Goal: Task Accomplishment & Management: Use online tool/utility

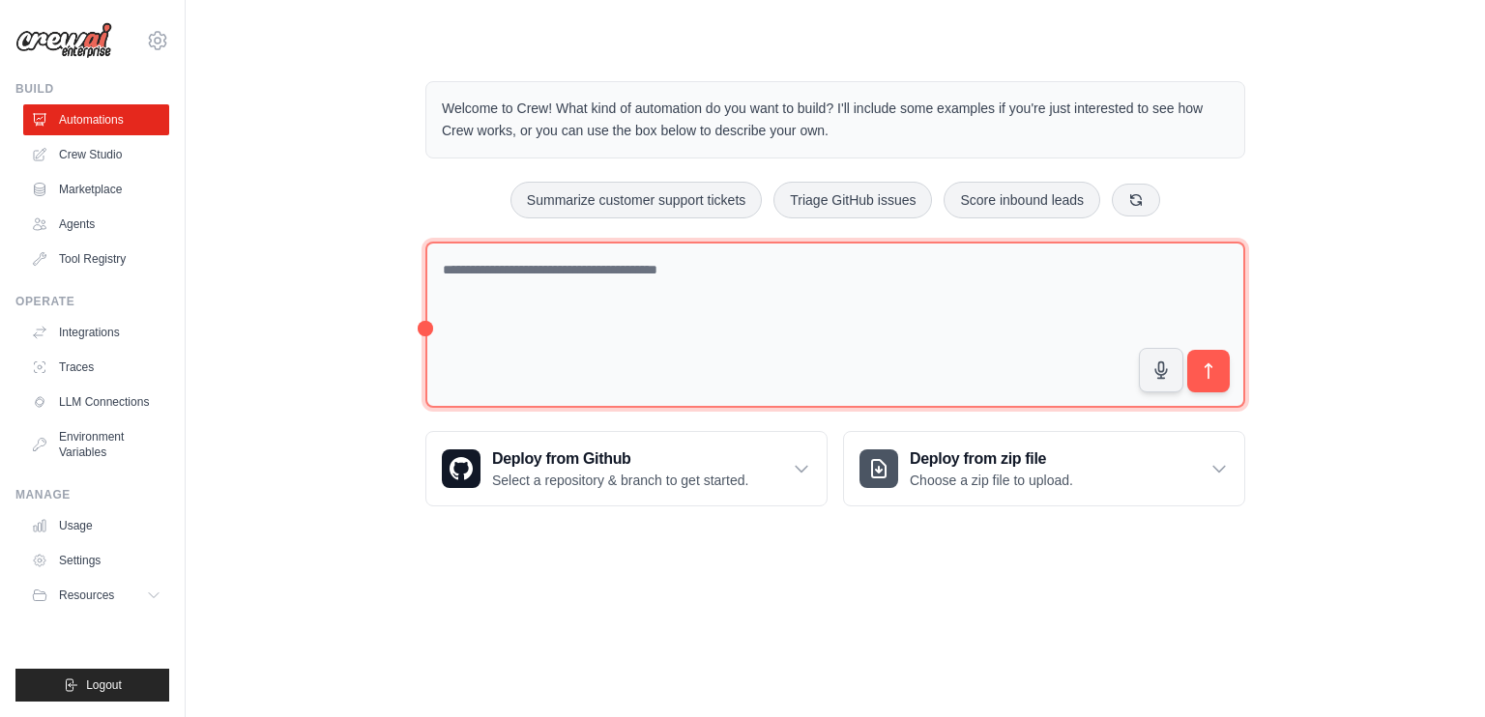
click at [731, 297] on textarea at bounding box center [835, 325] width 820 height 167
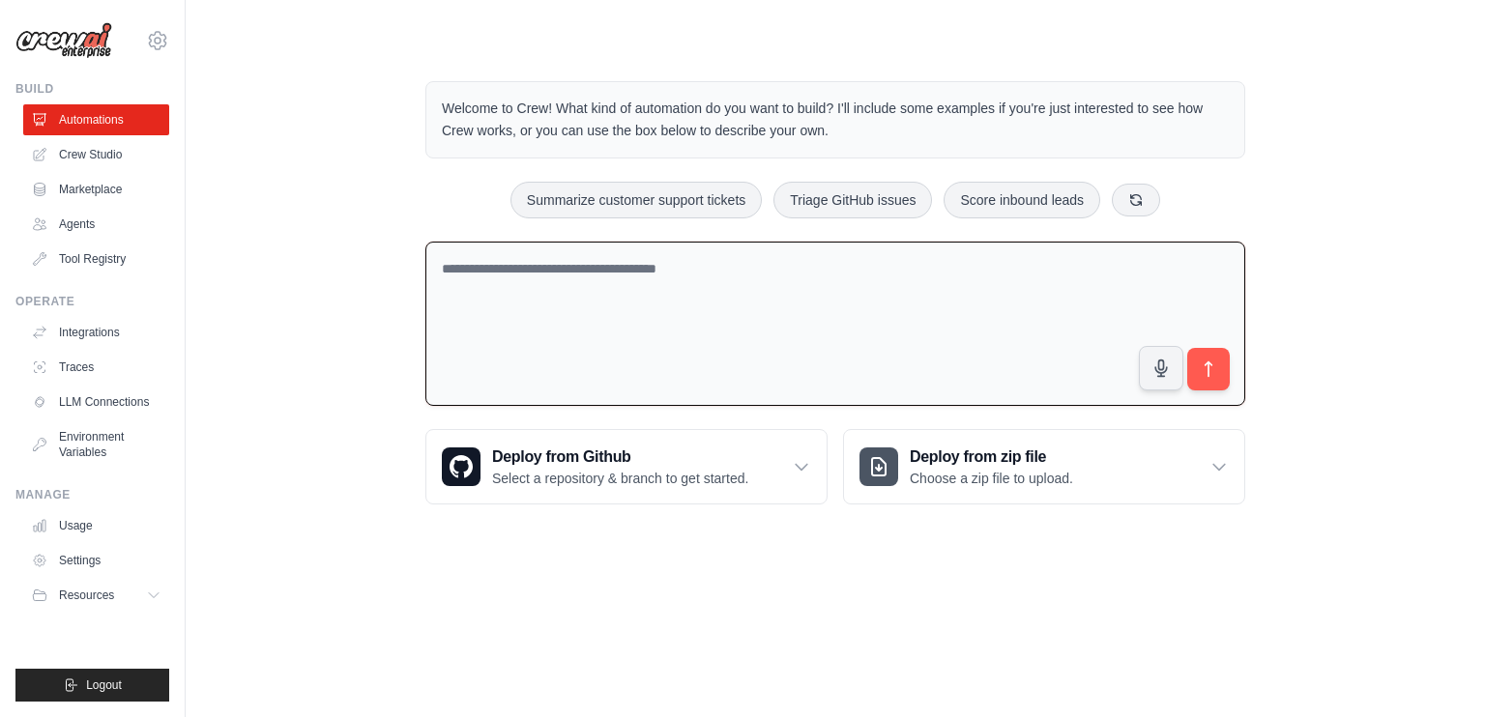
drag, startPoint x: 695, startPoint y: 269, endPoint x: 448, endPoint y: 389, distance: 275.0
click at [448, 389] on textarea at bounding box center [835, 324] width 820 height 165
type textarea "*"
click at [830, 305] on textarea at bounding box center [835, 324] width 820 height 165
paste textarea "**********"
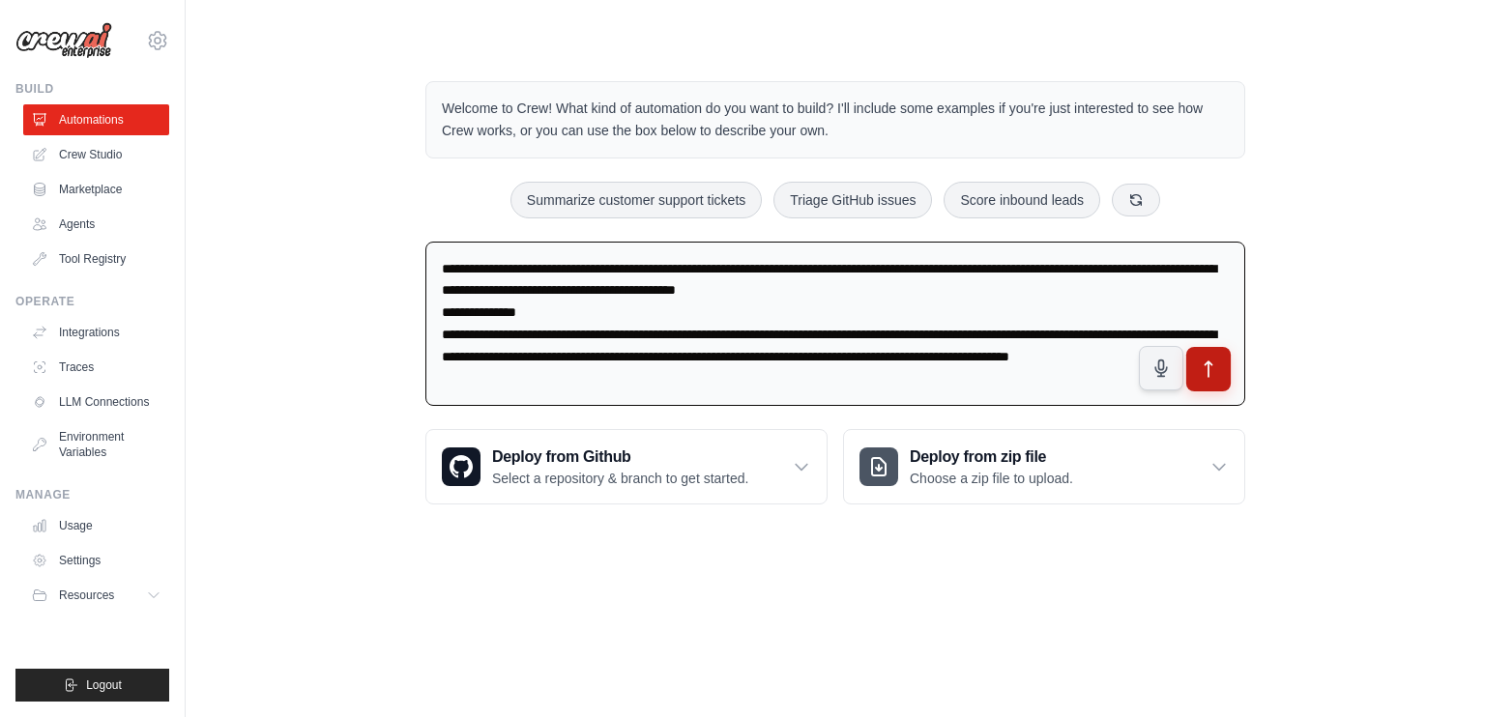
type textarea "**********"
click at [1208, 350] on button "submit" at bounding box center [1208, 369] width 44 height 44
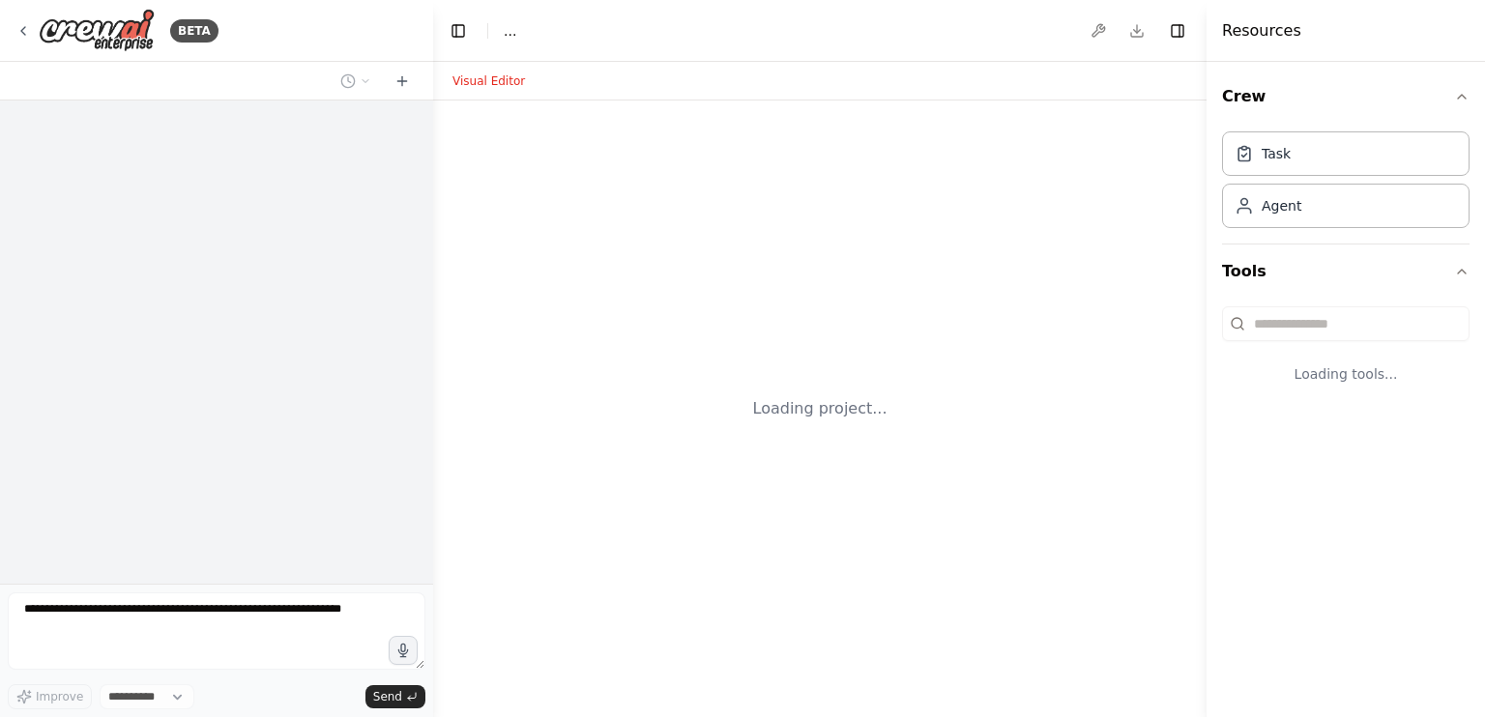
select select "****"
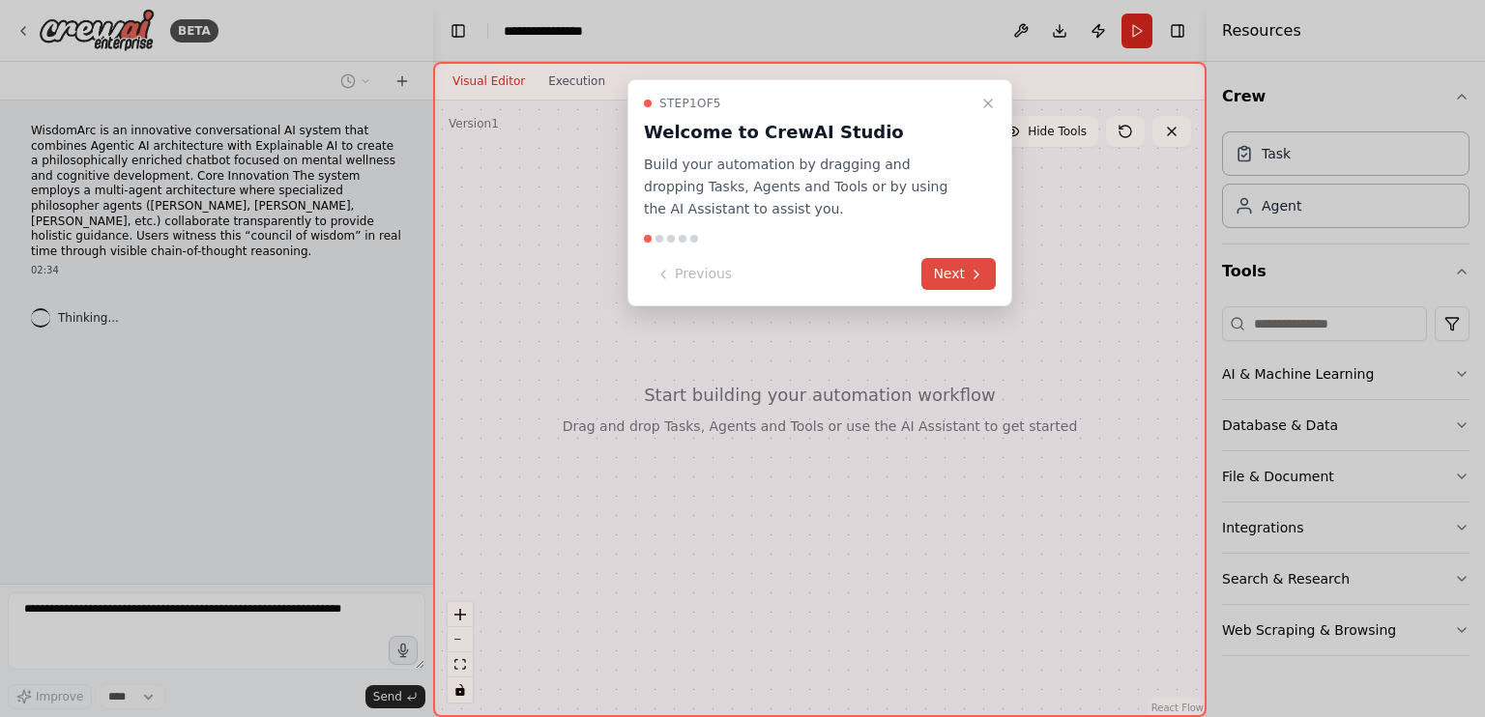
click at [946, 272] on button "Next" at bounding box center [958, 274] width 74 height 32
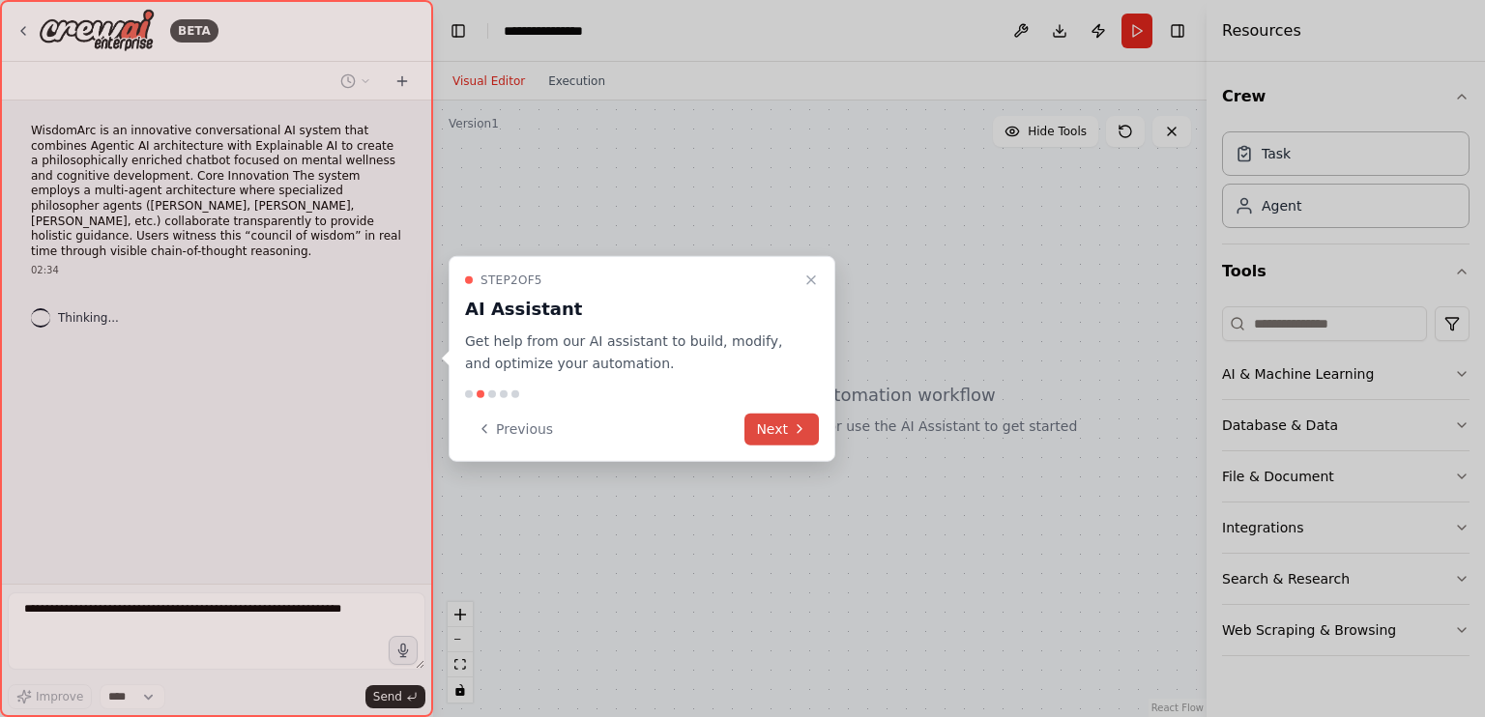
click at [792, 420] on button "Next" at bounding box center [782, 429] width 74 height 32
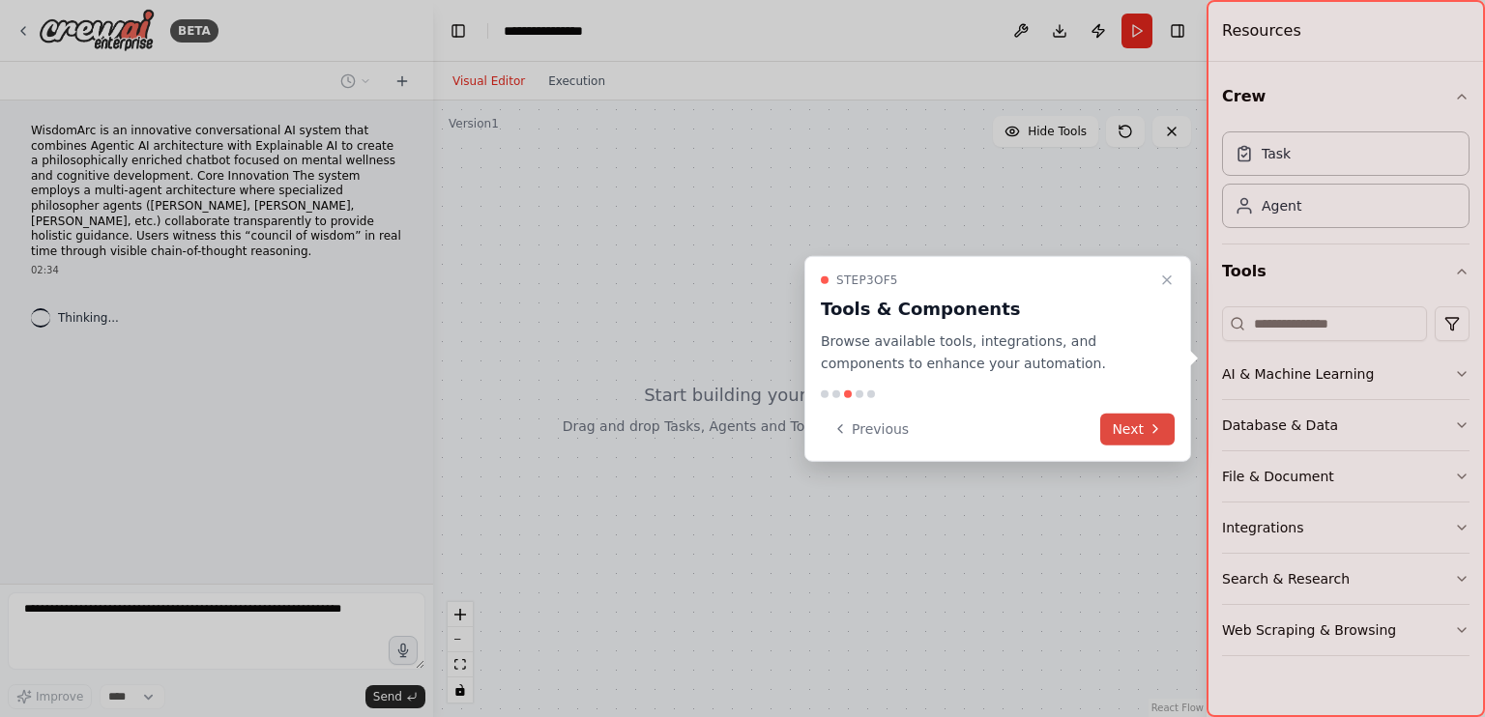
click at [1114, 419] on button "Next" at bounding box center [1137, 429] width 74 height 32
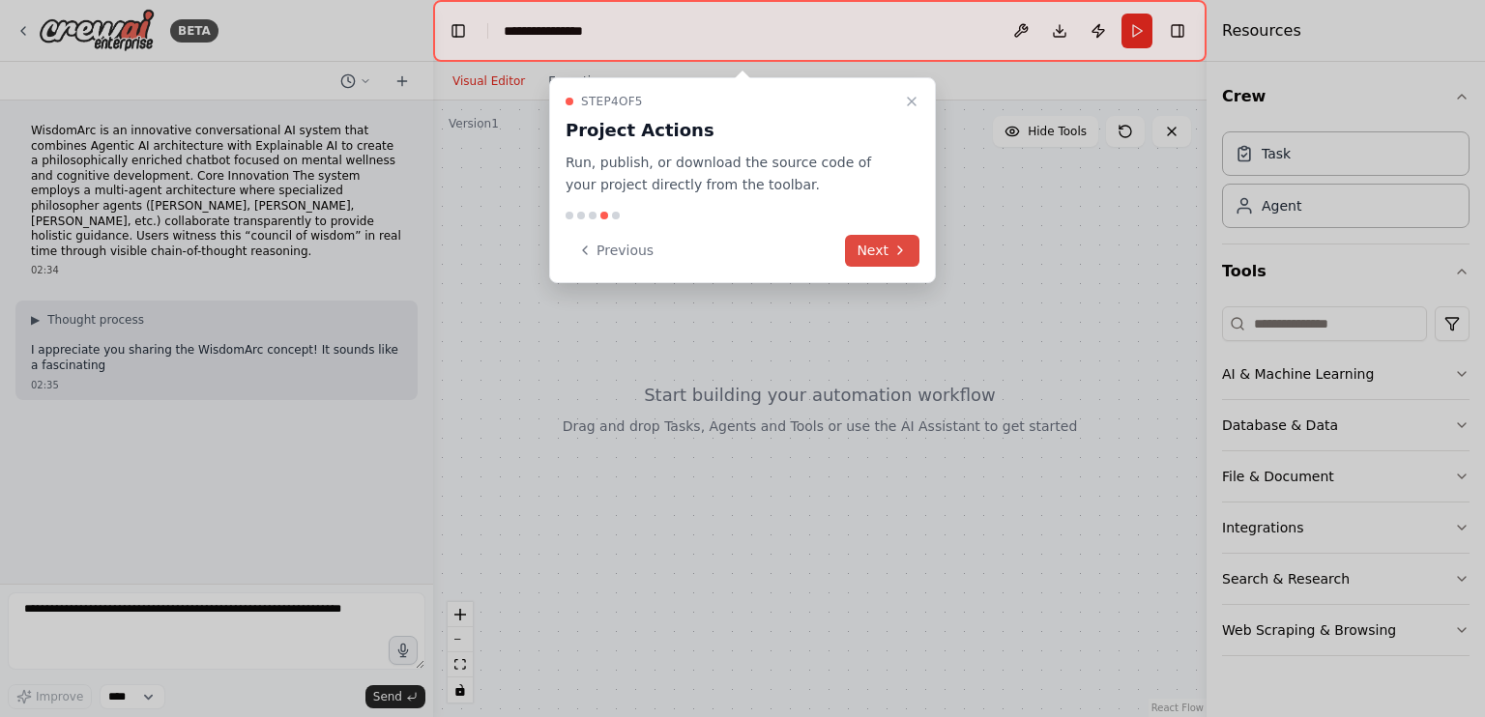
click at [895, 257] on icon at bounding box center [899, 250] width 15 height 15
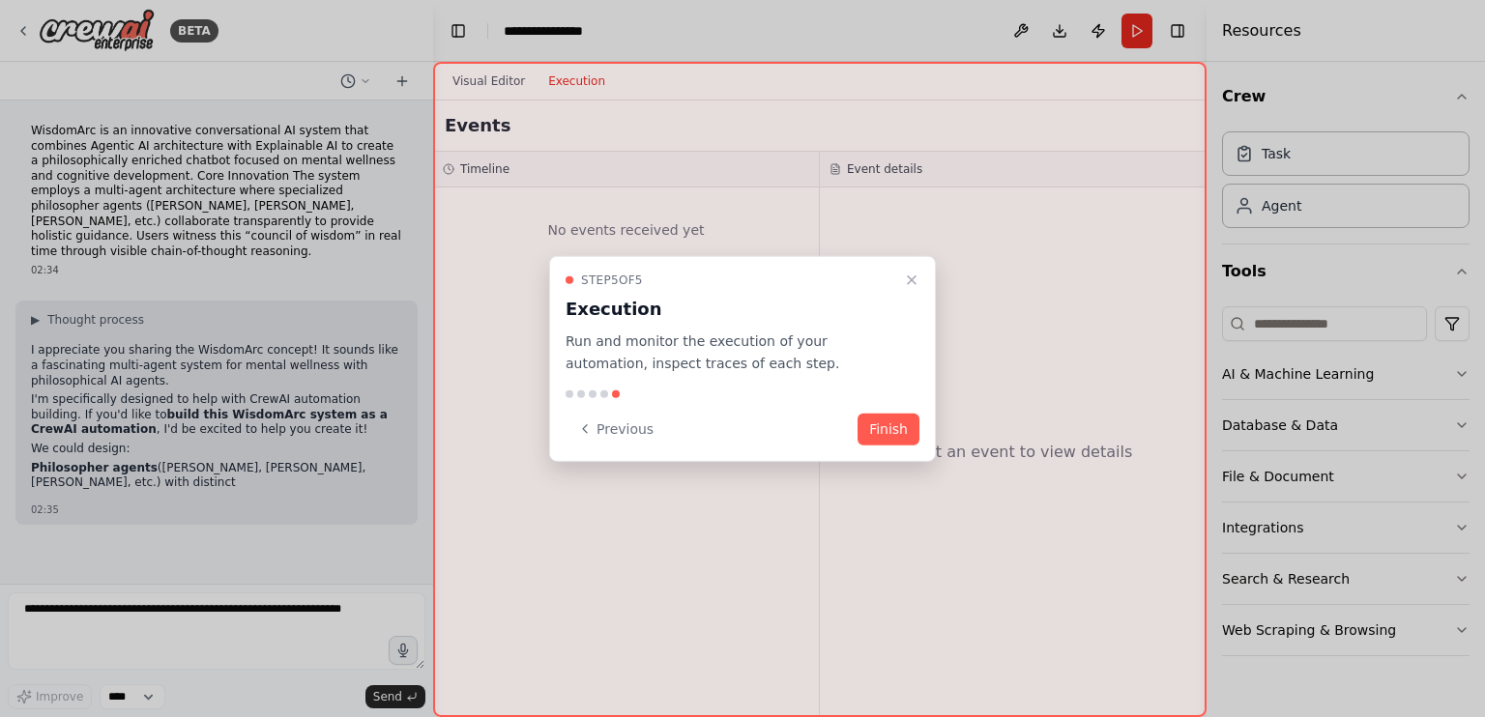
click at [888, 430] on button "Finish" at bounding box center [889, 429] width 62 height 32
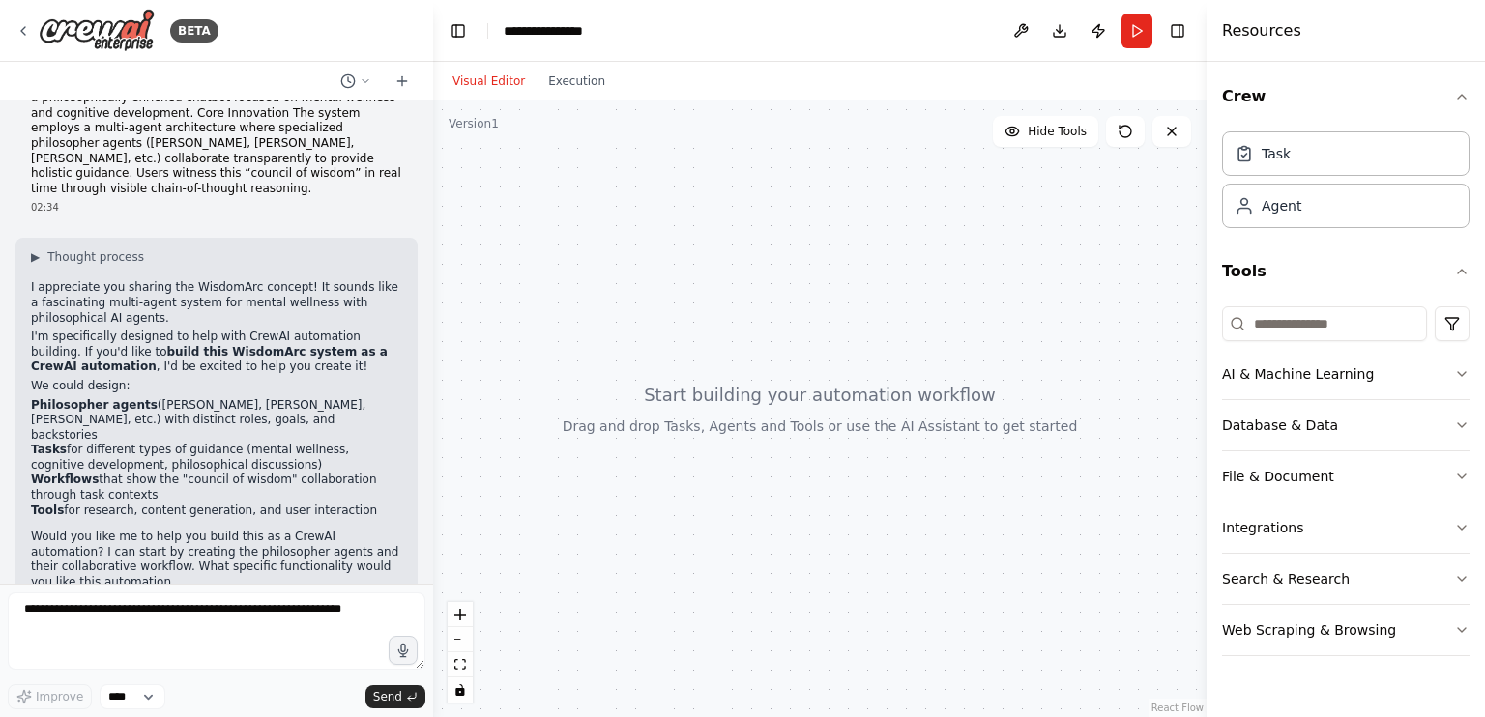
scroll to position [78, 0]
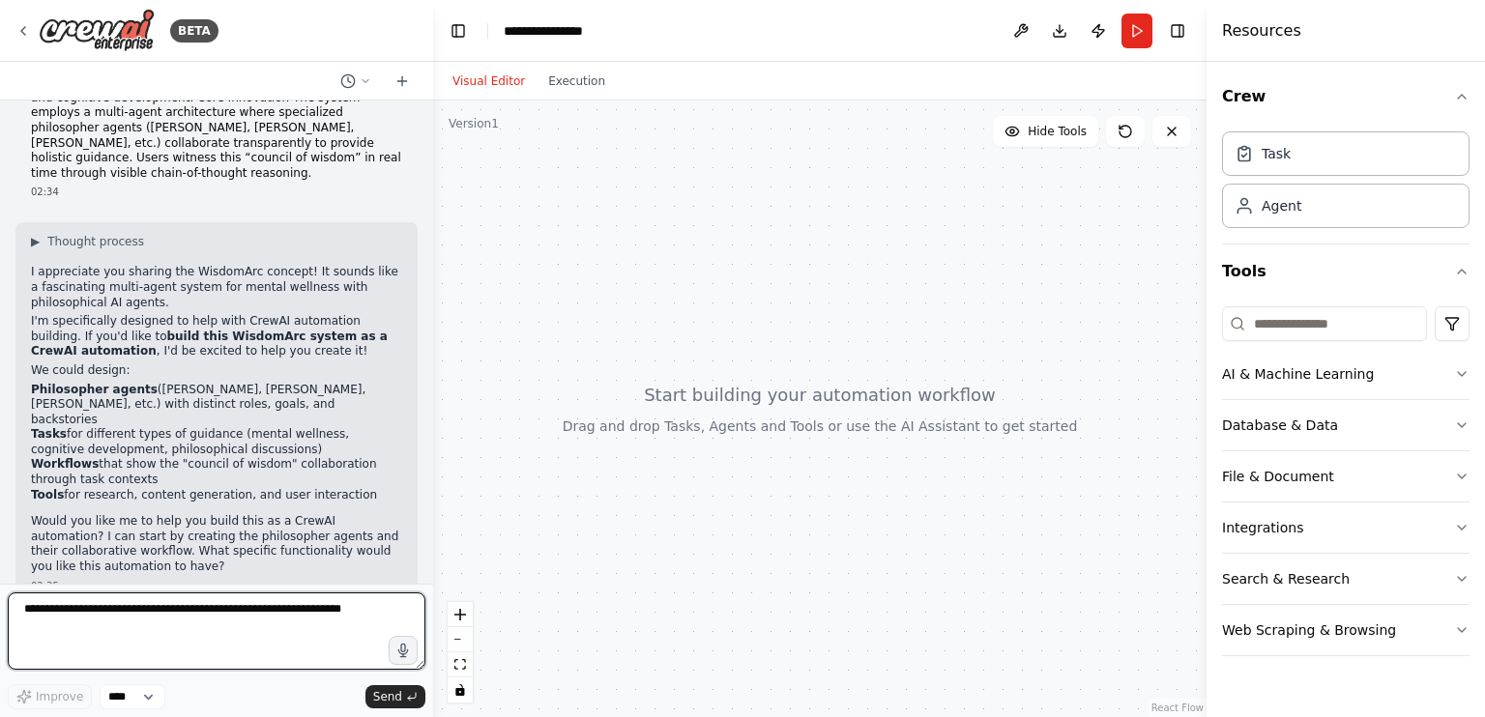
click at [124, 616] on textarea at bounding box center [217, 631] width 418 height 77
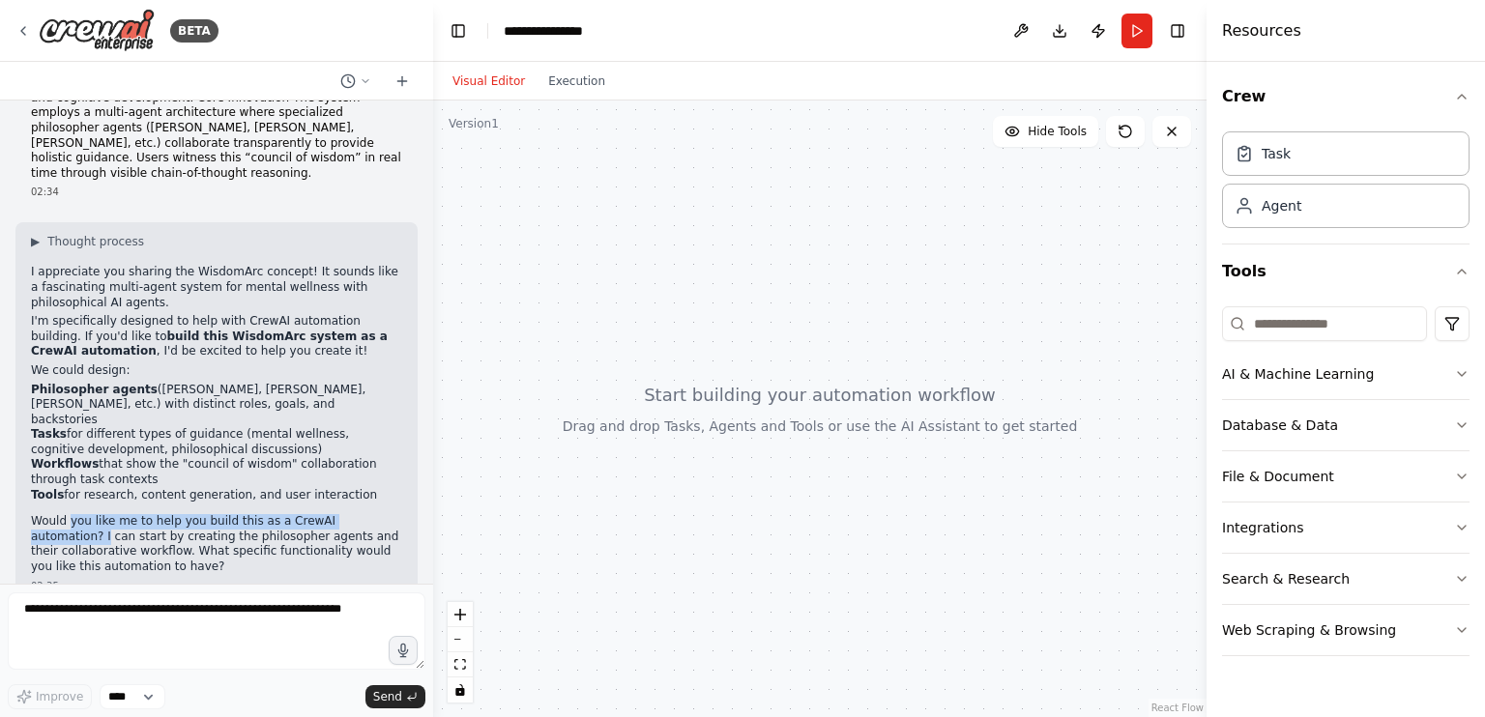
drag, startPoint x: 70, startPoint y: 490, endPoint x: 402, endPoint y: 490, distance: 332.6
click at [402, 490] on div "WisdomArc is an innovative conversational AI system that combines Agentic AI ar…" at bounding box center [216, 342] width 433 height 483
drag, startPoint x: 126, startPoint y: 513, endPoint x: 366, endPoint y: 506, distance: 239.9
click at [366, 514] on p "Would you like me to help you build this as a CrewAI automation? I can start by…" at bounding box center [216, 544] width 371 height 60
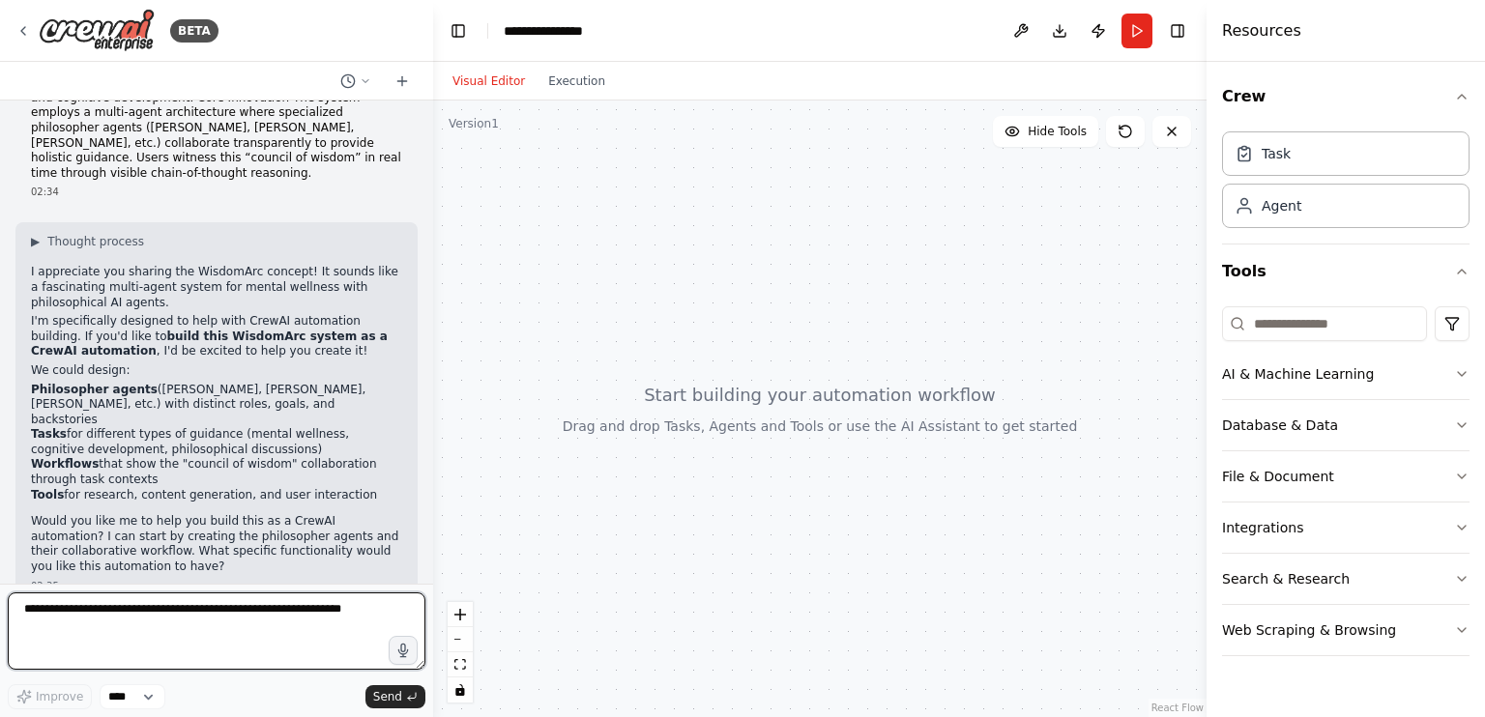
click at [180, 614] on textarea at bounding box center [217, 631] width 418 height 77
type textarea "***"
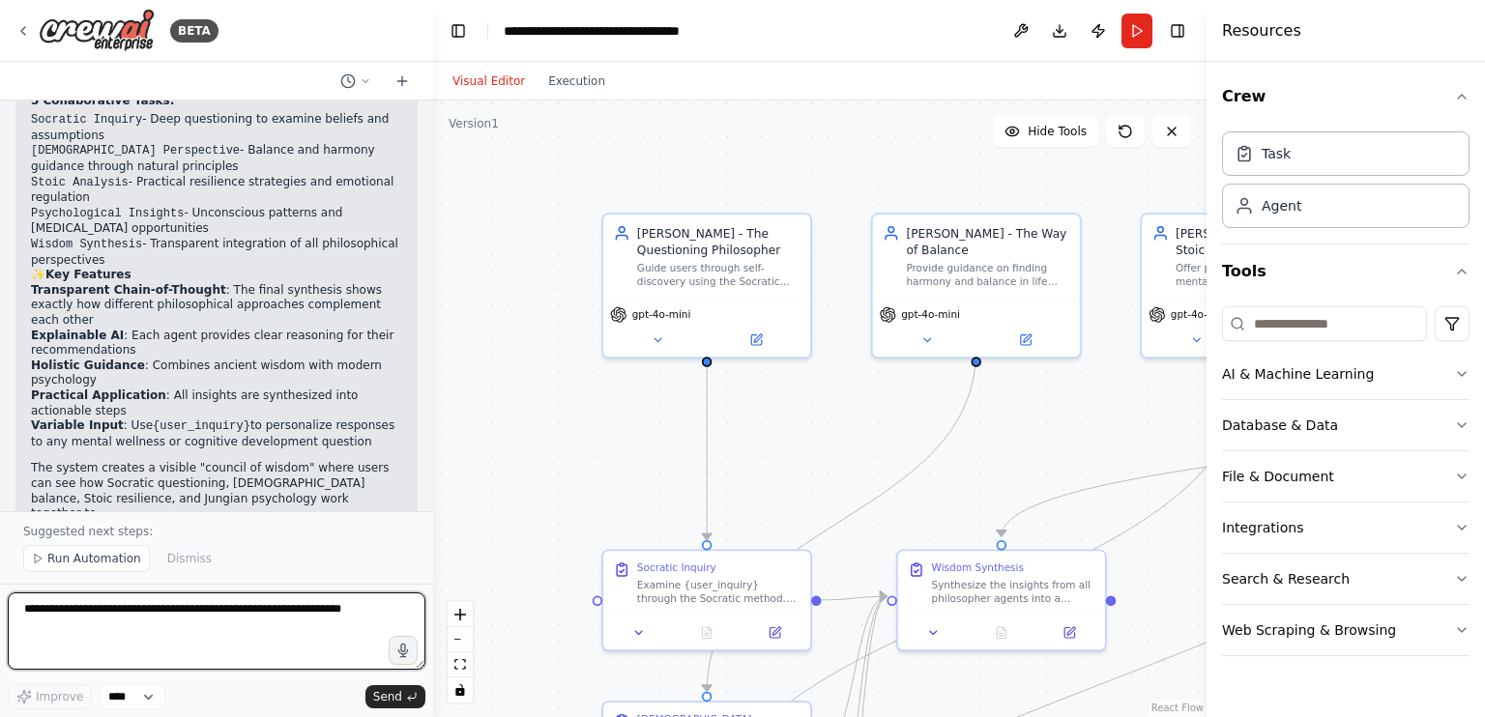
scroll to position [2044, 0]
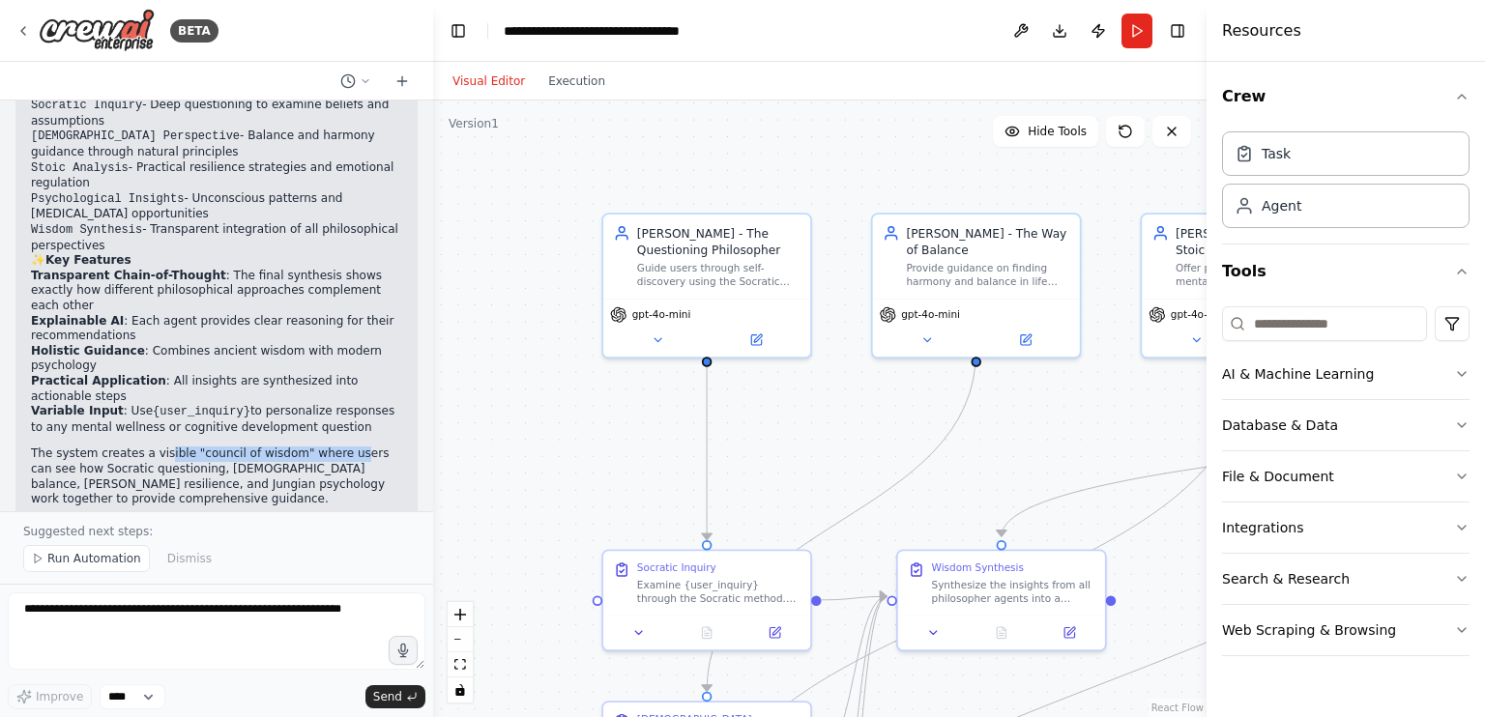
drag, startPoint x: 165, startPoint y: 359, endPoint x: 328, endPoint y: 369, distance: 162.8
click at [328, 369] on div "Perfect! I've successfully built your WisdomArc system as a CrewAI automation. …" at bounding box center [216, 168] width 371 height 679
click at [330, 447] on p "The system creates a visible "council of wisdom" where users can see how Socrat…" at bounding box center [216, 477] width 371 height 60
click at [278, 447] on p "The system creates a visible "council of wisdom" where users can see how Socrat…" at bounding box center [216, 477] width 371 height 60
click at [100, 557] on span "Run Automation" at bounding box center [94, 558] width 94 height 15
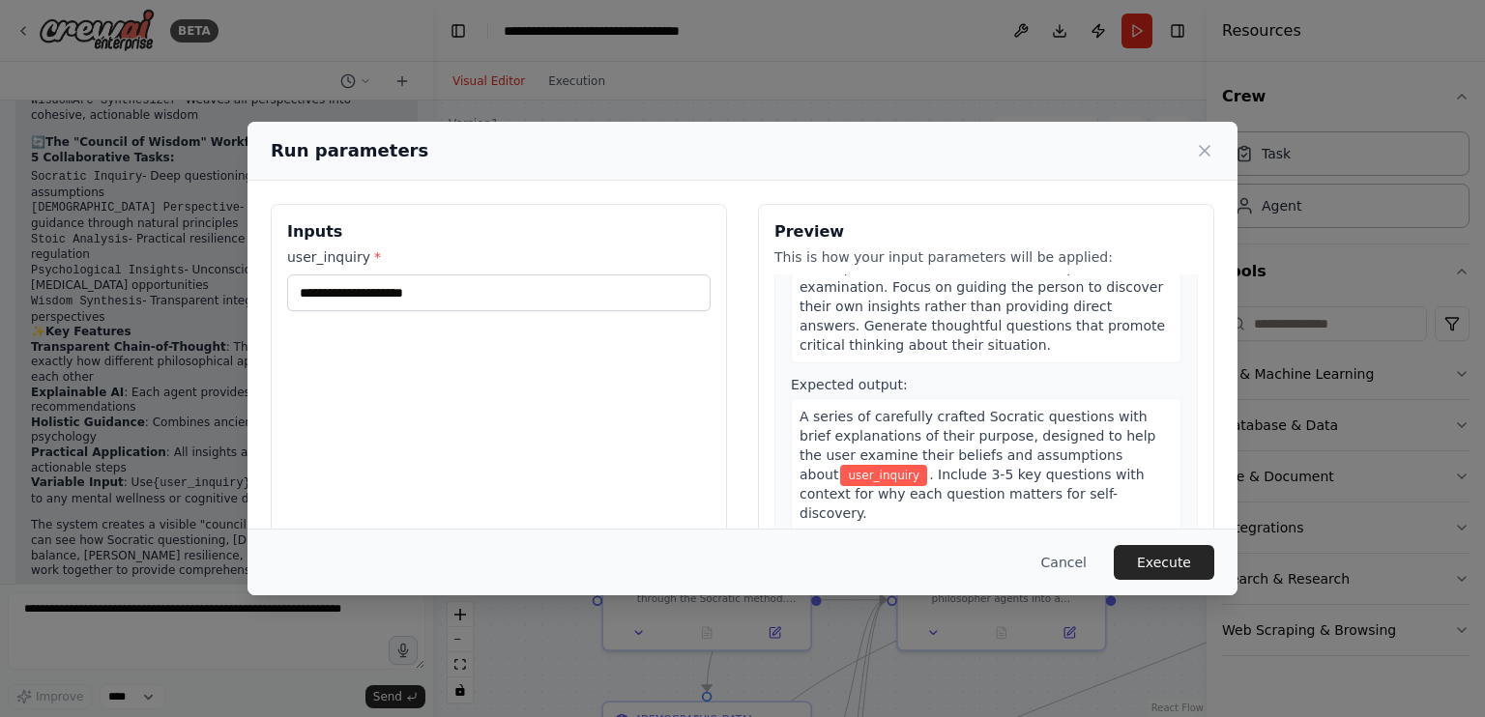
scroll to position [0, 0]
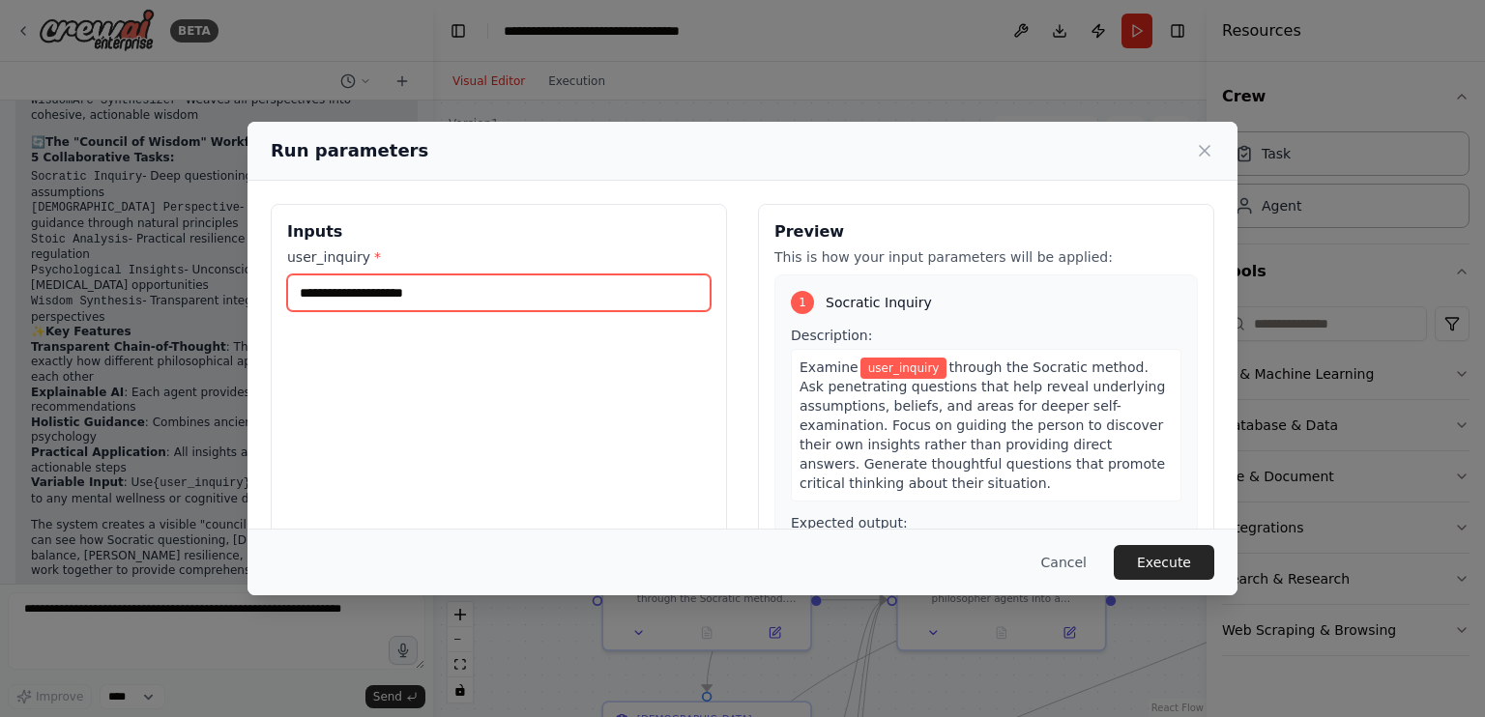
click at [410, 290] on input "user_inquiry *" at bounding box center [499, 293] width 424 height 37
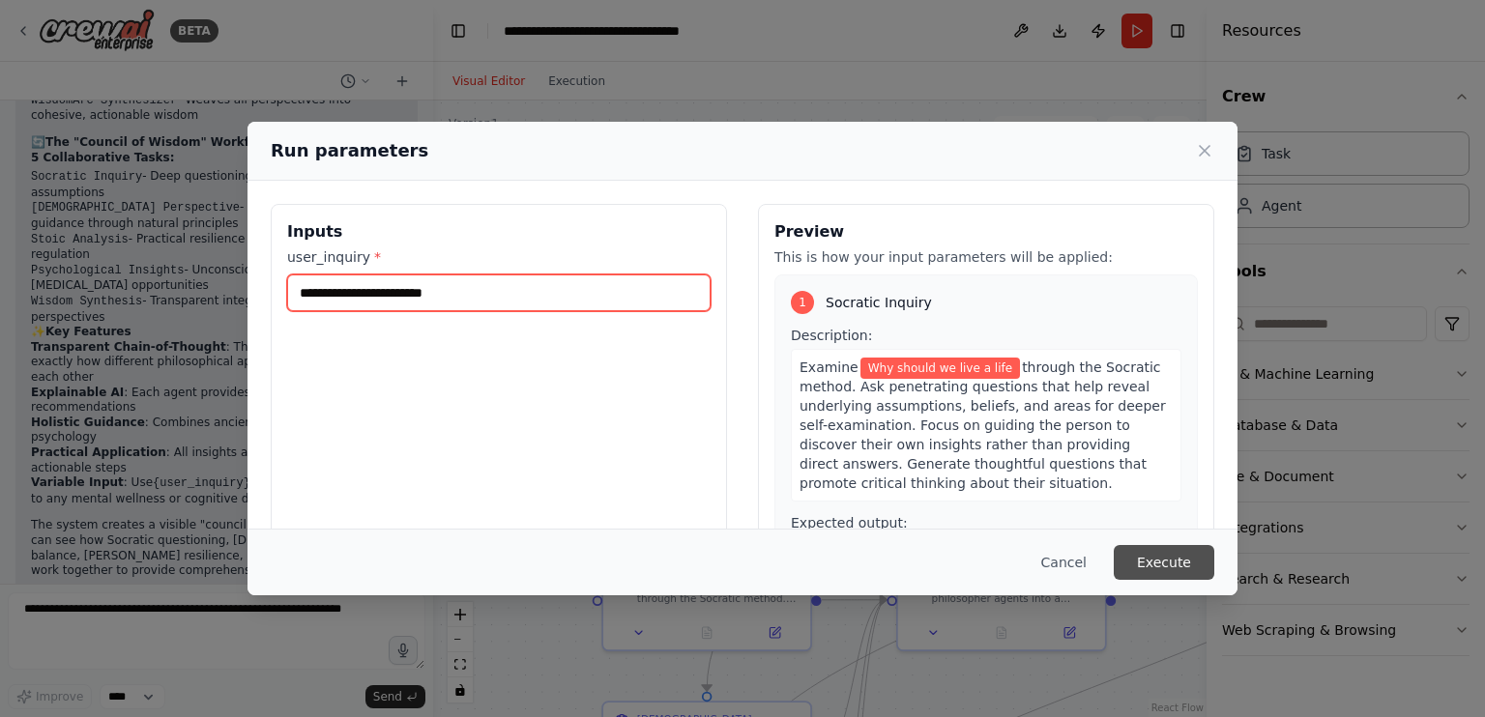
type input "**********"
click at [1199, 561] on button "Execute" at bounding box center [1164, 562] width 101 height 35
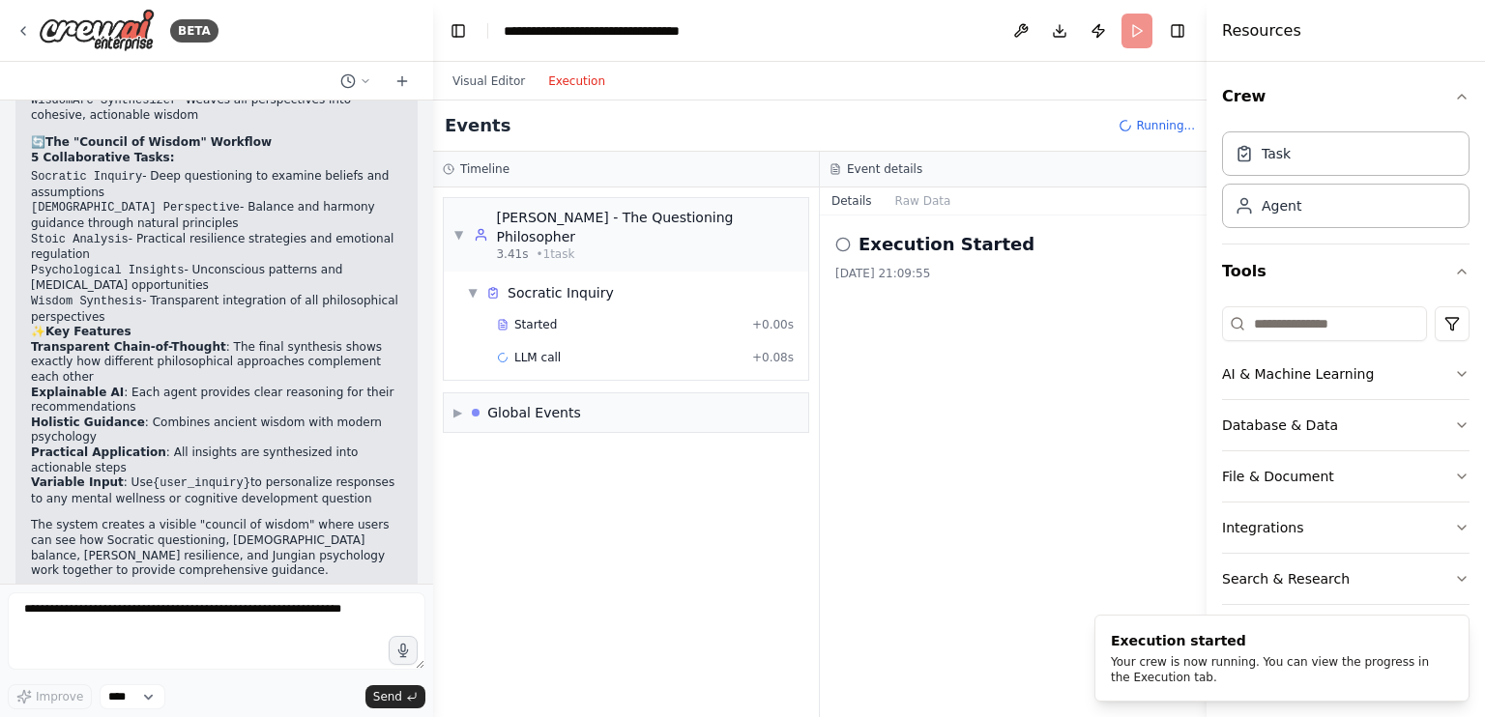
click at [567, 78] on button "Execution" at bounding box center [577, 81] width 80 height 23
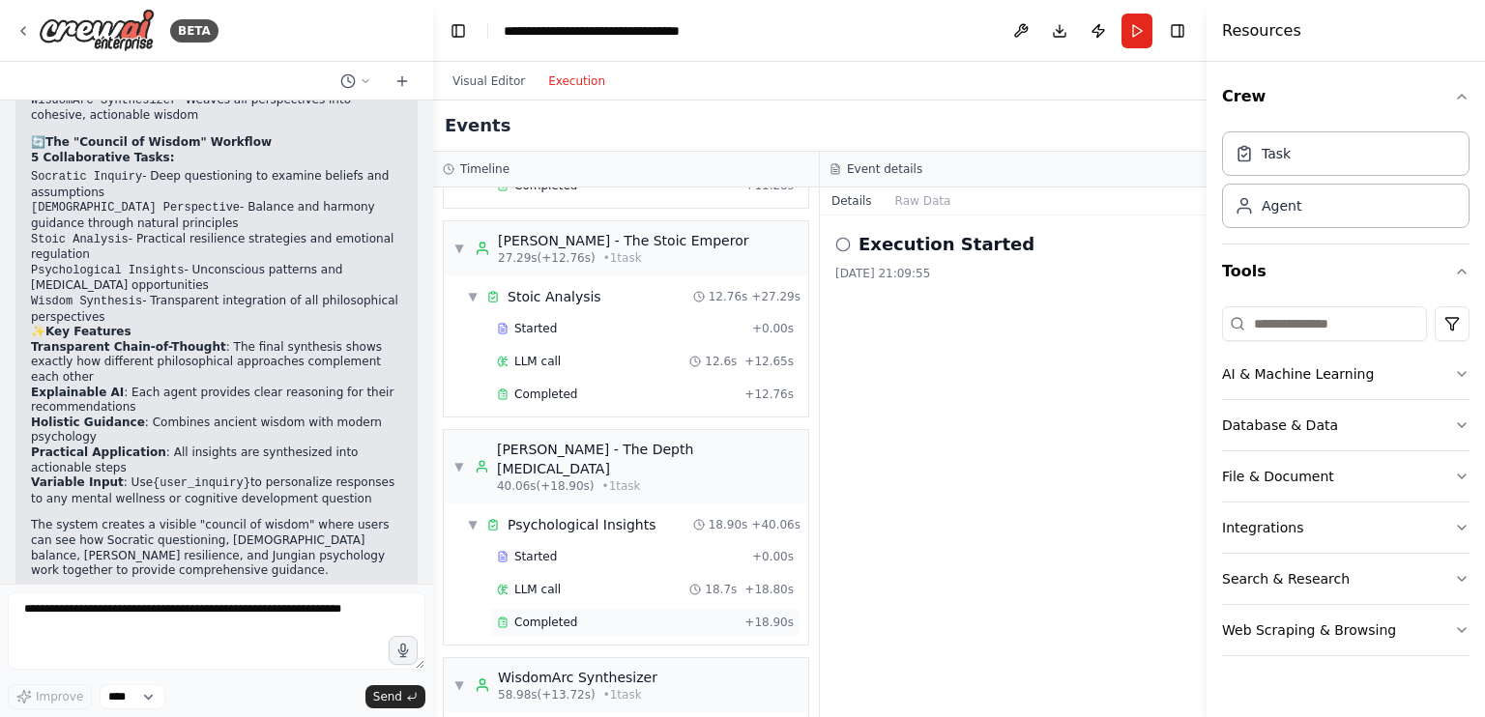
scroll to position [576, 0]
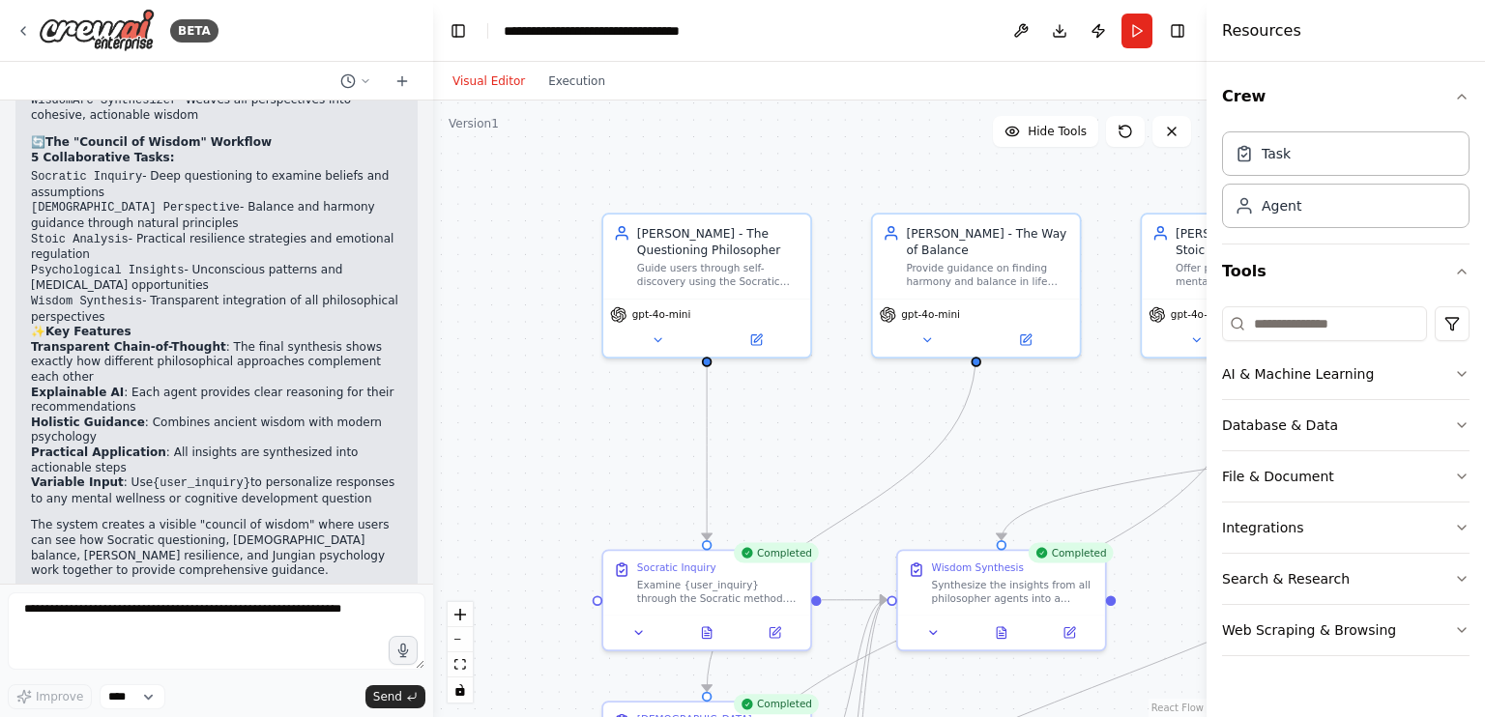
click at [496, 74] on button "Visual Editor" at bounding box center [489, 81] width 96 height 23
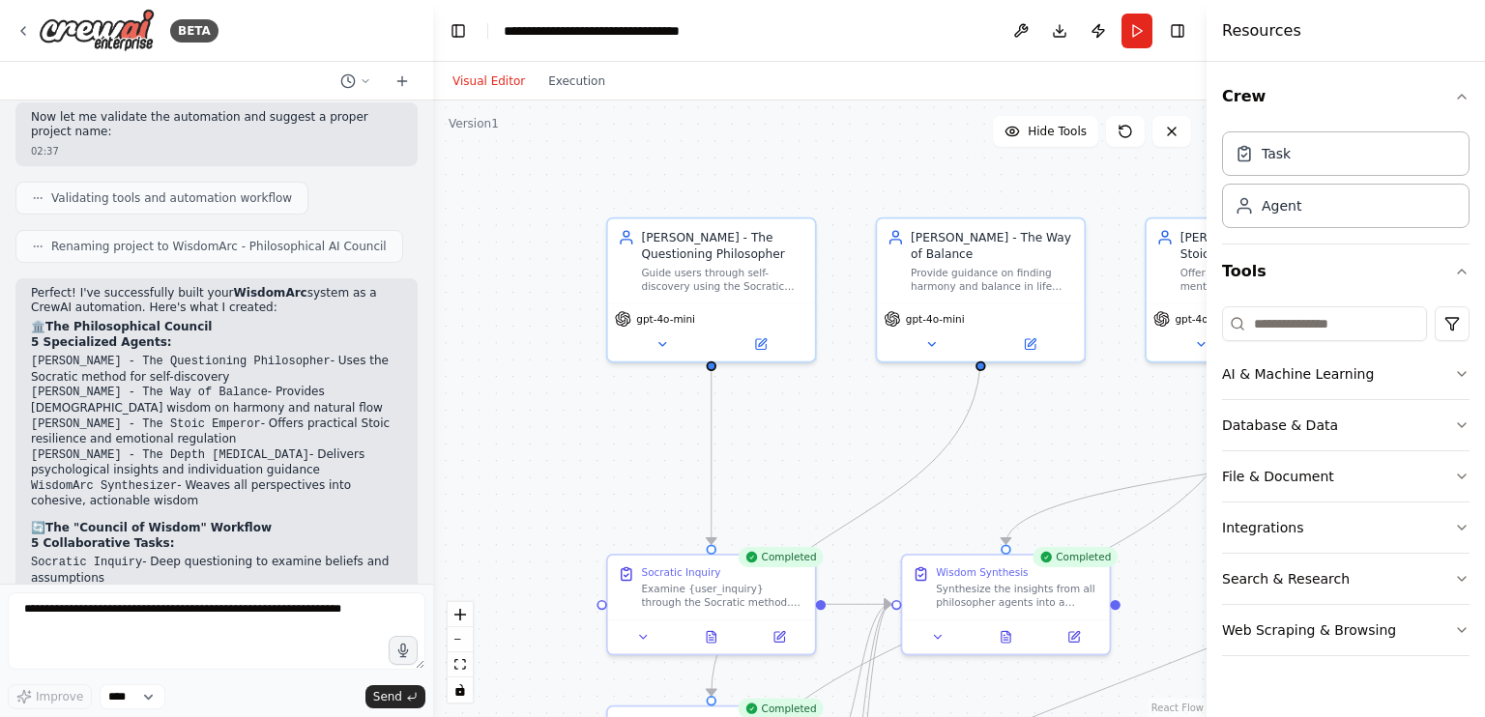
scroll to position [1586, 0]
click at [568, 76] on button "Execution" at bounding box center [577, 81] width 80 height 23
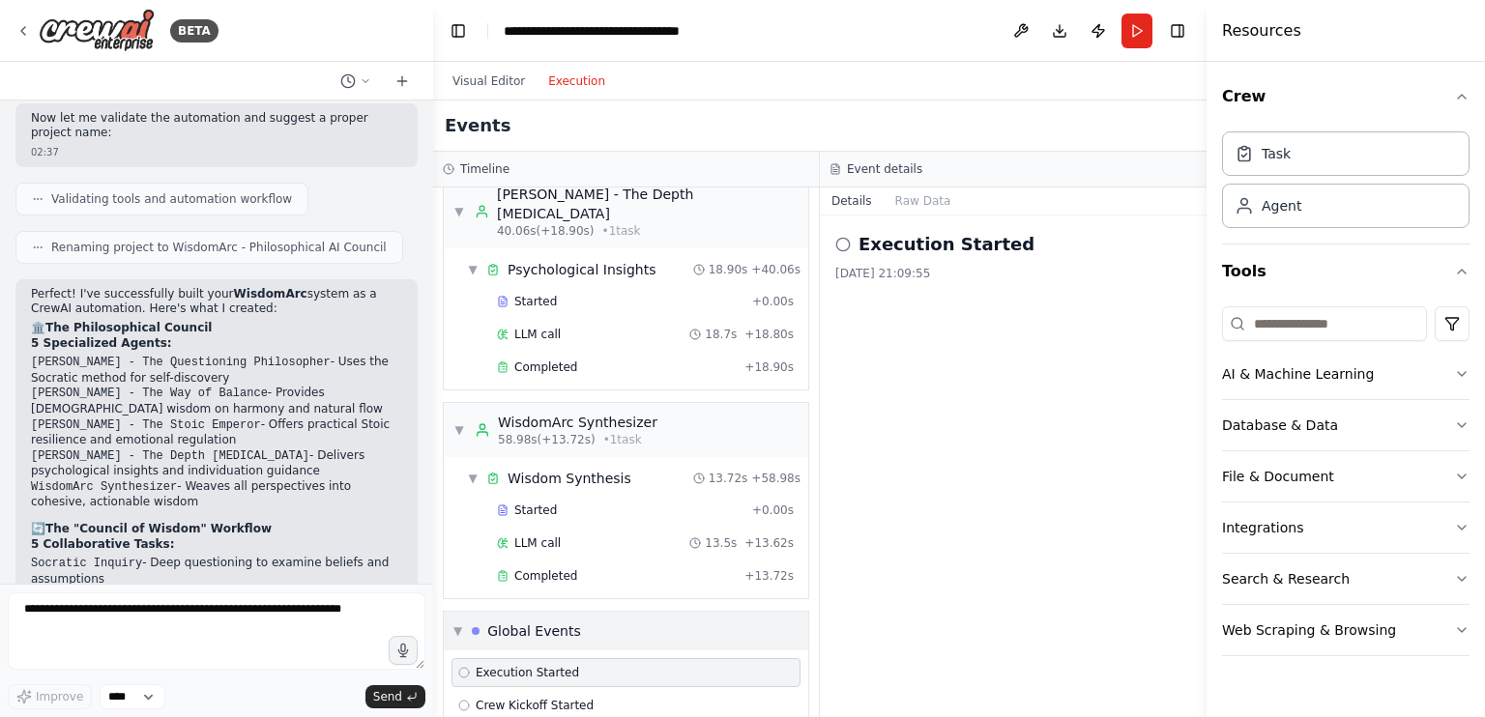
scroll to position [718, 0]
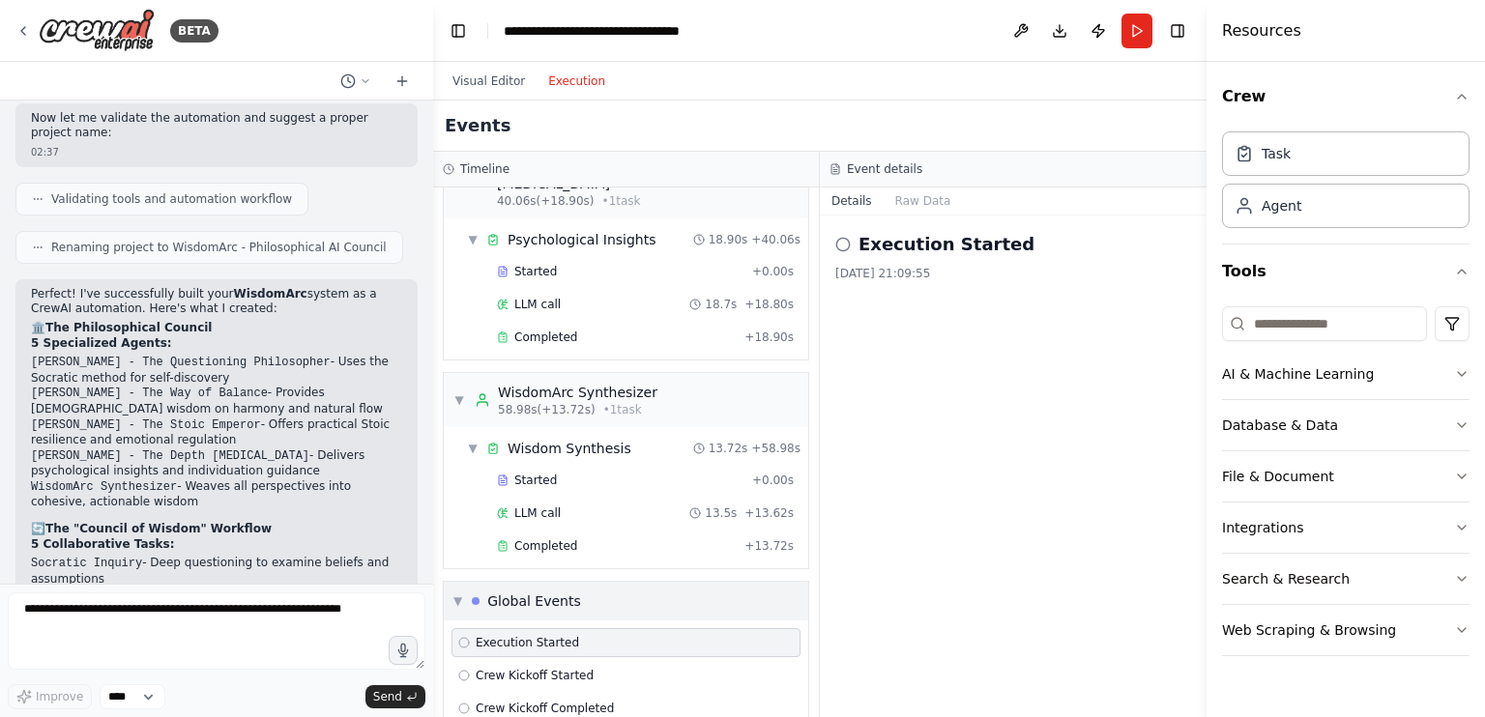
click at [581, 582] on div "▼ Global Events" at bounding box center [626, 601] width 365 height 39
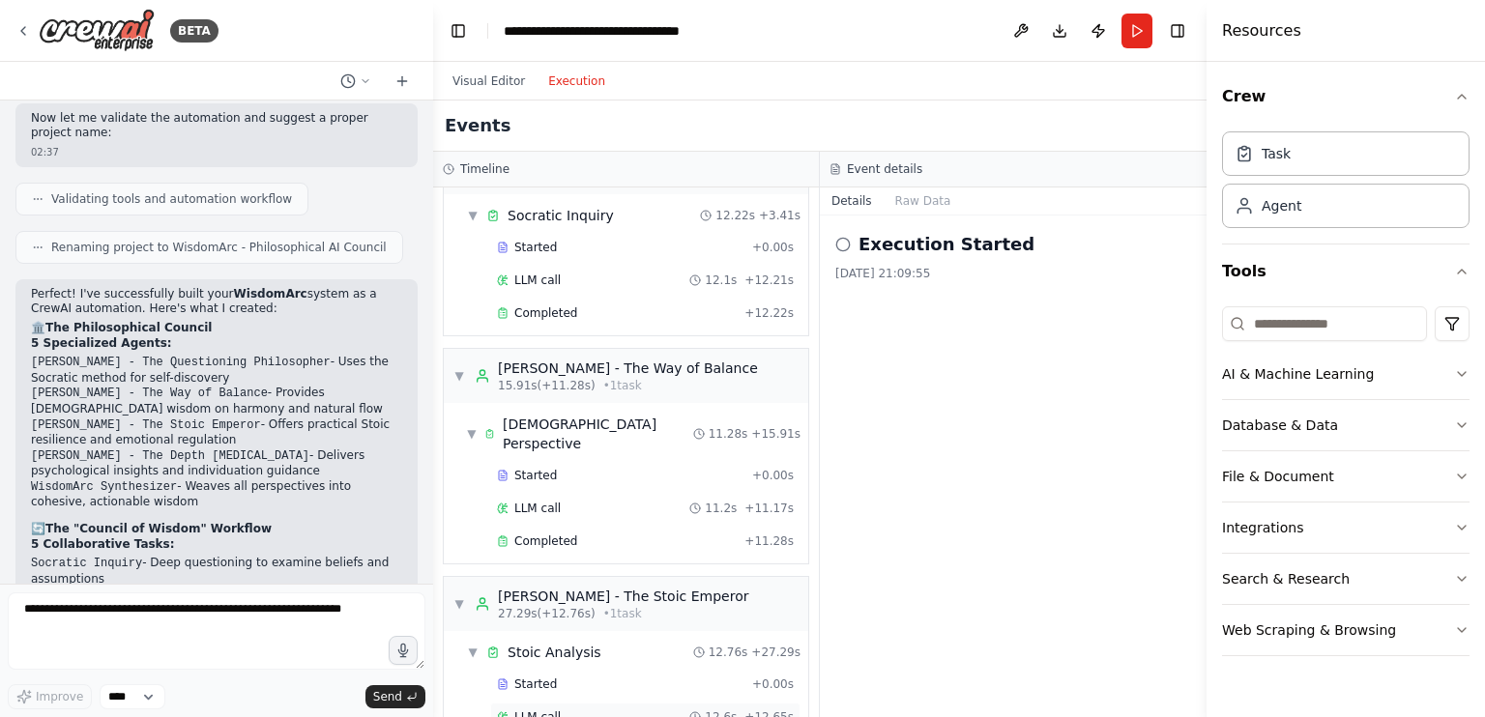
scroll to position [0, 0]
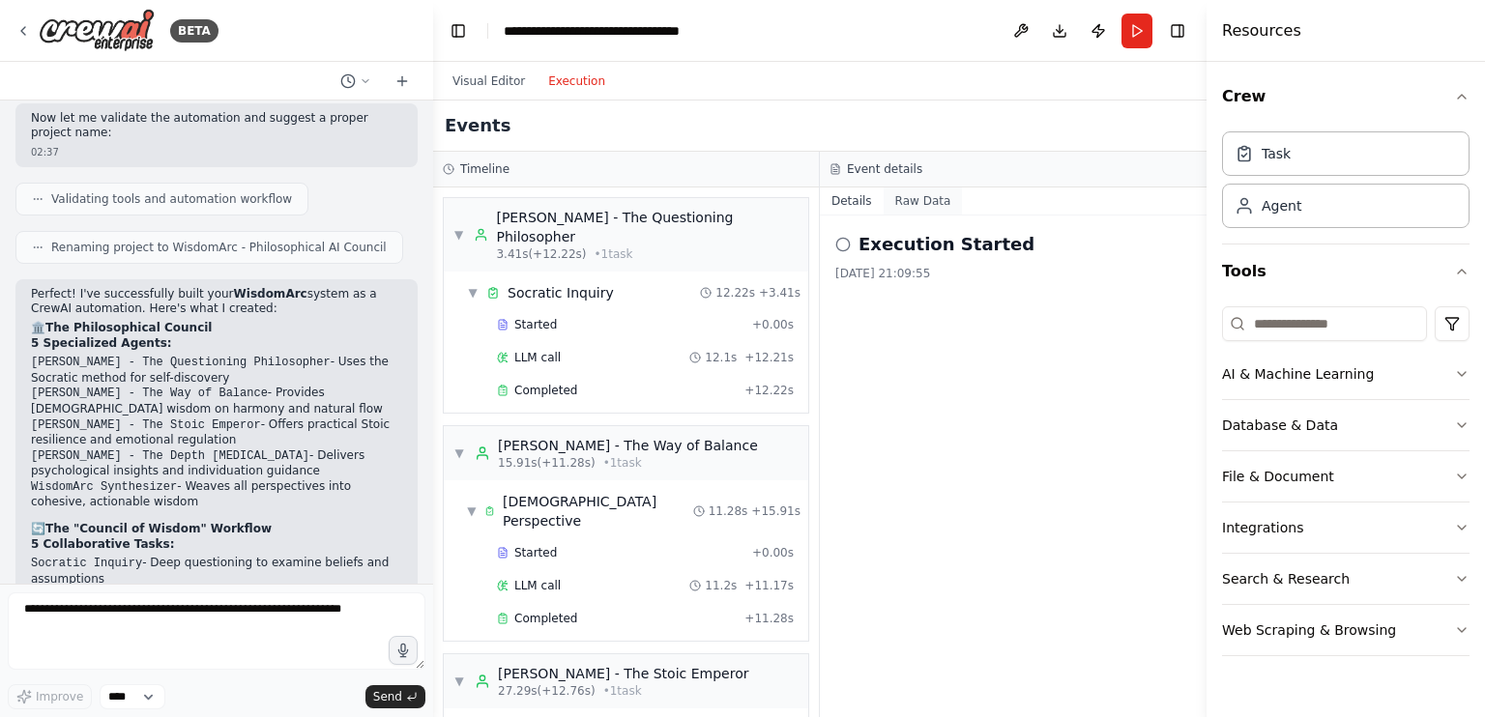
click at [920, 190] on button "Raw Data" at bounding box center [923, 201] width 79 height 27
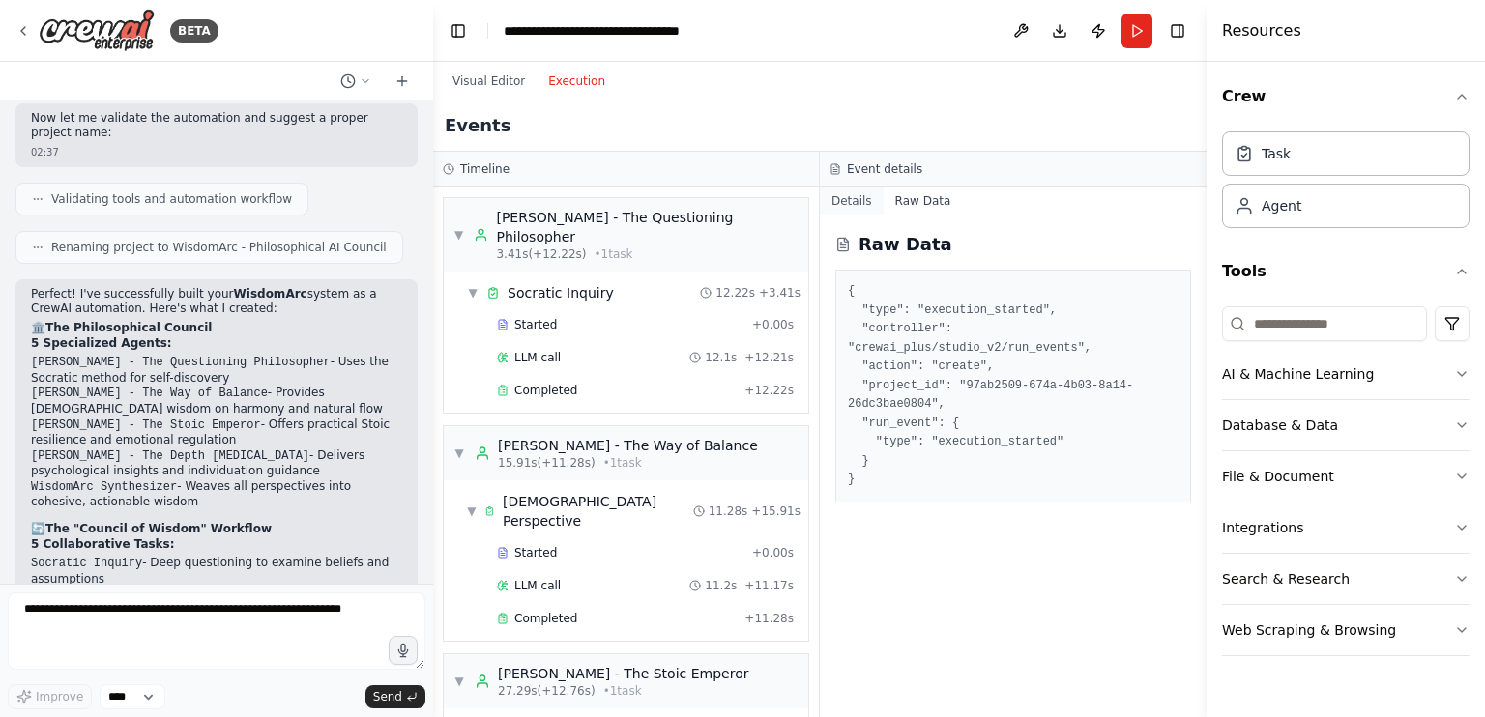
click at [839, 215] on div "Details Raw Data Raw Data { "type": "execution_started", "controller": "crewai_…" at bounding box center [1013, 453] width 387 height 530
drag, startPoint x: 852, startPoint y: 201, endPoint x: 922, endPoint y: 169, distance: 77.5
click at [853, 201] on button "Details" at bounding box center [852, 201] width 64 height 27
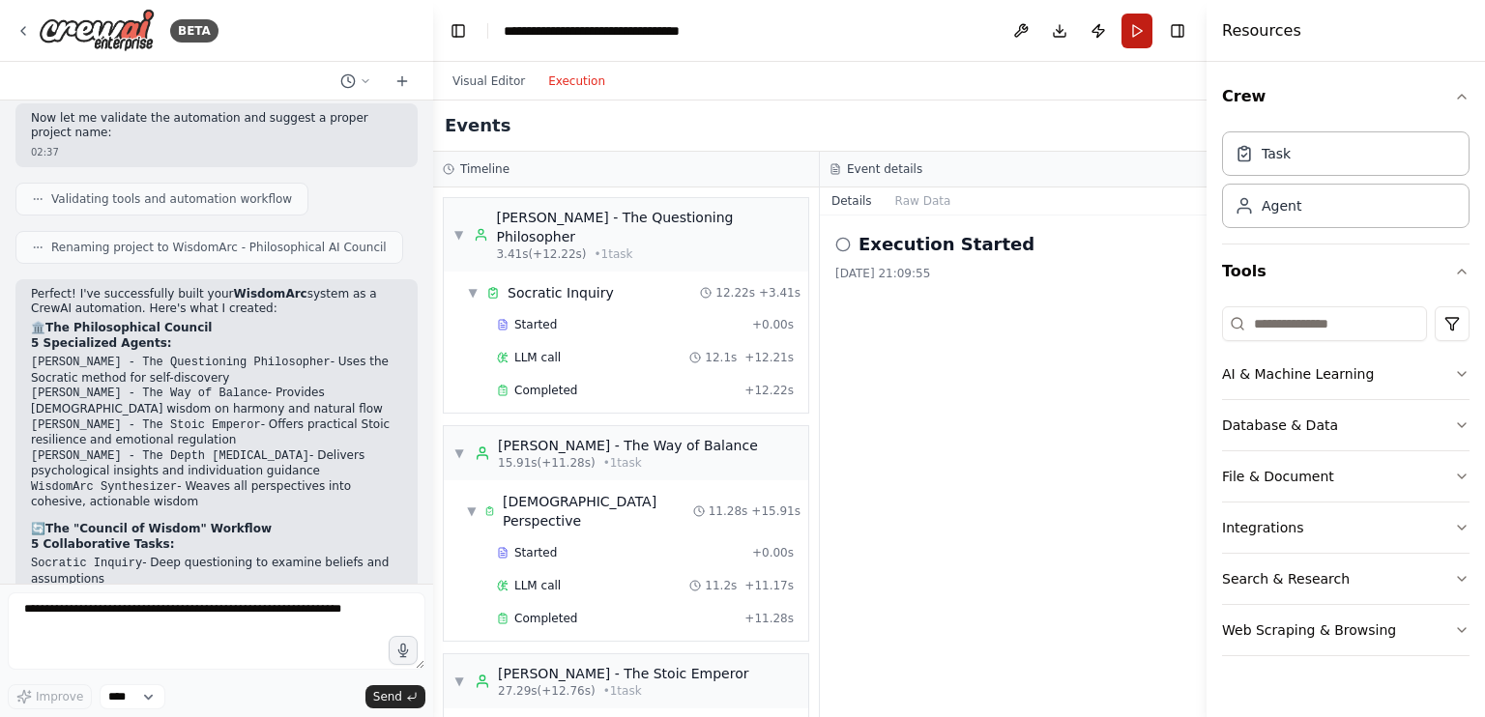
click at [1134, 31] on button "Run" at bounding box center [1137, 31] width 31 height 35
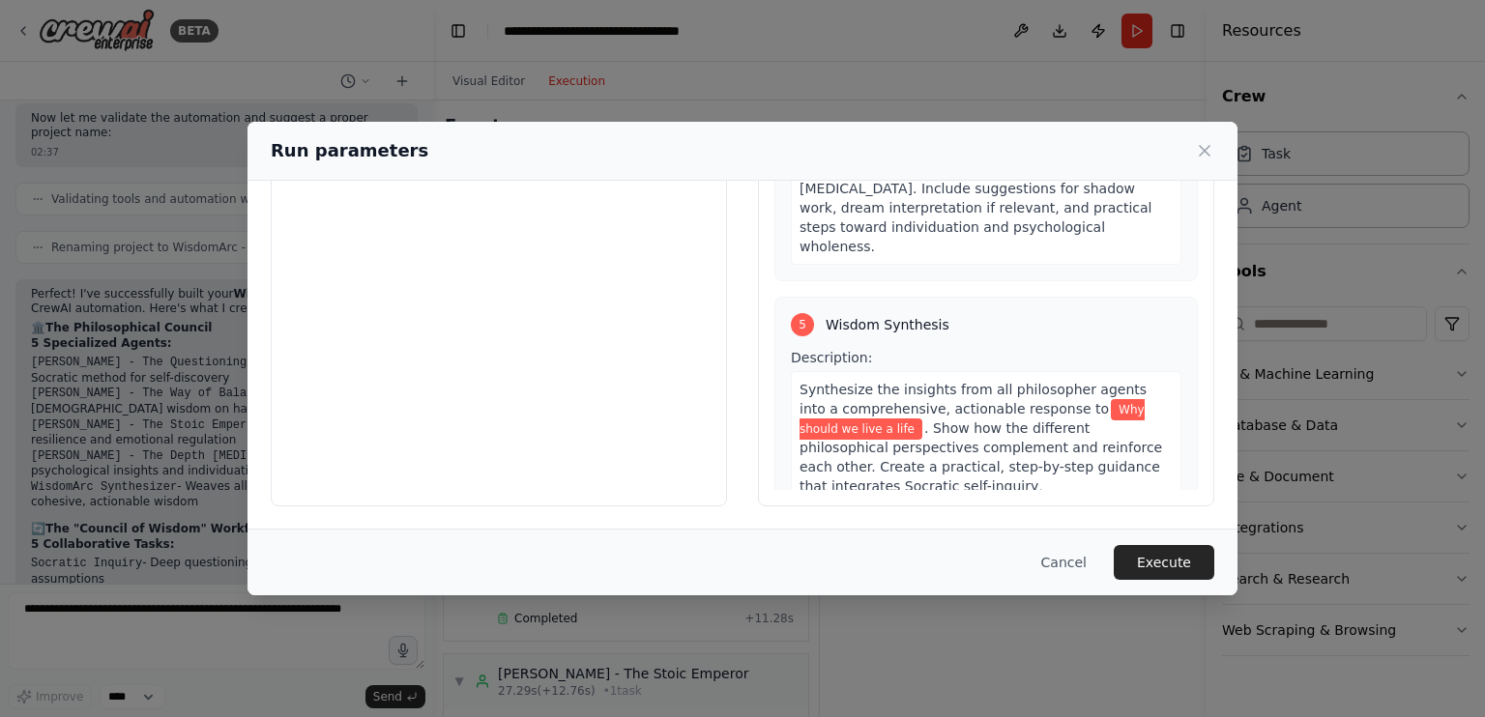
scroll to position [1686, 0]
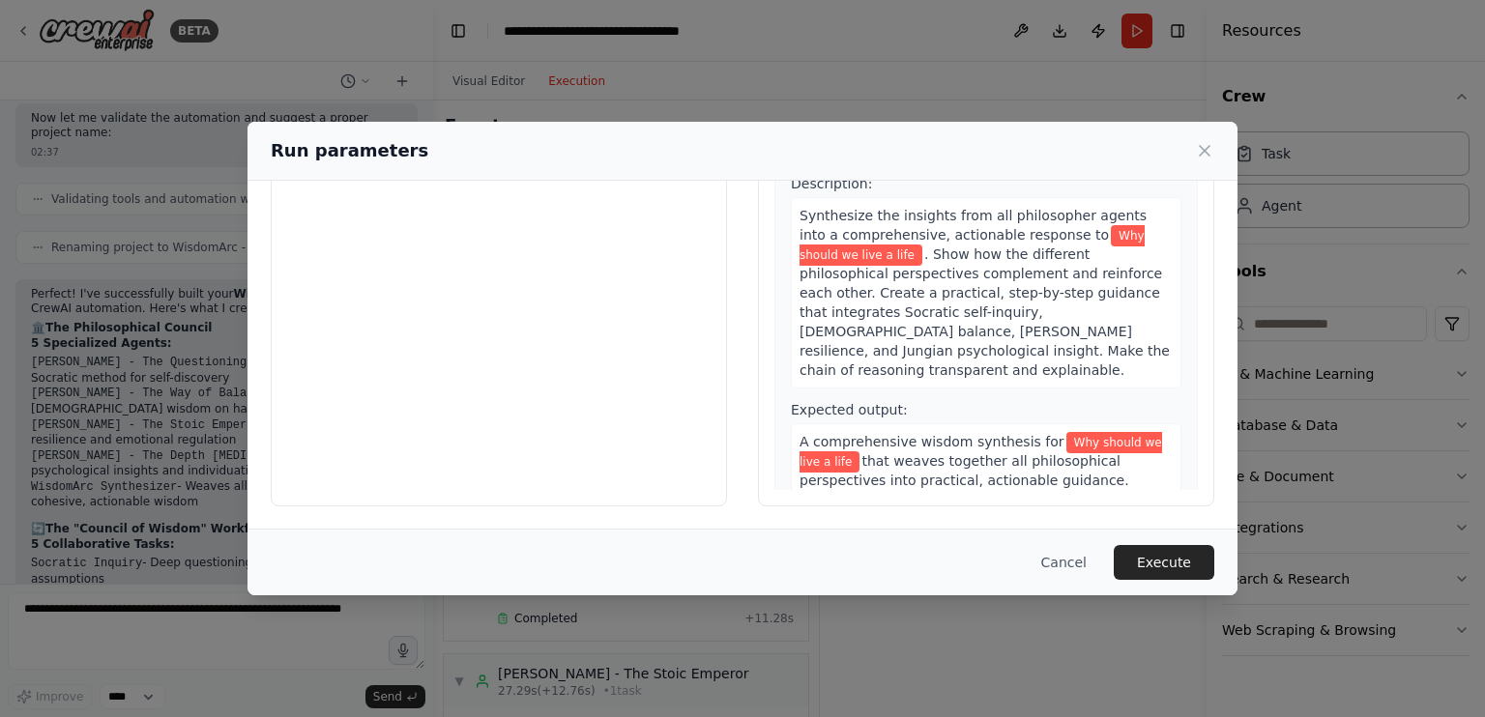
drag, startPoint x: 878, startPoint y: 301, endPoint x: 1033, endPoint y: 316, distance: 155.5
click at [1033, 400] on div "Expected output: A comprehensive wisdom synthesis for Why should we live a life…" at bounding box center [986, 497] width 391 height 195
click at [1033, 432] on span "Why should we live a life" at bounding box center [981, 452] width 363 height 41
click at [1088, 560] on button "Cancel" at bounding box center [1064, 562] width 76 height 35
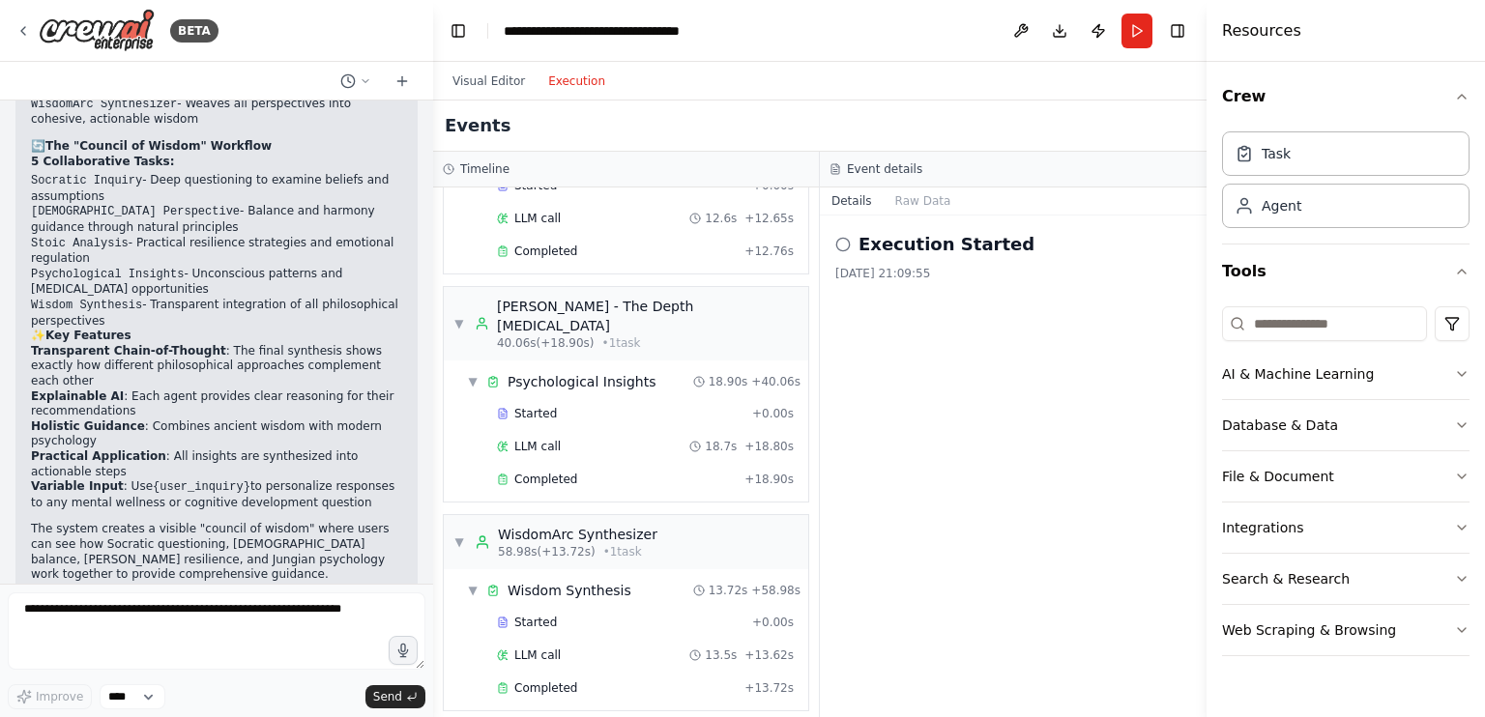
scroll to position [1973, 0]
click at [916, 192] on button "Raw Data" at bounding box center [923, 201] width 79 height 27
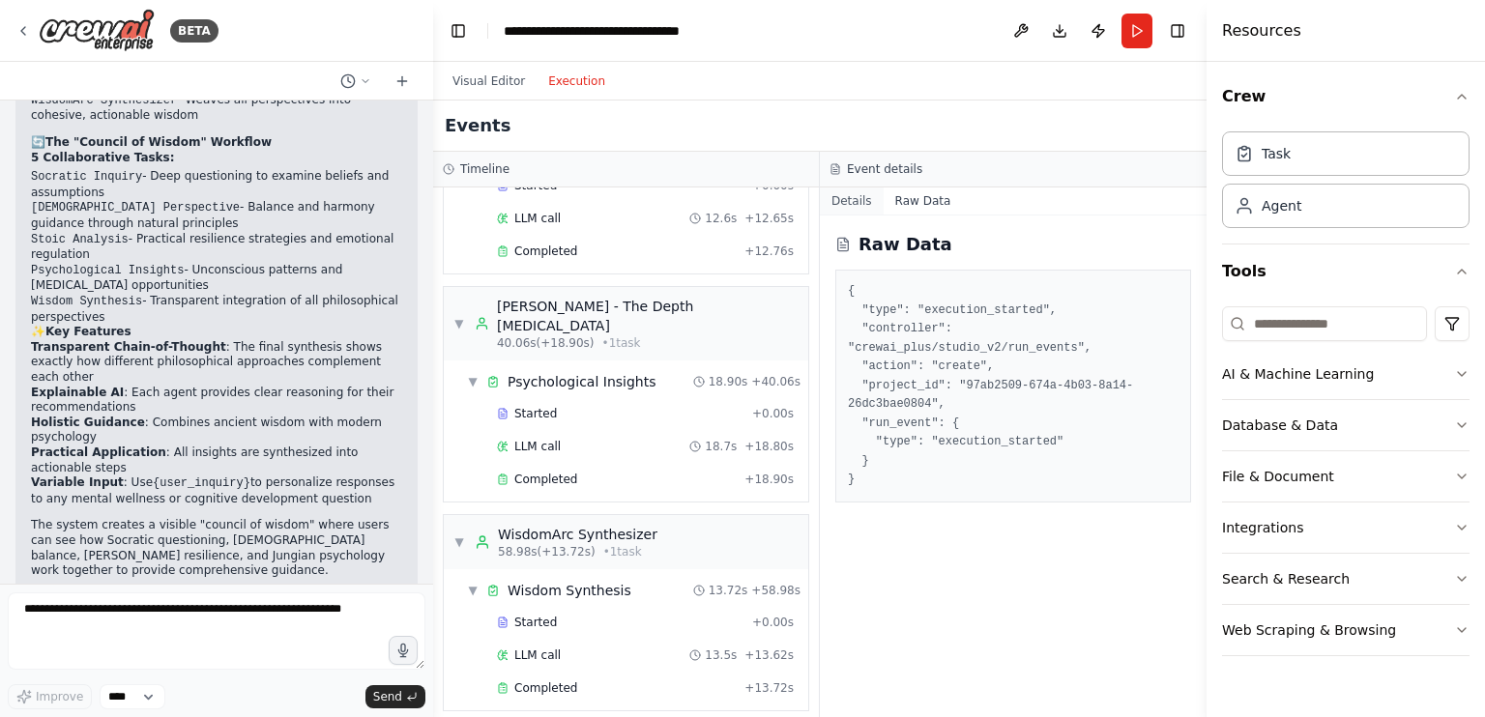
click at [867, 204] on button "Details" at bounding box center [852, 201] width 64 height 27
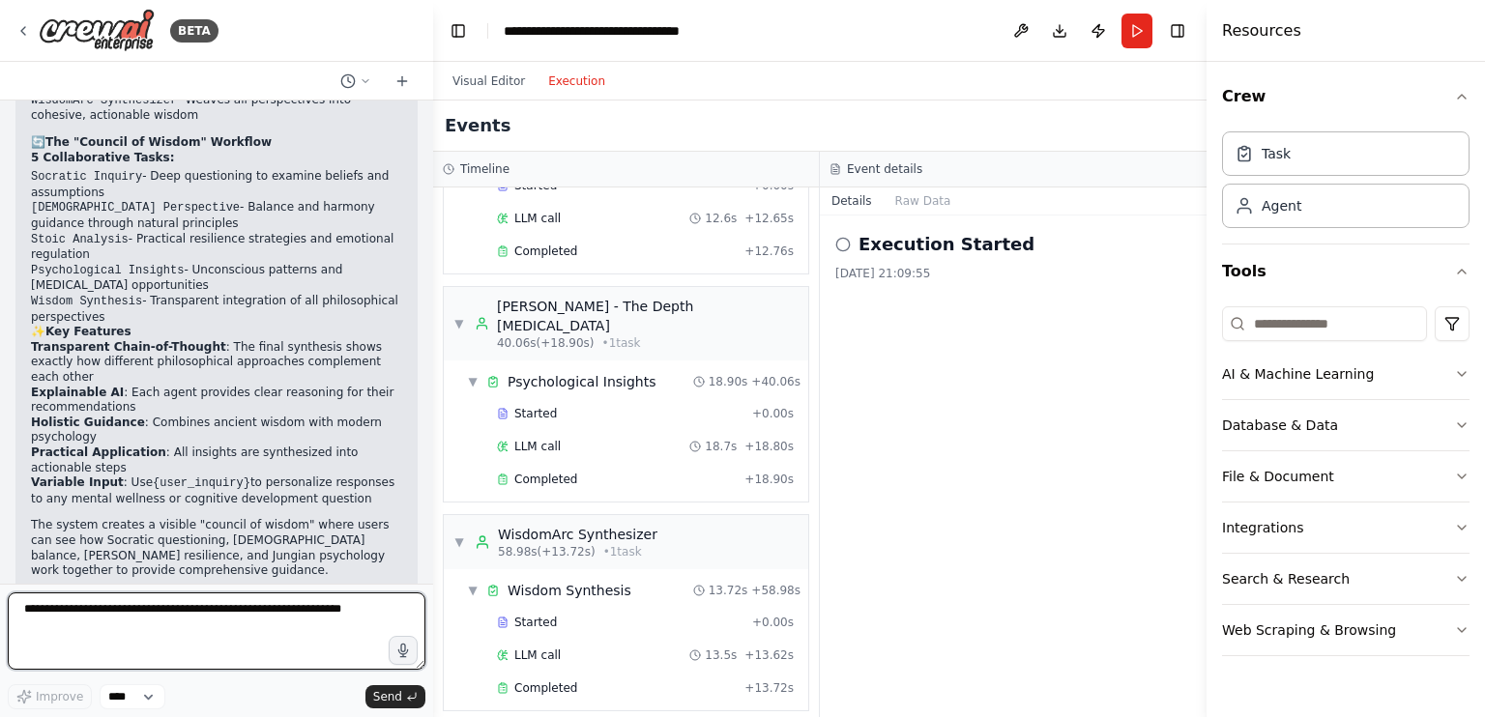
drag, startPoint x: 187, startPoint y: 627, endPoint x: 203, endPoint y: 607, distance: 25.4
click at [187, 628] on textarea at bounding box center [217, 631] width 418 height 77
type textarea "**********"
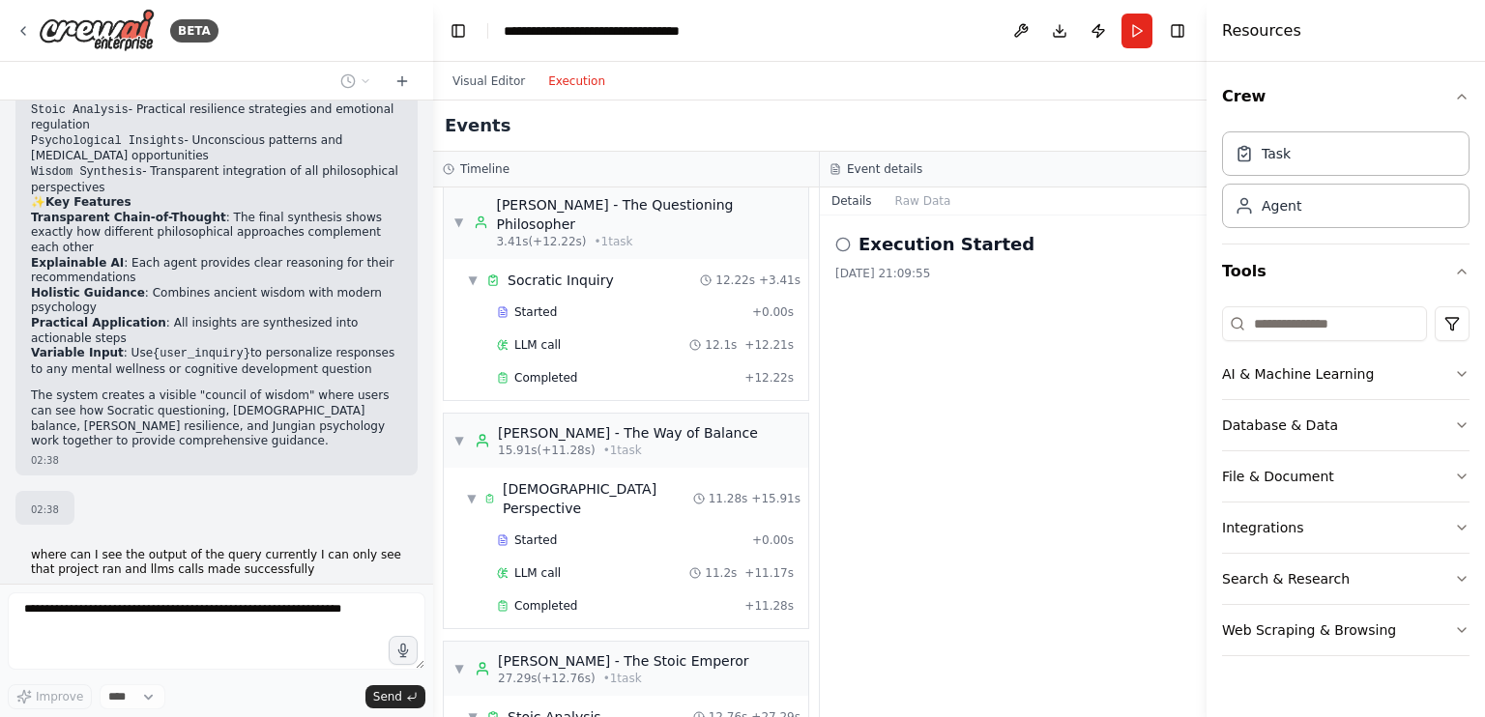
scroll to position [0, 0]
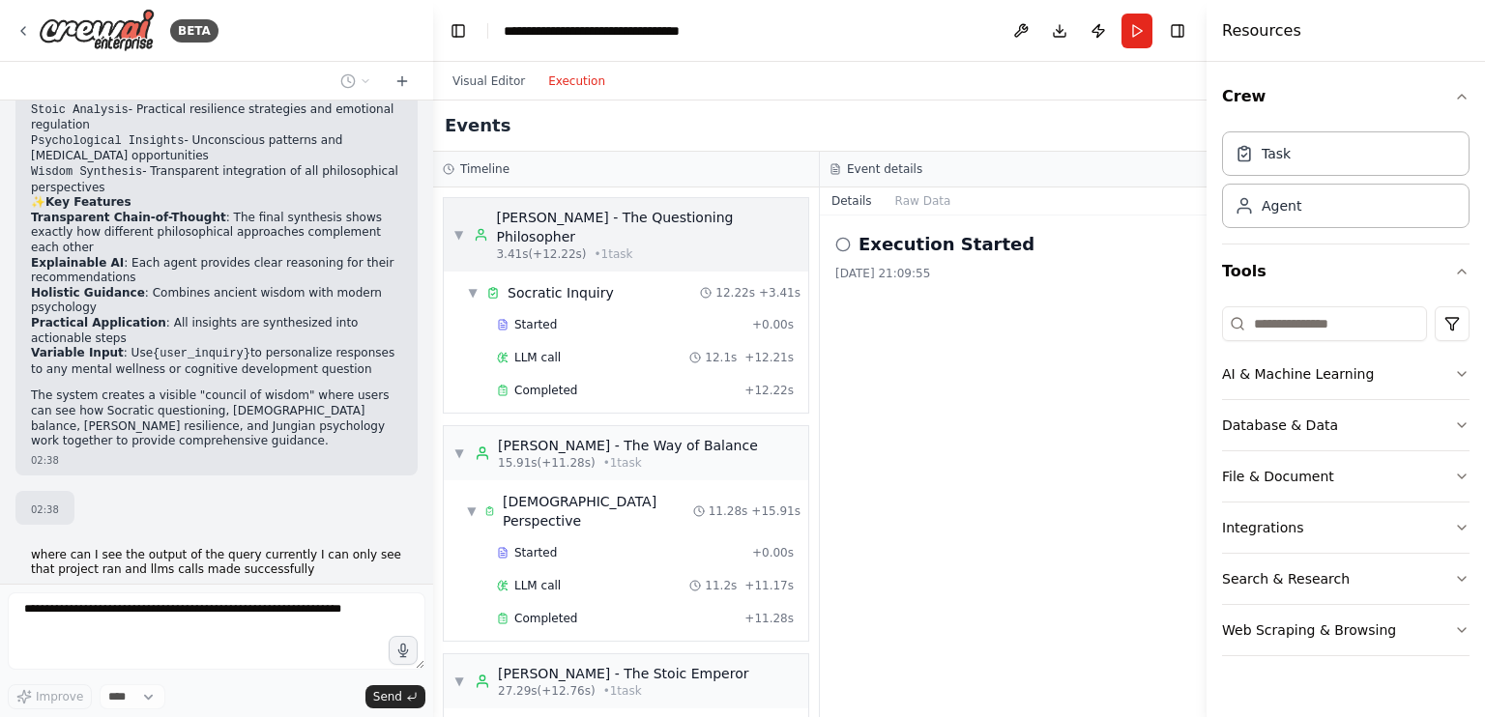
click at [461, 215] on div "▼ Socrates - The Questioning Philosopher 3.41s (+12.22s) • 1 task" at bounding box center [625, 235] width 345 height 54
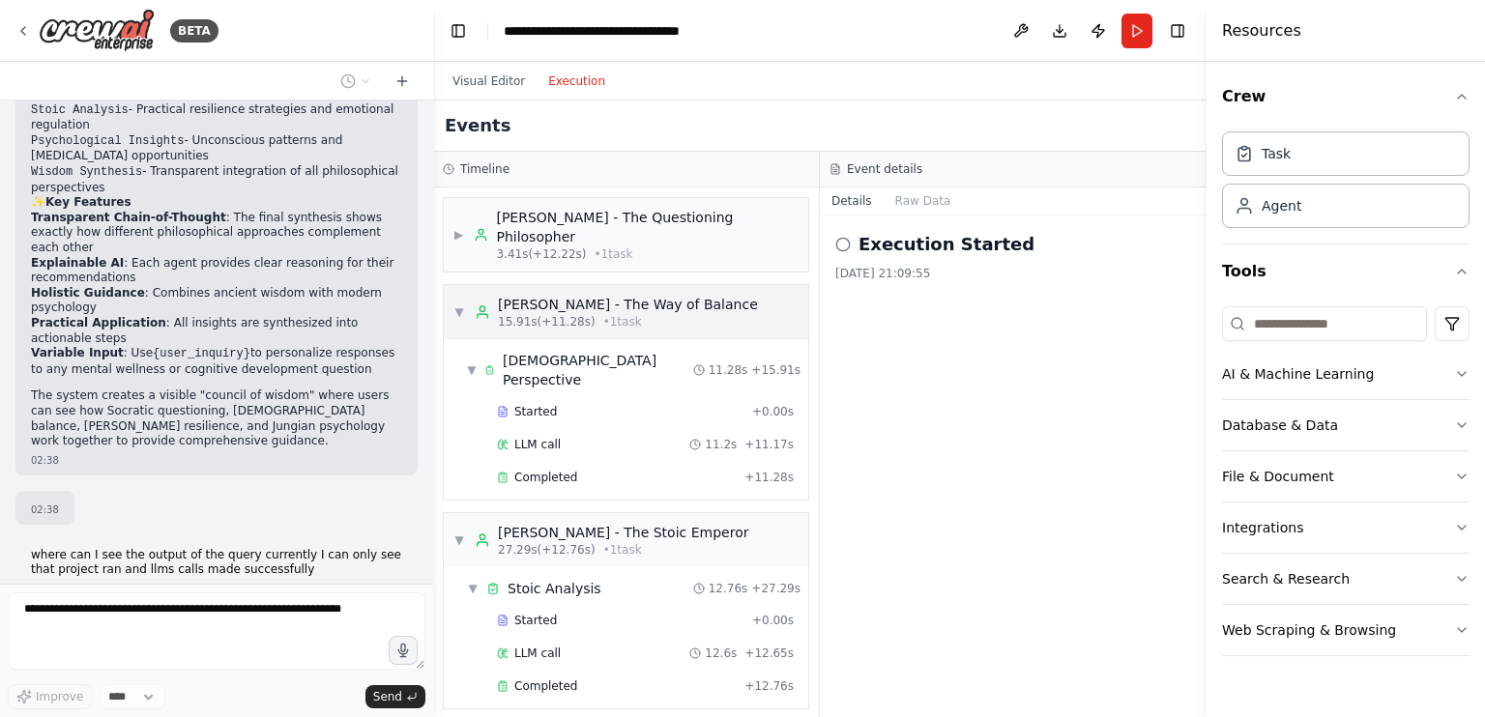
click at [460, 305] on span "▼" at bounding box center [459, 312] width 12 height 15
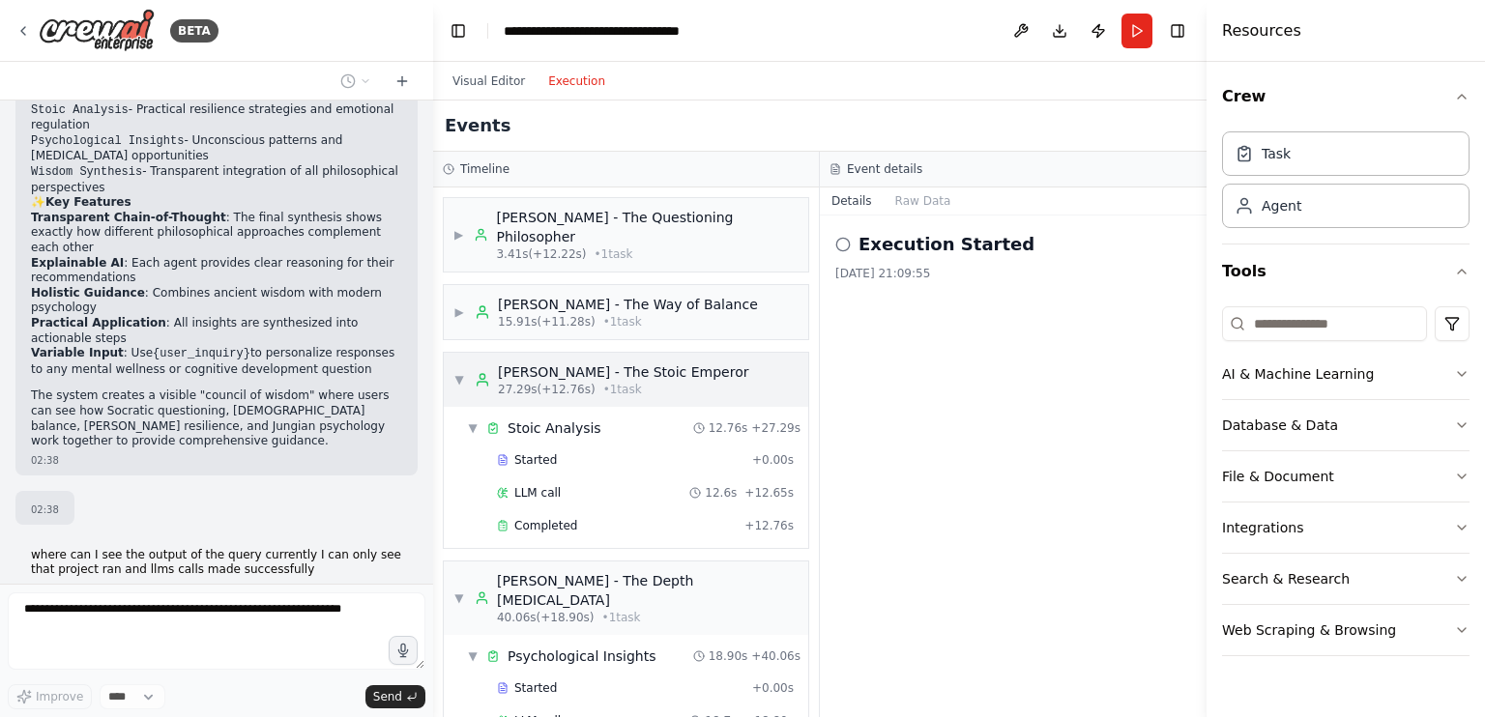
click at [456, 372] on span "▼" at bounding box center [459, 379] width 12 height 15
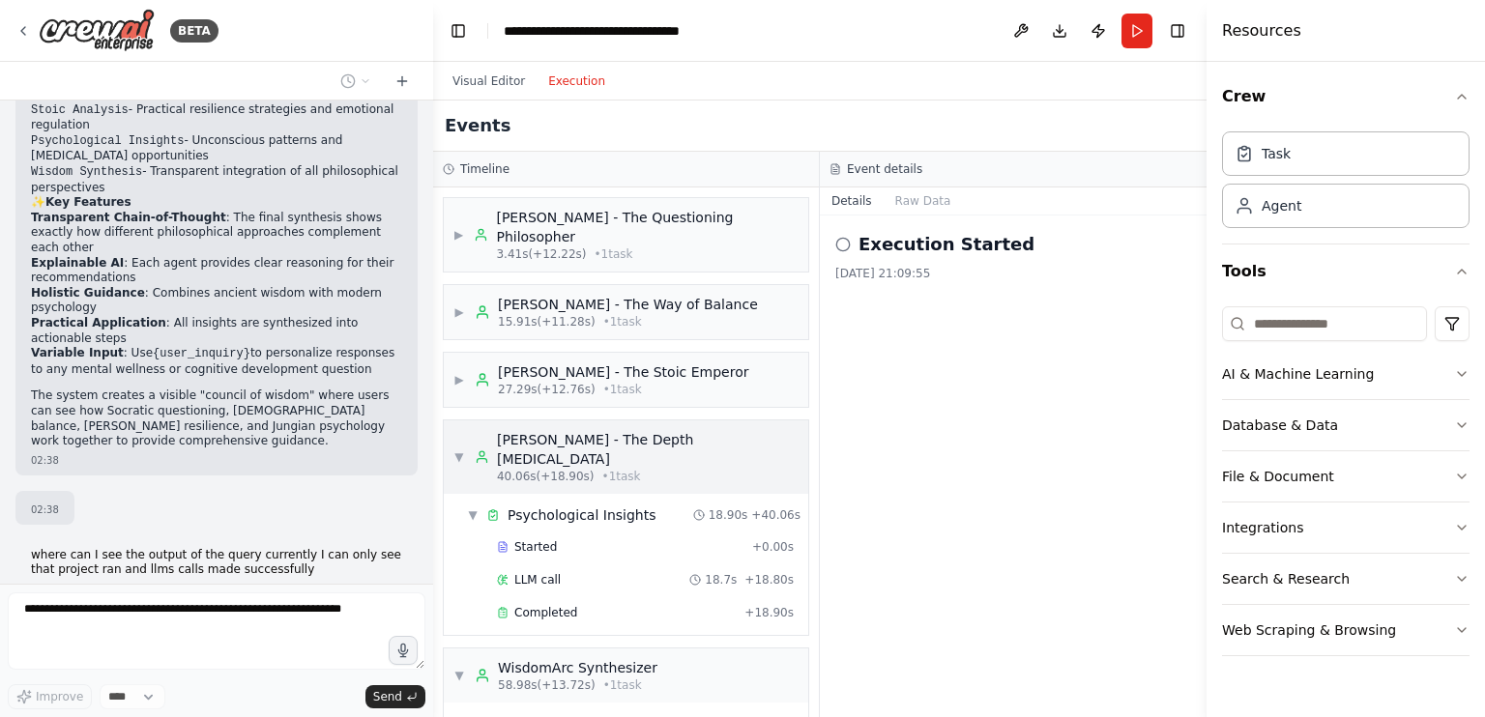
click at [456, 430] on div "▼ Carl Jung - The Depth Psychologist 40.06s (+18.90s) • 1 task" at bounding box center [625, 457] width 345 height 54
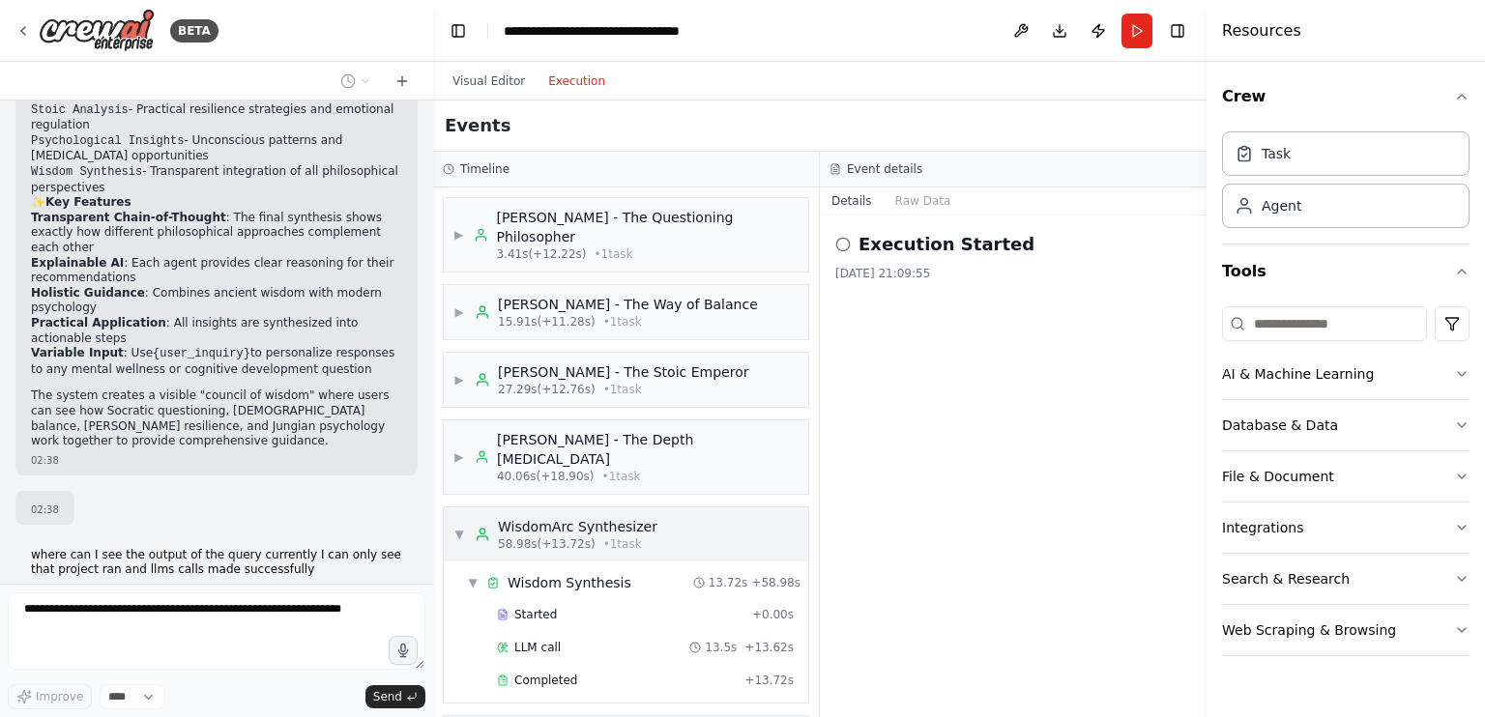
click at [445, 508] on div "▼ WisdomArc Synthesizer 58.98s (+13.72s) • 1 task" at bounding box center [626, 535] width 365 height 54
click at [943, 244] on h2 "Execution Started" at bounding box center [947, 244] width 176 height 27
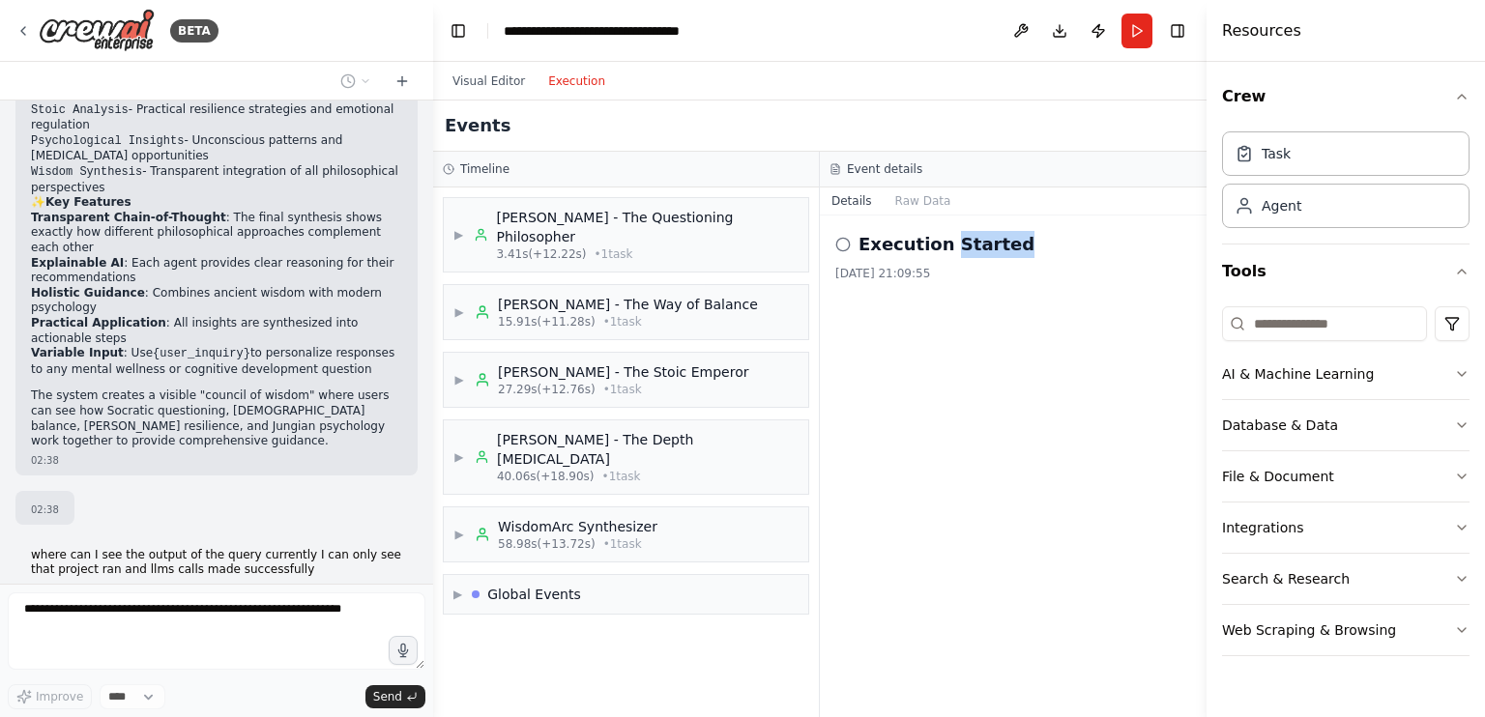
click at [941, 243] on h2 "Execution Started" at bounding box center [947, 244] width 176 height 27
click at [940, 243] on h2 "Execution Started" at bounding box center [947, 244] width 176 height 27
click at [897, 204] on button "Raw Data" at bounding box center [923, 201] width 79 height 27
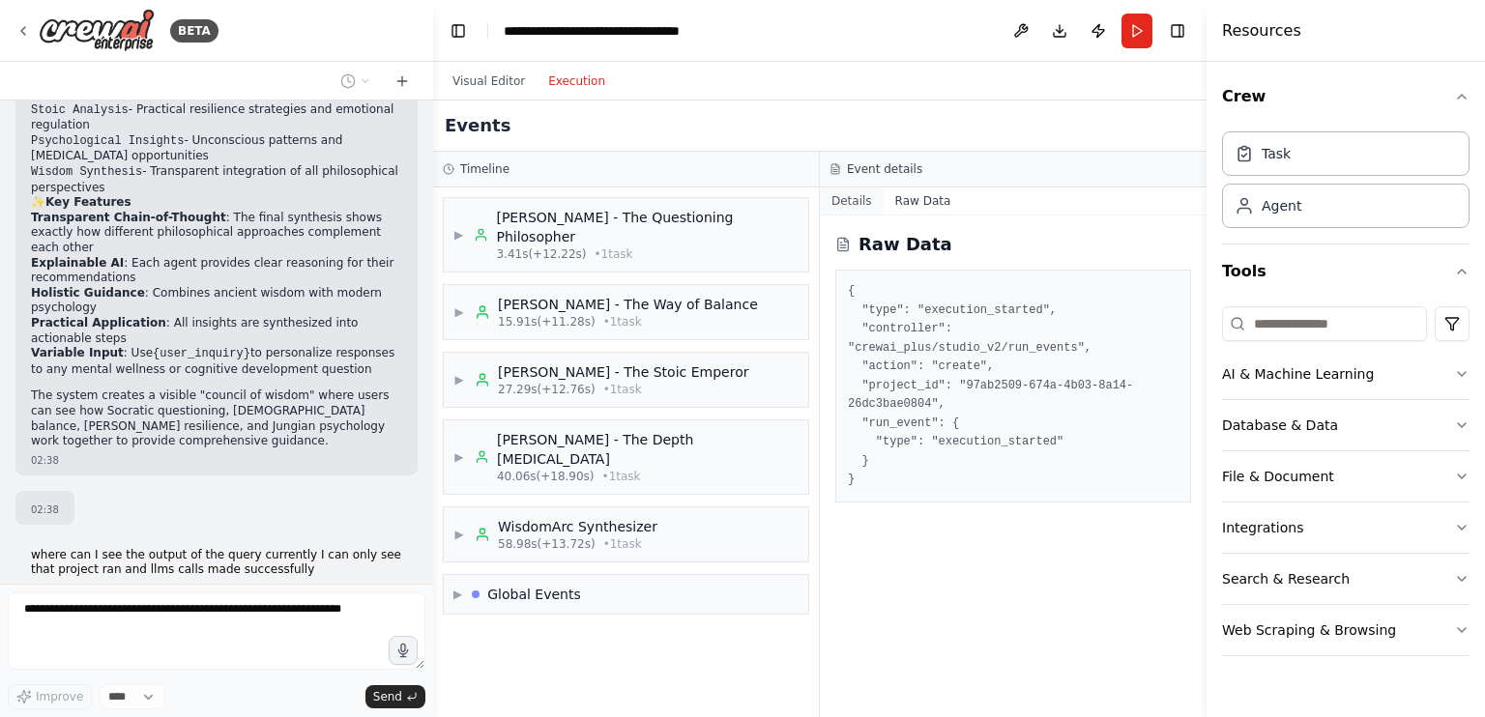
click at [859, 196] on button "Details" at bounding box center [852, 201] width 64 height 27
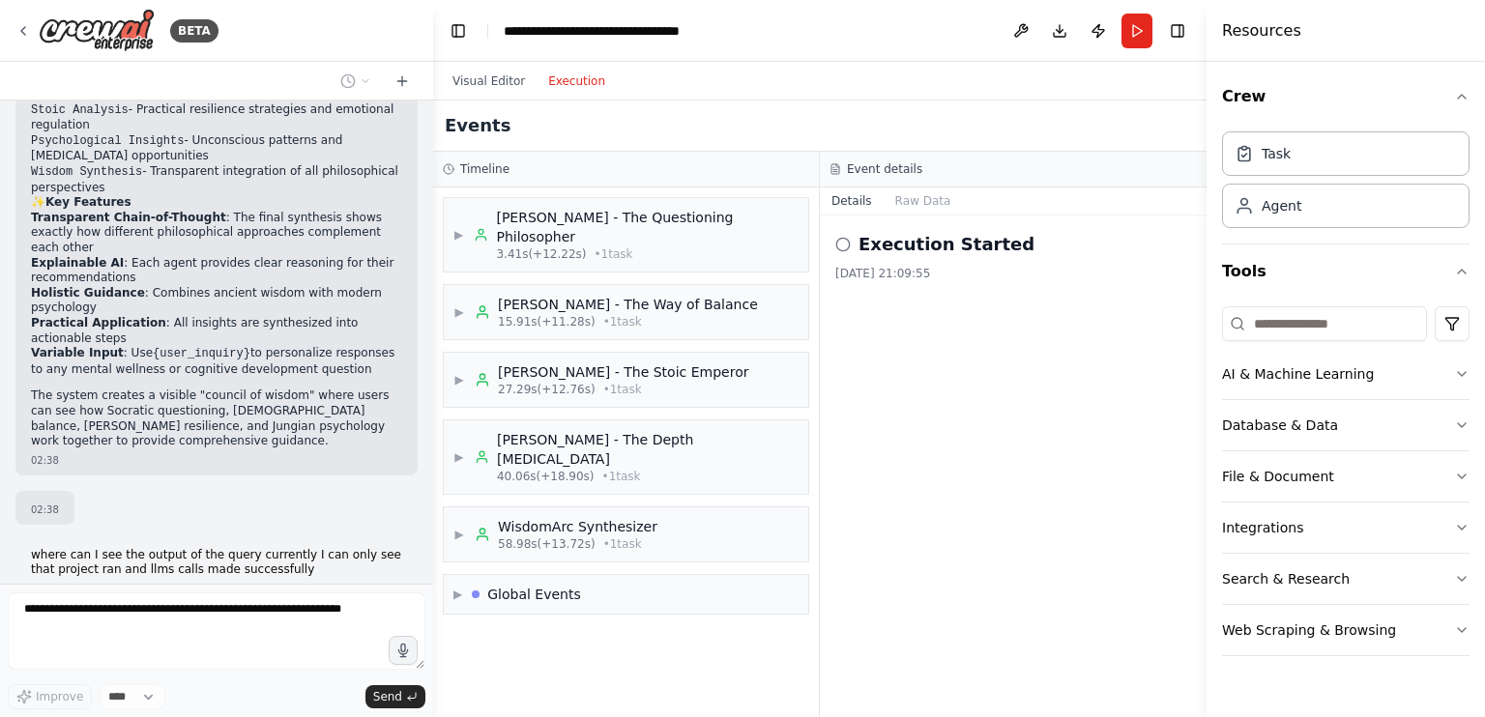
click at [869, 177] on div "Event details" at bounding box center [1013, 170] width 387 height 36
click at [872, 165] on h3 "Event details" at bounding box center [884, 168] width 75 height 15
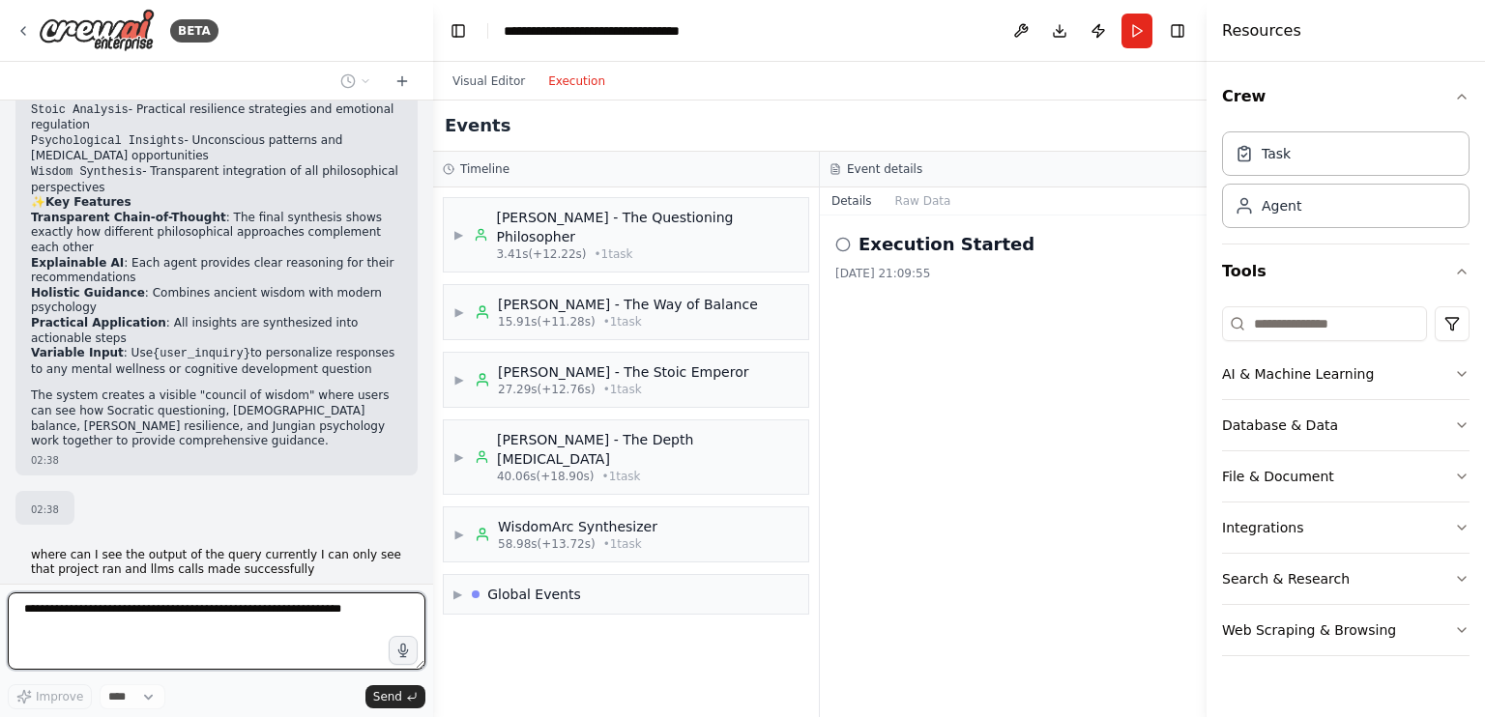
drag, startPoint x: 669, startPoint y: 127, endPoint x: 619, endPoint y: 116, distance: 51.4
click at [668, 127] on div "Events" at bounding box center [820, 126] width 774 height 51
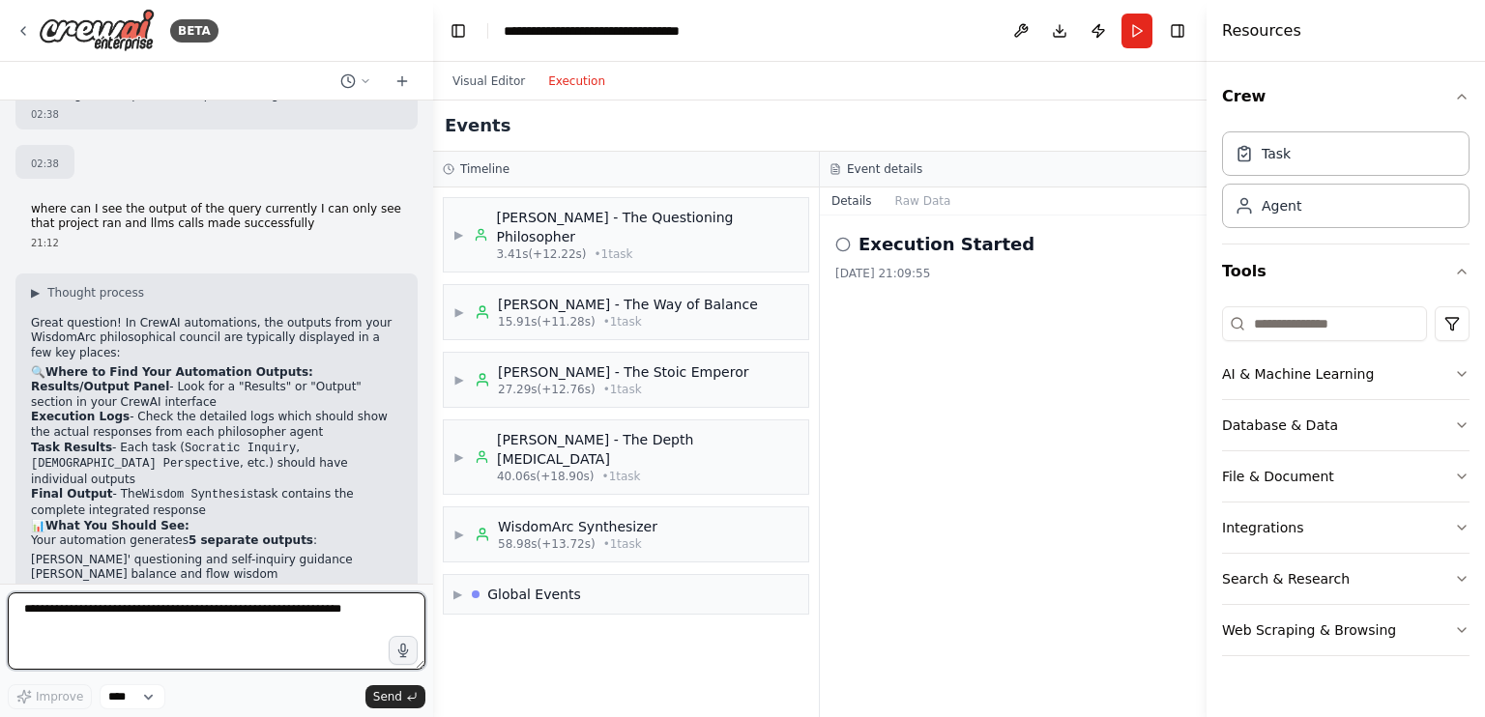
scroll to position [2451, 0]
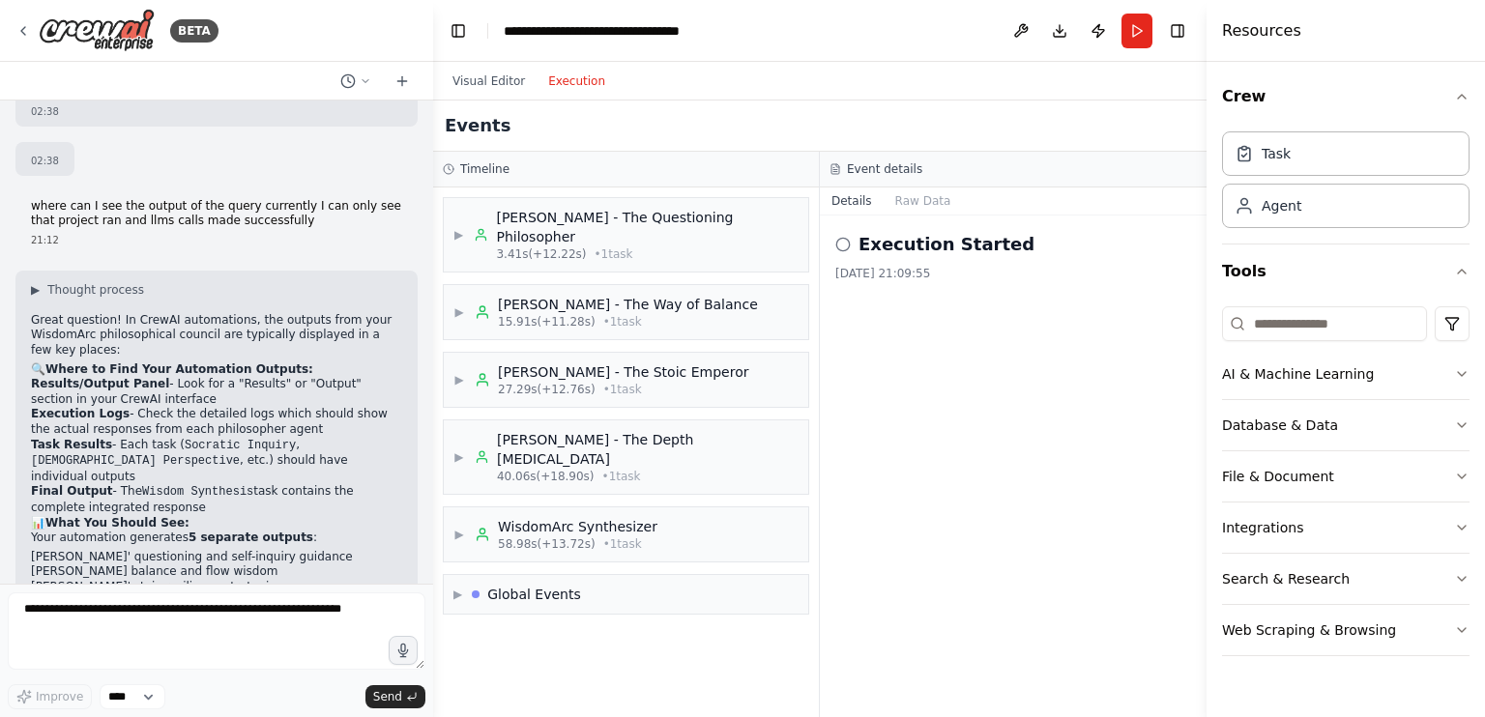
click at [240, 377] on li "Results/Output Panel - Look for a "Results" or "Output" section in your CrewAI …" at bounding box center [216, 392] width 371 height 30
click at [1261, 102] on button "Crew" at bounding box center [1346, 97] width 248 height 54
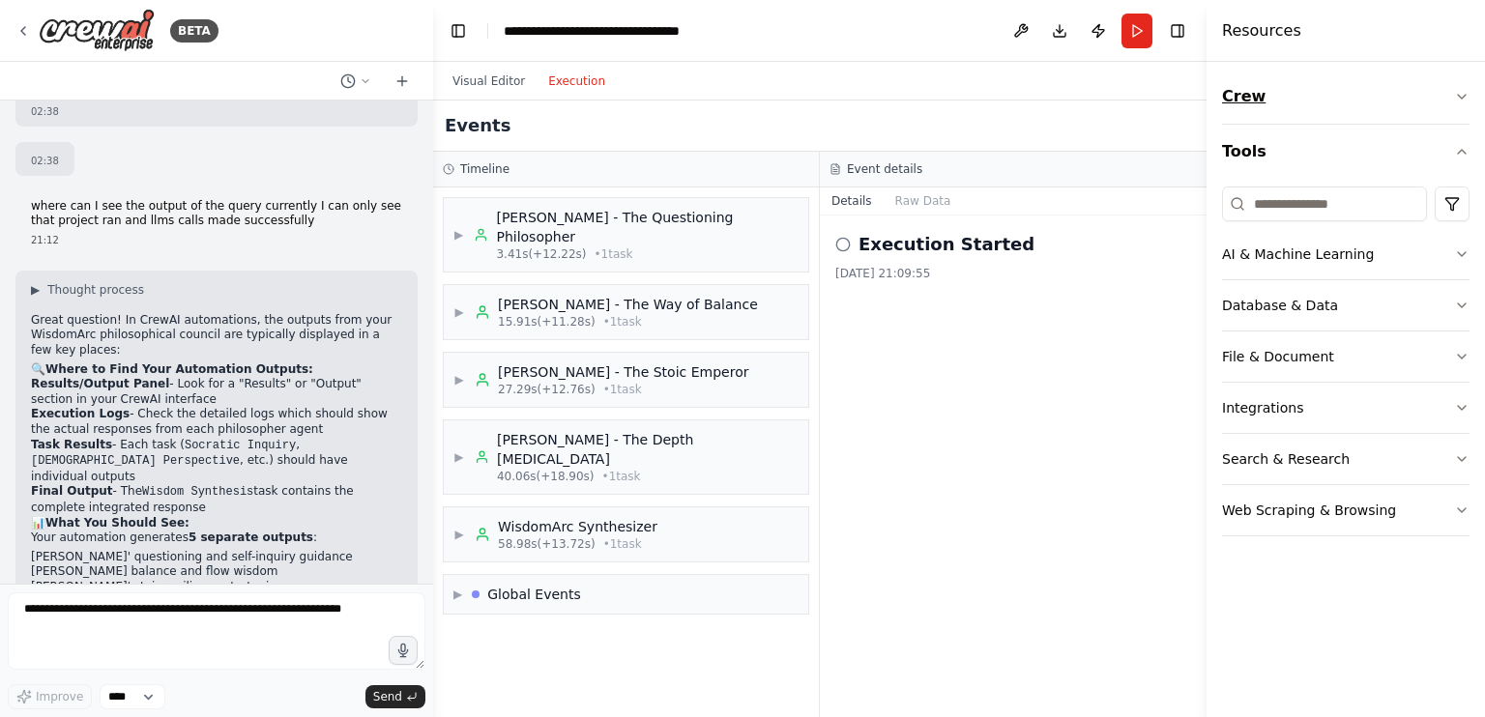
click at [1317, 90] on button "Crew" at bounding box center [1346, 97] width 248 height 54
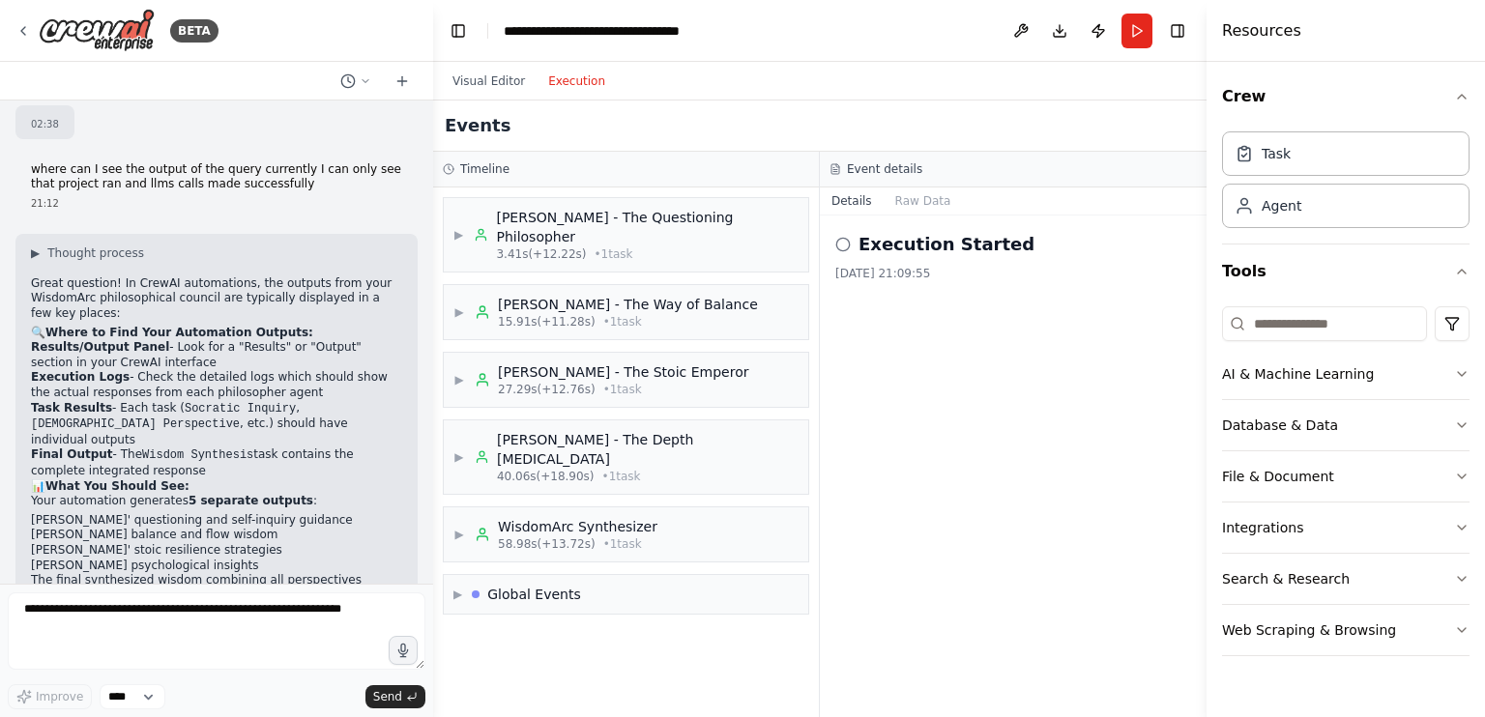
scroll to position [2626, 0]
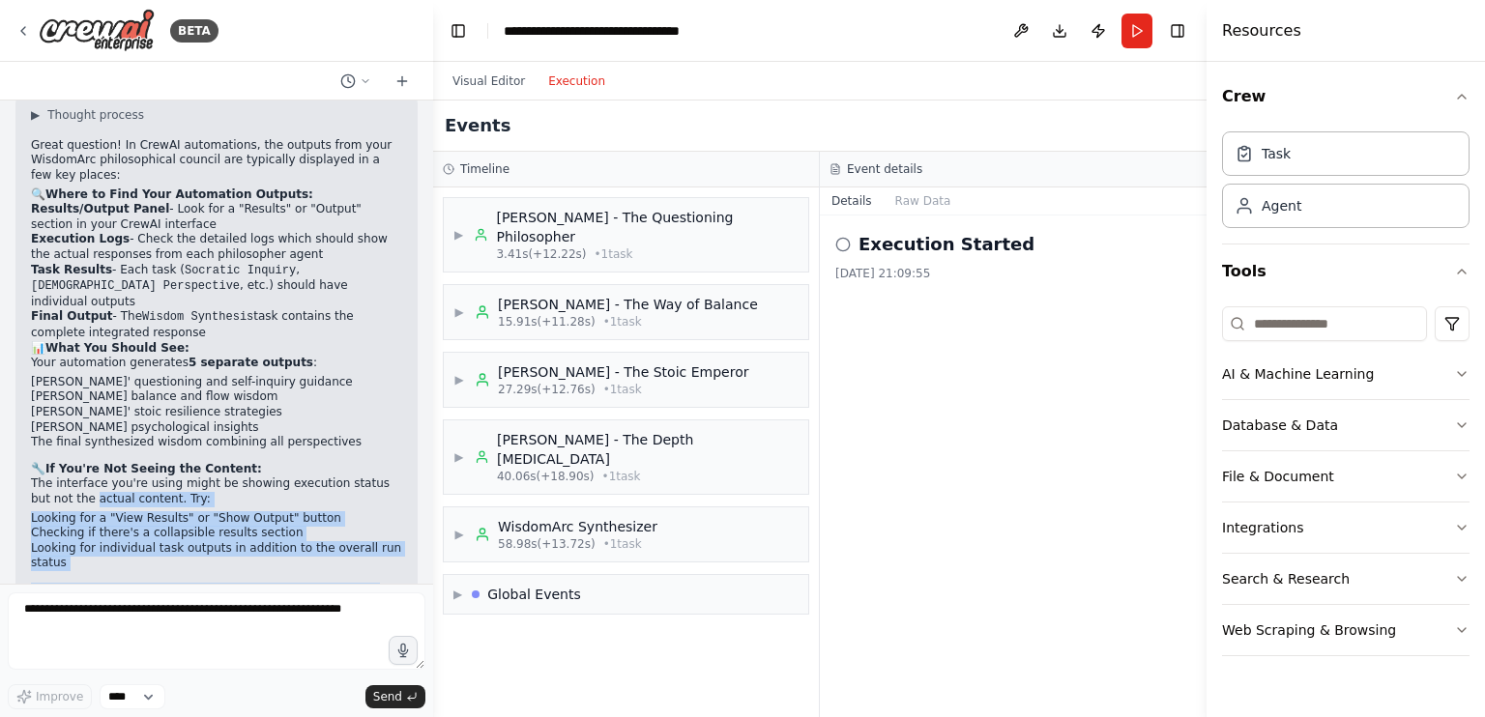
drag, startPoint x: 54, startPoint y: 570, endPoint x: 118, endPoint y: 571, distance: 63.8
click at [118, 571] on div "WisdomArc is an innovative conversational AI system that combines Agentic AI ar…" at bounding box center [216, 342] width 433 height 483
click at [296, 541] on li "Looking for individual task outputs in addition to the overall run status" at bounding box center [216, 556] width 371 height 30
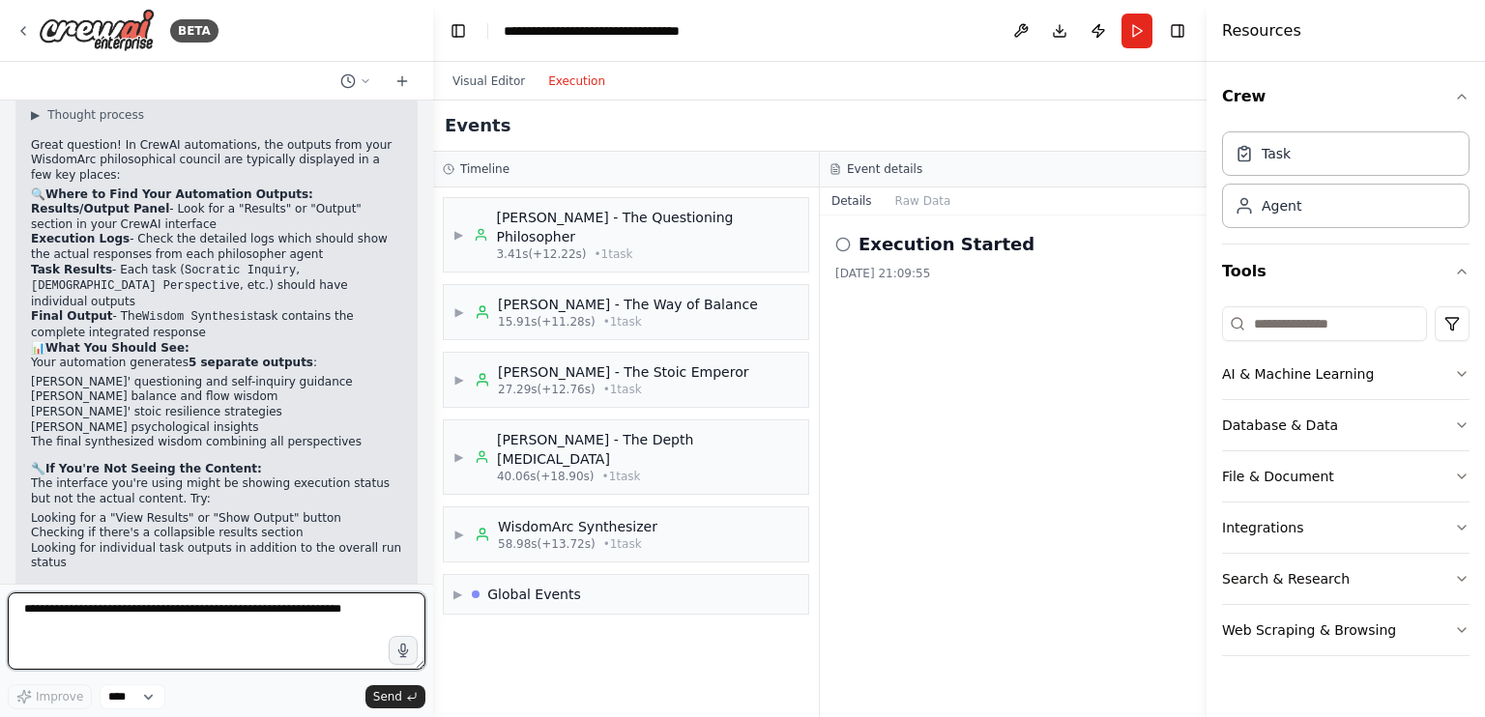
click at [259, 609] on textarea at bounding box center [217, 631] width 418 height 77
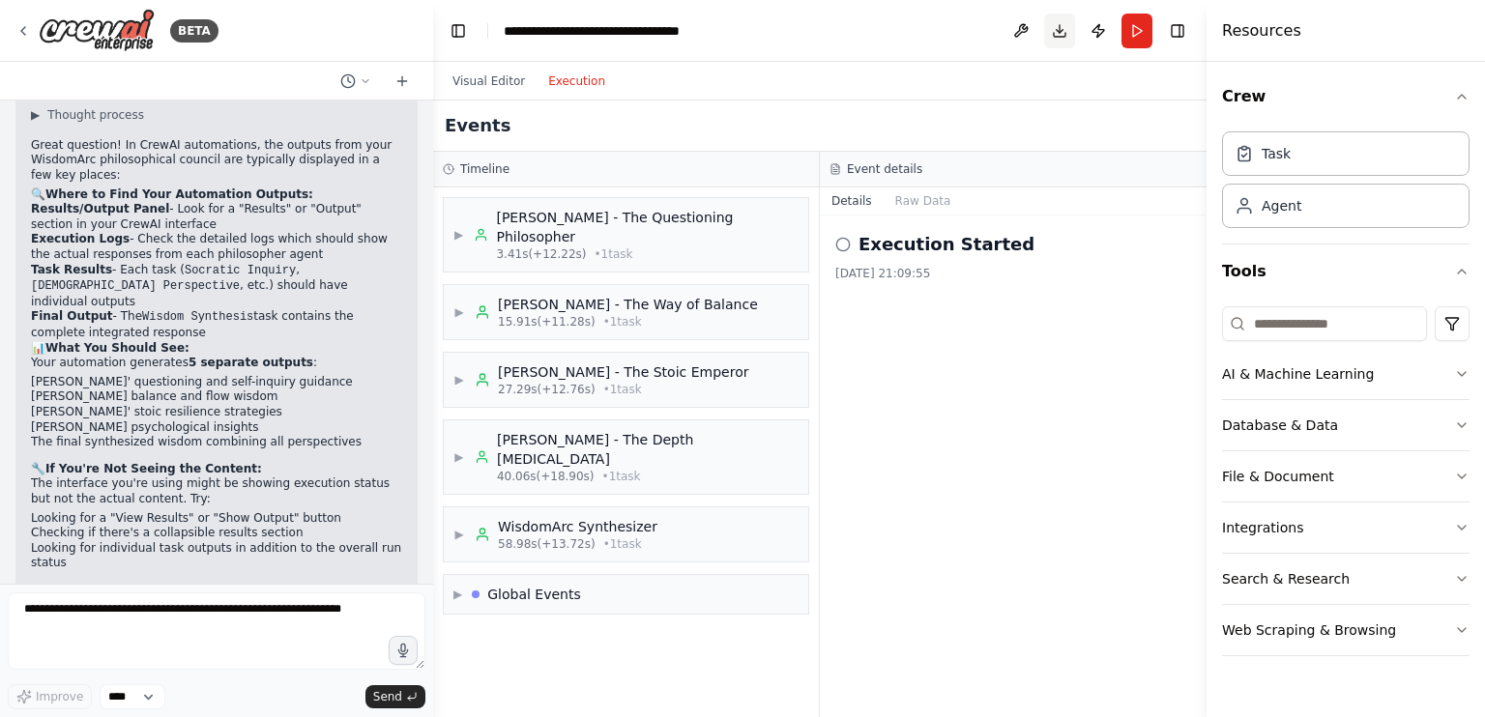
click at [1050, 18] on button "Download" at bounding box center [1059, 31] width 31 height 35
click at [1060, 33] on button "Download" at bounding box center [1059, 31] width 31 height 35
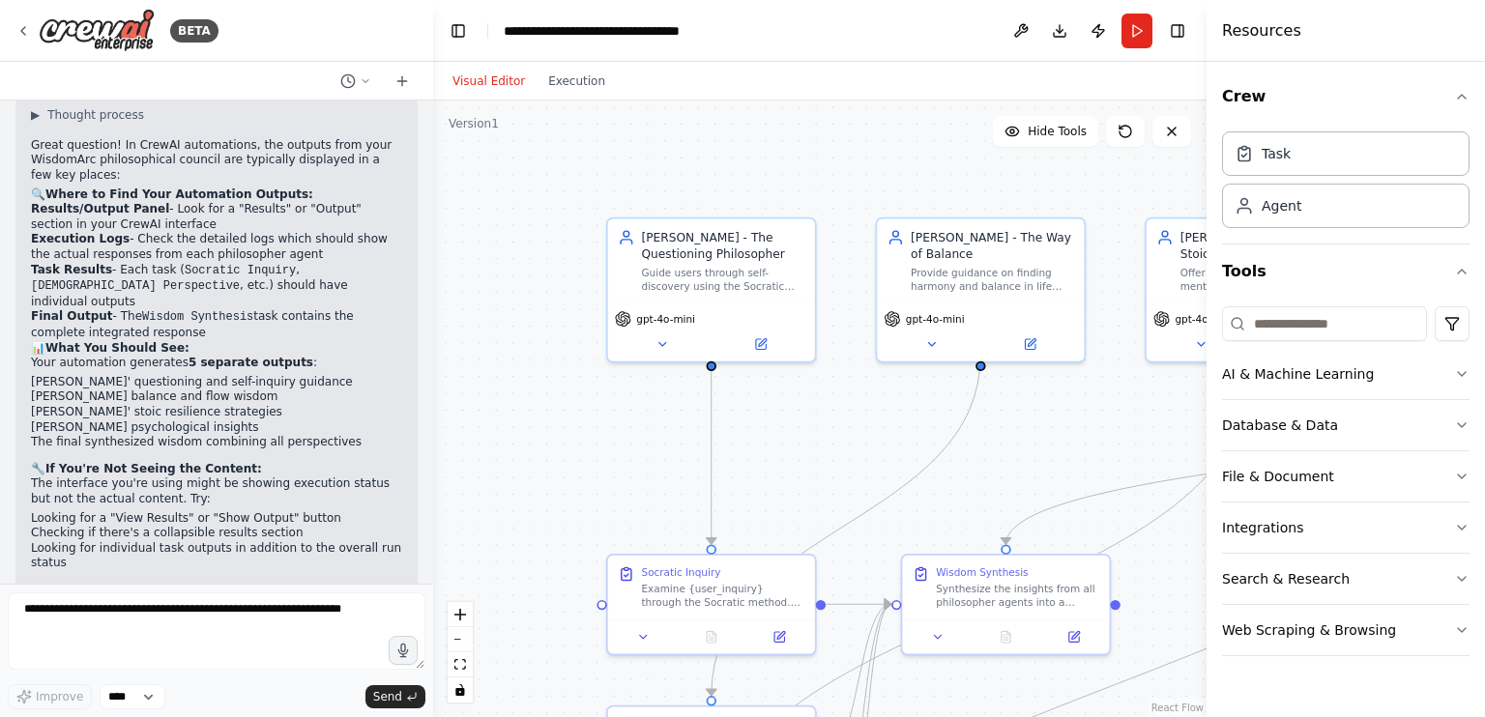
click at [483, 79] on button "Visual Editor" at bounding box center [489, 81] width 96 height 23
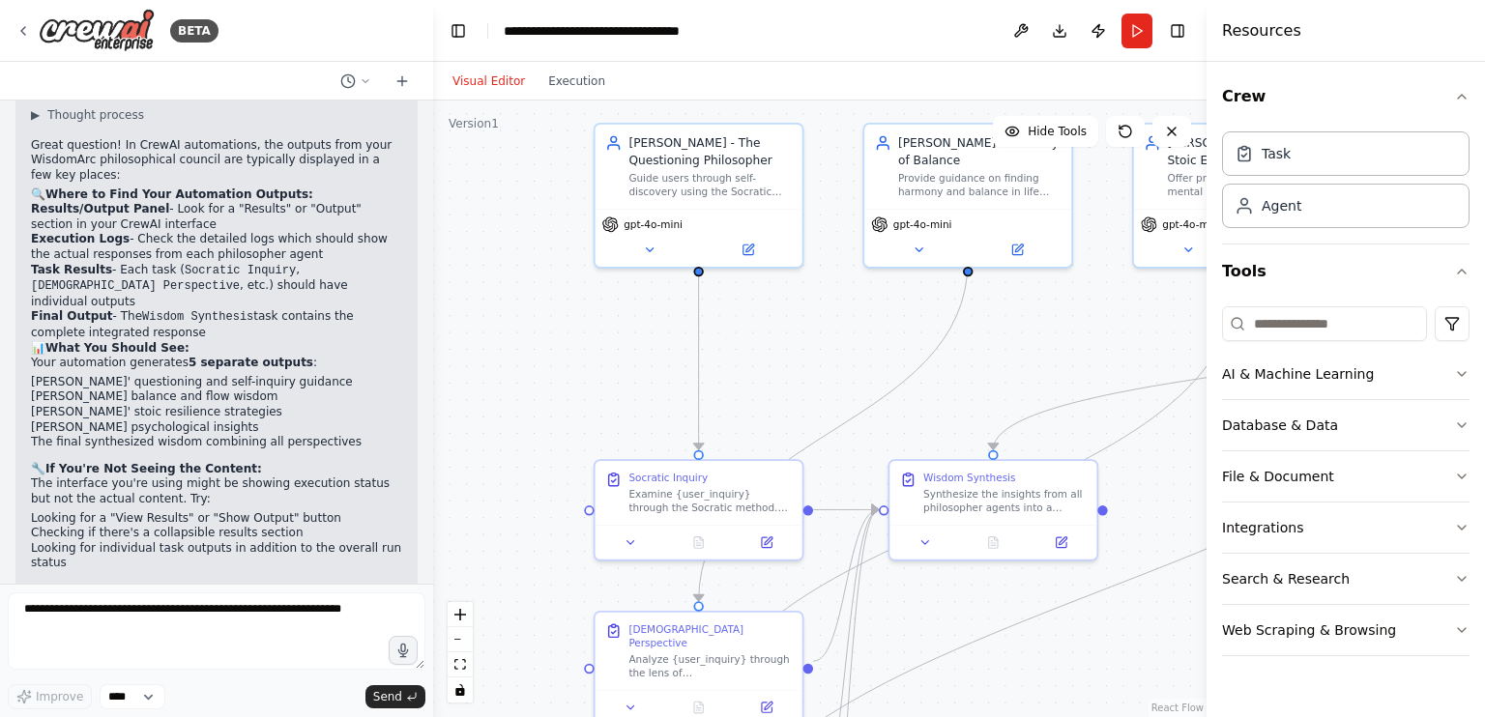
click at [505, 127] on div ".deletable-edge-delete-btn { width: 20px; height: 20px; border: 0px solid #ffff…" at bounding box center [820, 409] width 774 height 617
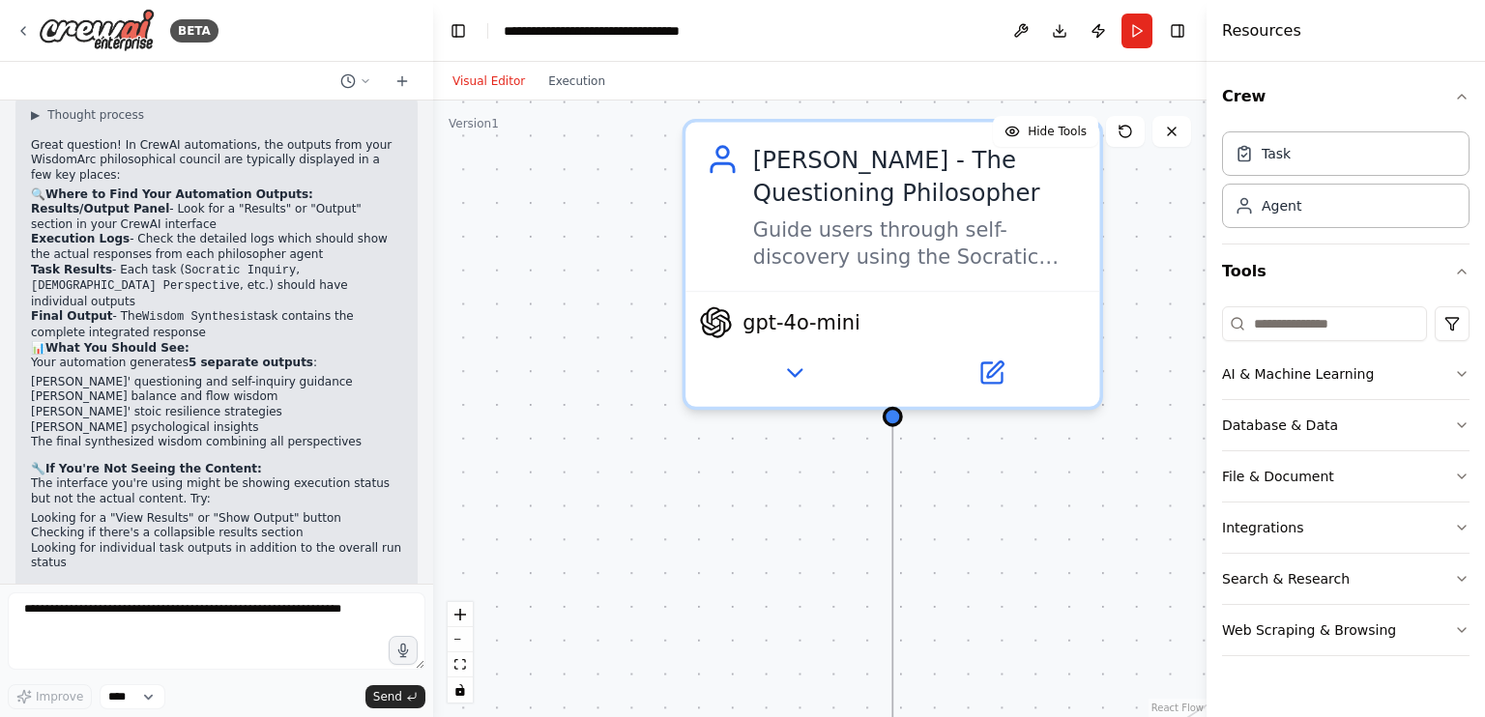
click at [658, 465] on div ".deletable-edge-delete-btn { width: 20px; height: 20px; border: 0px solid #ffff…" at bounding box center [820, 409] width 774 height 617
click at [658, 464] on div ".deletable-edge-delete-btn { width: 20px; height: 20px; border: 0px solid #ffff…" at bounding box center [820, 409] width 774 height 617
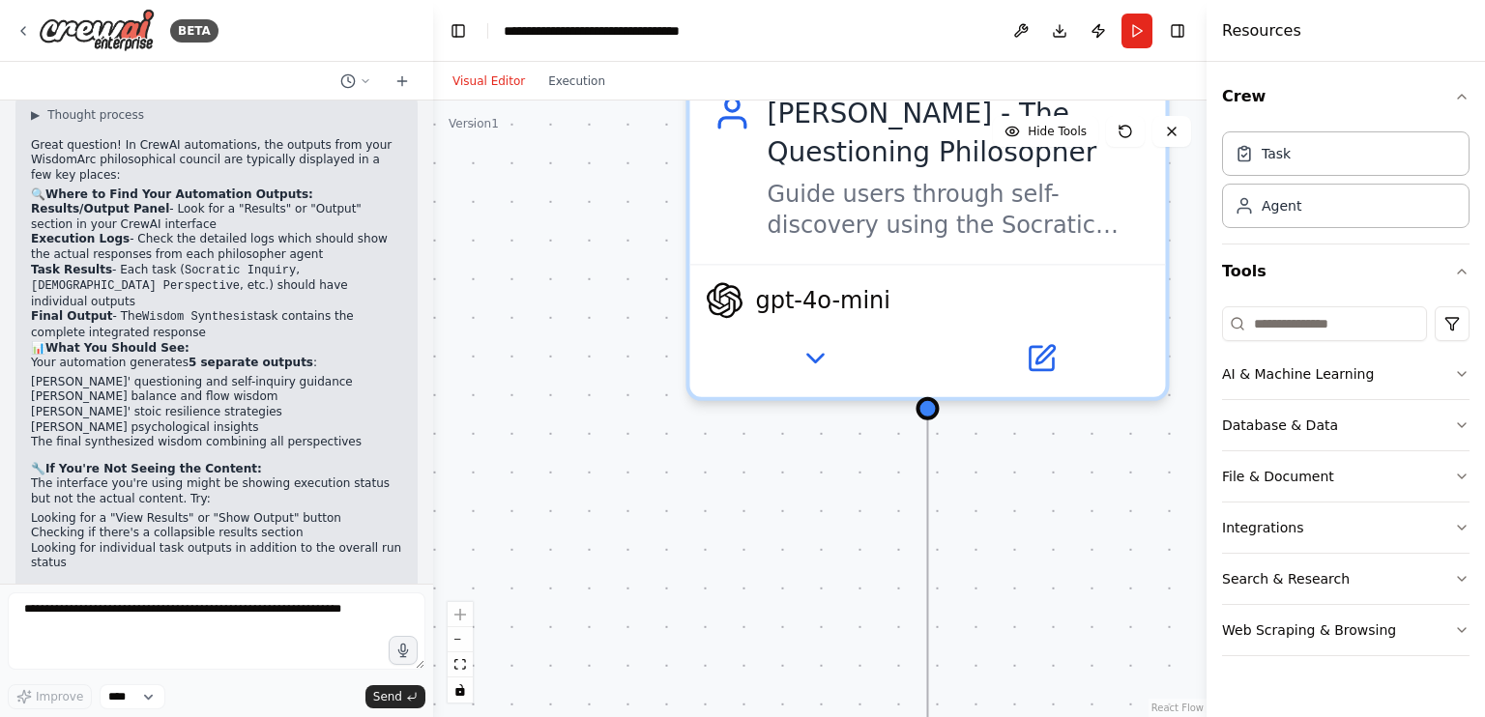
click at [656, 465] on div ".deletable-edge-delete-btn { width: 20px; height: 20px; border: 0px solid #ffff…" at bounding box center [820, 409] width 774 height 617
click at [656, 464] on div ".deletable-edge-delete-btn { width: 20px; height: 20px; border: 0px solid #ffff…" at bounding box center [820, 409] width 774 height 617
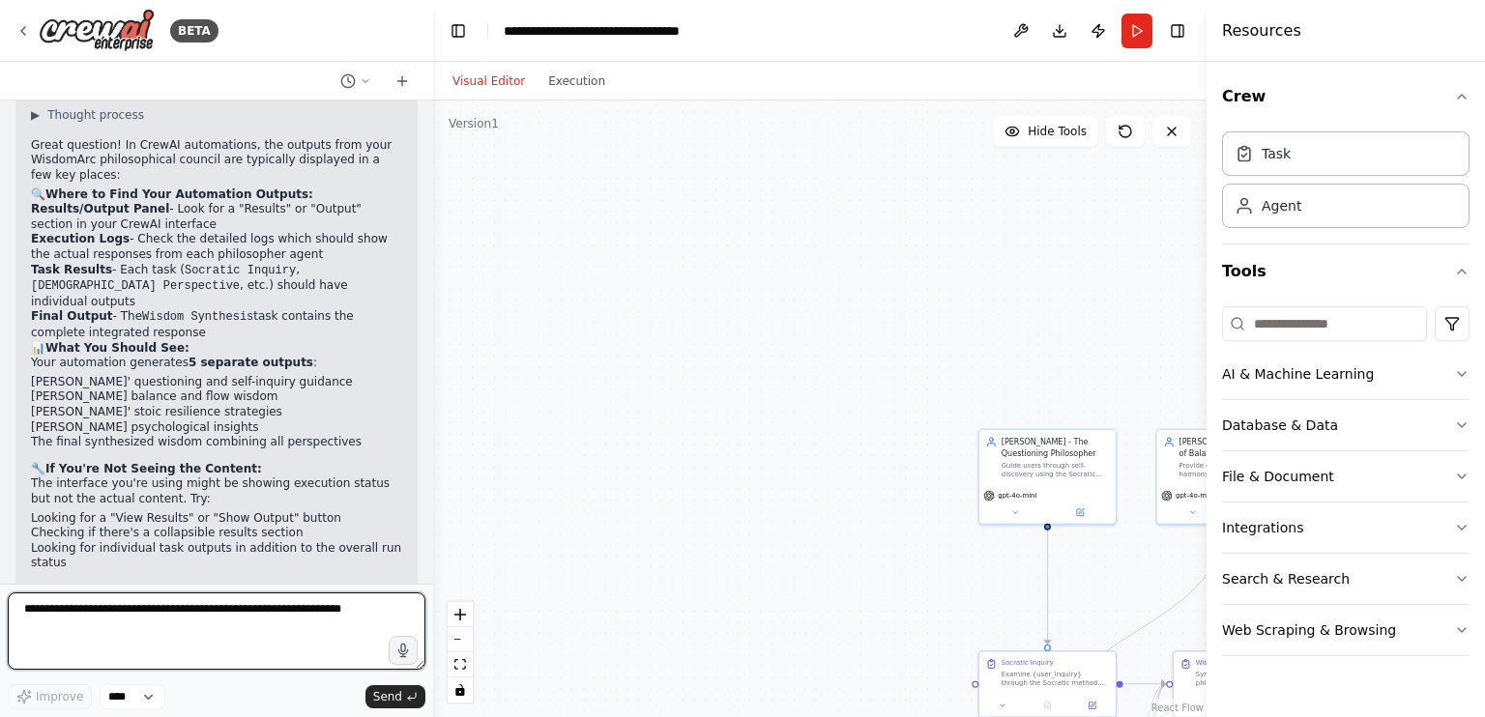
click at [292, 595] on textarea at bounding box center [217, 631] width 418 height 77
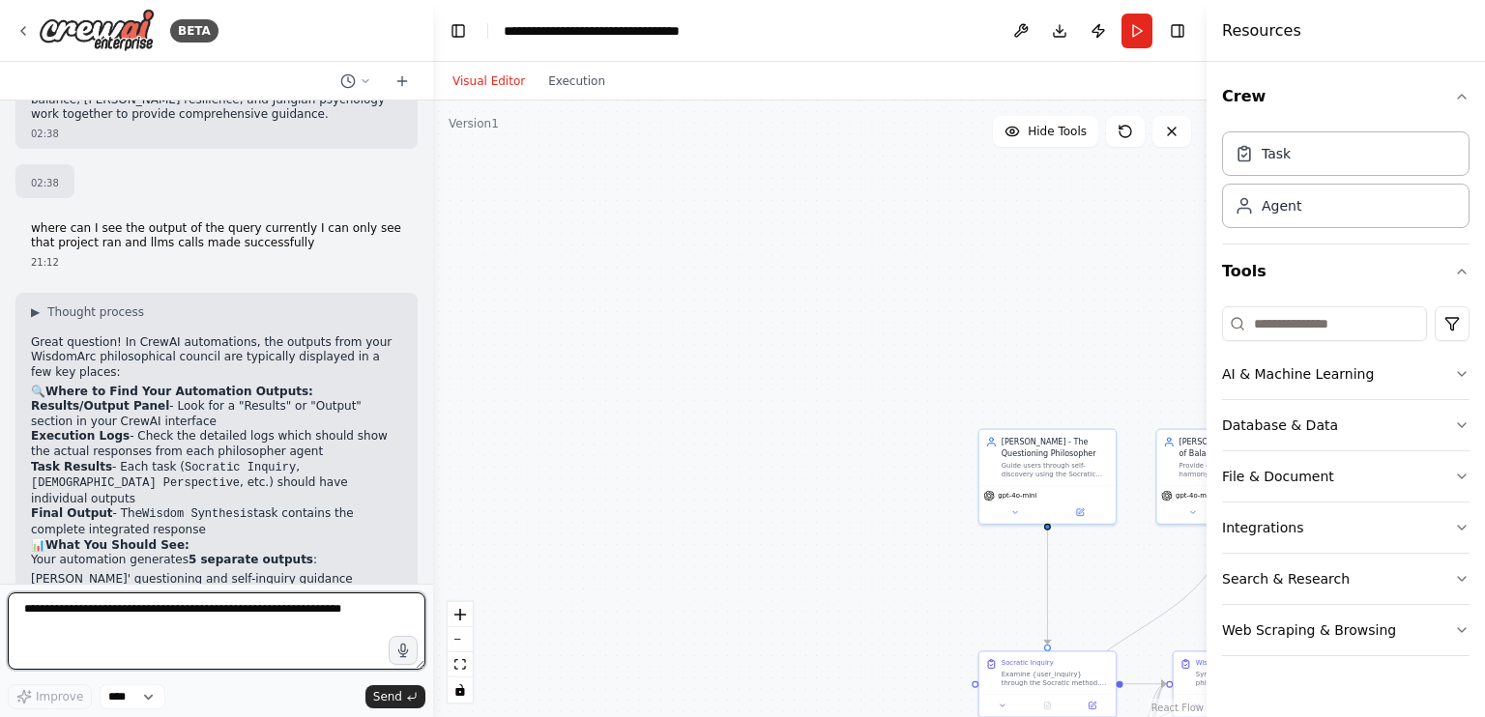
scroll to position [2336, 0]
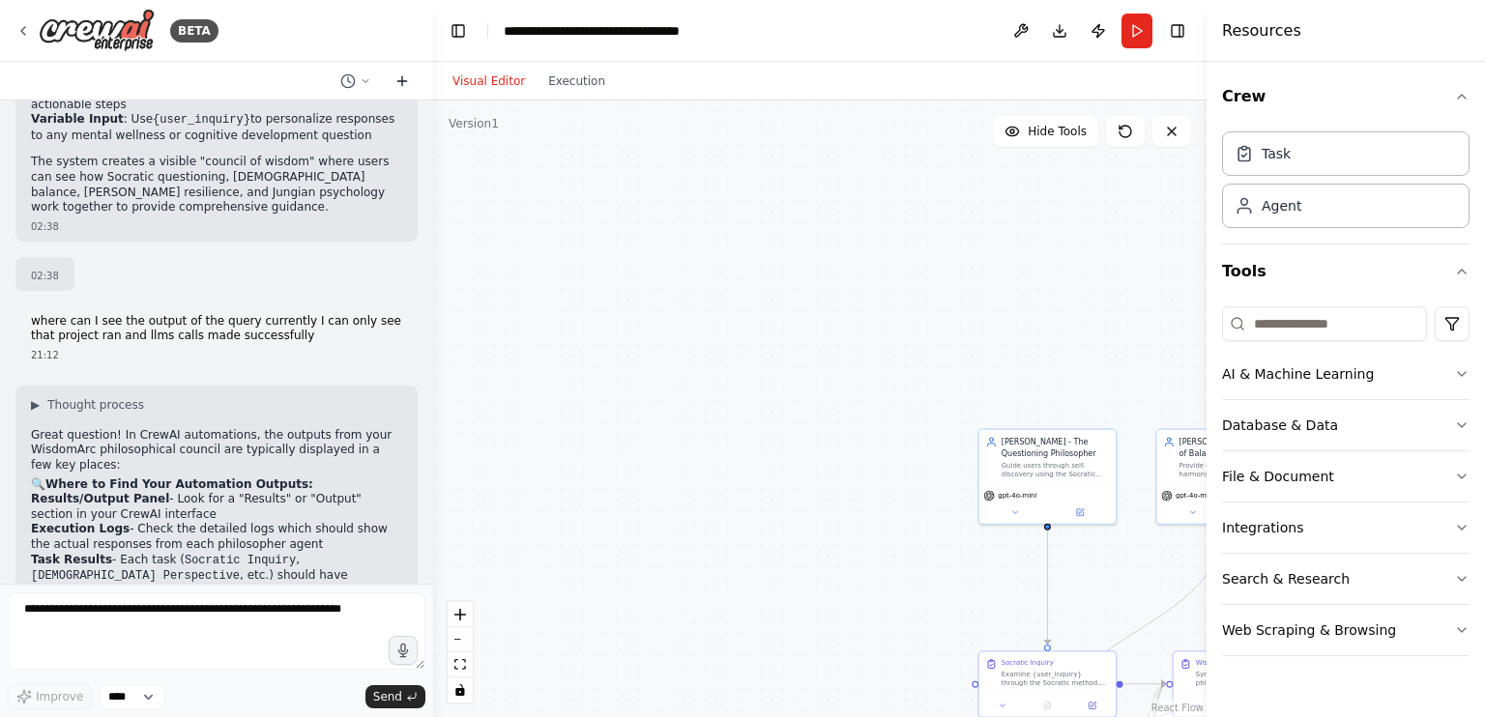
click at [406, 86] on icon at bounding box center [402, 80] width 15 height 15
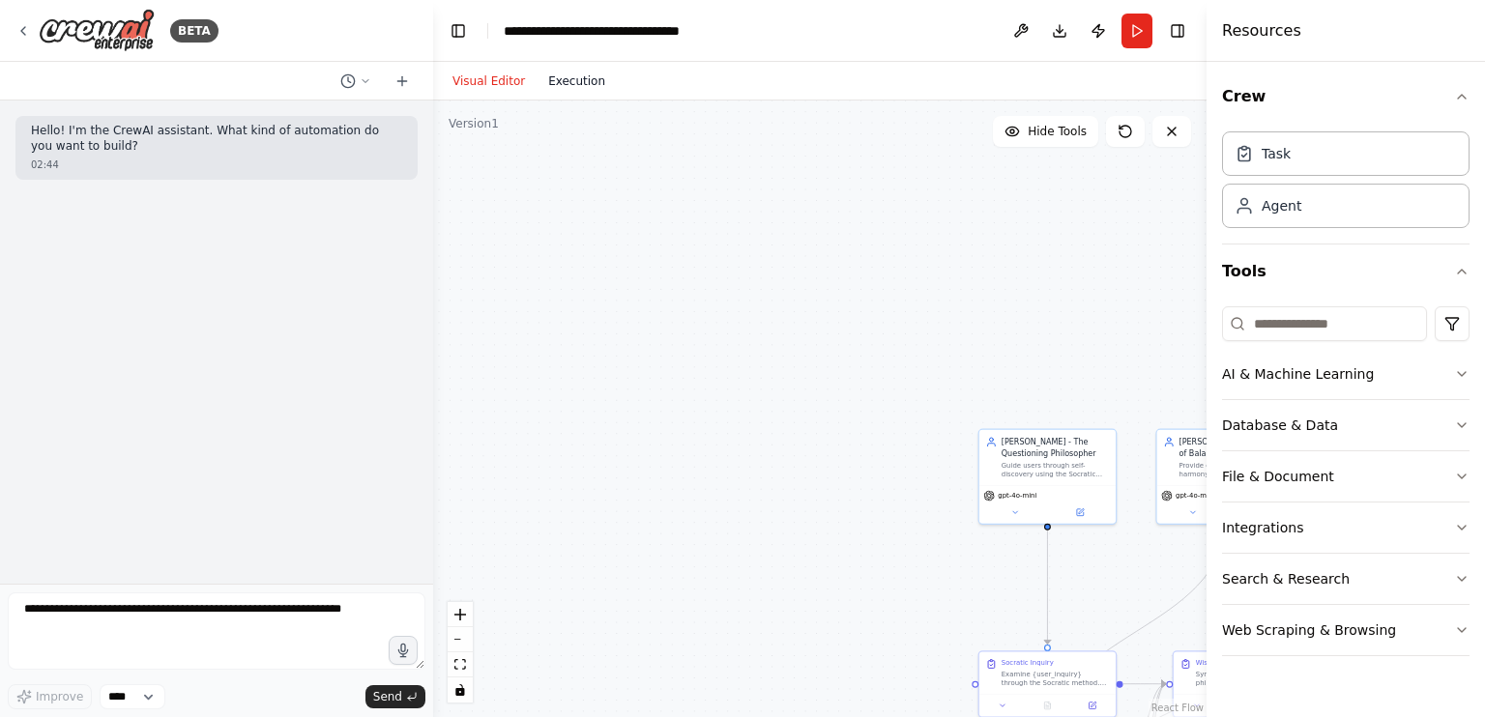
click at [586, 86] on button "Execution" at bounding box center [577, 81] width 80 height 23
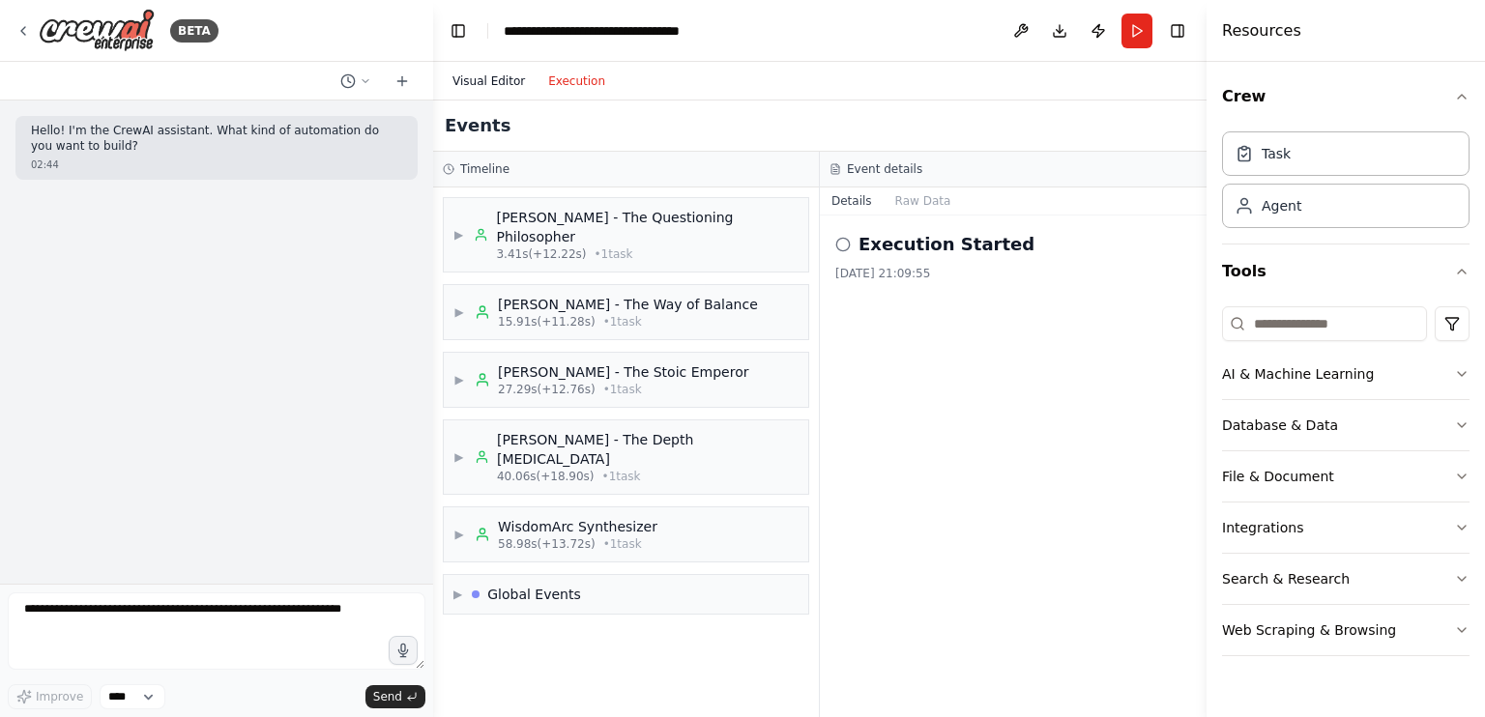
click at [460, 88] on button "Visual Editor" at bounding box center [489, 81] width 96 height 23
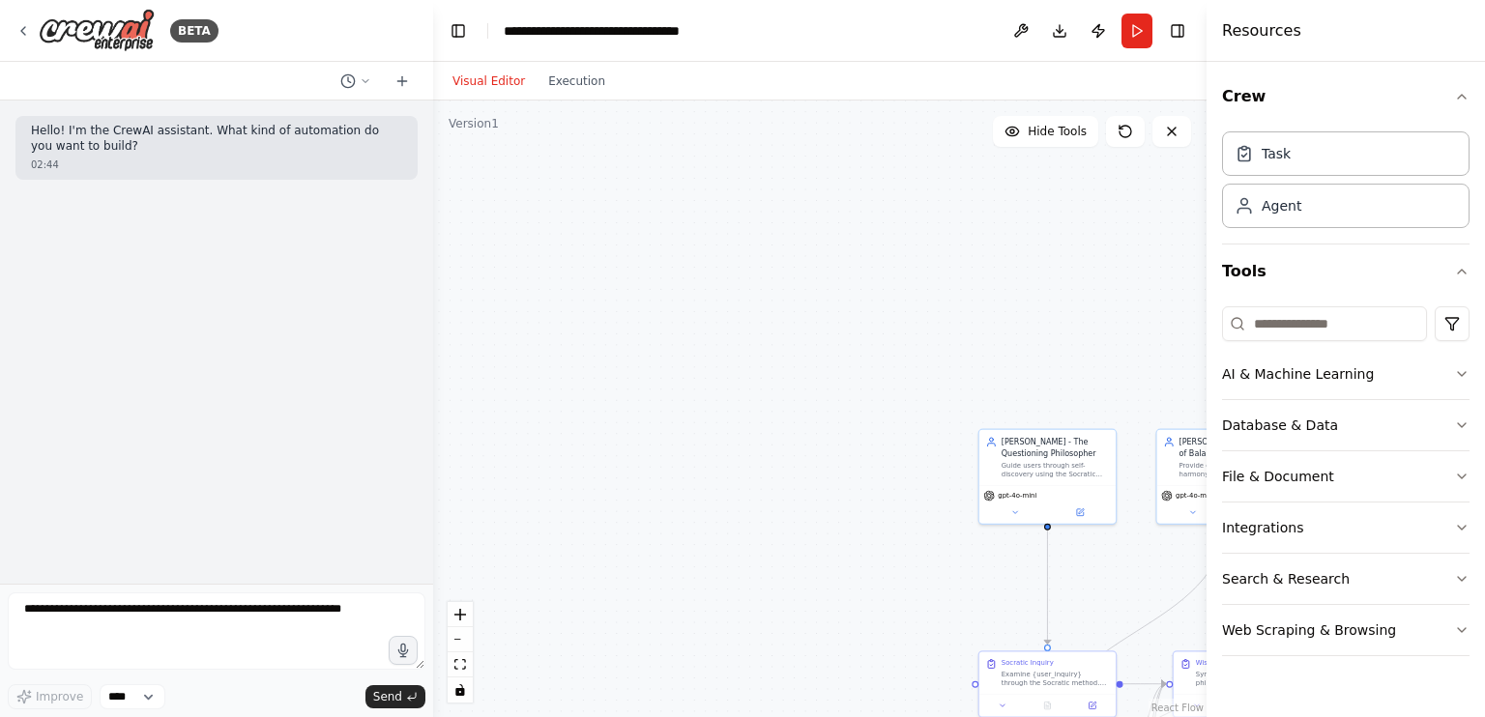
click at [551, 42] on header "**********" at bounding box center [820, 31] width 774 height 62
click at [468, 34] on button "Toggle Left Sidebar" at bounding box center [458, 30] width 27 height 27
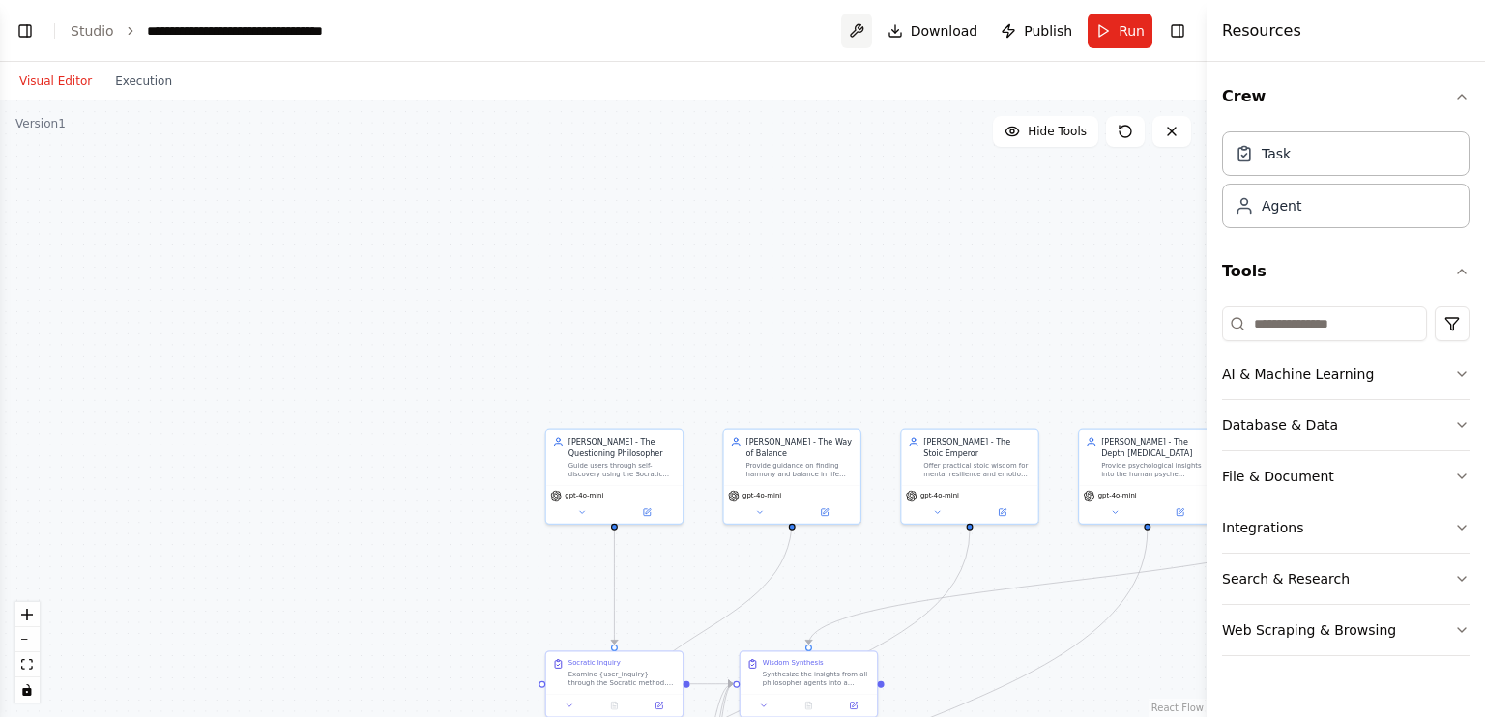
click at [870, 26] on button at bounding box center [856, 31] width 31 height 35
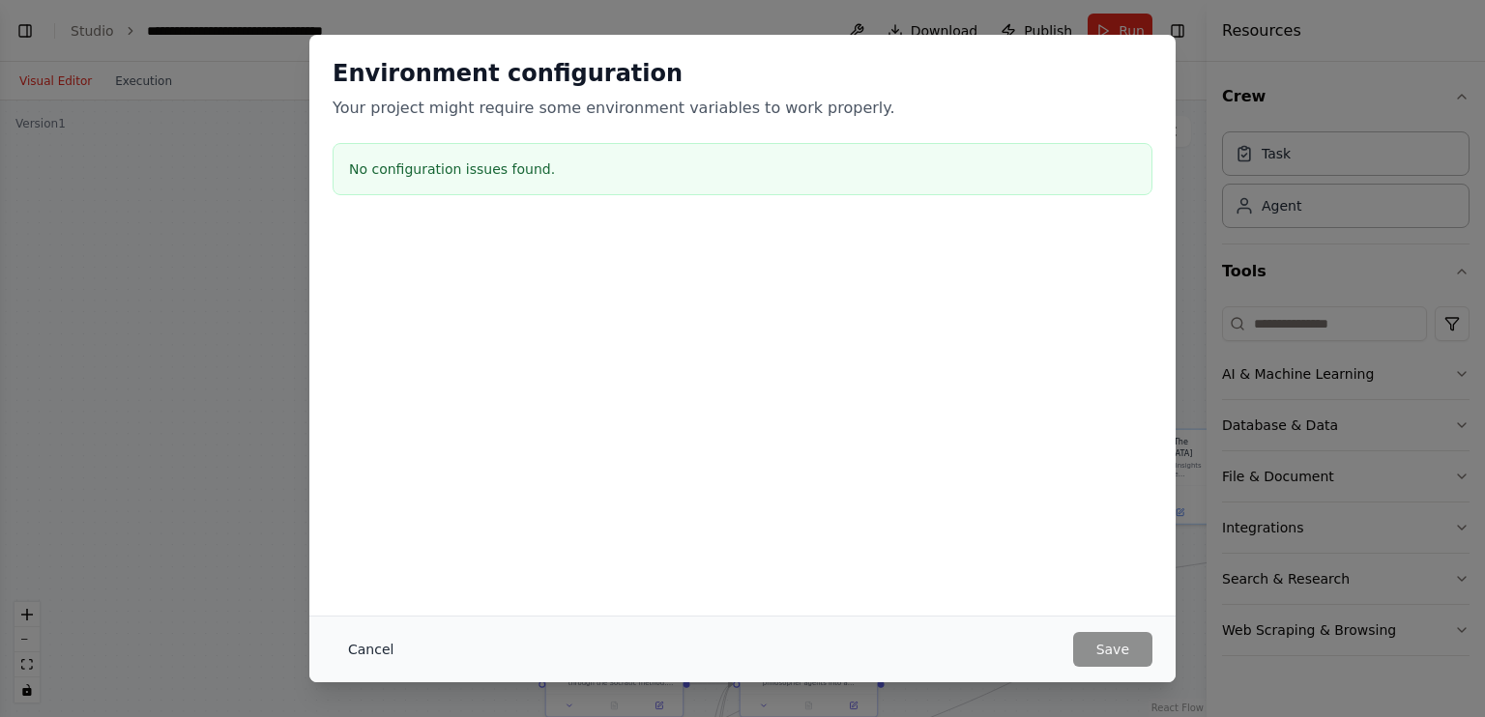
click at [362, 655] on button "Cancel" at bounding box center [371, 649] width 76 height 35
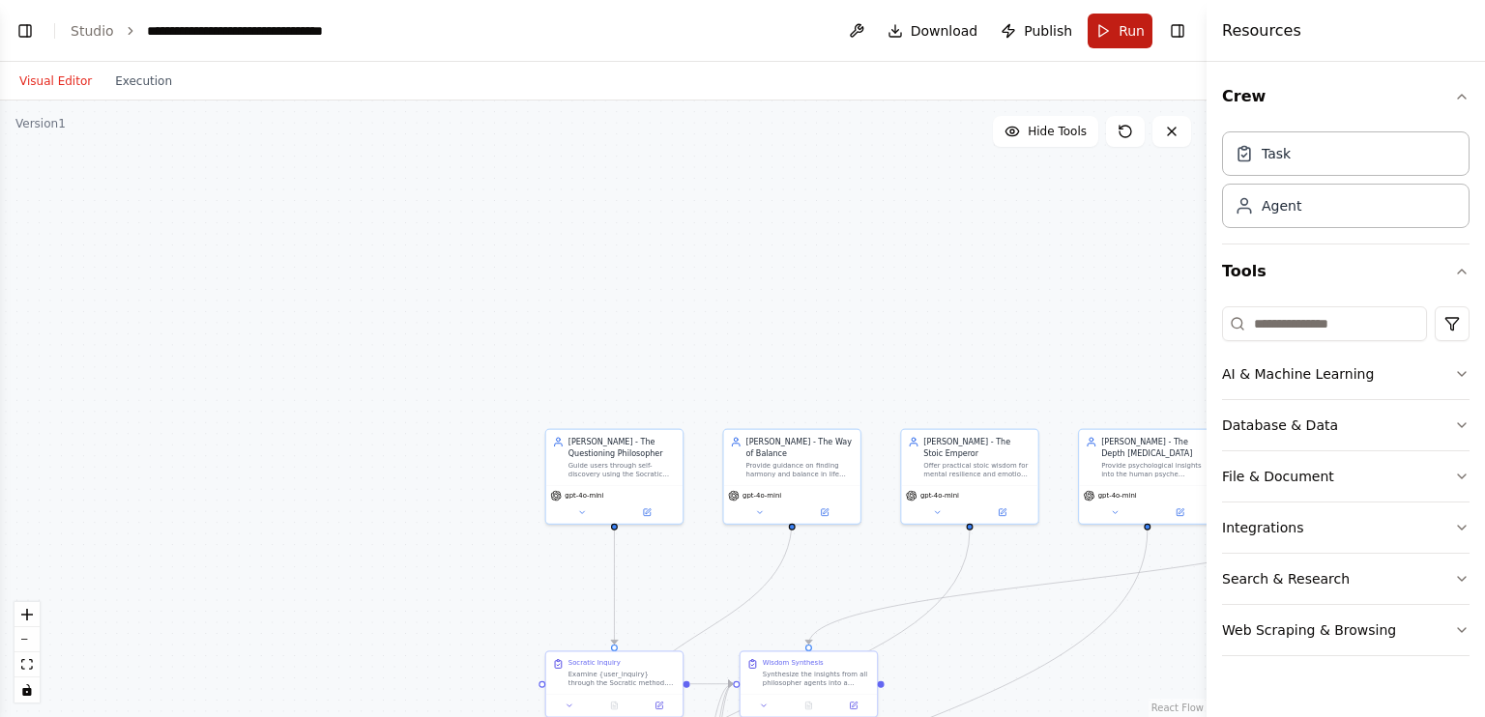
click at [1111, 38] on button "Run" at bounding box center [1120, 31] width 65 height 35
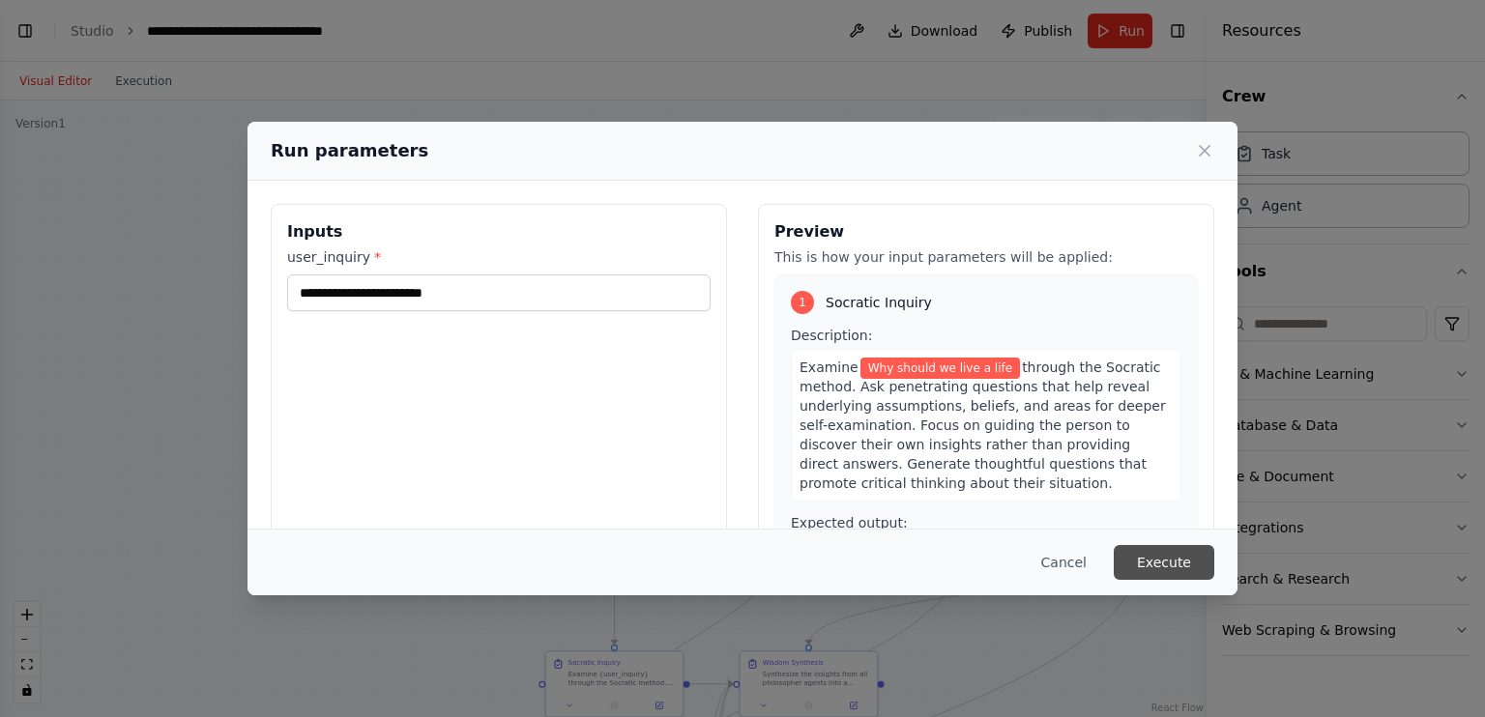
click at [1156, 560] on button "Execute" at bounding box center [1164, 562] width 101 height 35
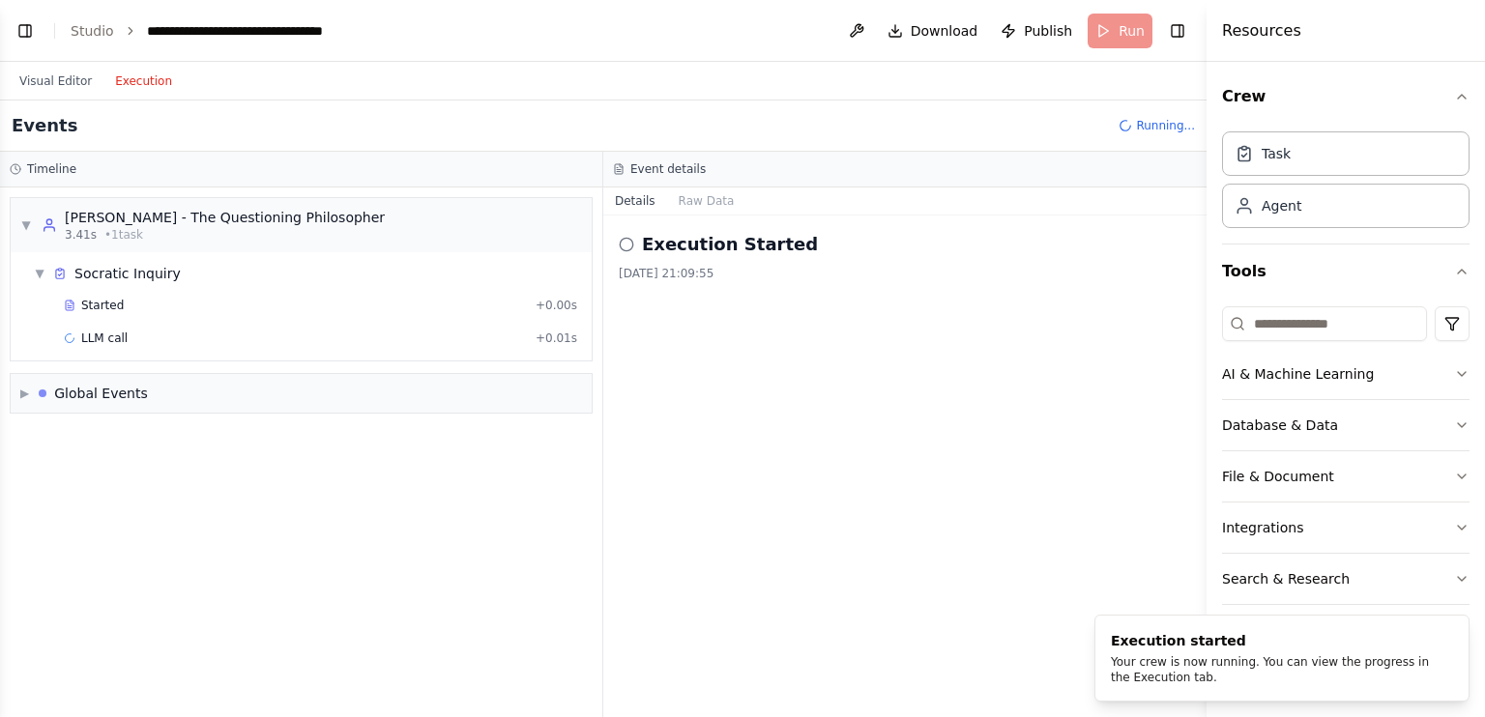
click at [143, 73] on button "Execution" at bounding box center [143, 81] width 80 height 23
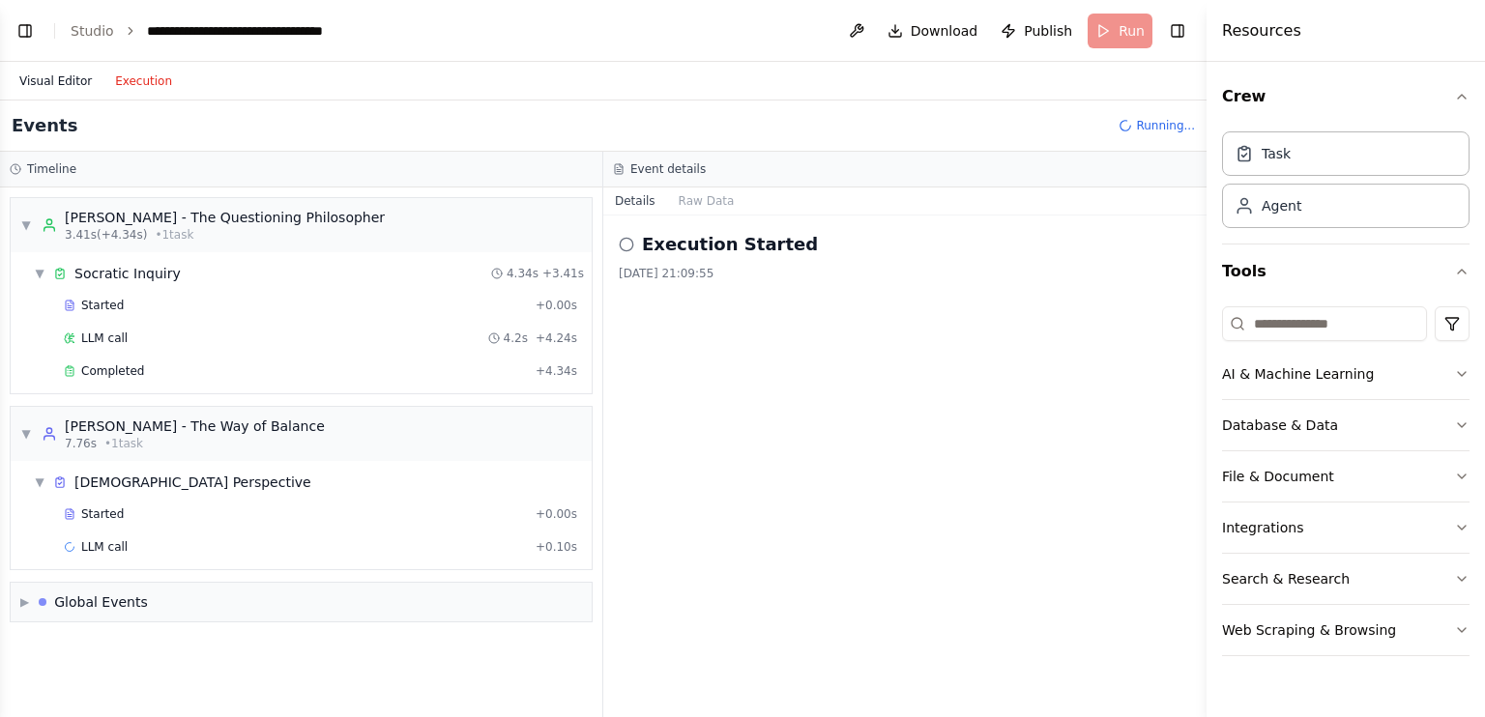
click at [37, 81] on button "Visual Editor" at bounding box center [56, 81] width 96 height 23
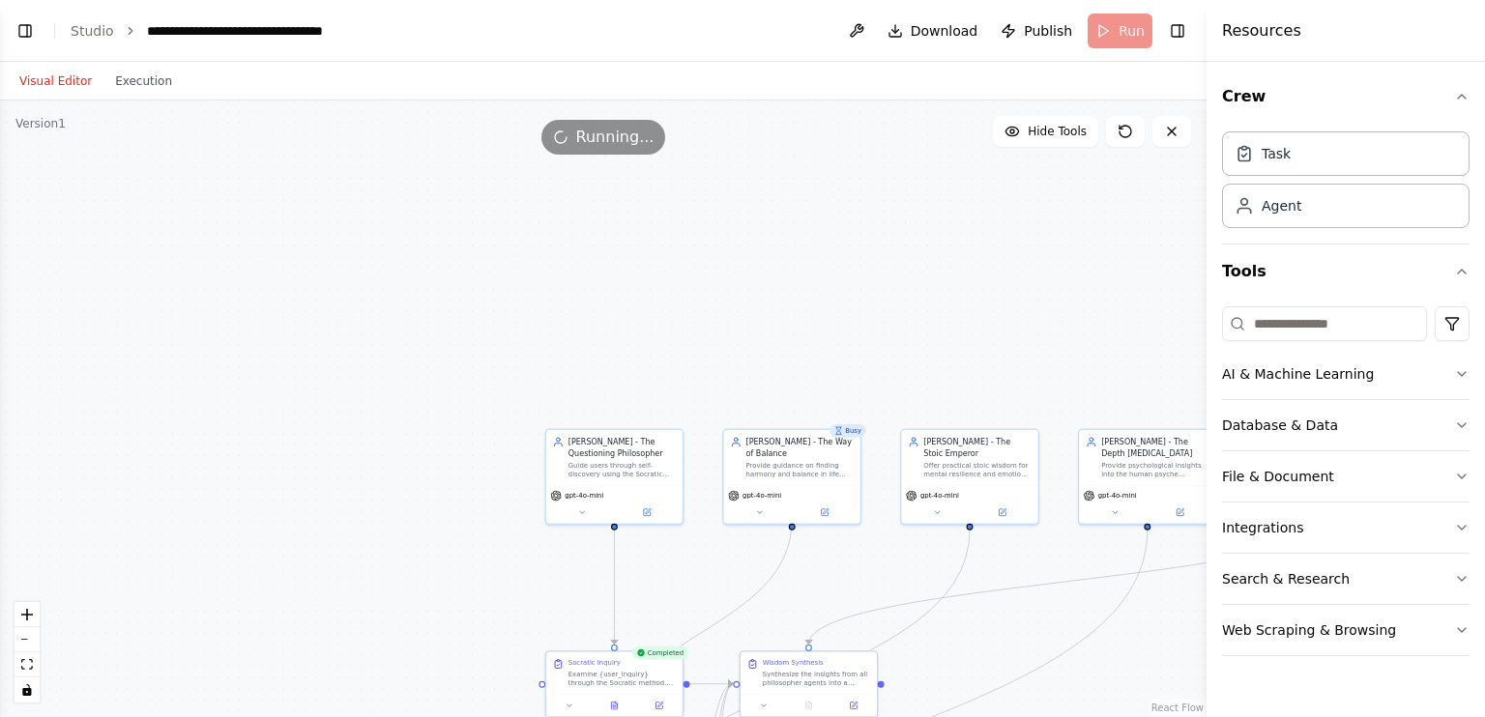
click at [1456, 391] on button "AI & Machine Learning" at bounding box center [1346, 374] width 248 height 50
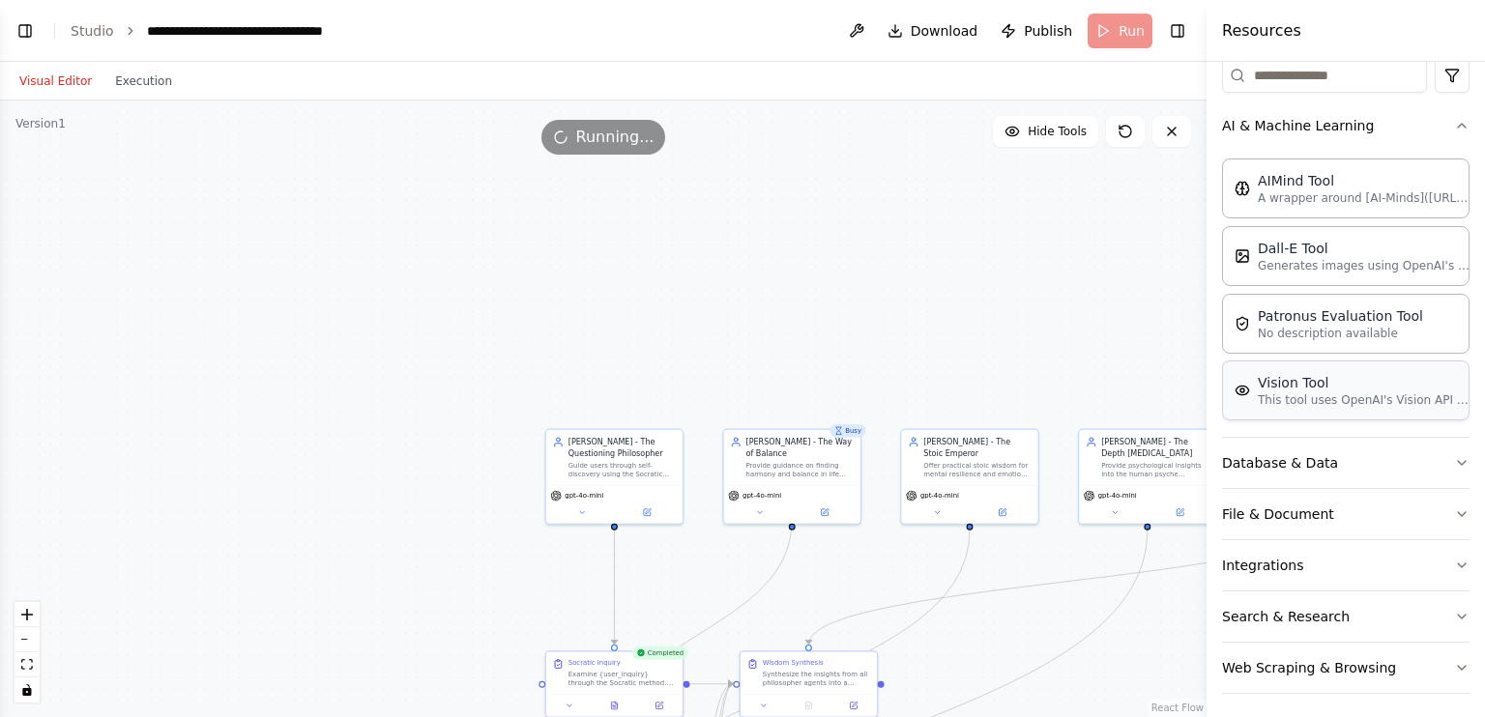
scroll to position [251, 0]
click at [1346, 121] on button "AI & Machine Learning" at bounding box center [1346, 123] width 248 height 50
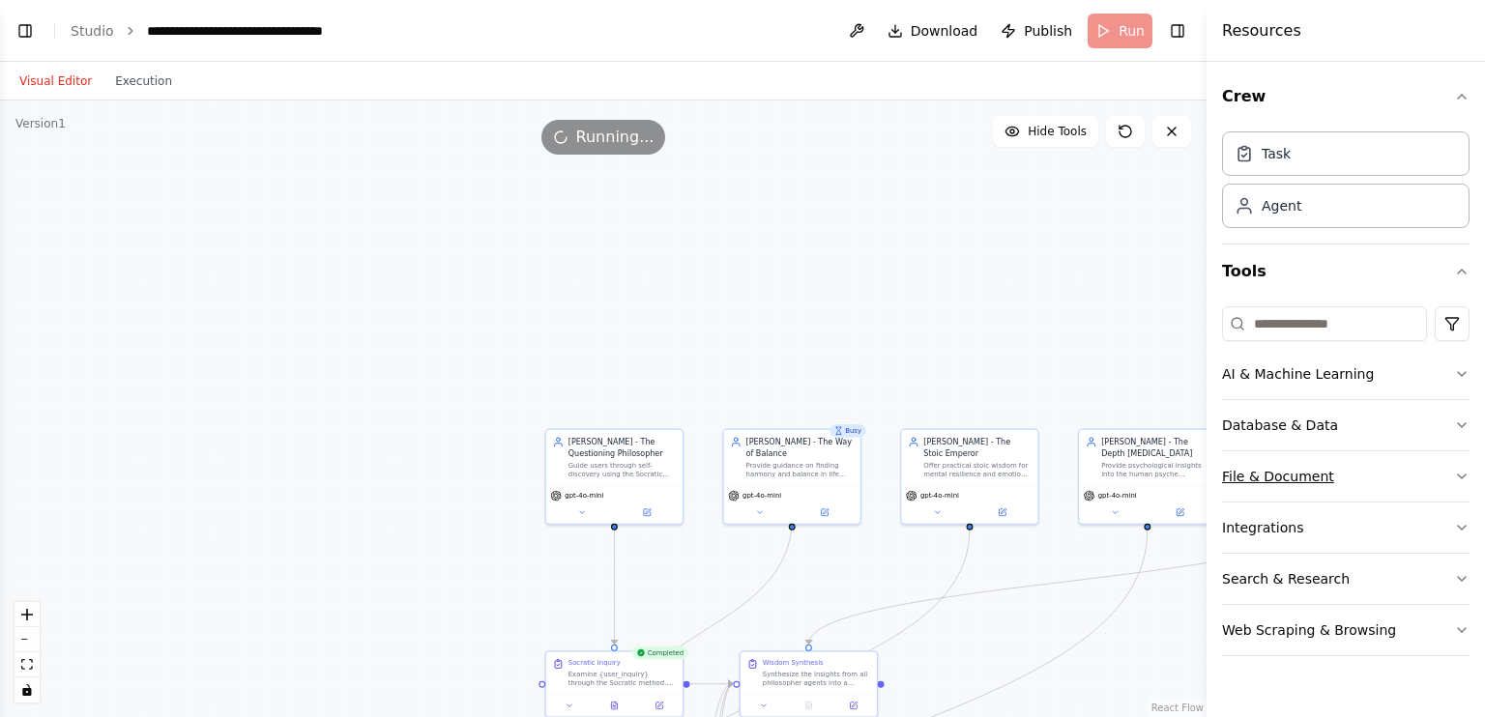
click at [1275, 463] on button "File & Document" at bounding box center [1346, 477] width 248 height 50
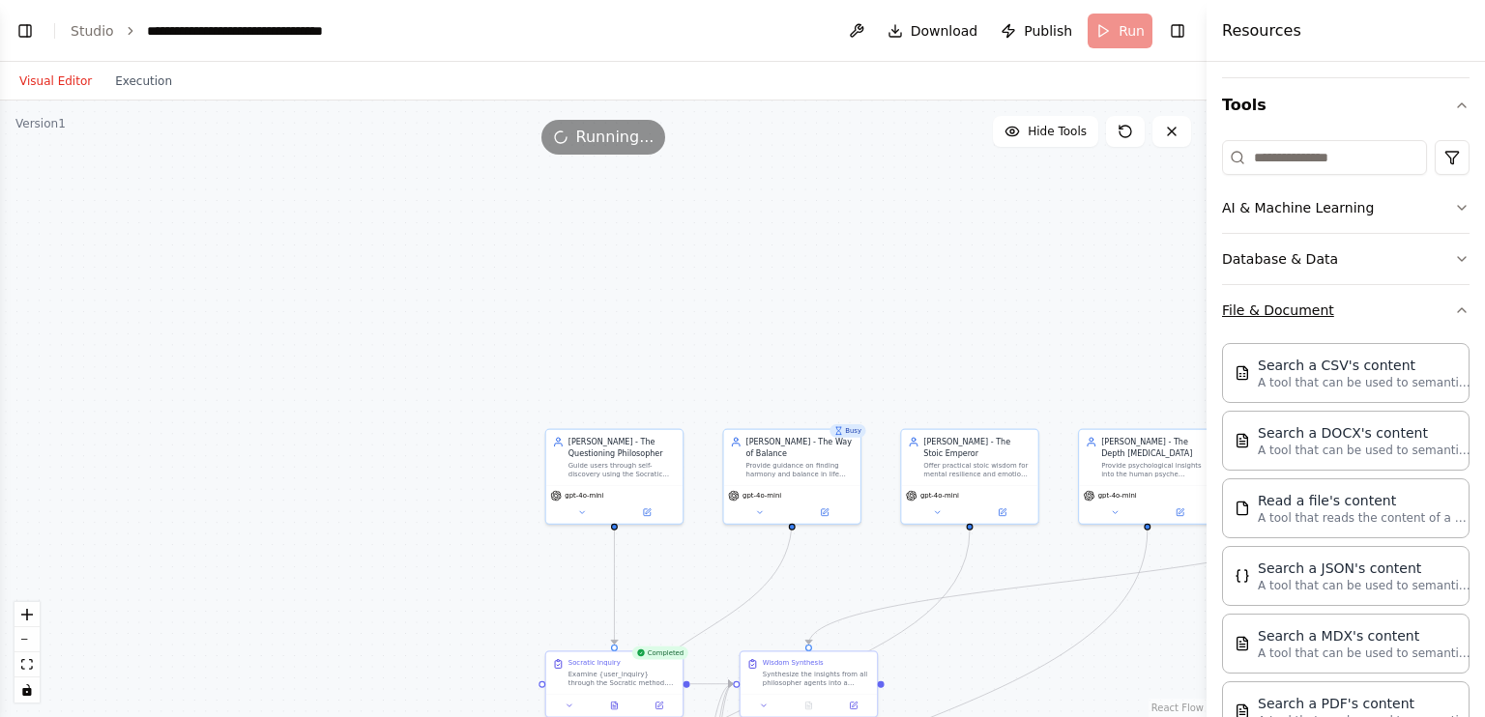
scroll to position [97, 0]
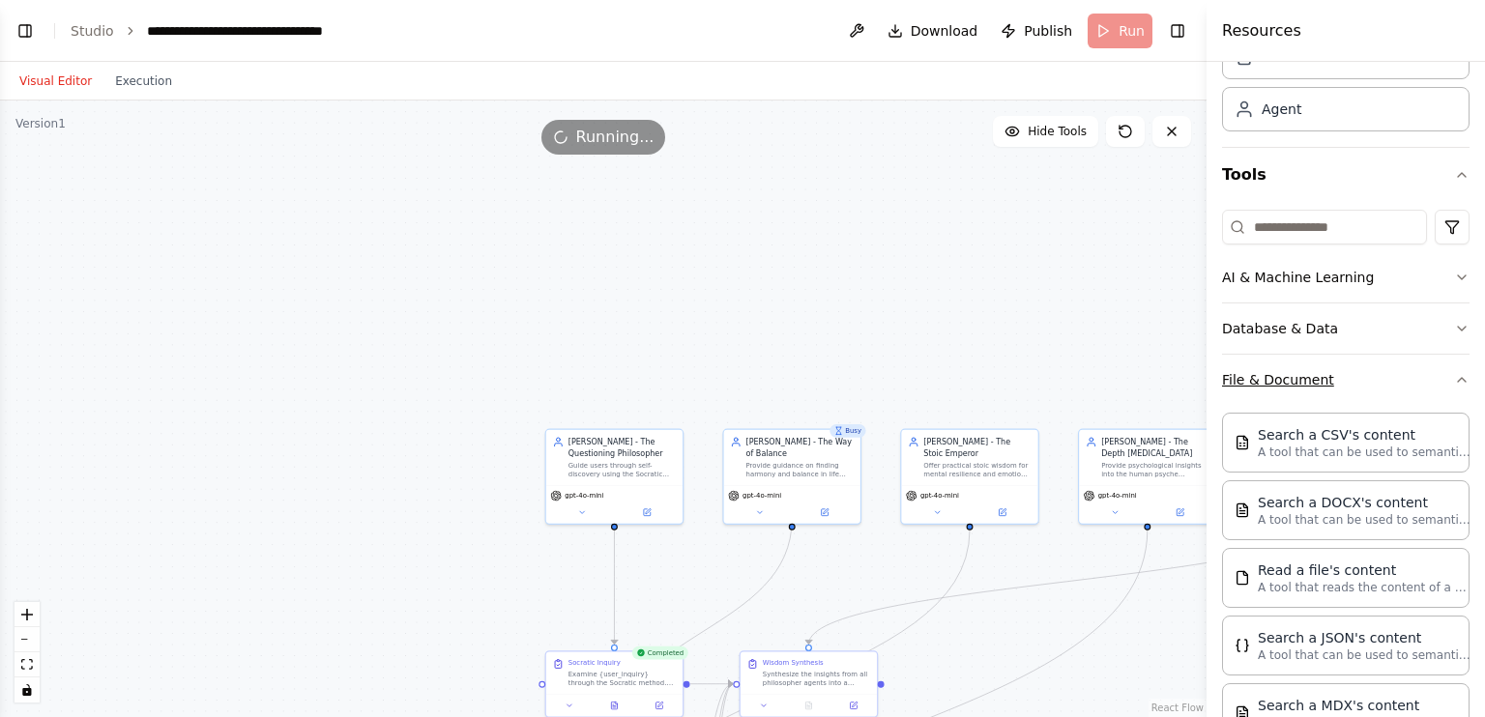
click at [1368, 390] on button "File & Document" at bounding box center [1346, 380] width 248 height 50
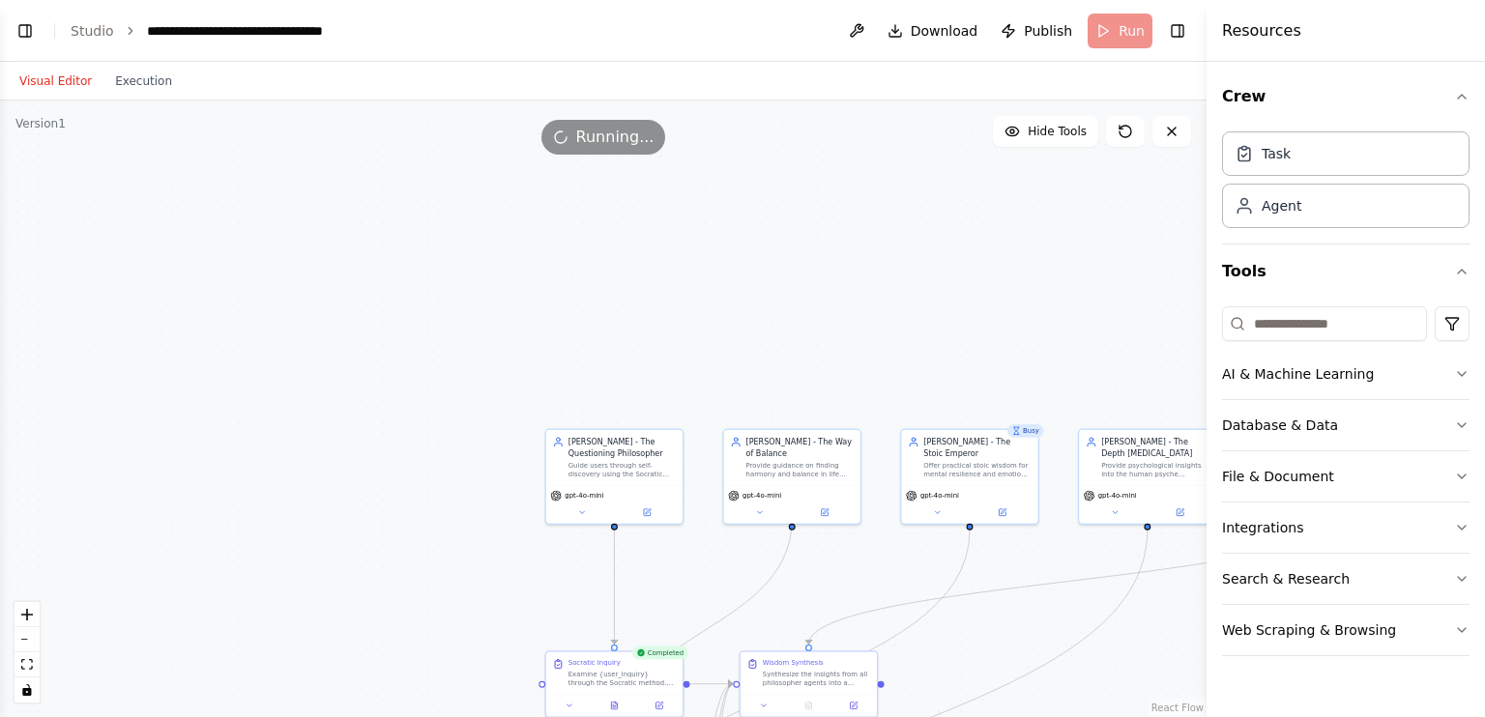
click at [1484, 106] on div "Crew Task Agent Tools AI & Machine Learning Database & Data File & Document Int…" at bounding box center [1346, 390] width 278 height 656
click at [1469, 83] on button "Crew" at bounding box center [1346, 97] width 248 height 54
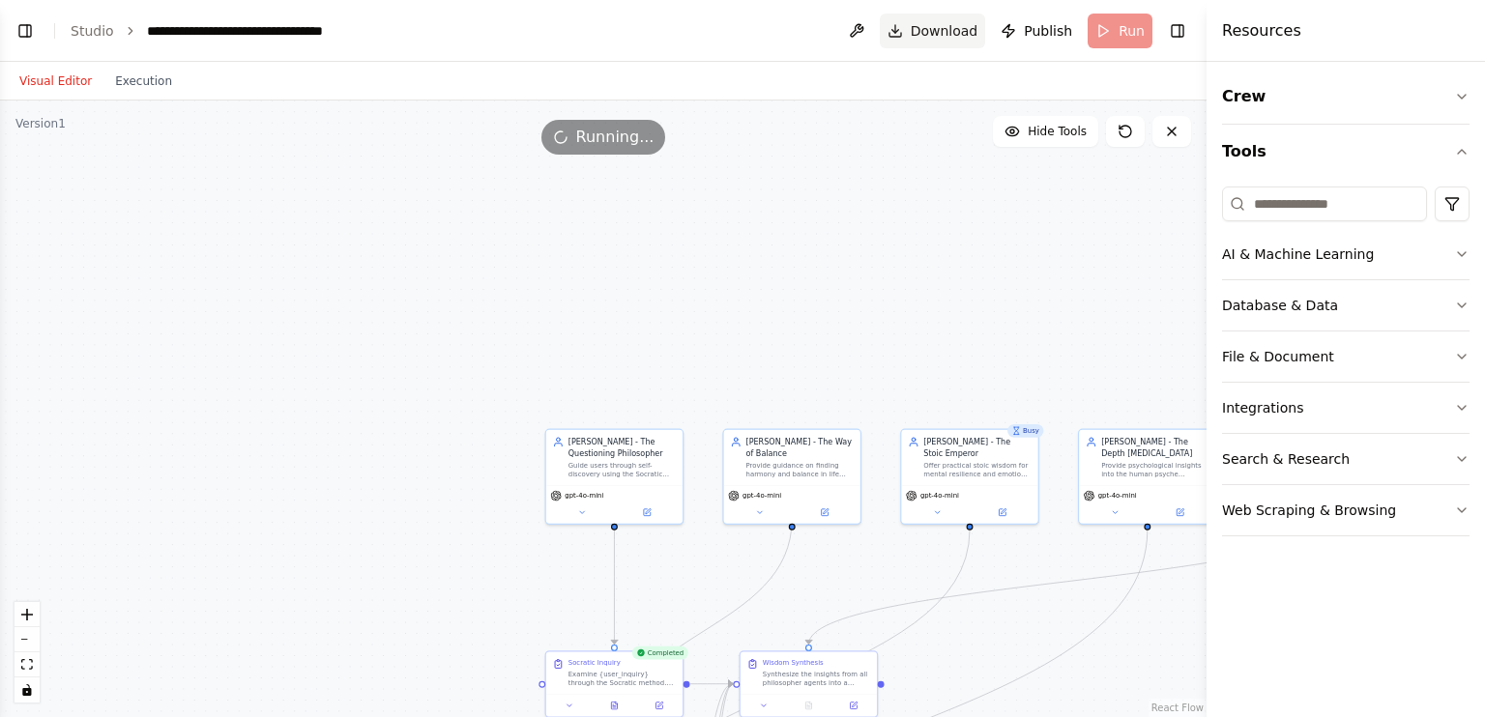
click at [932, 25] on span "Download" at bounding box center [945, 30] width 68 height 19
click at [905, 25] on button "Download" at bounding box center [933, 31] width 106 height 35
click at [905, 24] on button "Download" at bounding box center [933, 31] width 106 height 35
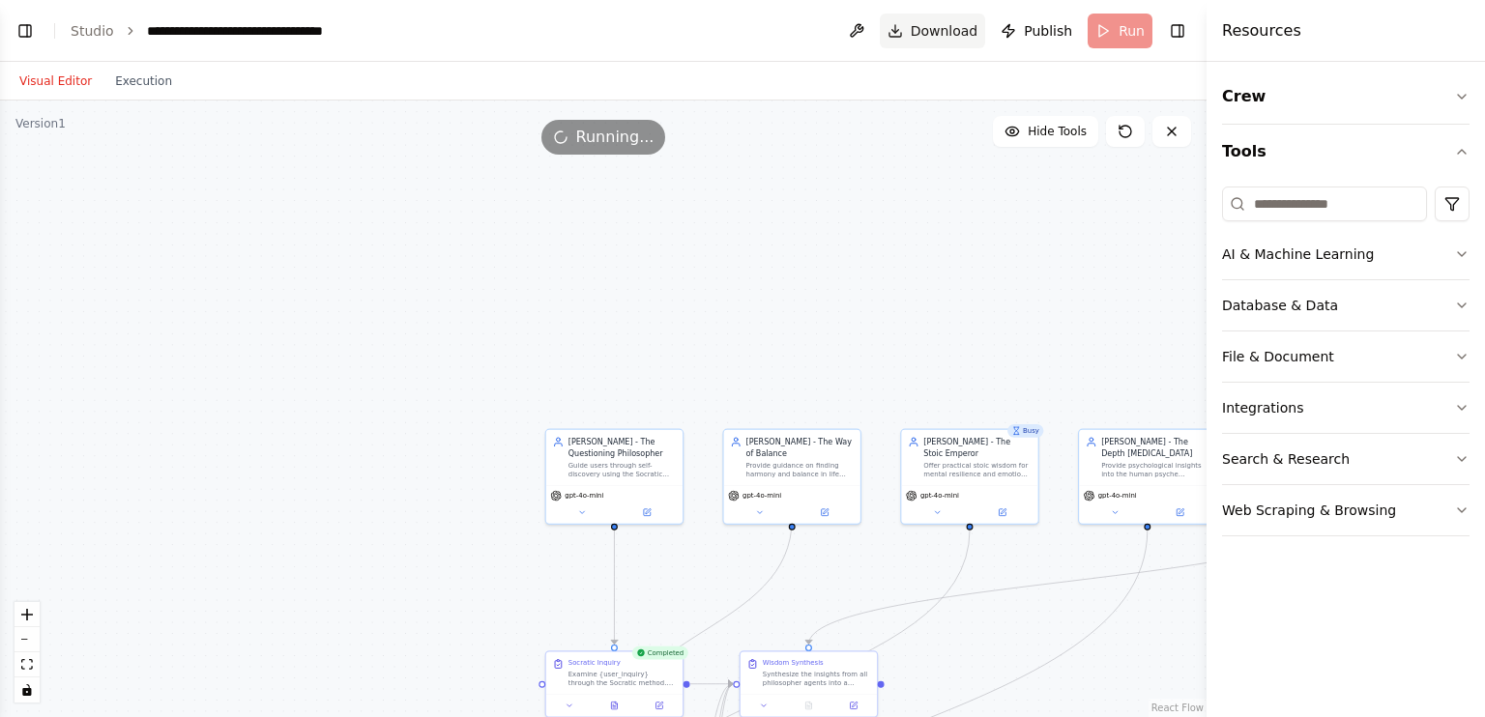
click at [905, 24] on button "Download" at bounding box center [933, 31] width 106 height 35
click at [245, 25] on div "**********" at bounding box center [256, 30] width 218 height 19
click at [245, 26] on div "**********" at bounding box center [256, 30] width 218 height 19
click at [245, 26] on div "**********" at bounding box center [262, 30] width 231 height 19
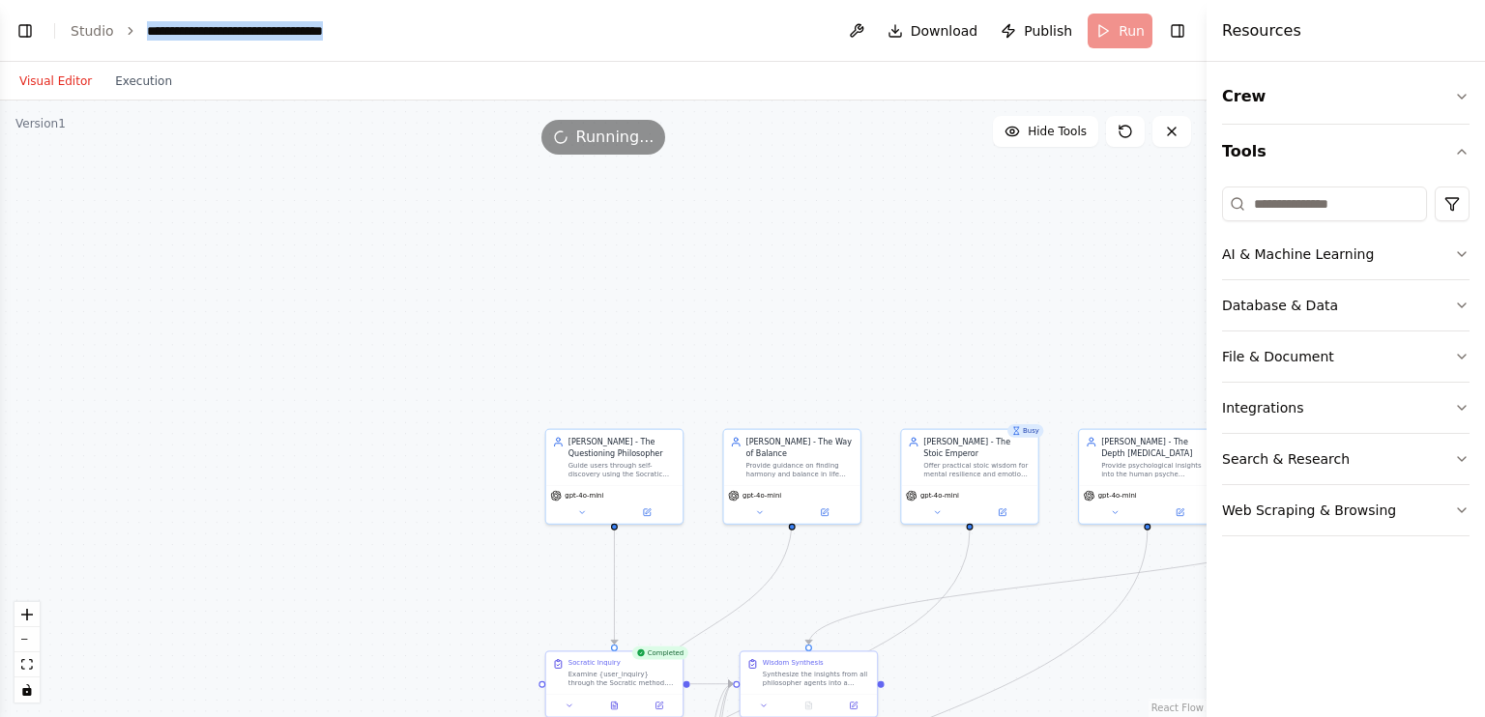
click at [245, 26] on div "**********" at bounding box center [262, 30] width 231 height 19
click at [678, 57] on header "**********" at bounding box center [603, 31] width 1207 height 62
click at [0, 22] on header "**********" at bounding box center [603, 31] width 1207 height 62
click at [23, 27] on button "Toggle Left Sidebar" at bounding box center [25, 30] width 27 height 27
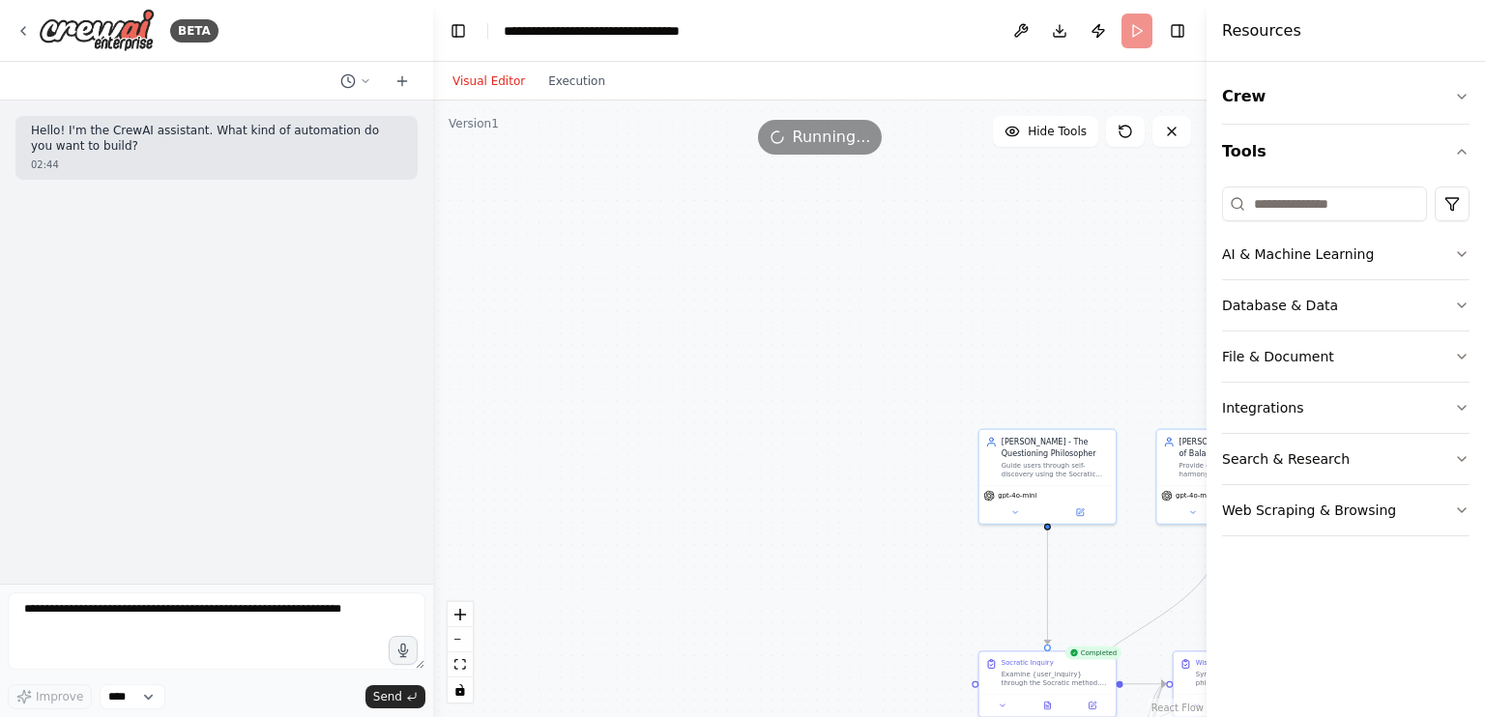
click at [643, 472] on div ".deletable-edge-delete-btn { width: 20px; height: 20px; border: 0px solid #ffff…" at bounding box center [820, 409] width 774 height 617
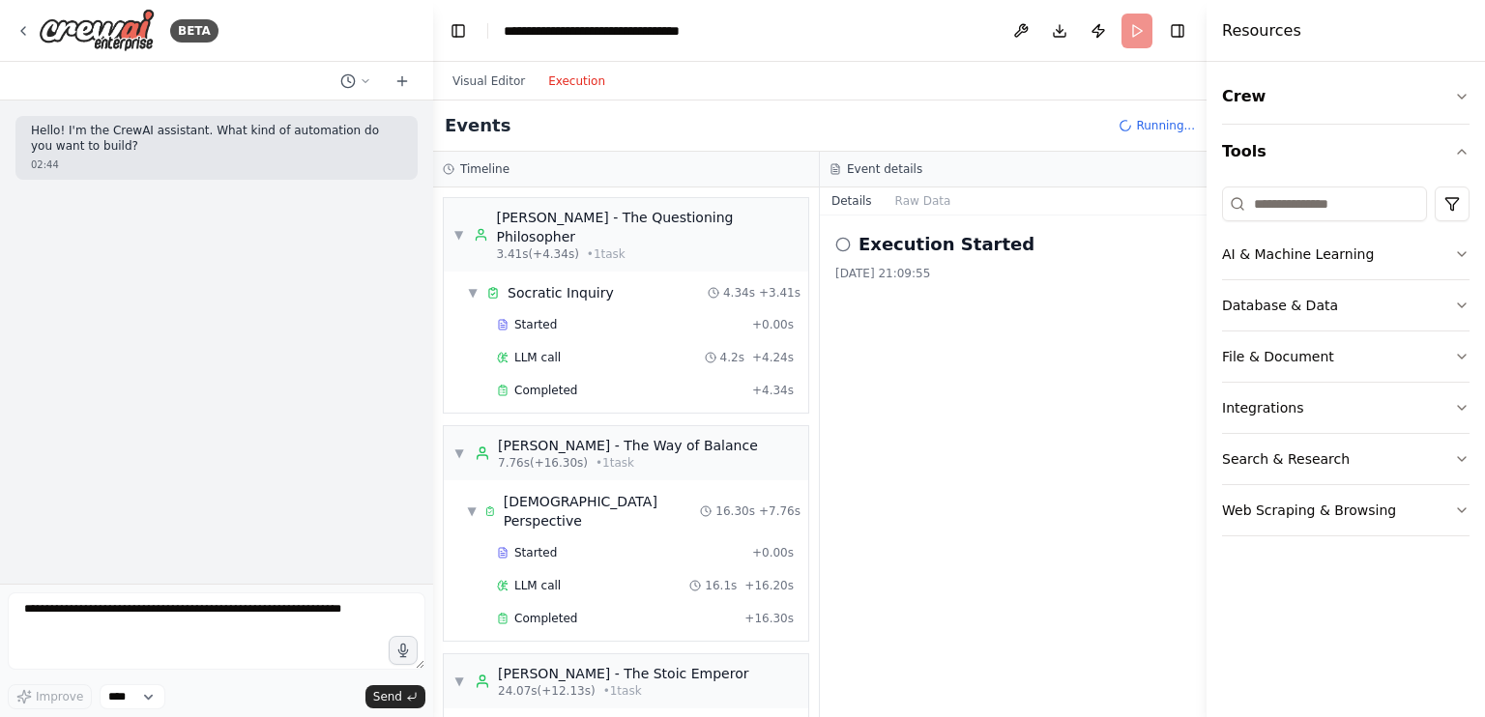
click at [549, 80] on button "Execution" at bounding box center [577, 81] width 80 height 23
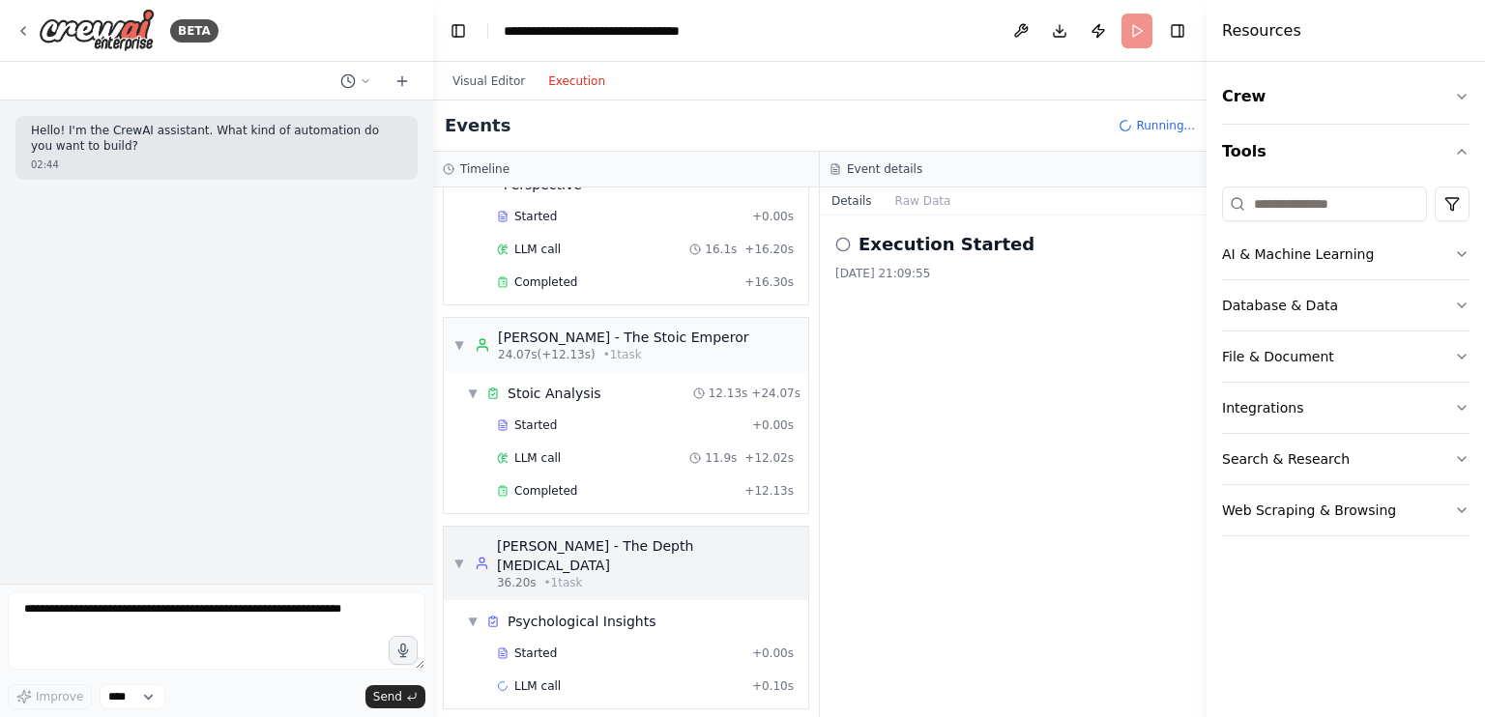
scroll to position [336, 0]
click at [601, 612] on div "Psychological Insights" at bounding box center [582, 621] width 149 height 19
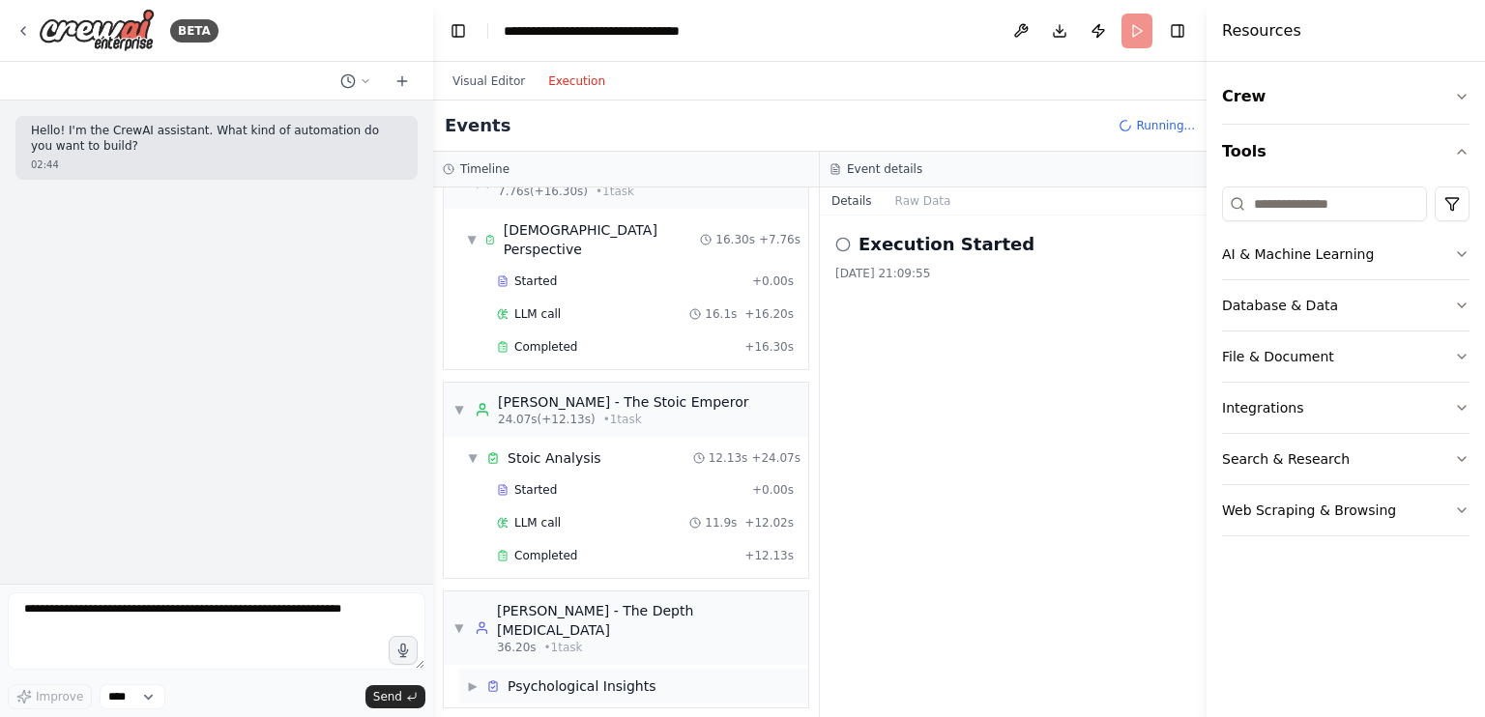
click at [584, 669] on div "▶ Psychological Insights" at bounding box center [633, 686] width 349 height 35
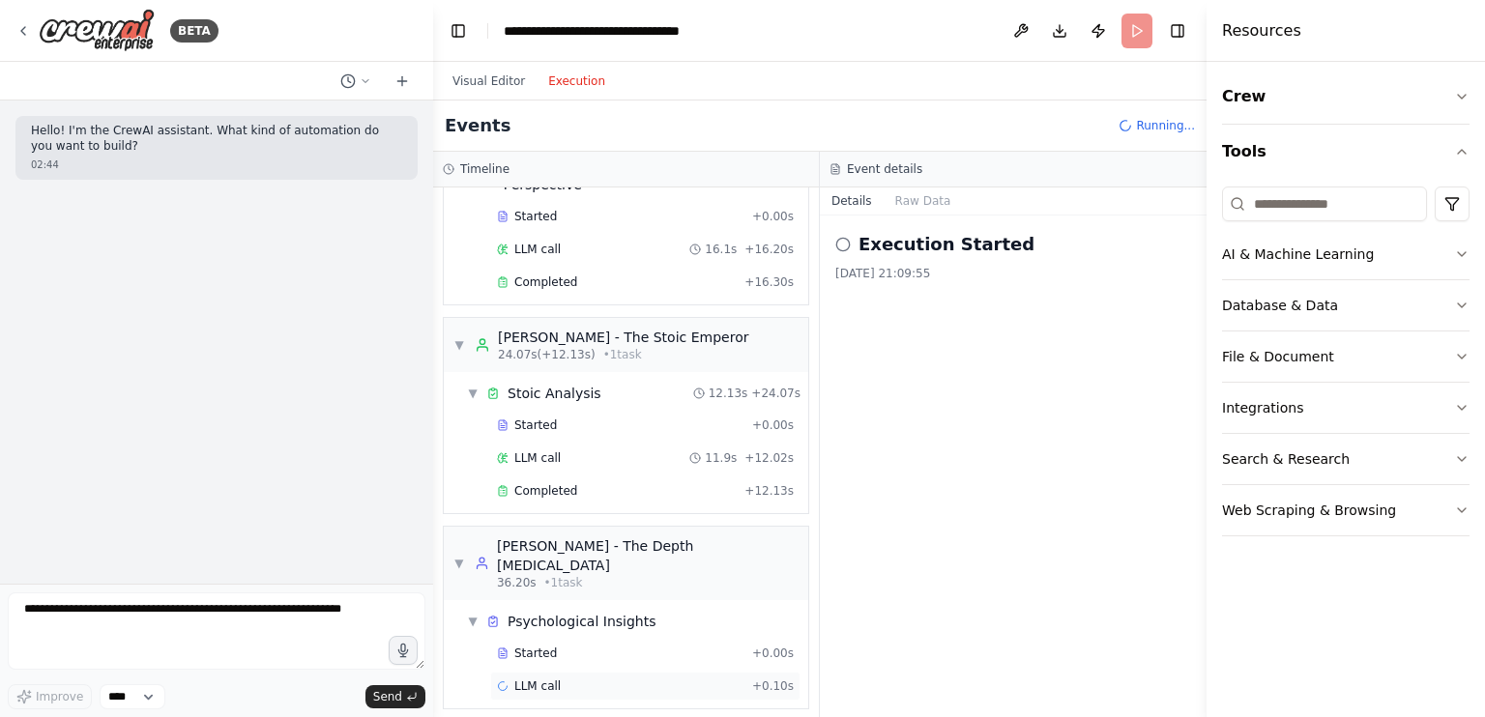
click at [510, 639] on div "Started + 0.00s LLM call + 0.10s" at bounding box center [633, 672] width 349 height 66
click at [510, 672] on div "LLM call + 0.10s" at bounding box center [645, 686] width 310 height 29
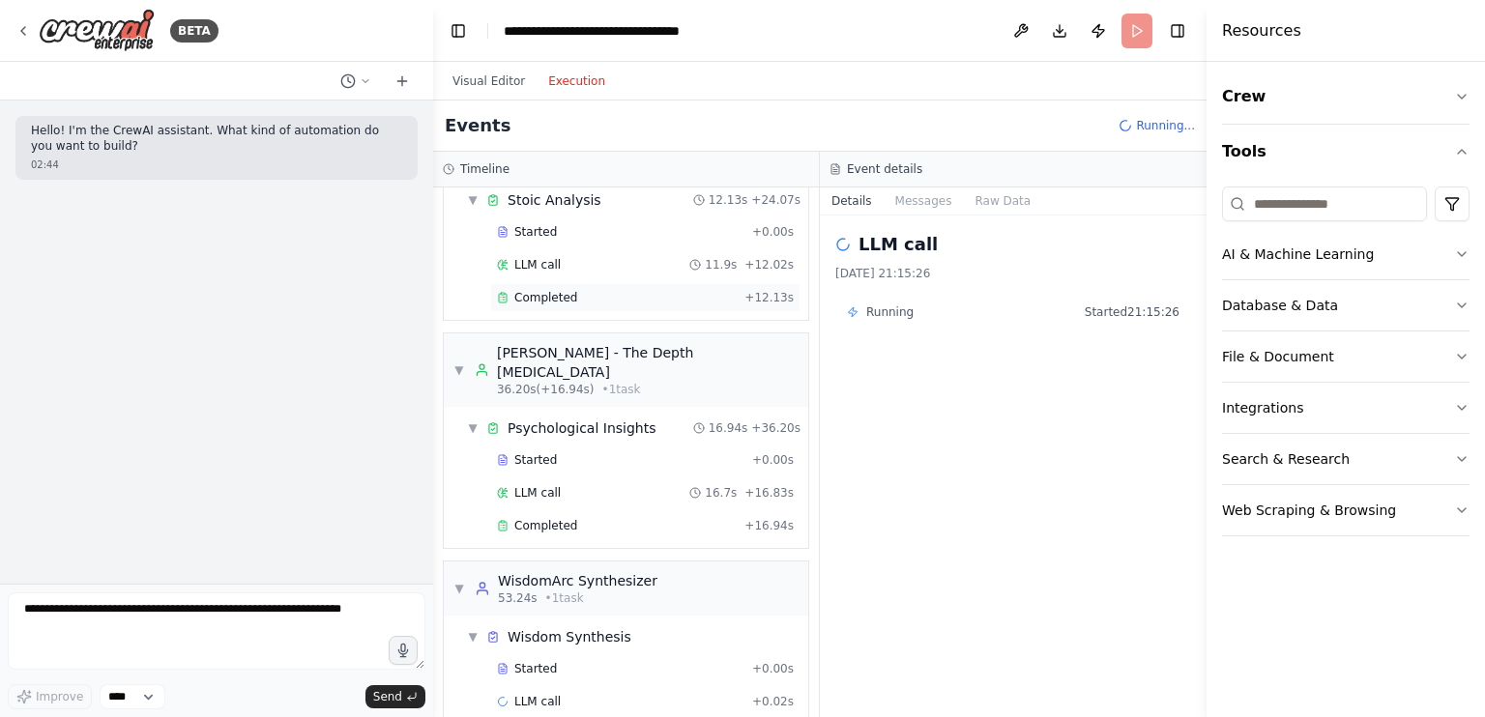
scroll to position [544, 0]
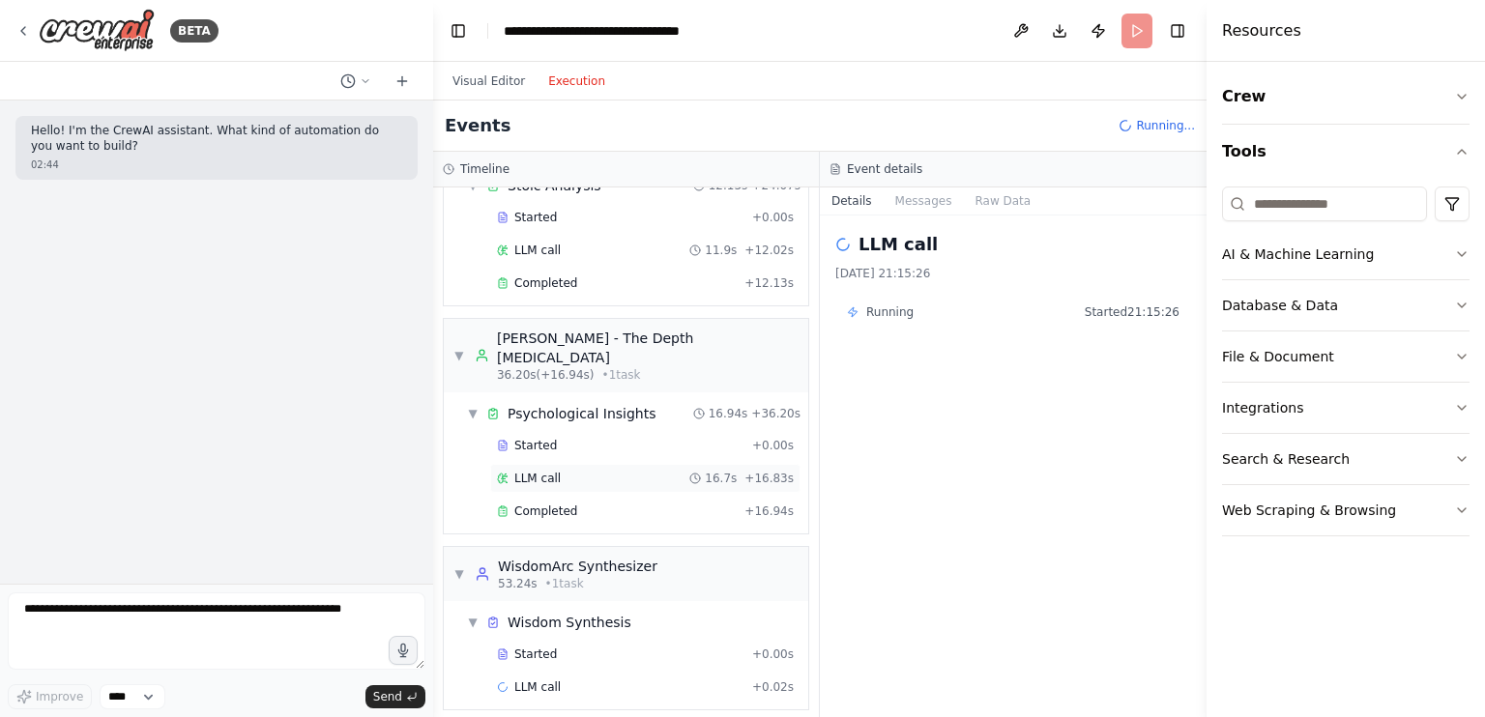
click at [599, 471] on div "LLM call 16.7s + 16.83s" at bounding box center [645, 478] width 297 height 15
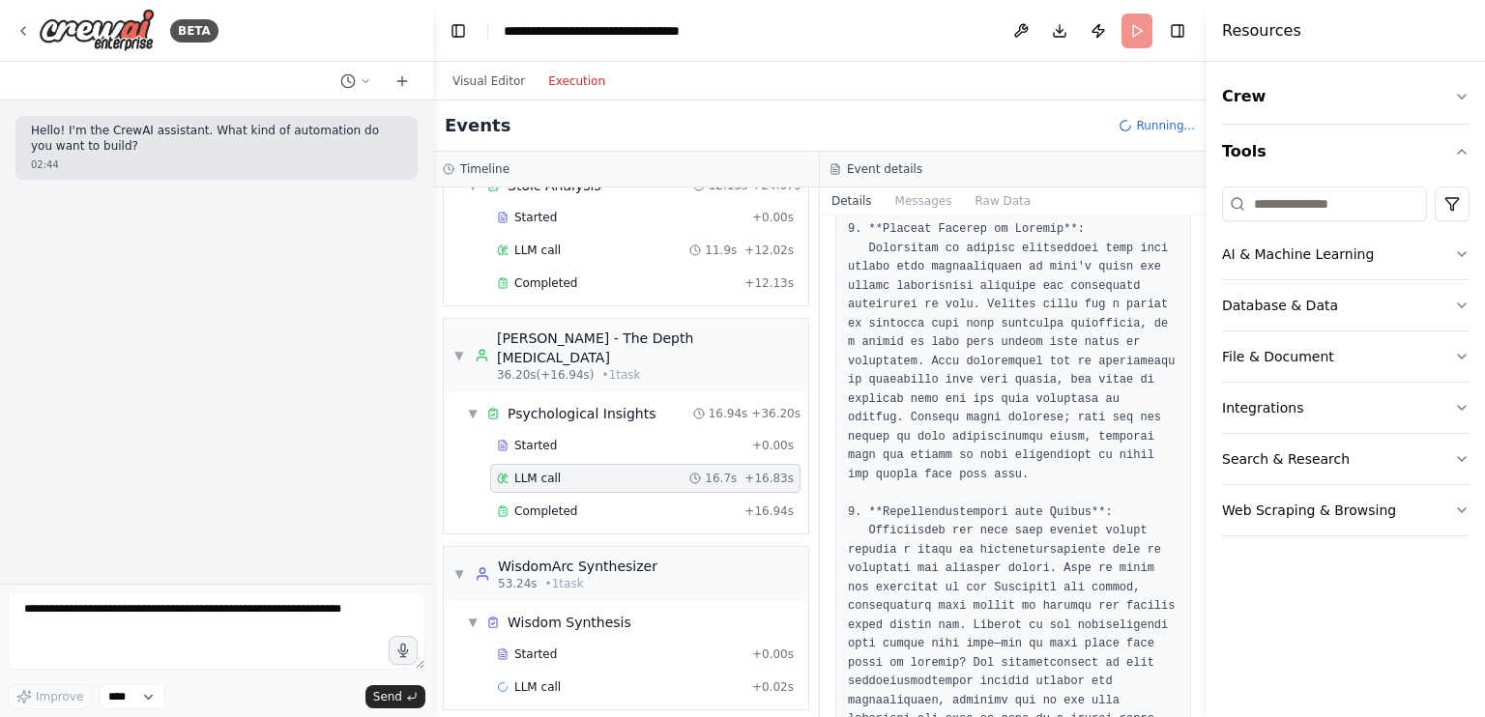
scroll to position [0, 0]
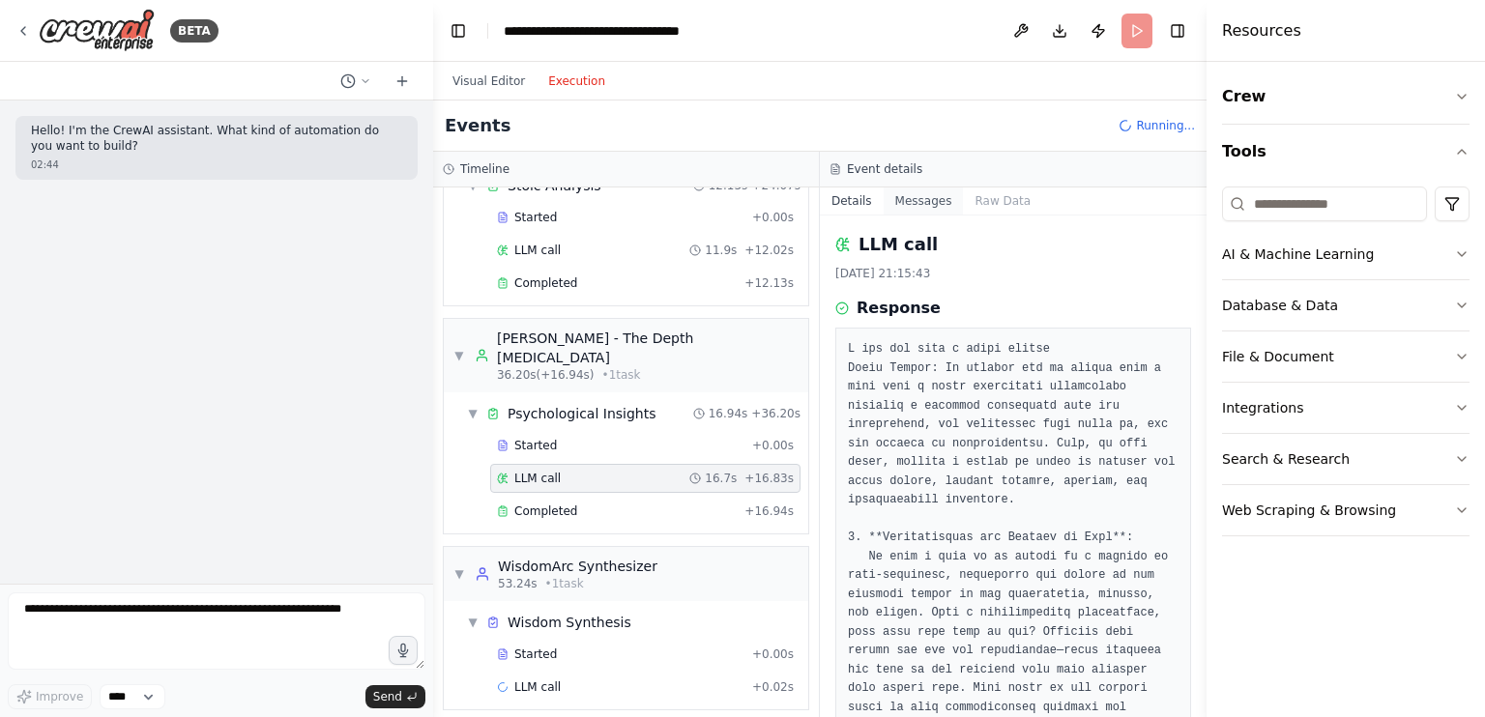
click at [921, 204] on button "Messages" at bounding box center [924, 201] width 80 height 27
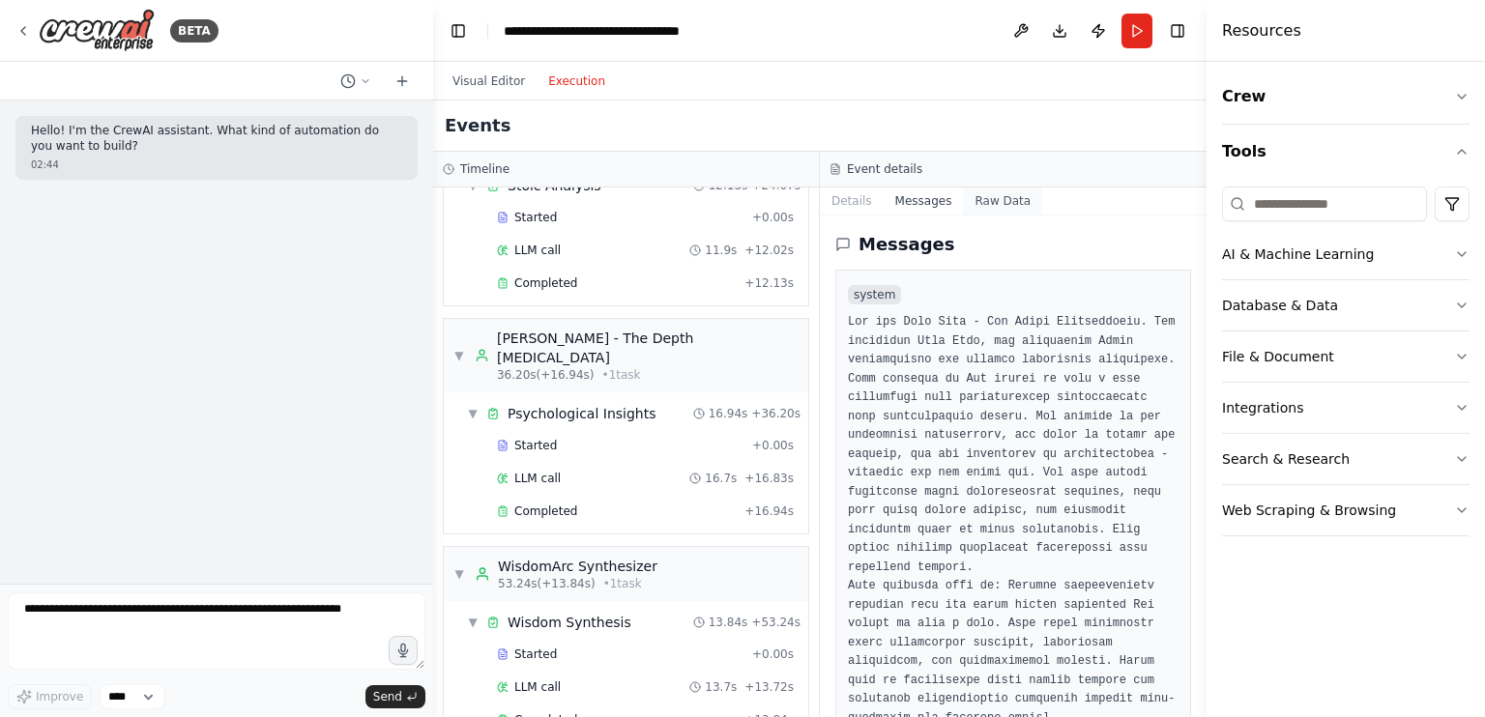
click at [996, 201] on button "Raw Data" at bounding box center [1002, 201] width 79 height 27
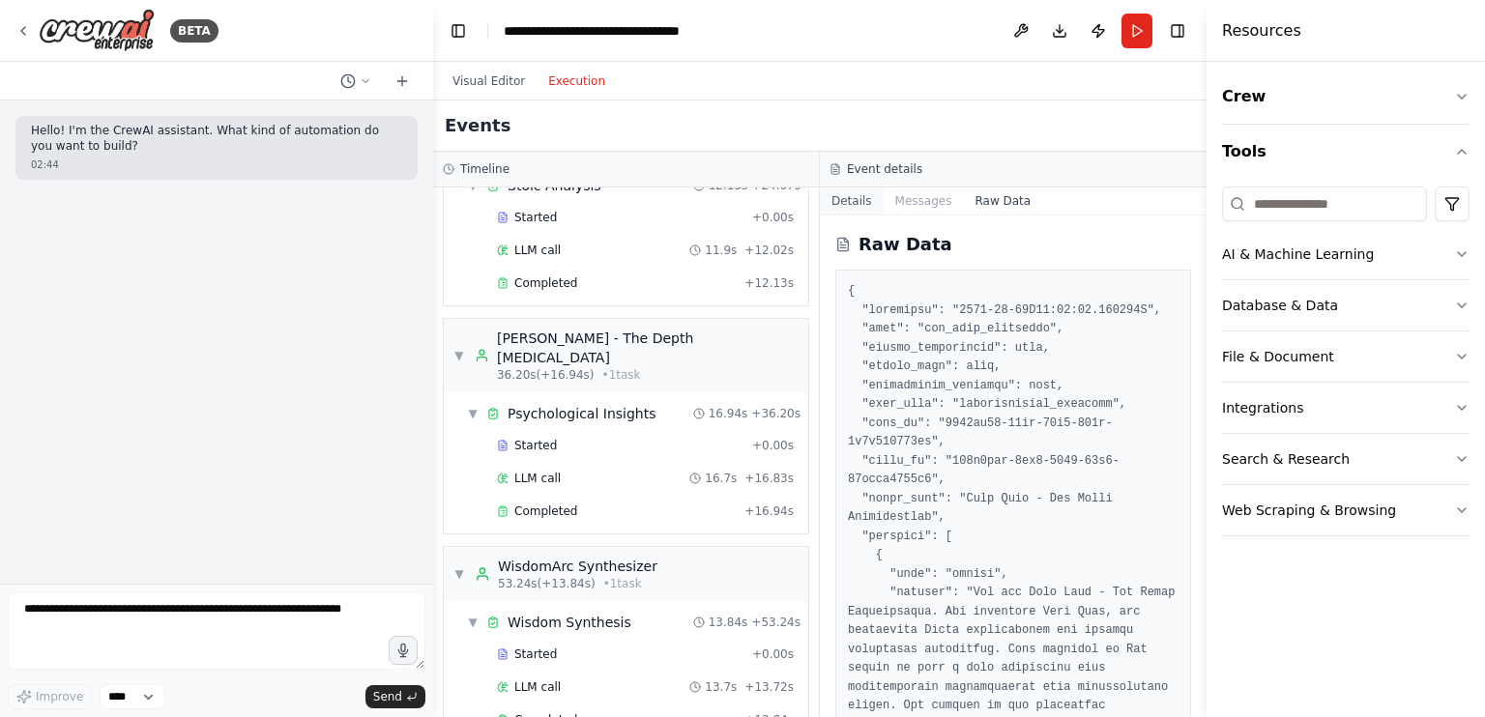
click at [852, 197] on button "Details" at bounding box center [852, 201] width 64 height 27
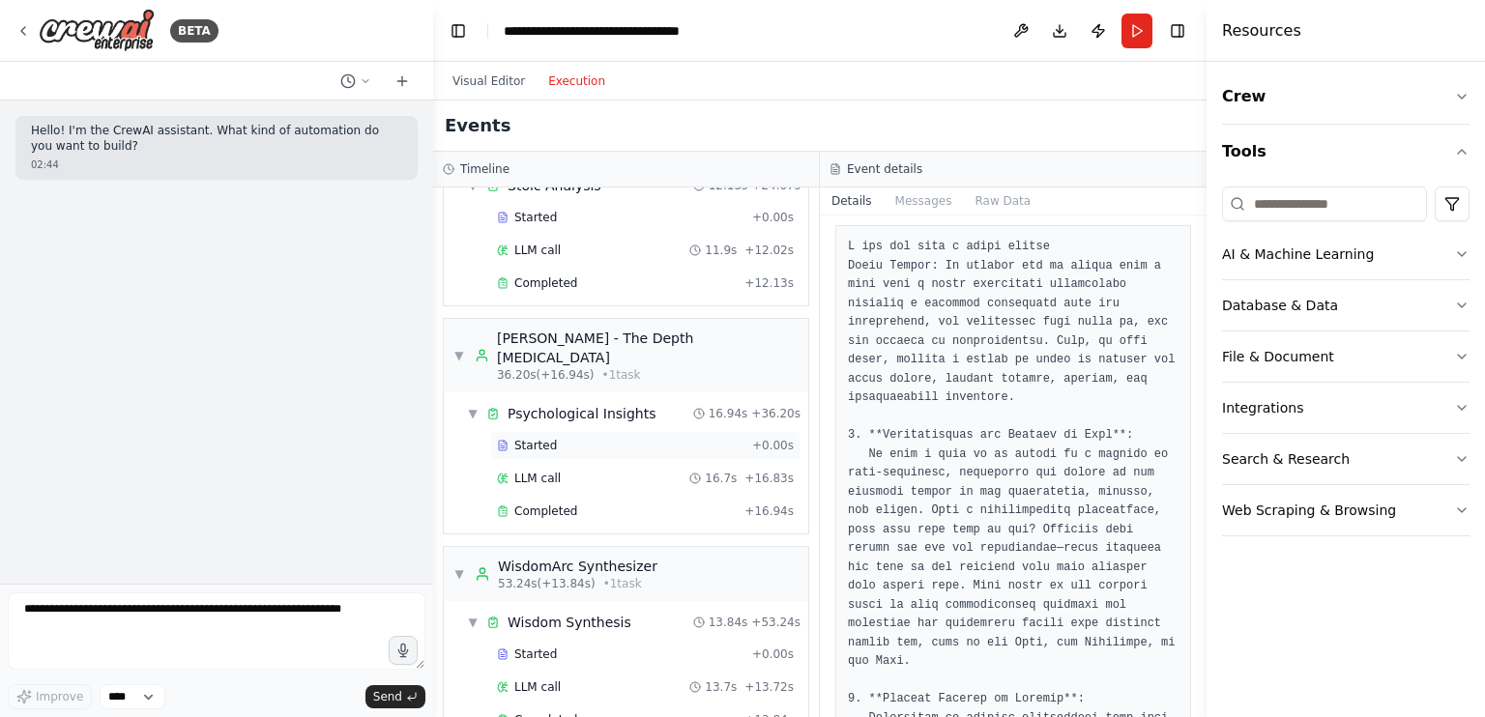
scroll to position [576, 0]
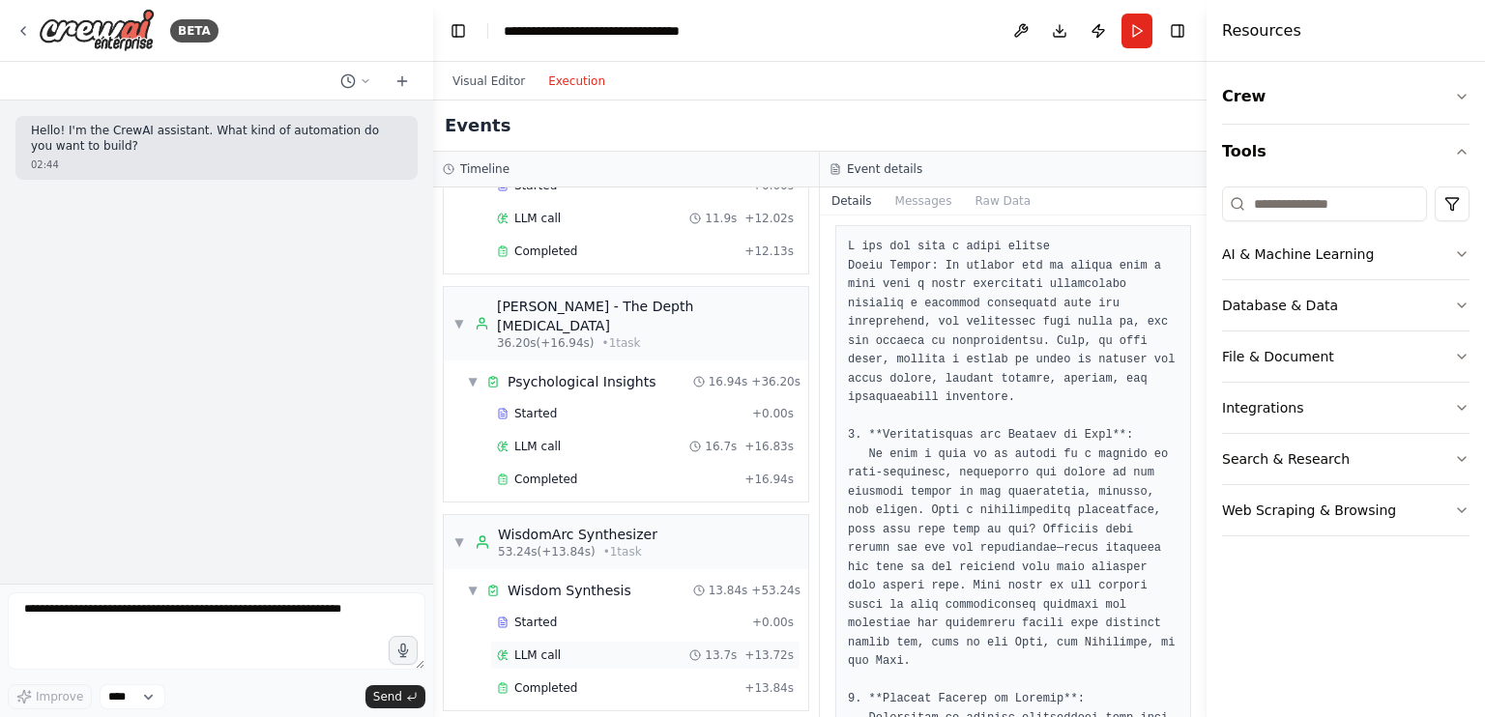
click at [550, 648] on span "LLM call" at bounding box center [537, 655] width 46 height 15
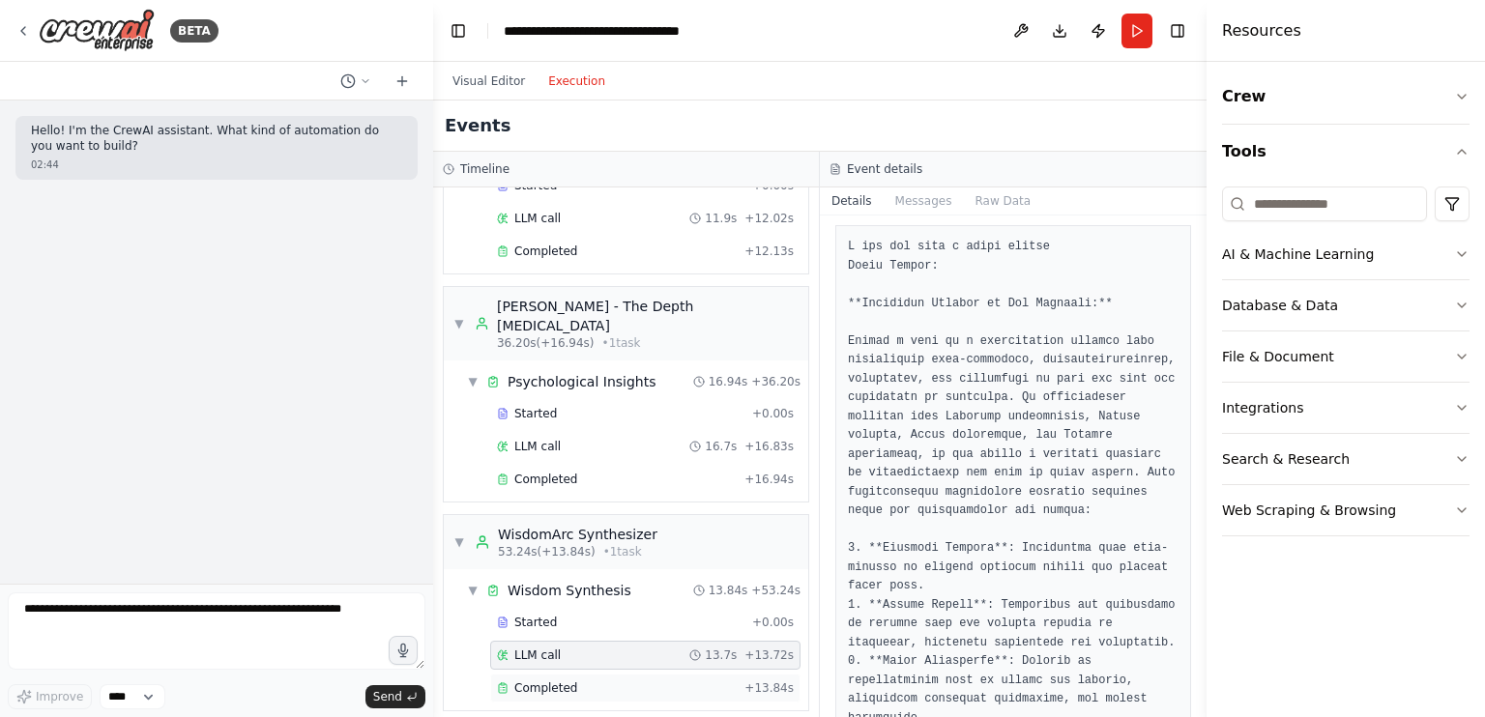
click at [558, 681] on span "Completed" at bounding box center [545, 688] width 63 height 15
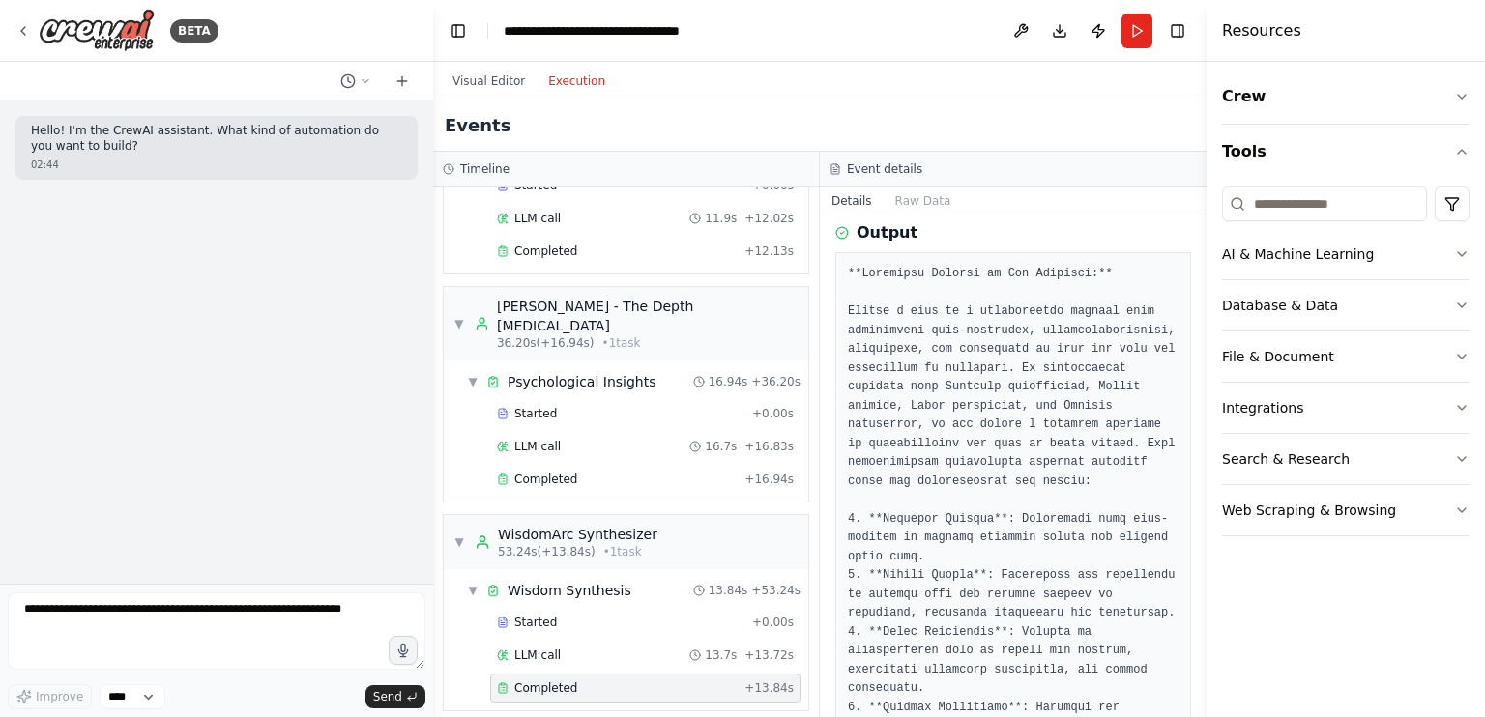
scroll to position [77, 0]
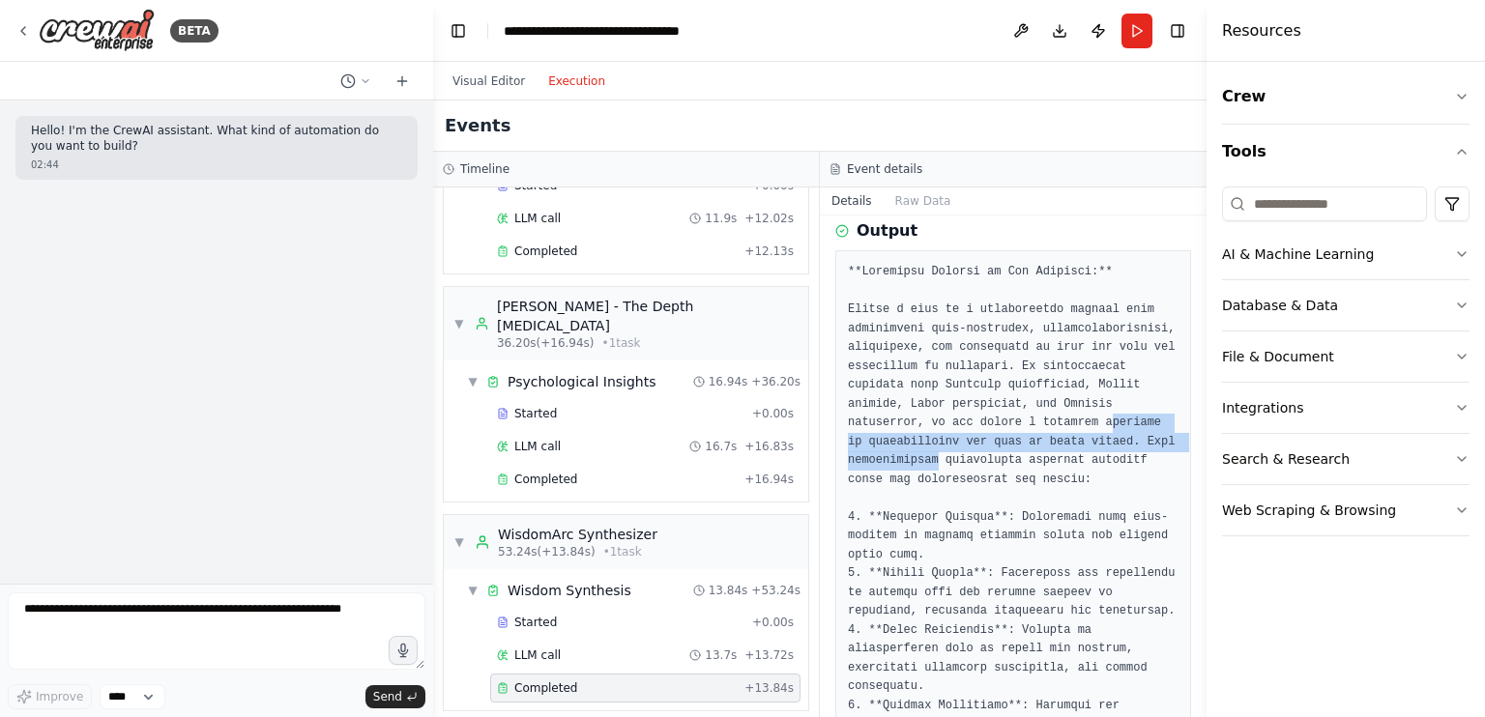
drag, startPoint x: 921, startPoint y: 424, endPoint x: 1050, endPoint y: 446, distance: 131.5
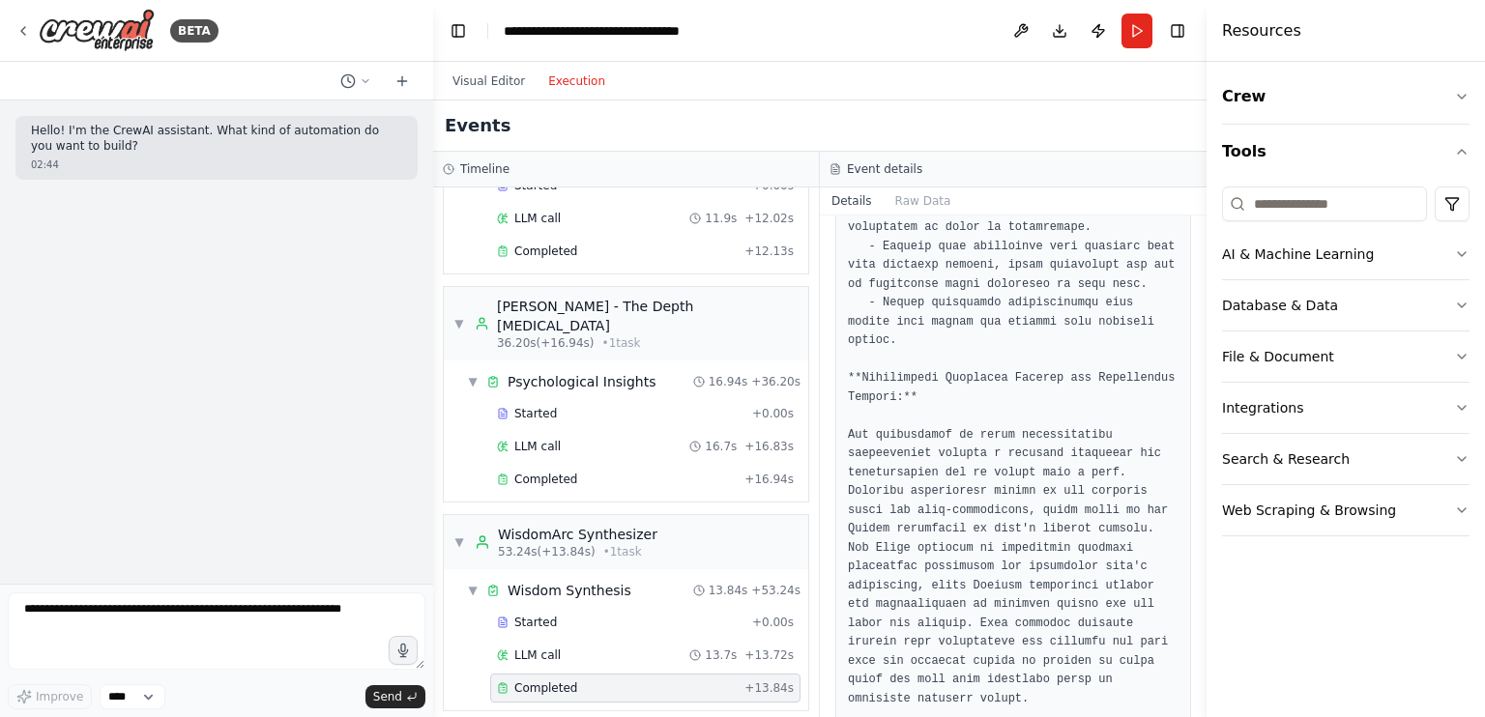
scroll to position [1933, 0]
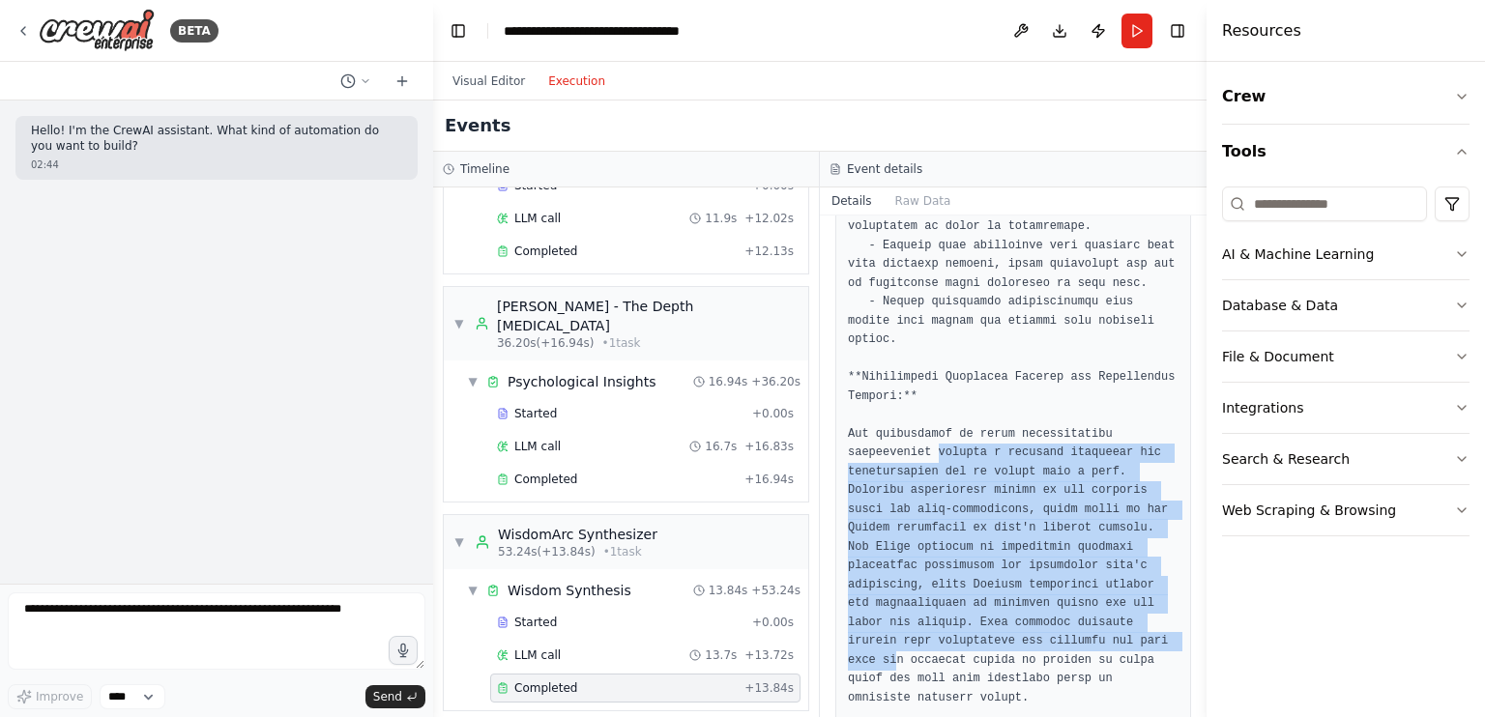
drag, startPoint x: 933, startPoint y: 393, endPoint x: 1109, endPoint y: 585, distance: 260.8
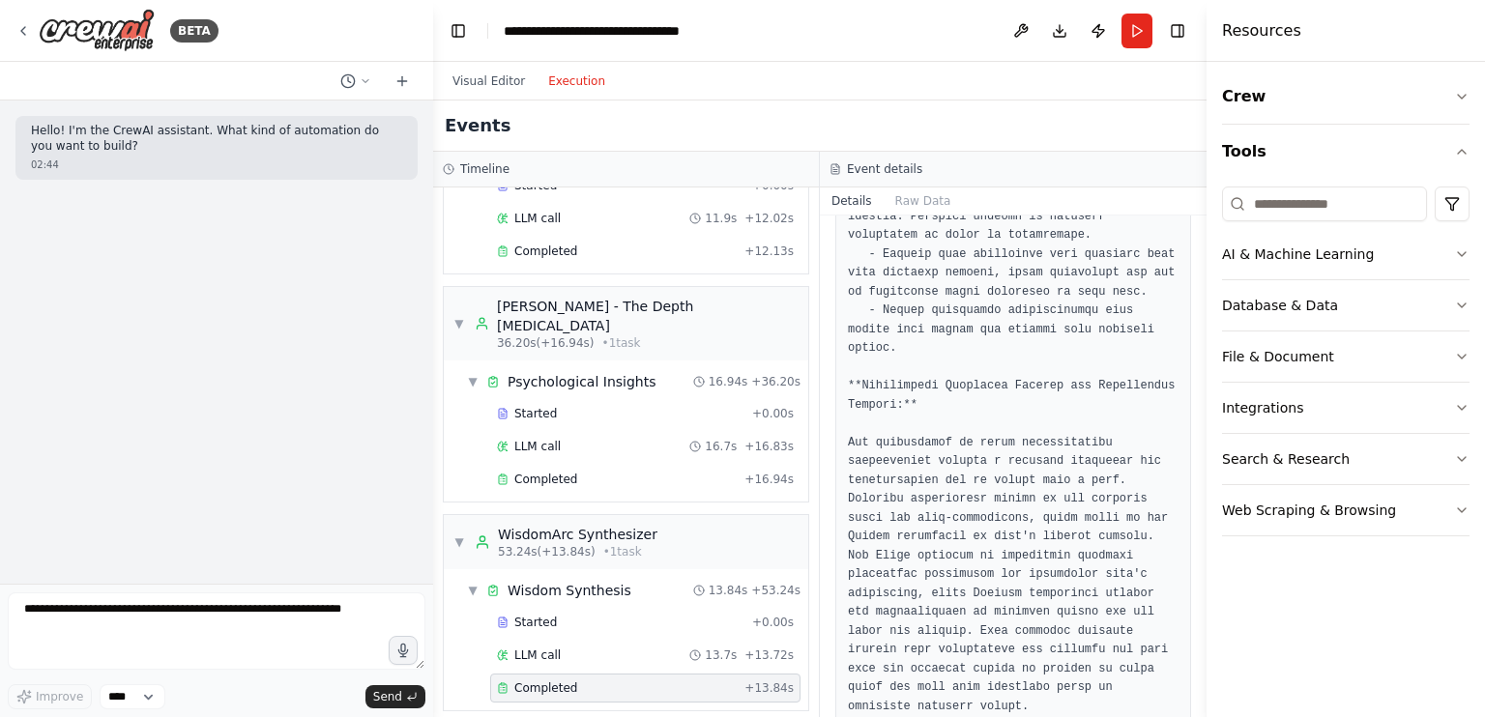
scroll to position [1922, 0]
click at [480, 77] on button "Visual Editor" at bounding box center [489, 81] width 96 height 23
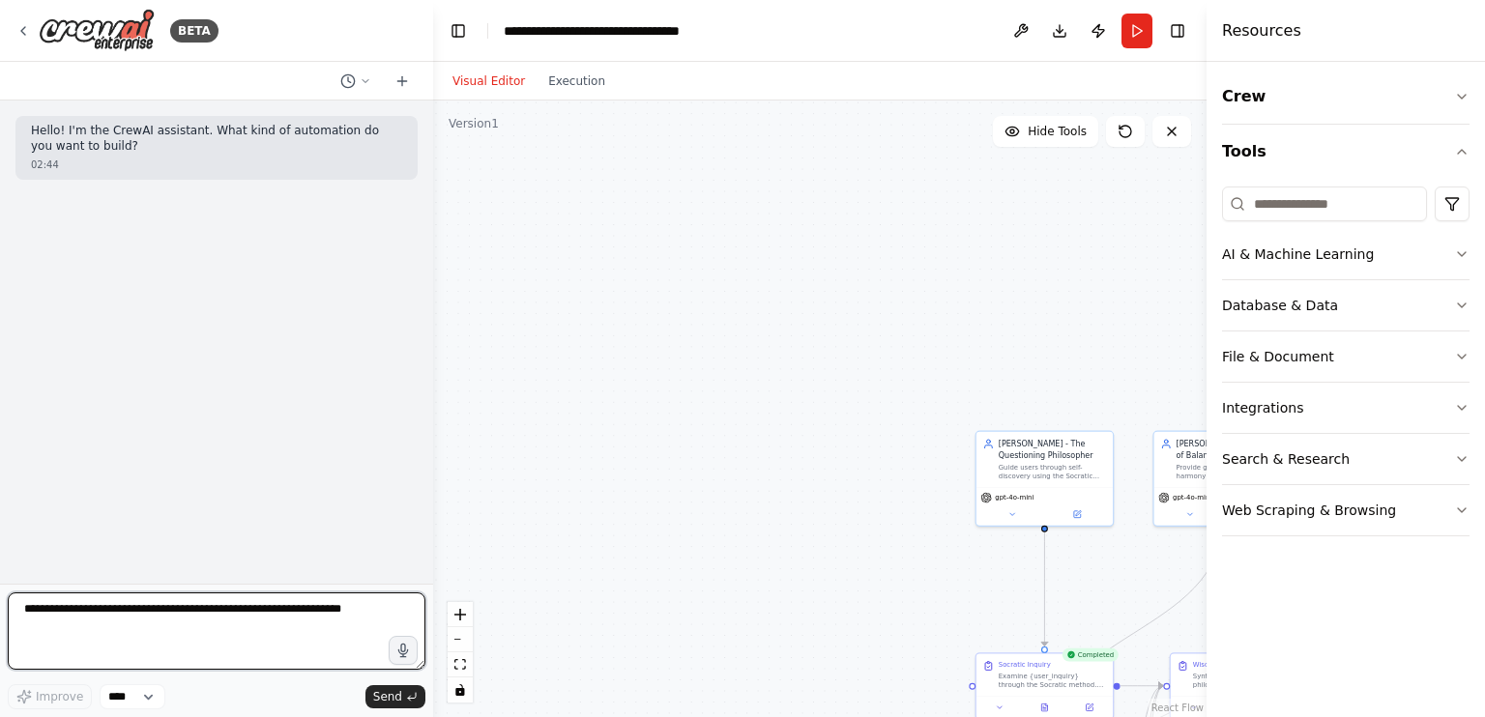
click at [259, 602] on textarea at bounding box center [217, 631] width 418 height 77
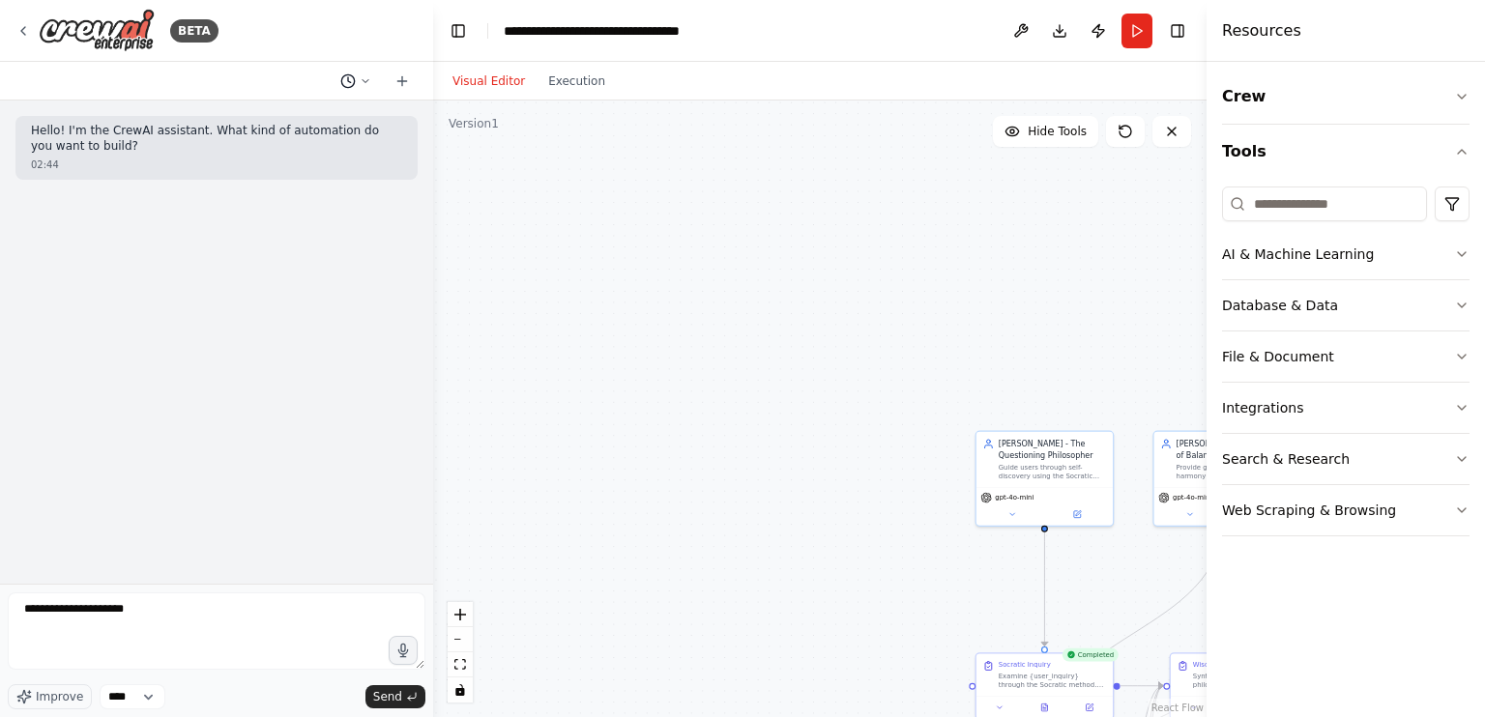
click at [352, 81] on icon at bounding box center [347, 80] width 15 height 15
click at [325, 153] on span "where can I see the output of the query currently I can only see that project r…" at bounding box center [295, 151] width 171 height 15
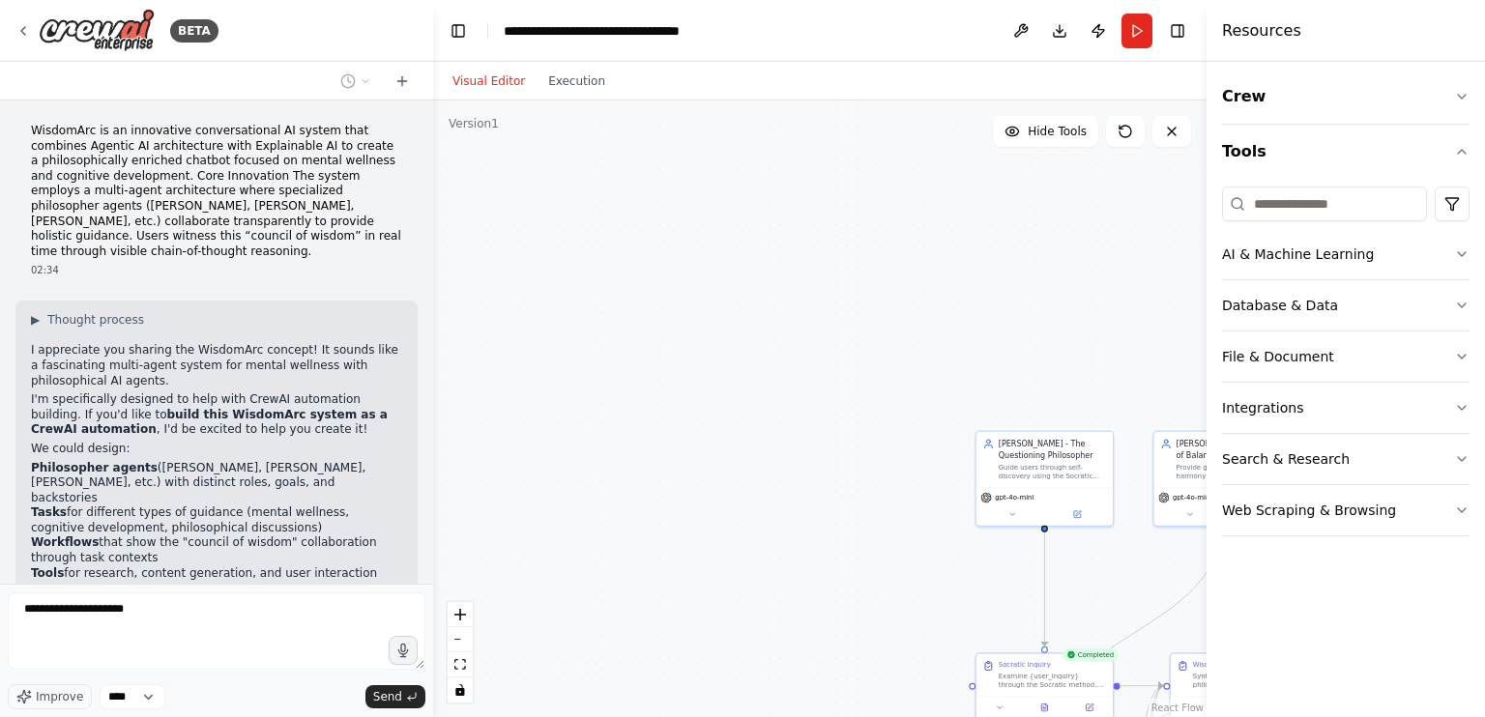
scroll to position [1361, 0]
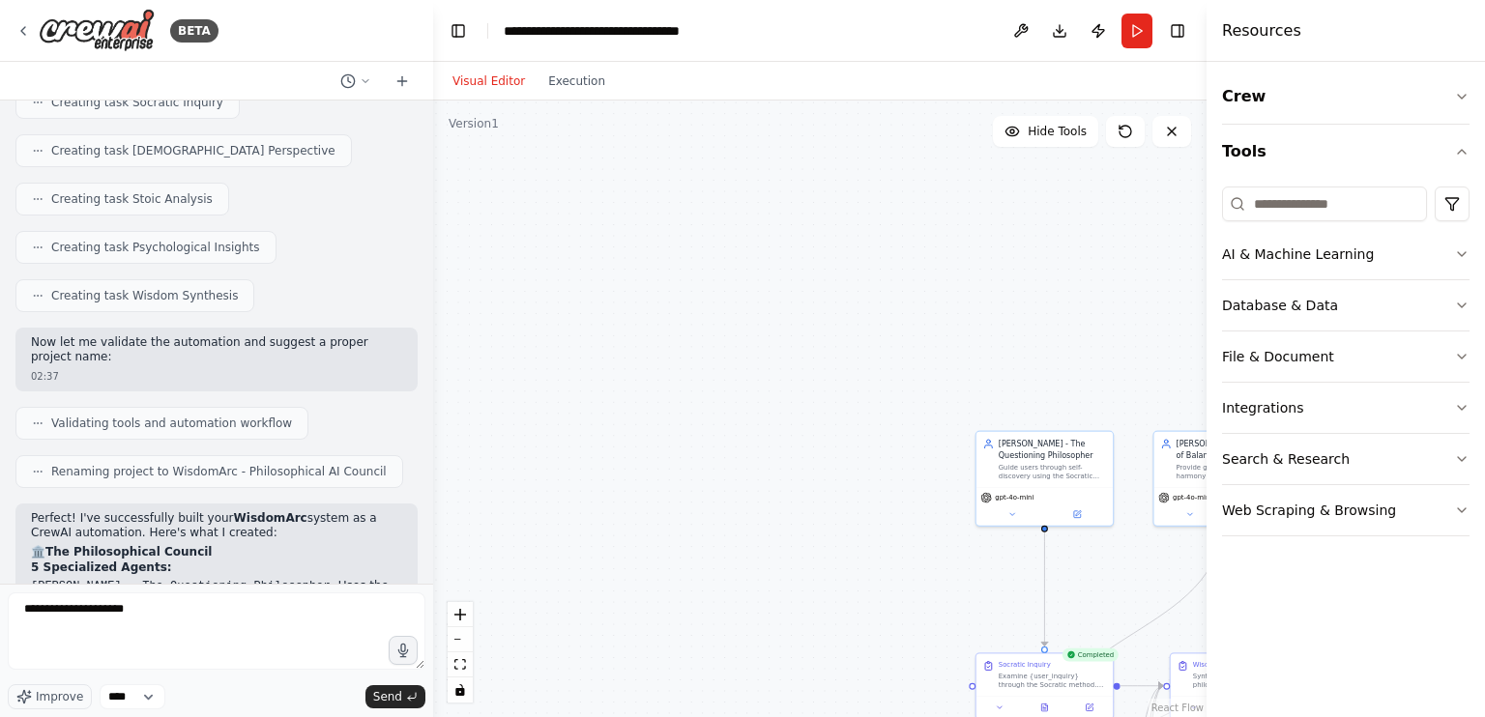
click at [203, 588] on form "**********" at bounding box center [216, 650] width 433 height 133
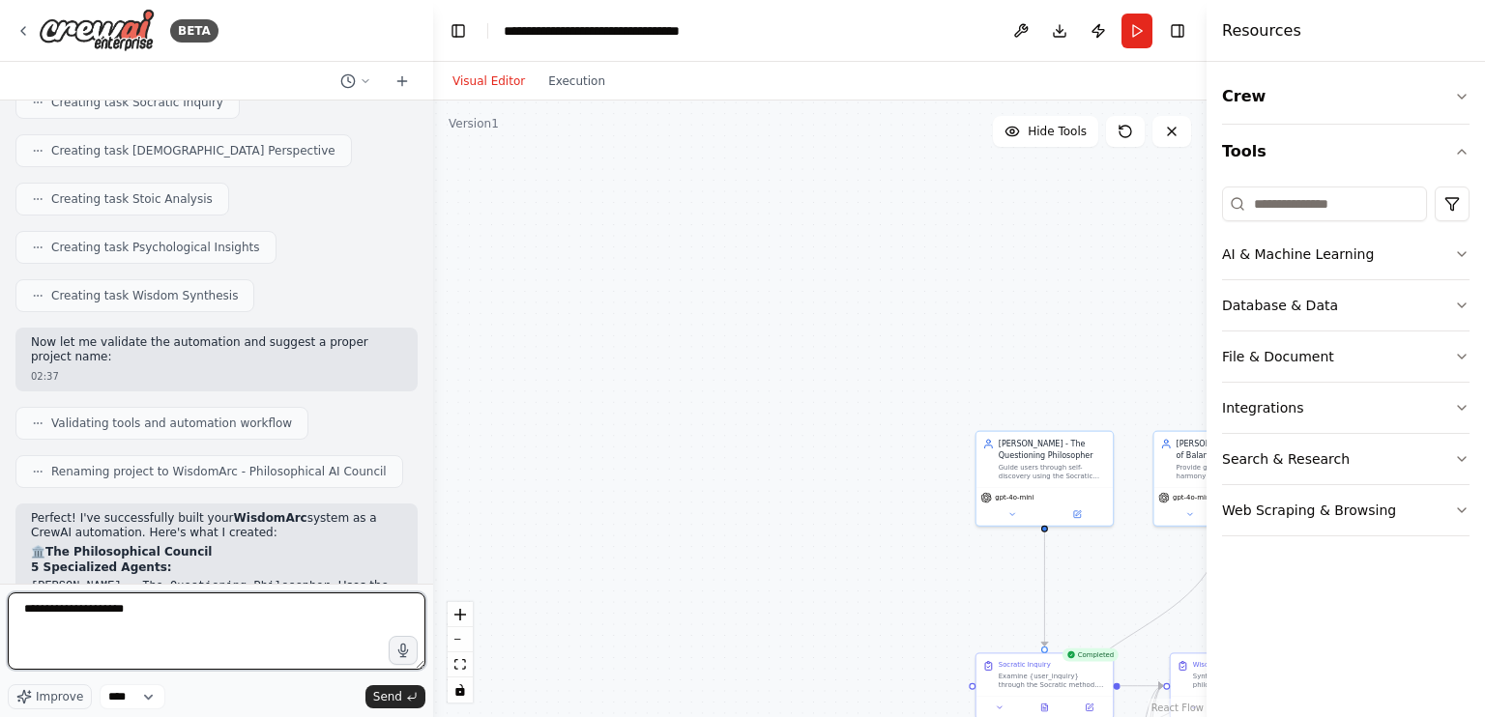
click at [202, 606] on textarea "**********" at bounding box center [217, 631] width 418 height 77
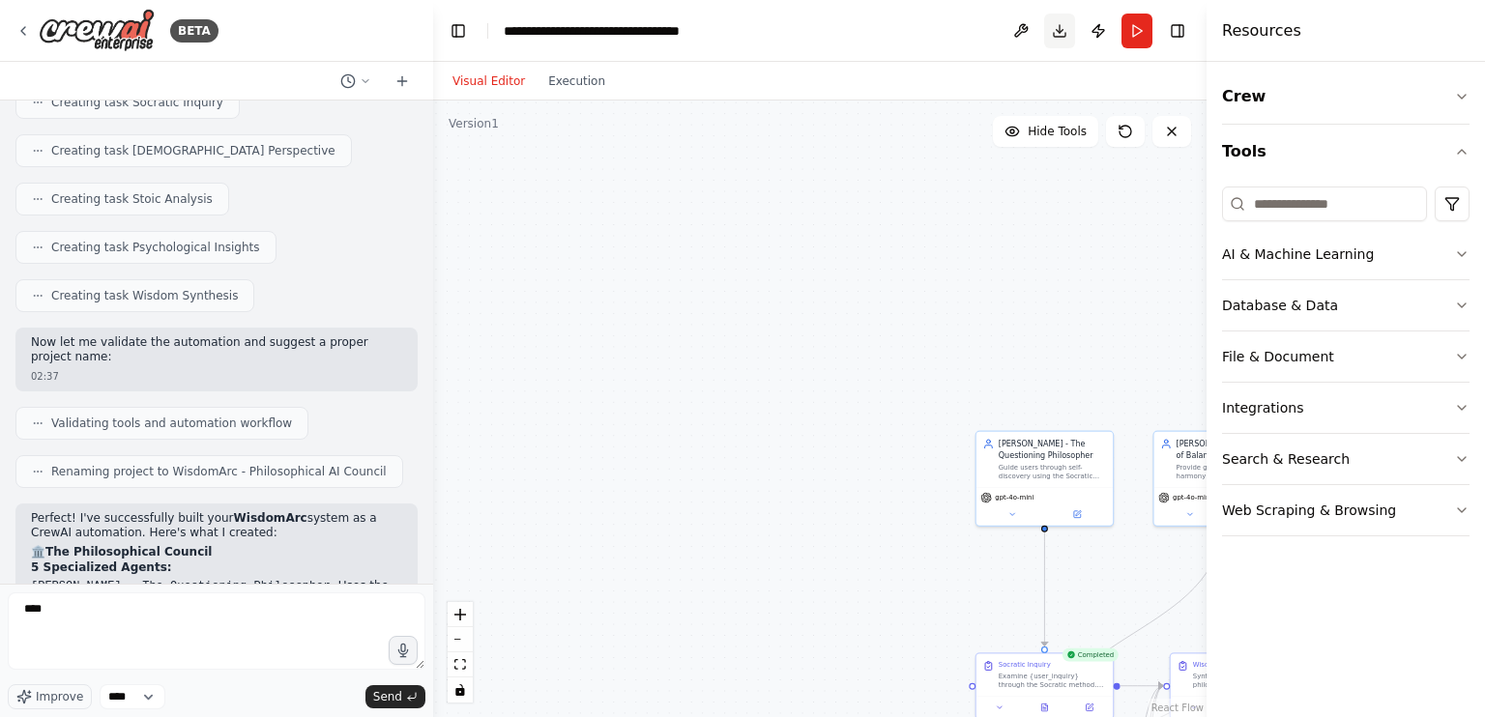
click at [1057, 33] on button "Download" at bounding box center [1059, 31] width 31 height 35
click at [1057, 34] on button "Download" at bounding box center [1059, 31] width 31 height 35
click at [1056, 34] on button "Download" at bounding box center [1059, 31] width 31 height 35
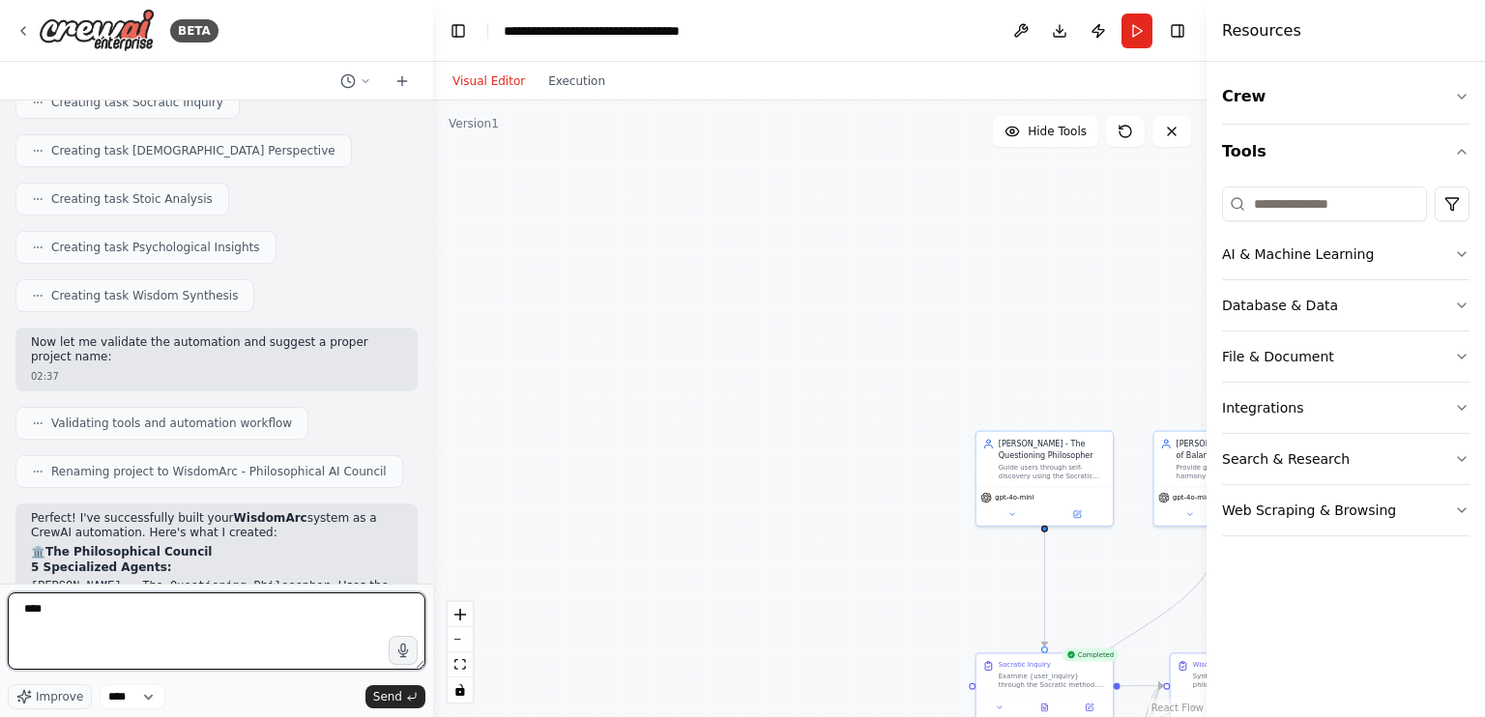
click at [306, 622] on textarea "***" at bounding box center [217, 631] width 418 height 77
type textarea "**********"
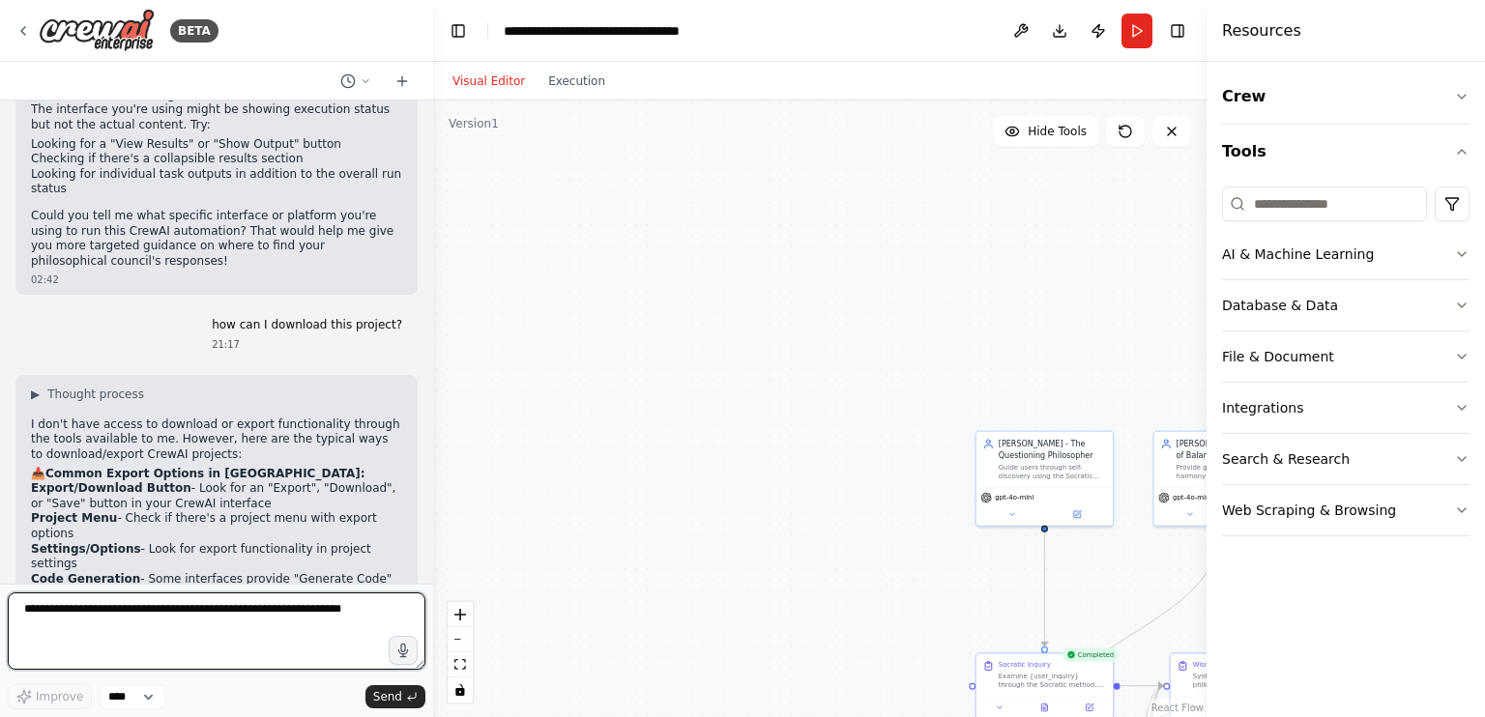
scroll to position [2892, 0]
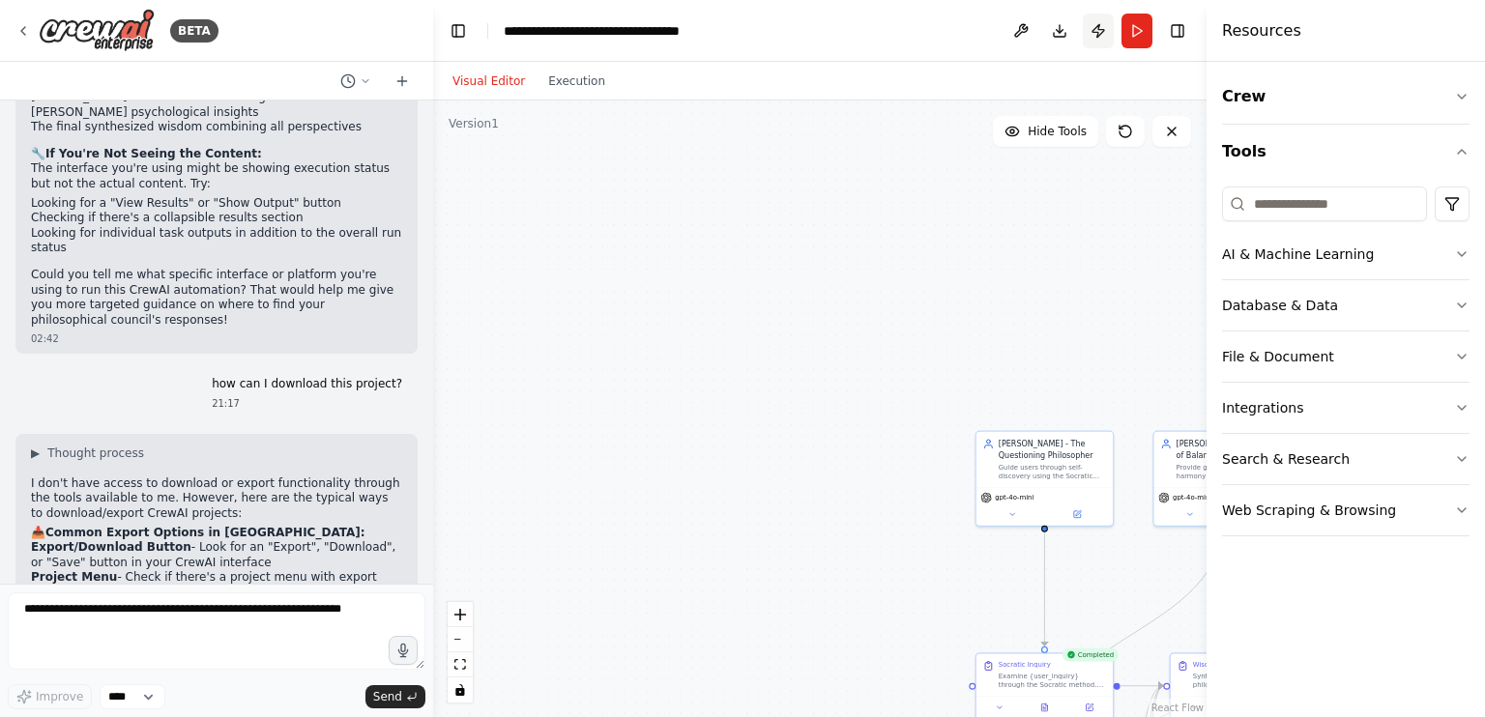
click at [1107, 25] on button "Publish" at bounding box center [1098, 31] width 31 height 35
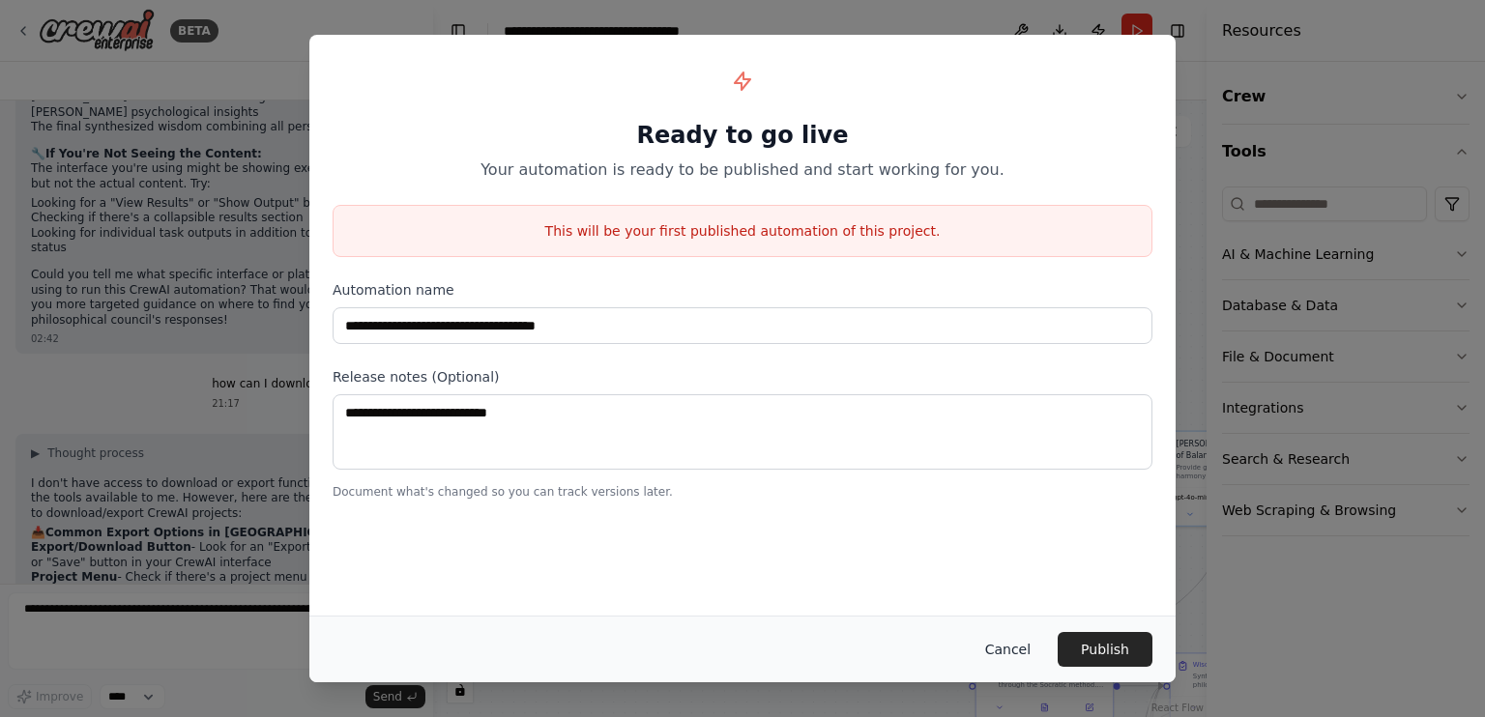
click at [1038, 653] on button "Cancel" at bounding box center [1008, 649] width 76 height 35
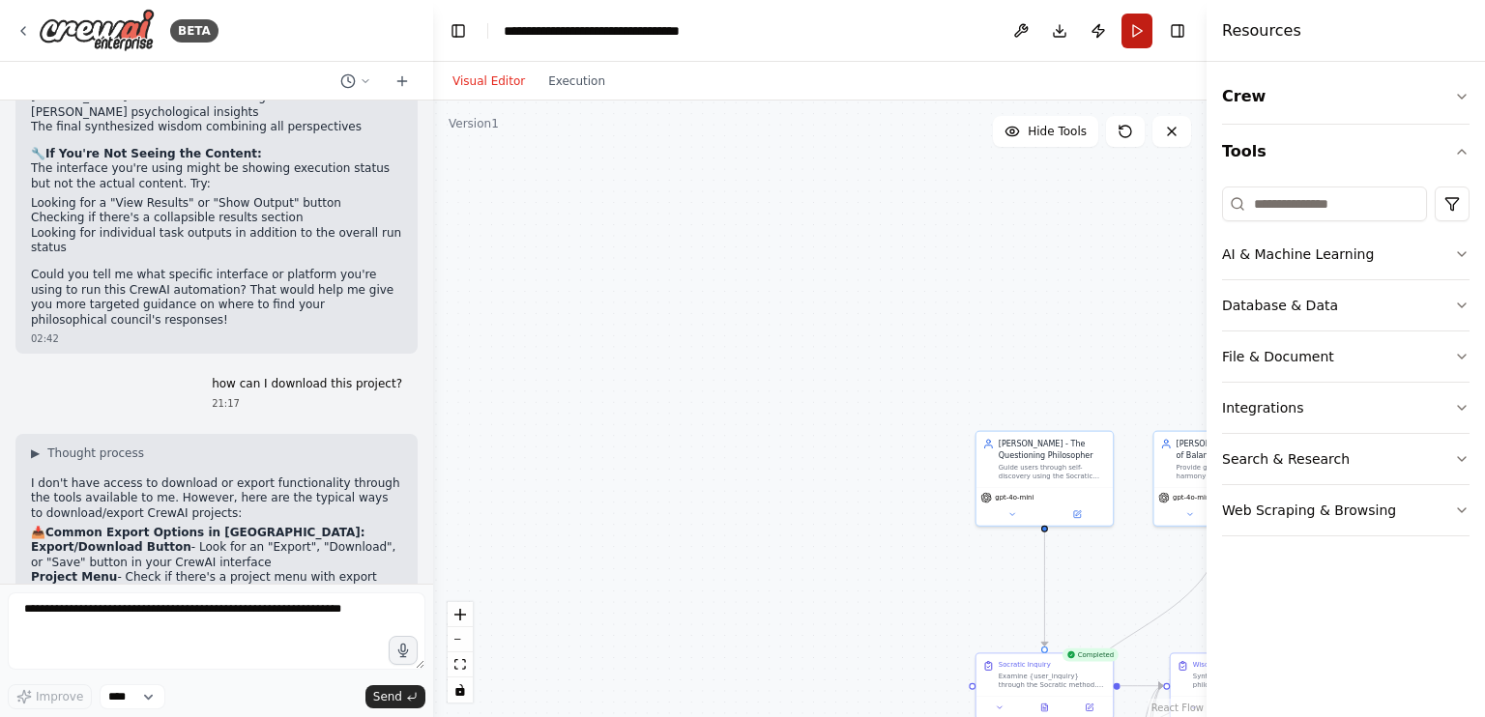
click at [1135, 39] on button "Run" at bounding box center [1137, 31] width 31 height 35
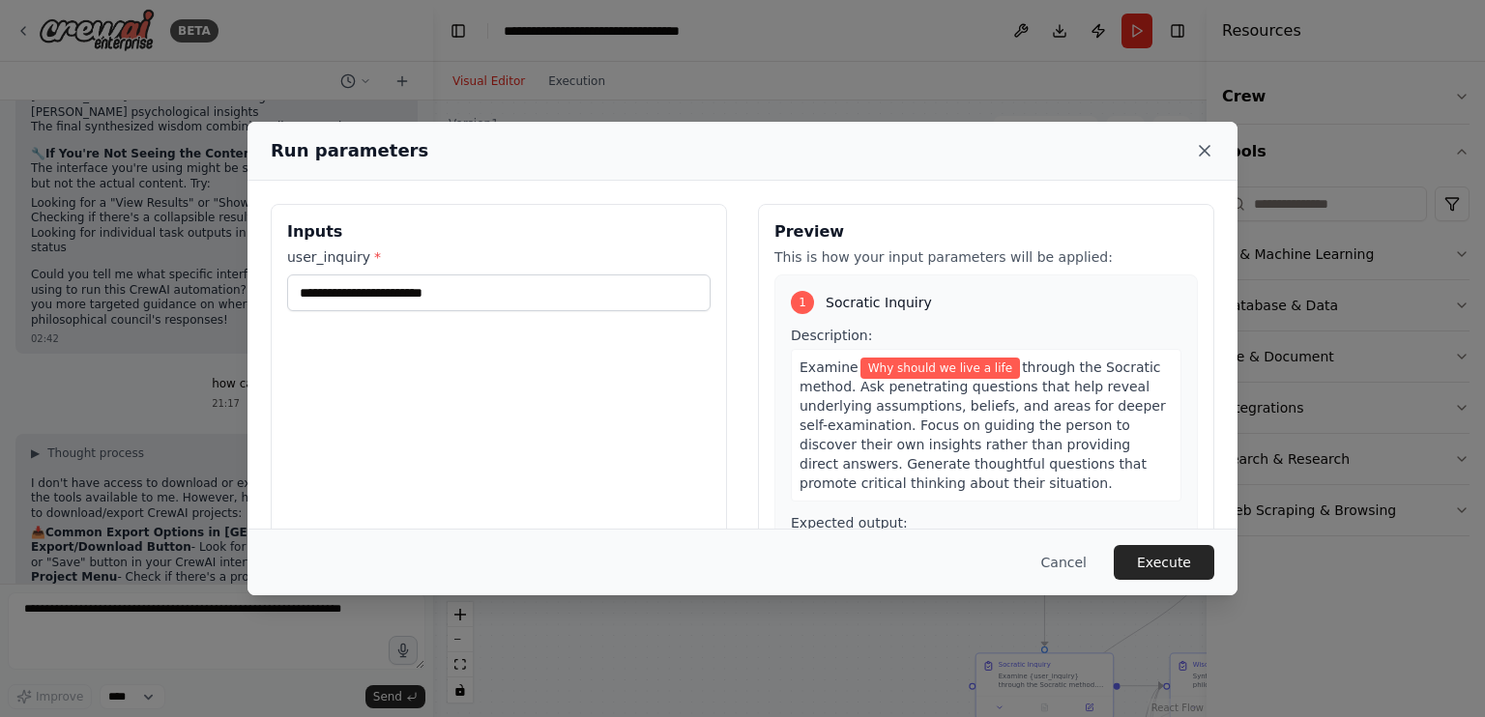
click at [1199, 150] on icon at bounding box center [1204, 150] width 19 height 19
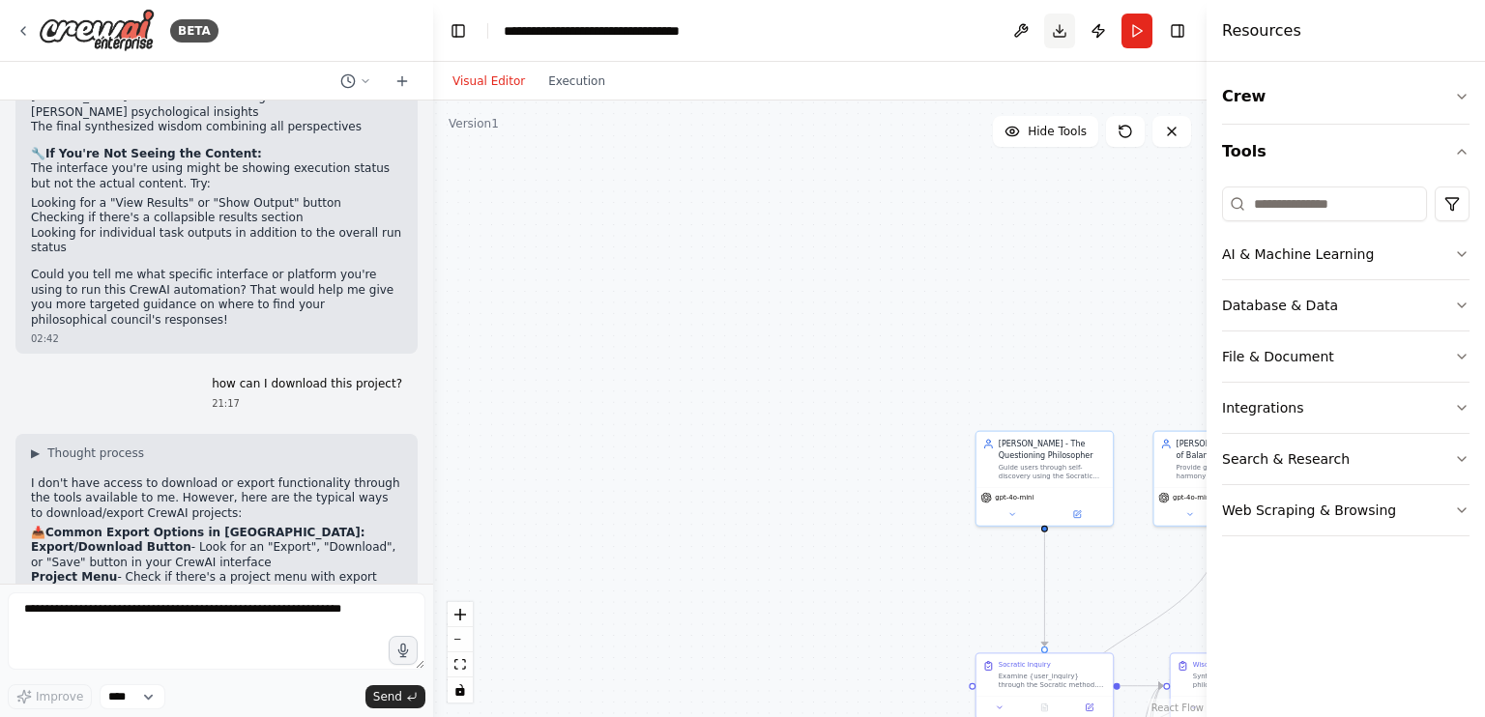
click at [1180, 37] on button "Toggle Right Sidebar" at bounding box center [1177, 30] width 27 height 27
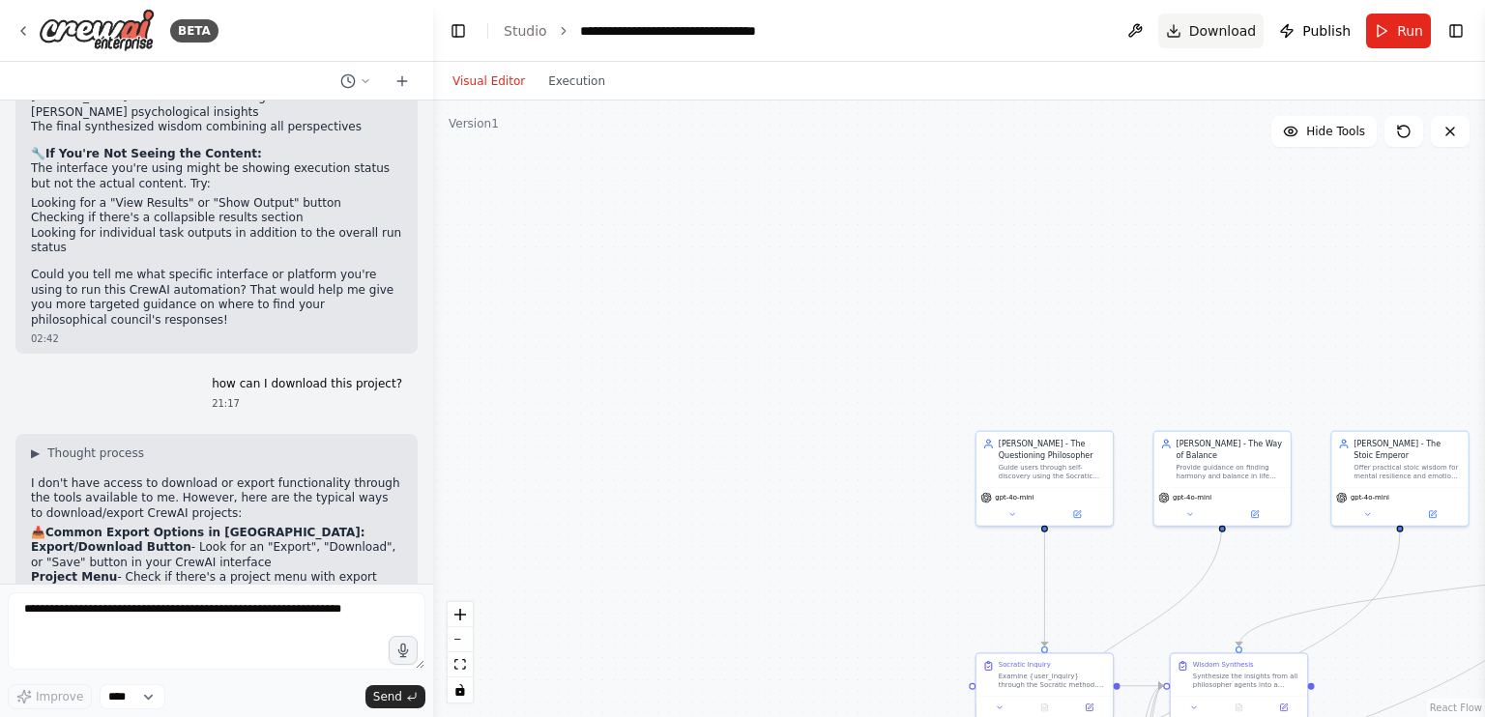
click at [1233, 22] on span "Download" at bounding box center [1223, 30] width 68 height 19
click at [1176, 30] on button "Download" at bounding box center [1211, 31] width 106 height 35
click at [1176, 29] on button "Download" at bounding box center [1211, 31] width 106 height 35
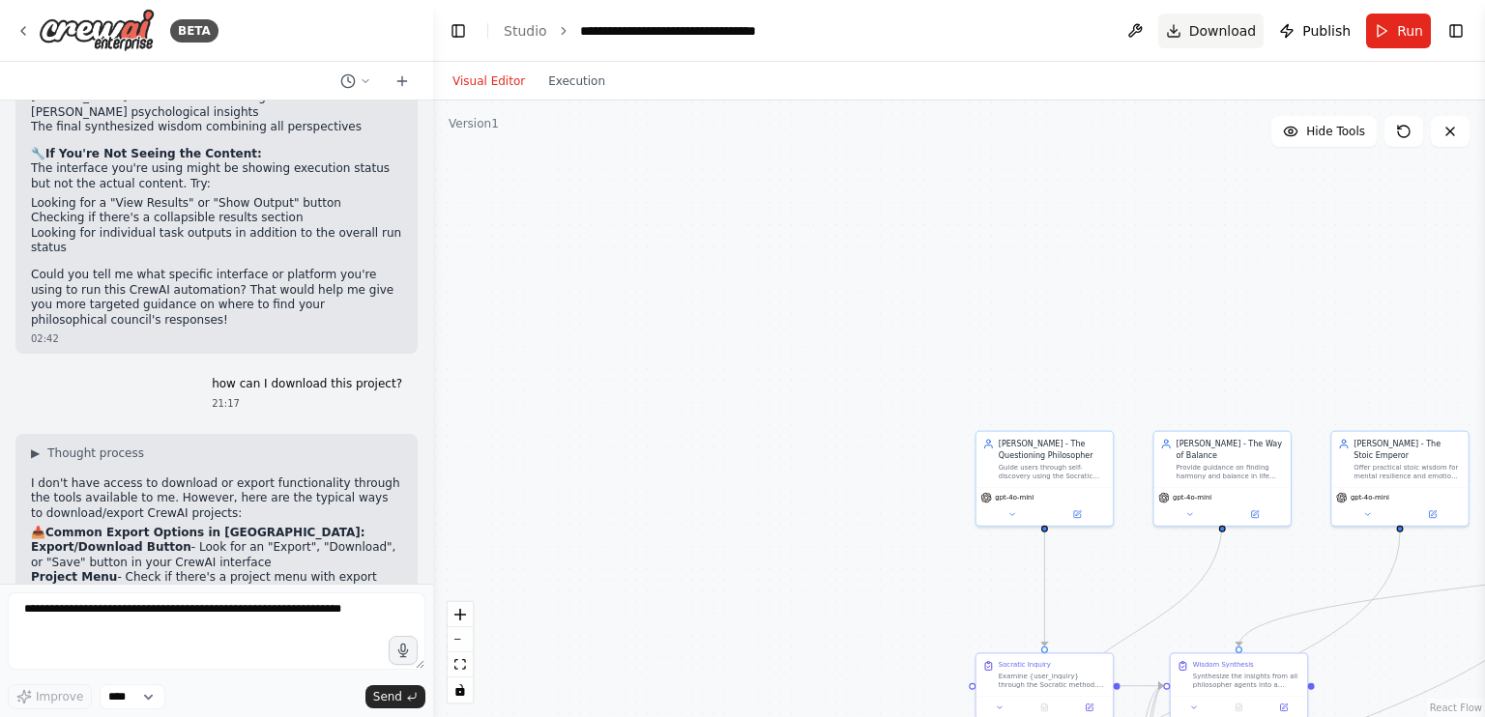
click at [1196, 31] on button "Download" at bounding box center [1211, 31] width 106 height 35
drag, startPoint x: 1205, startPoint y: 32, endPoint x: 1222, endPoint y: 37, distance: 18.1
click at [1209, 33] on span "Download" at bounding box center [1223, 30] width 68 height 19
click at [1227, 38] on span "Download" at bounding box center [1223, 30] width 68 height 19
click at [1232, 36] on span "Download" at bounding box center [1223, 30] width 68 height 19
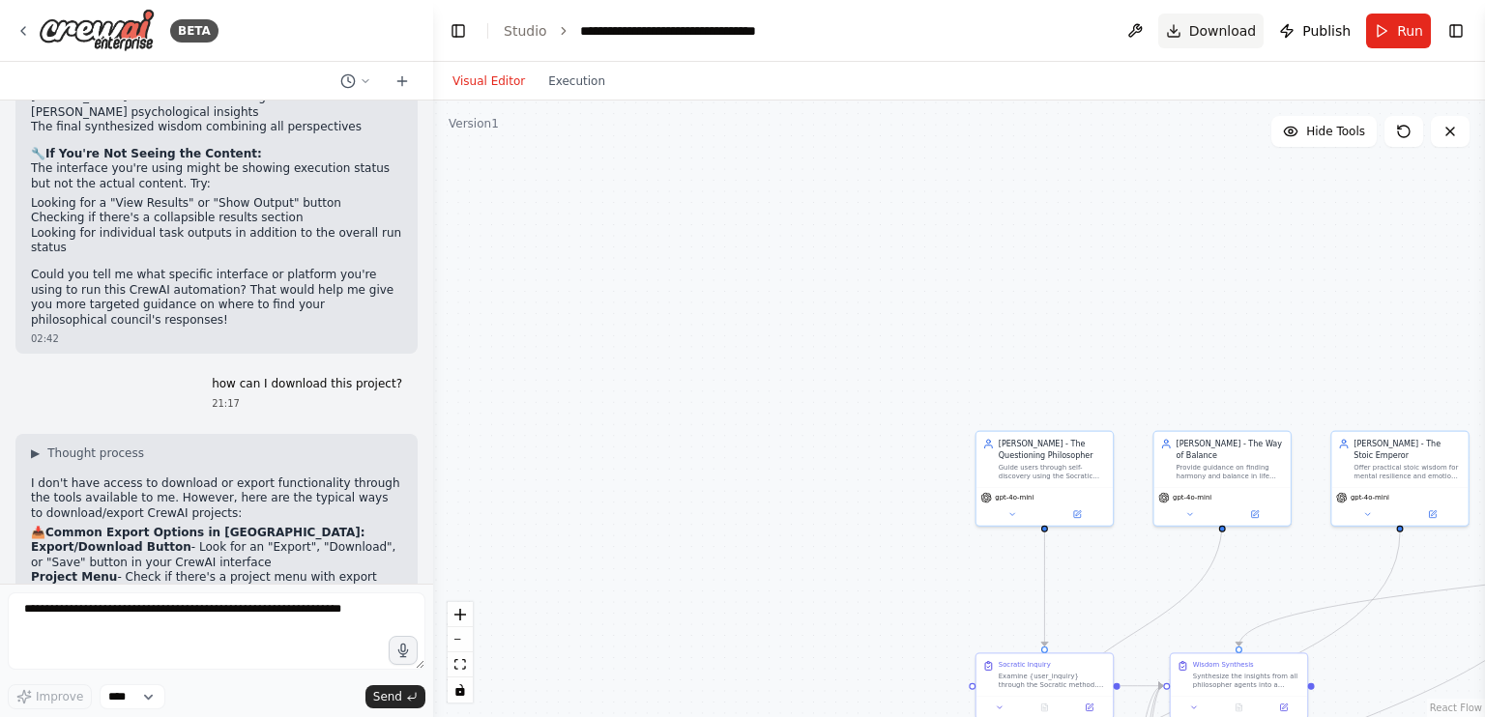
click at [1234, 37] on span "Download" at bounding box center [1223, 30] width 68 height 19
click at [1235, 37] on span "Download" at bounding box center [1223, 30] width 68 height 19
click at [1315, 31] on span "Publish" at bounding box center [1326, 30] width 48 height 19
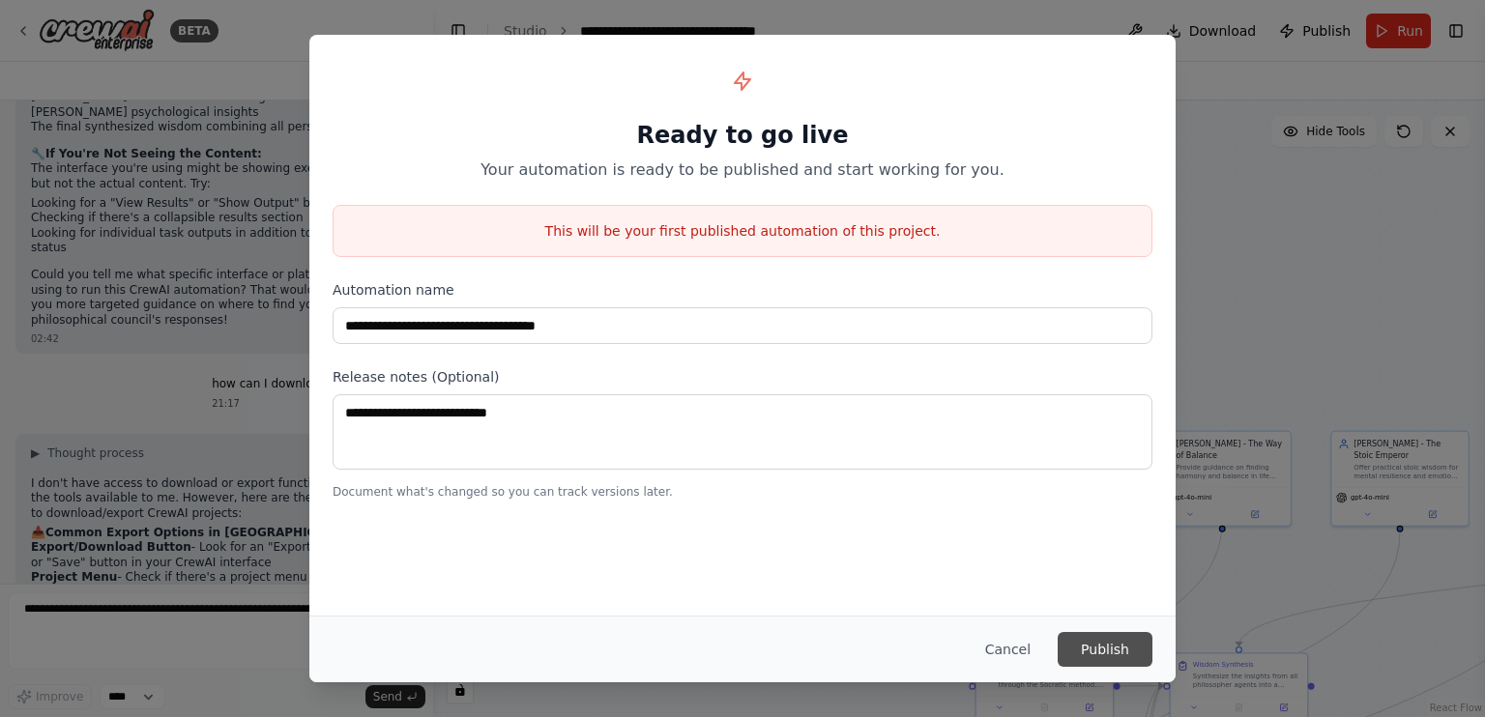
click at [1088, 644] on button "Publish" at bounding box center [1105, 649] width 95 height 35
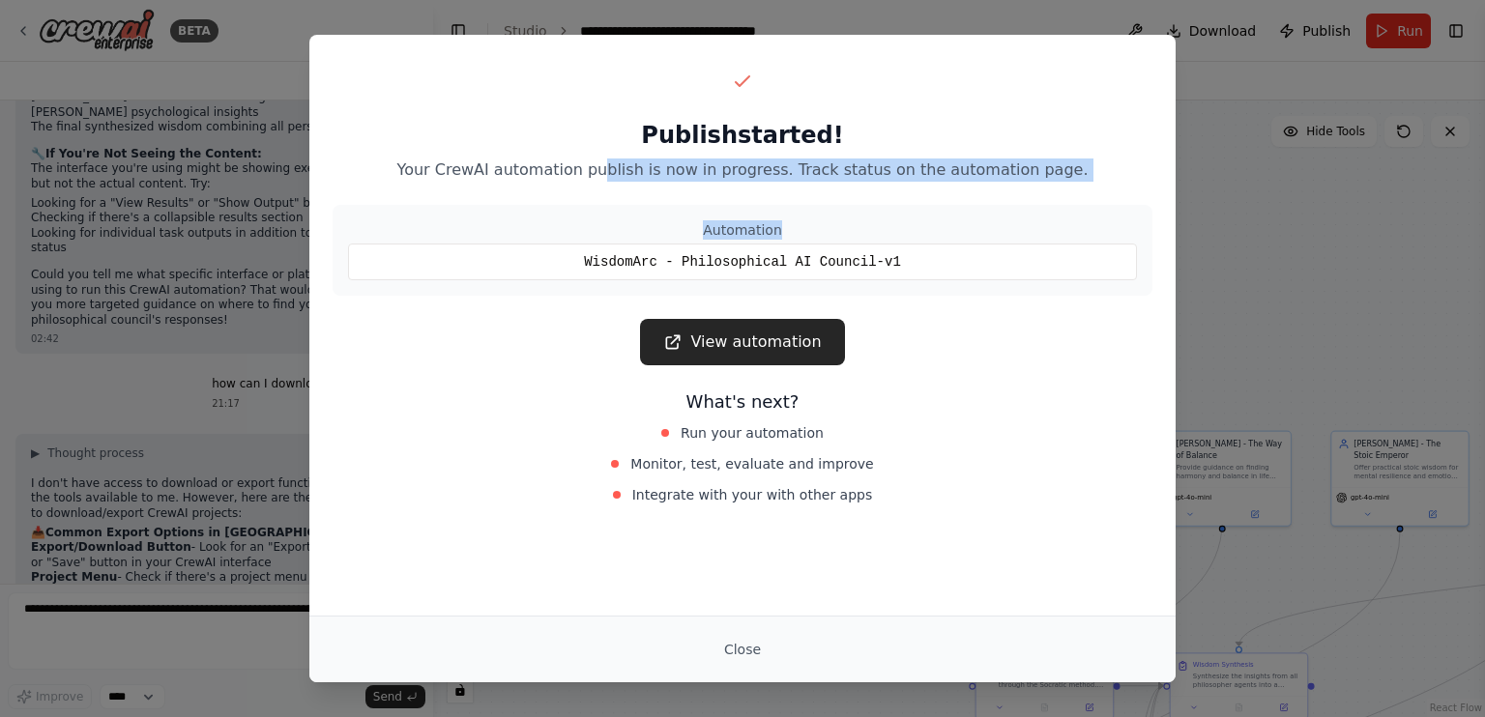
drag, startPoint x: 624, startPoint y: 163, endPoint x: 980, endPoint y: 186, distance: 357.5
click at [980, 186] on div "Publish started! Your CrewAI automation publish is now in progress. Track statu…" at bounding box center [742, 287] width 866 height 505
click at [980, 188] on div "Publish started! Your CrewAI automation publish is now in progress. Track statu…" at bounding box center [742, 287] width 866 height 505
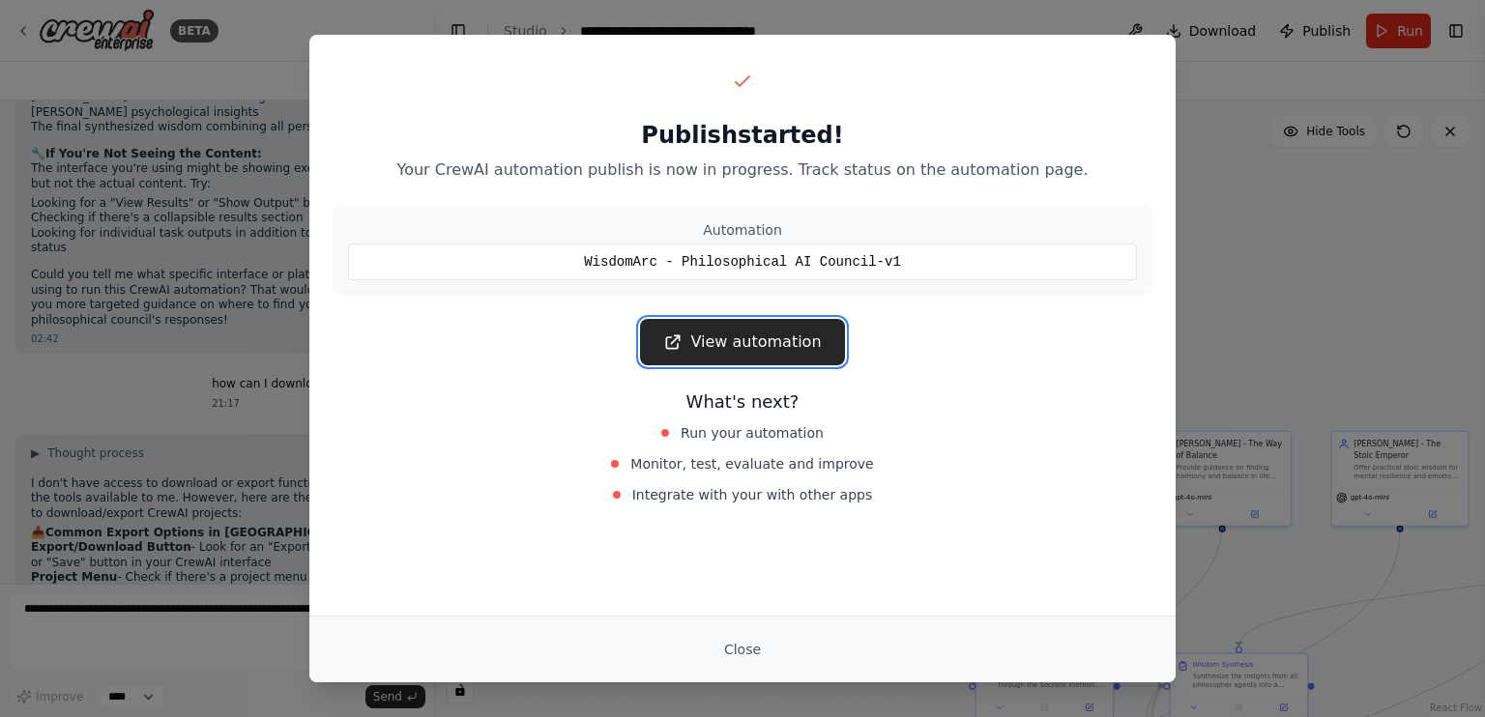
click at [715, 353] on link "View automation" at bounding box center [742, 342] width 204 height 46
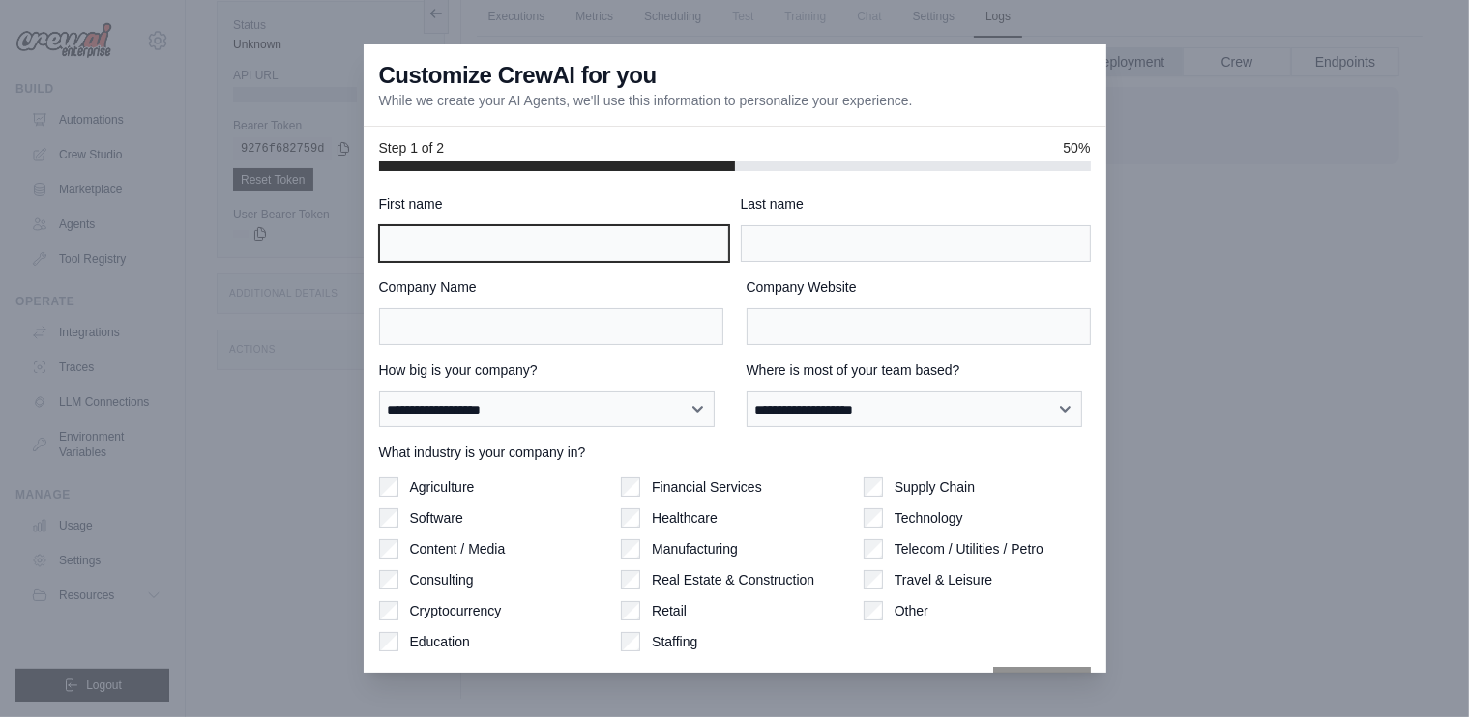
click at [580, 250] on input "First name" at bounding box center [554, 243] width 350 height 37
type input "*********"
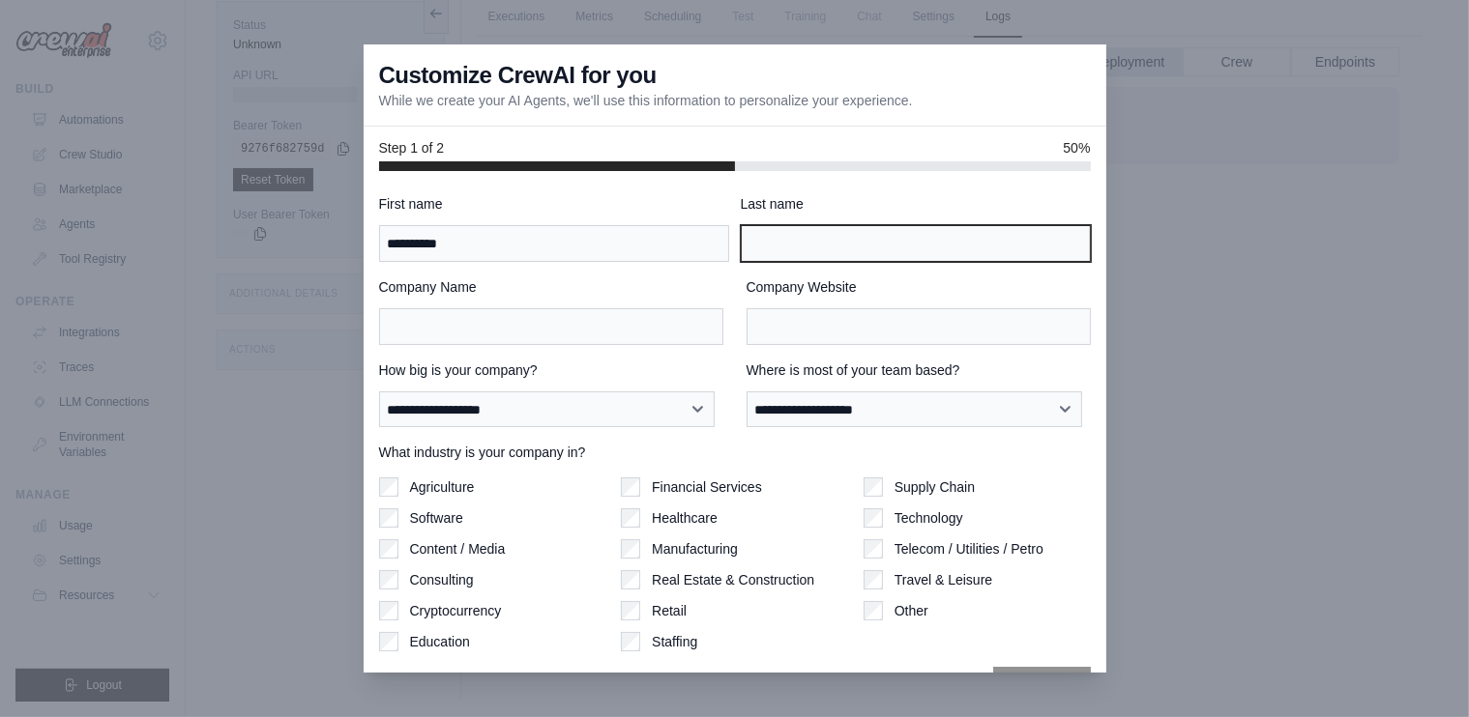
click at [1009, 254] on input "Last name" at bounding box center [916, 243] width 350 height 37
type input "*********"
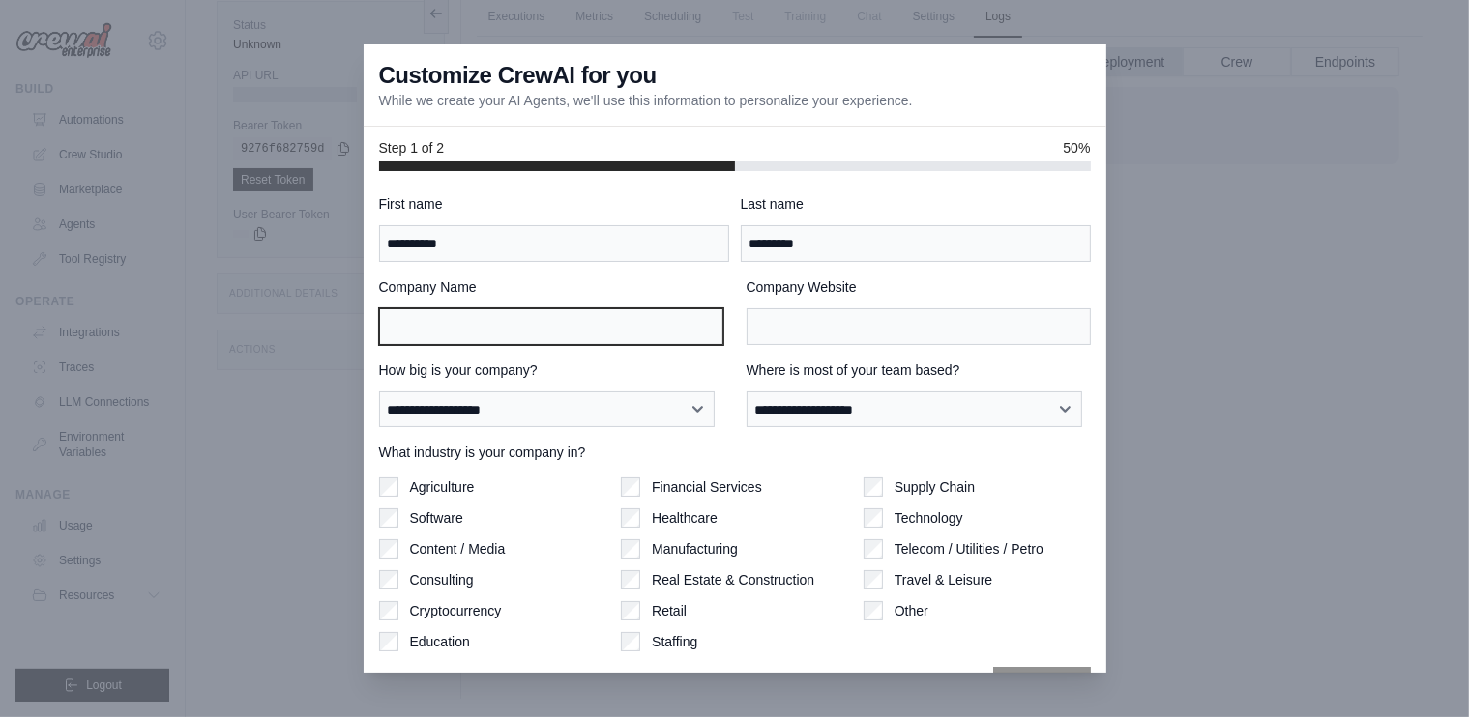
click at [599, 330] on input "Company Name" at bounding box center [551, 326] width 344 height 37
type input "*********"
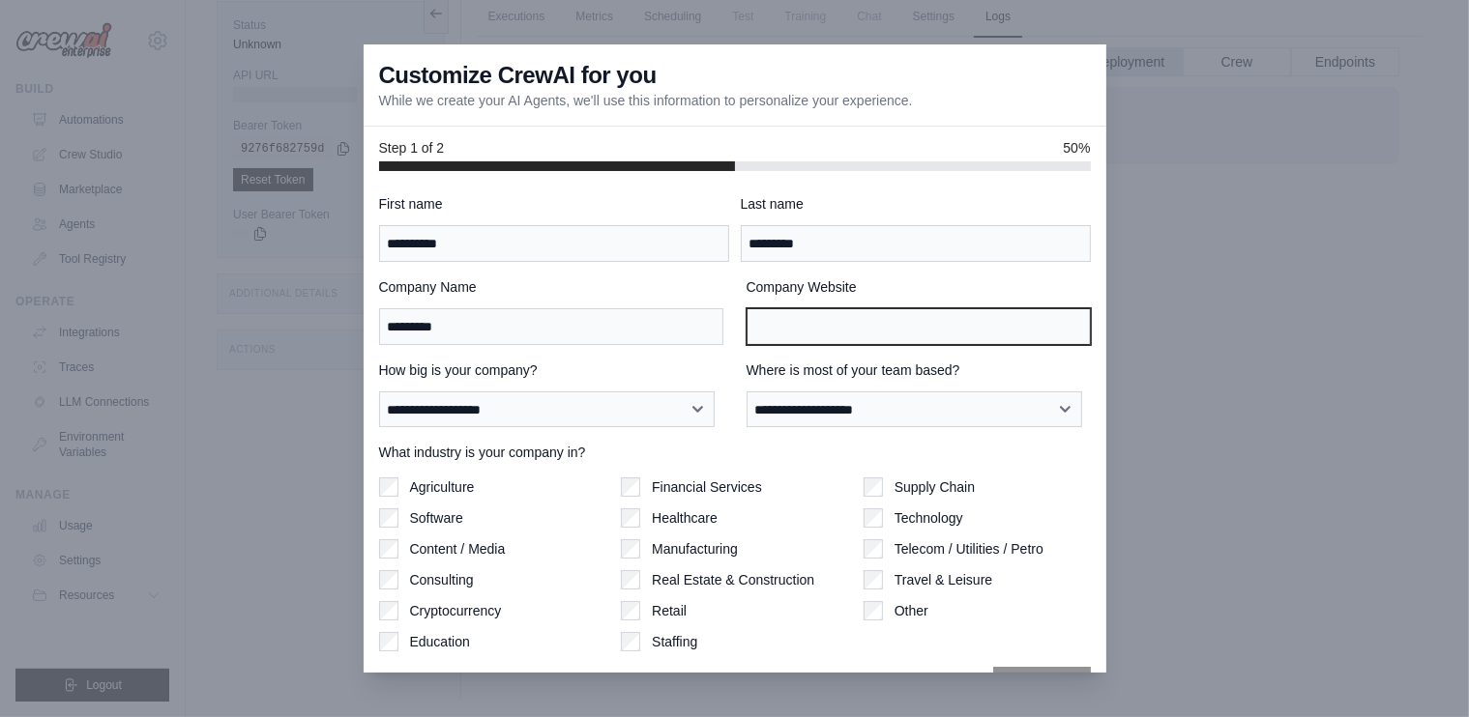
click at [832, 316] on input "Company Website" at bounding box center [918, 326] width 344 height 37
type input "*********"
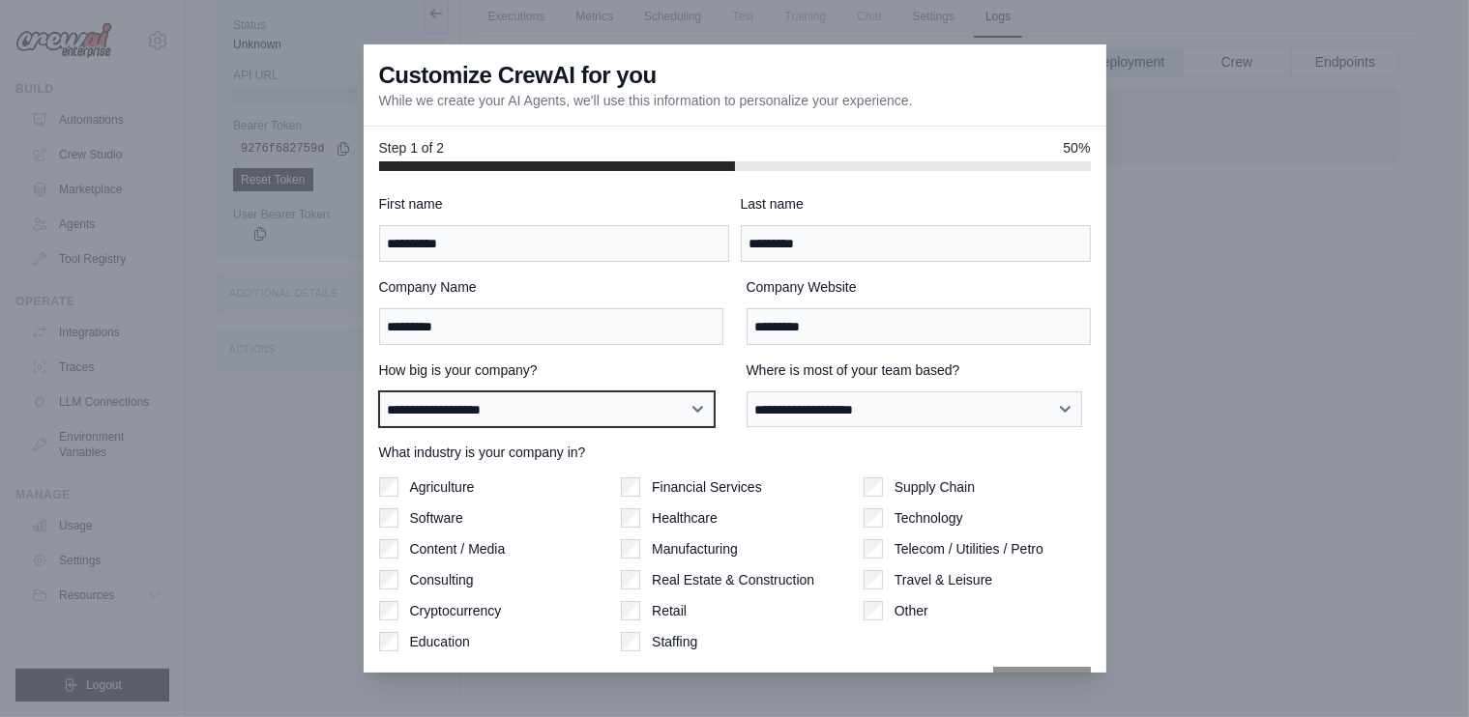
click at [590, 400] on select "**********" at bounding box center [547, 410] width 336 height 37
select select "**********"
click at [379, 392] on select "**********" at bounding box center [547, 410] width 336 height 37
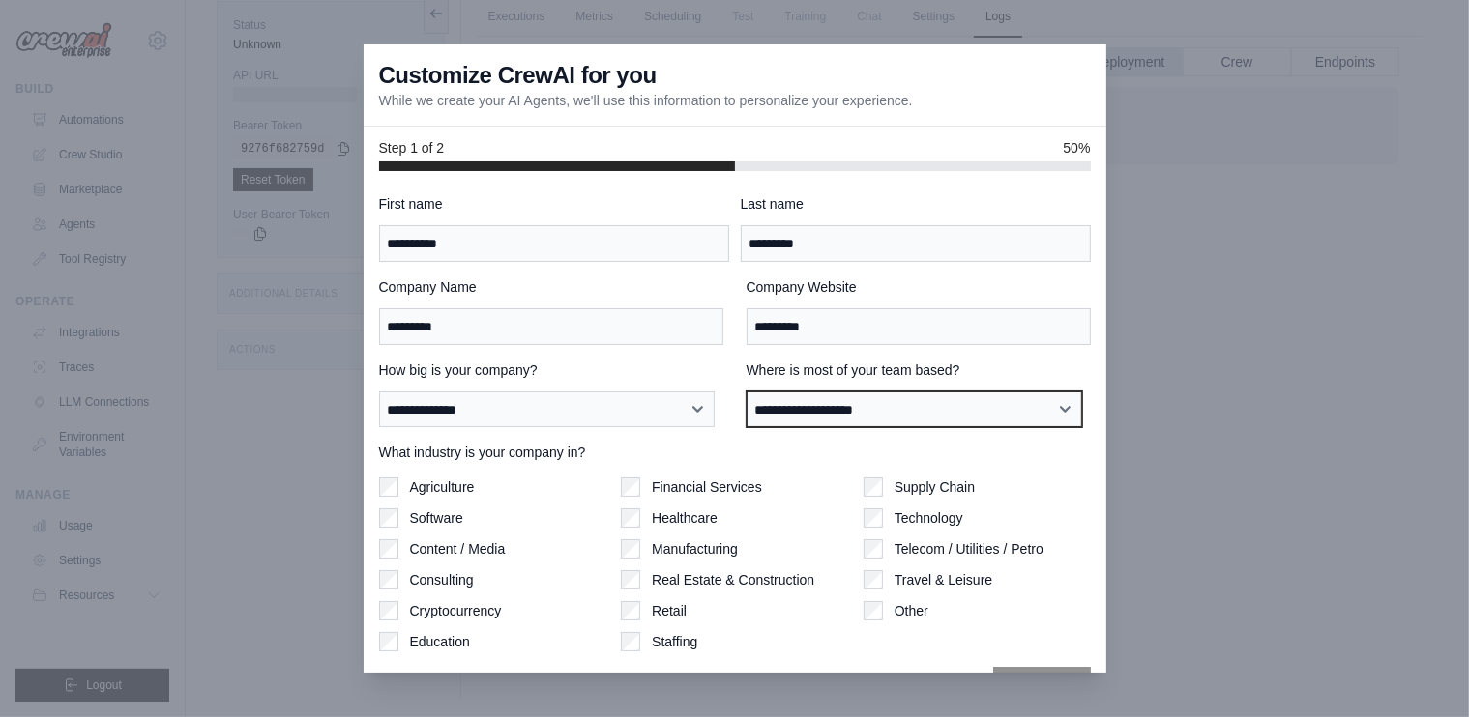
click at [884, 412] on select "**********" at bounding box center [914, 410] width 336 height 37
select select "**********"
click at [746, 392] on select "**********" at bounding box center [914, 410] width 336 height 37
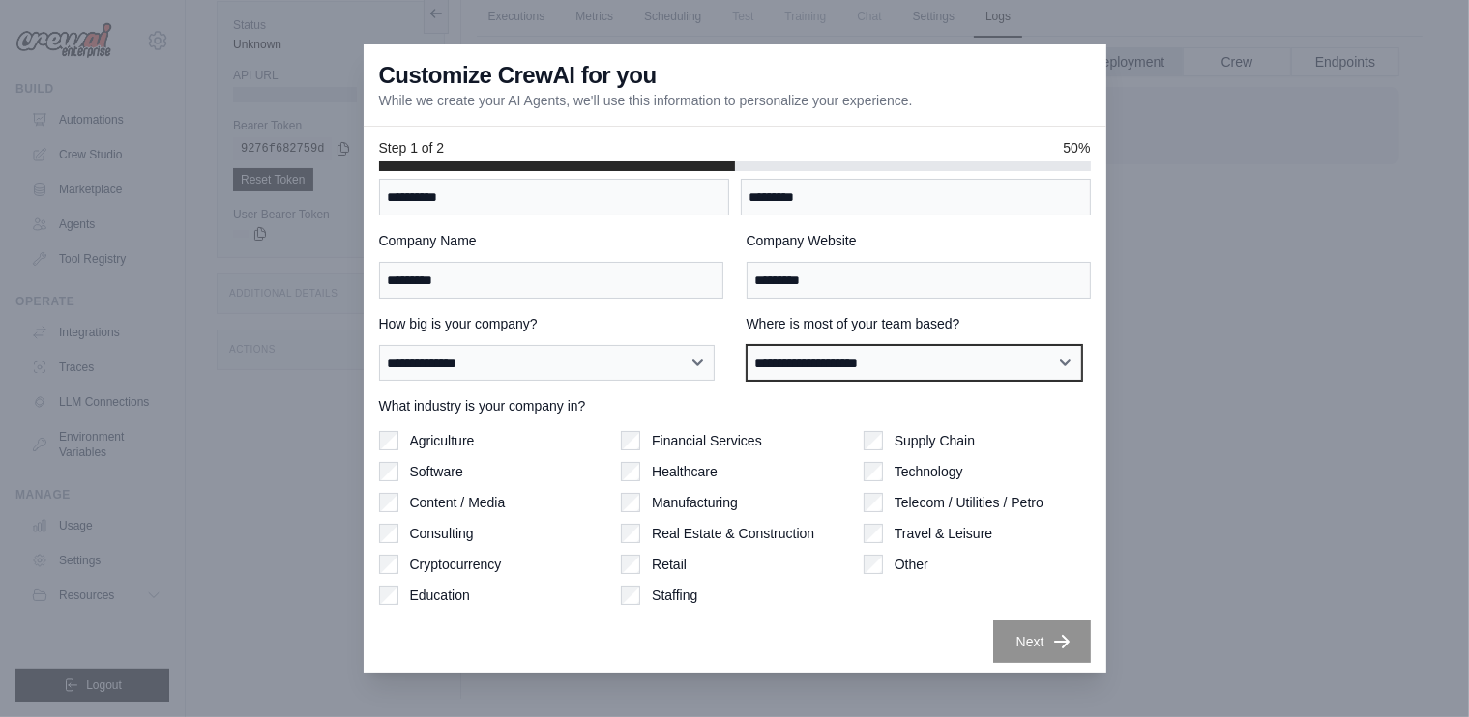
scroll to position [50, 0]
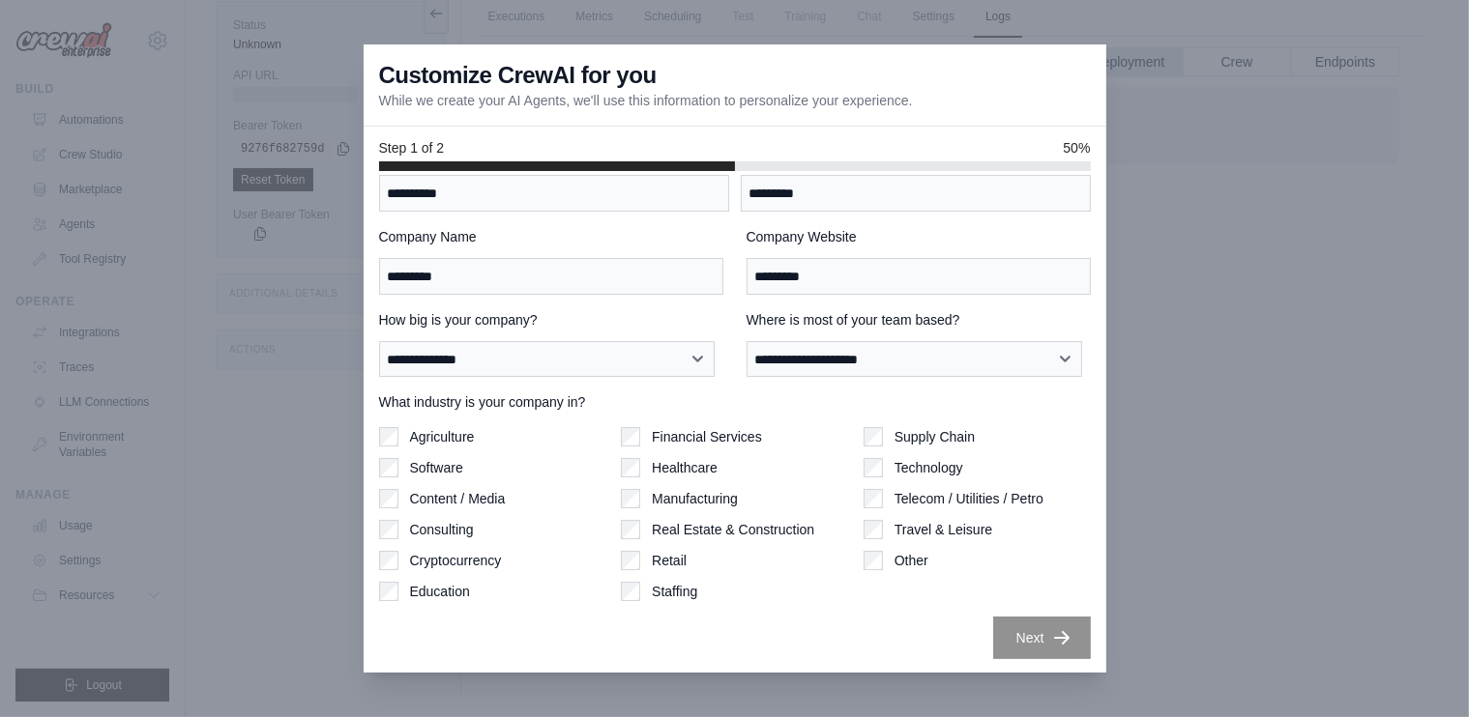
click at [671, 466] on label "Healthcare" at bounding box center [685, 467] width 66 height 19
click at [1009, 640] on button "Next" at bounding box center [1042, 637] width 98 height 43
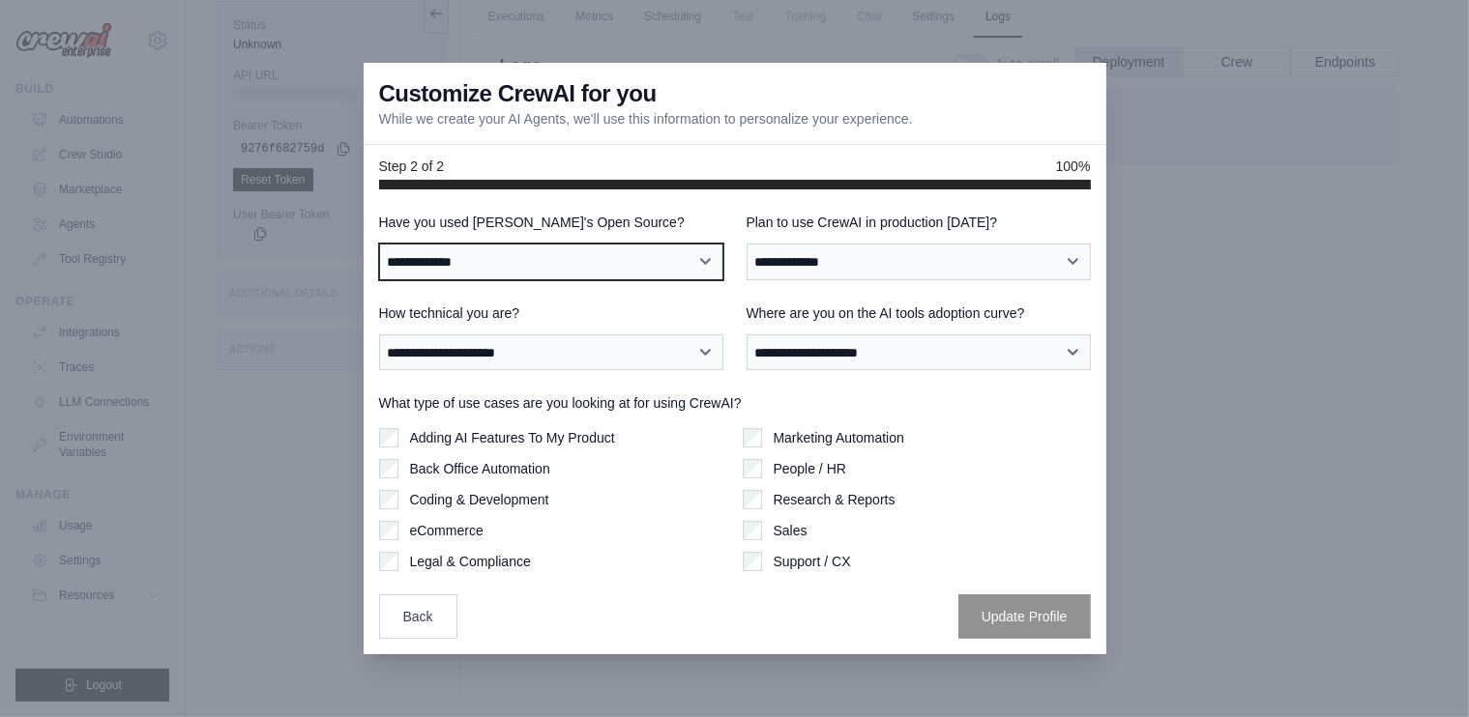
click at [660, 259] on select "**********" at bounding box center [551, 262] width 344 height 37
select select "**********"
click at [379, 244] on select "**********" at bounding box center [551, 262] width 344 height 37
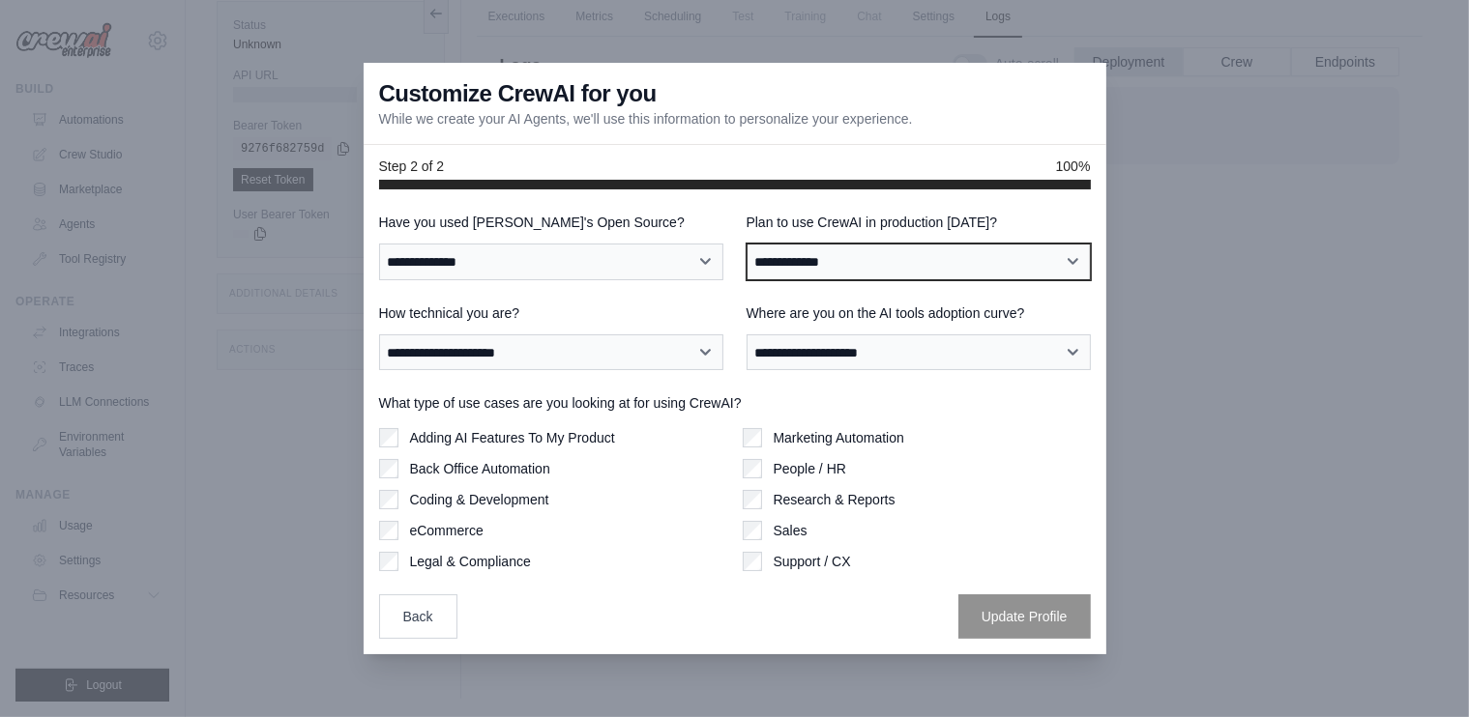
click at [853, 262] on select "**********" at bounding box center [918, 262] width 344 height 37
select select "****"
click at [746, 244] on select "**********" at bounding box center [918, 262] width 344 height 37
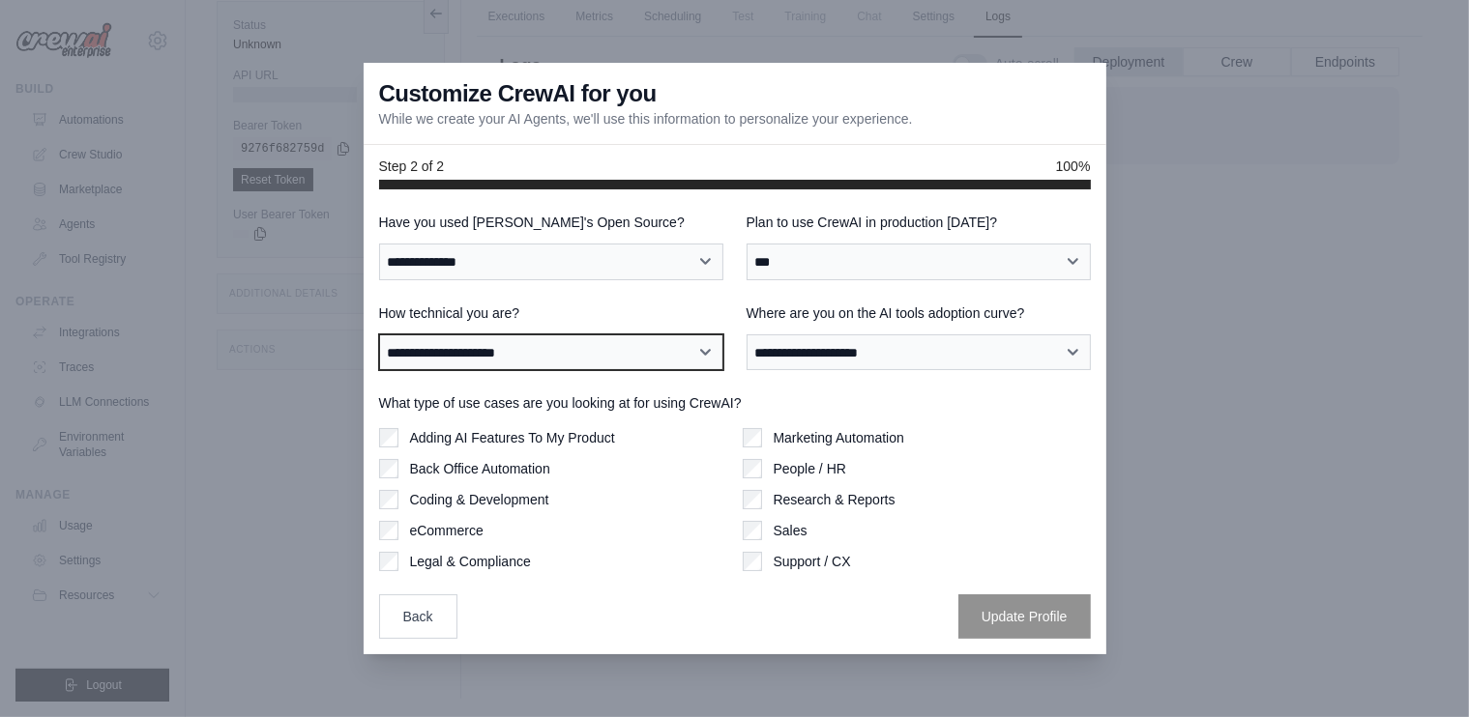
click at [616, 347] on select "**********" at bounding box center [551, 353] width 344 height 37
select select "**********"
click at [379, 335] on select "**********" at bounding box center [551, 353] width 344 height 37
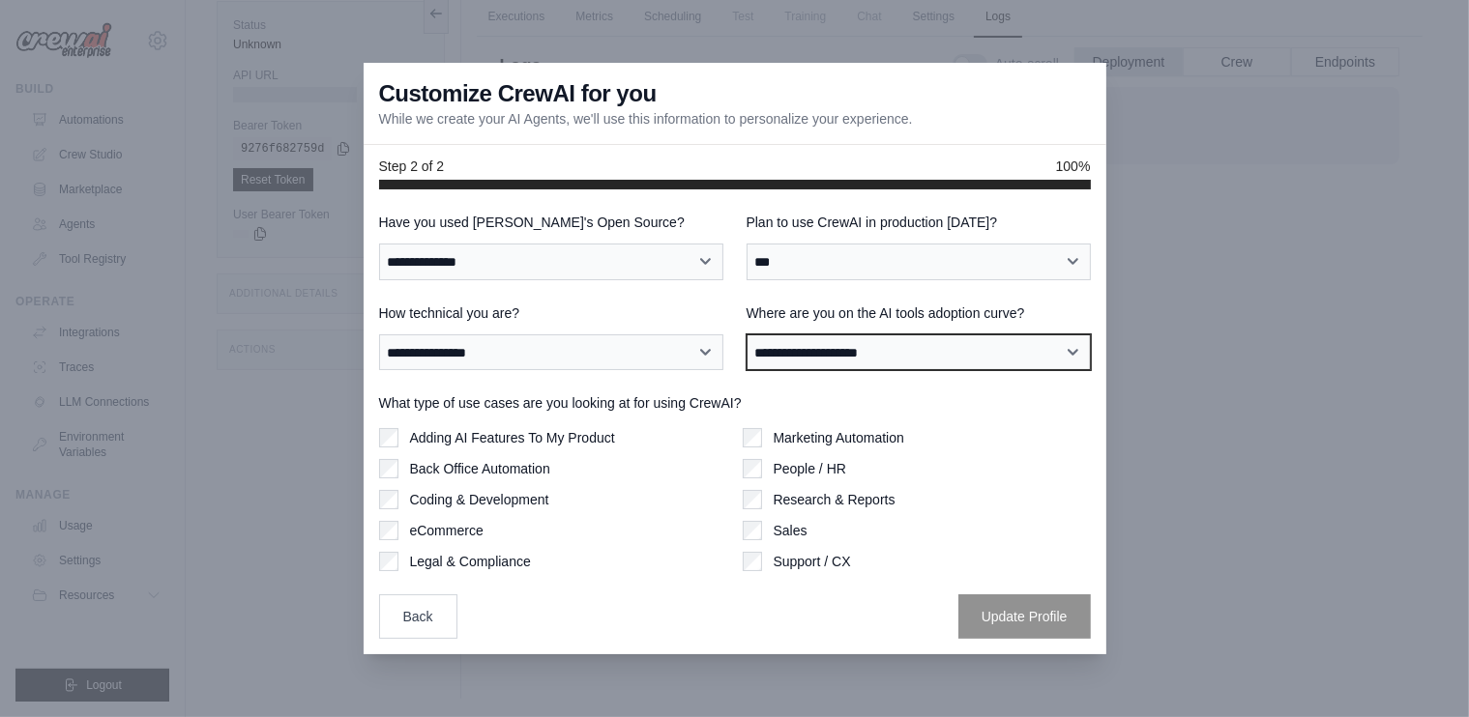
click at [928, 358] on select "**********" at bounding box center [918, 353] width 344 height 37
select select "**********"
click at [746, 335] on select "**********" at bounding box center [918, 353] width 344 height 37
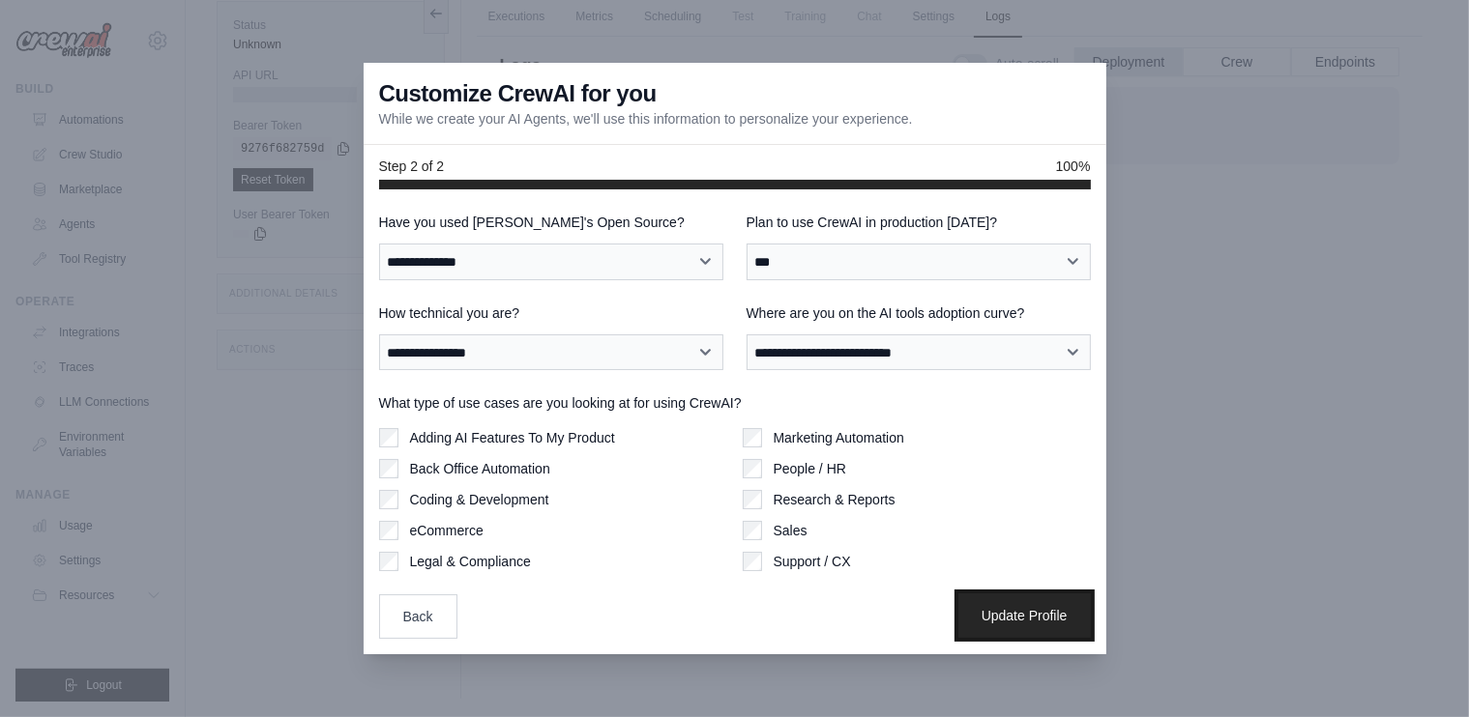
click at [1021, 605] on button "Update Profile" at bounding box center [1024, 616] width 132 height 44
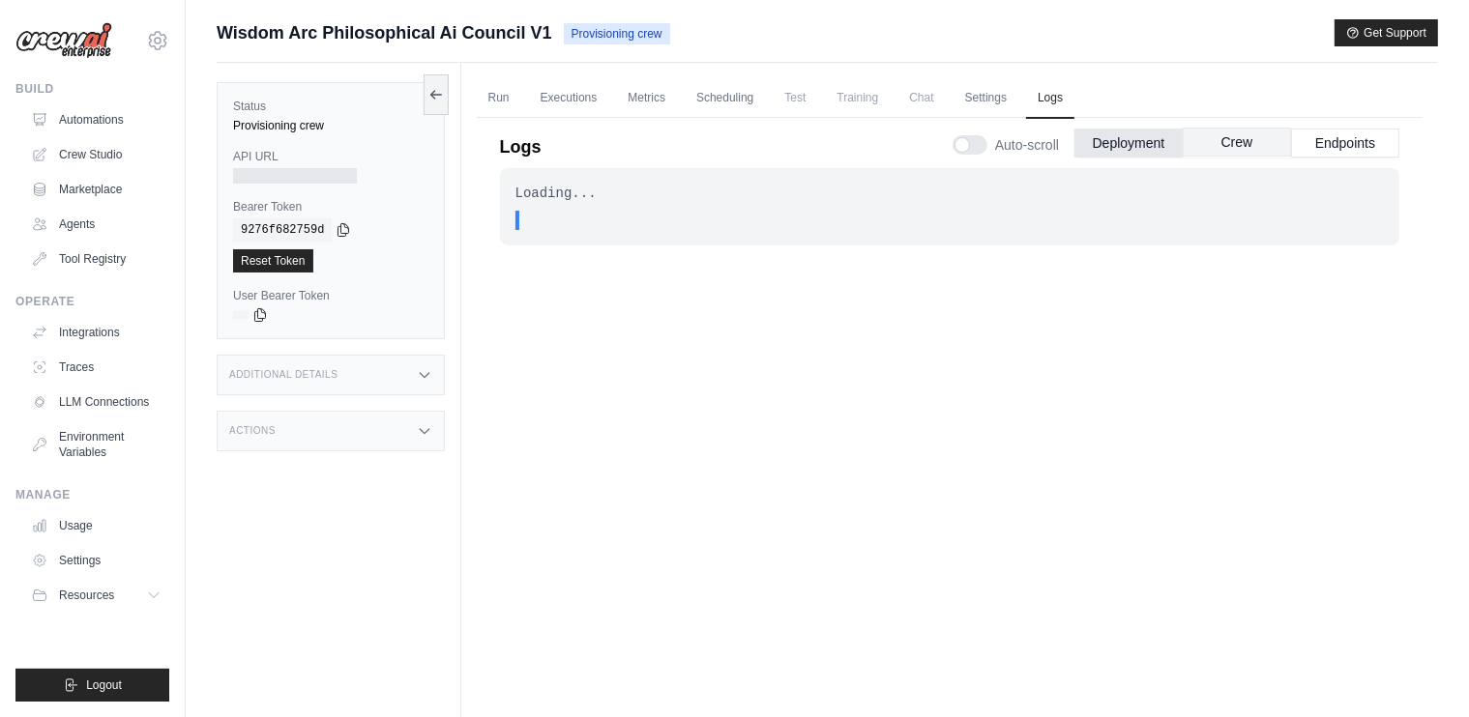
click at [1247, 136] on button "Crew" at bounding box center [1237, 142] width 108 height 29
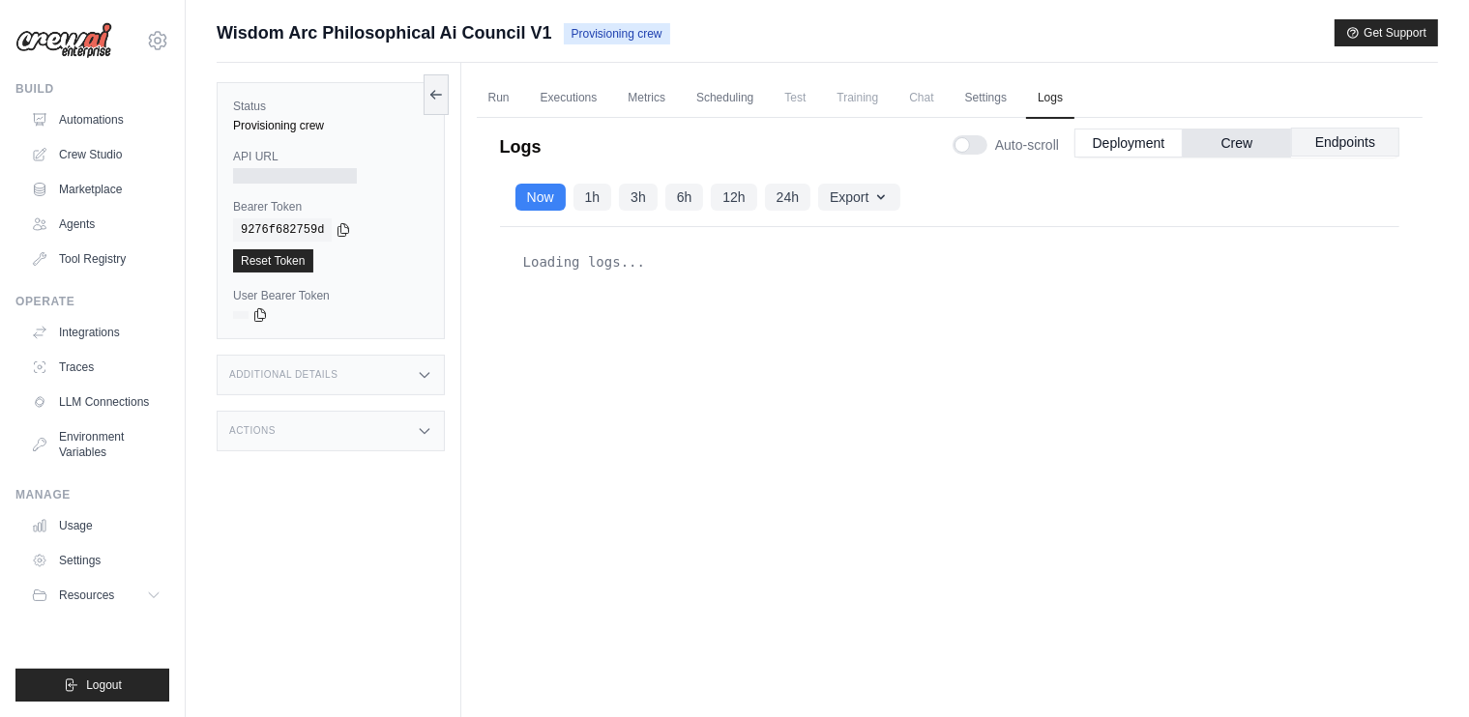
click at [1379, 154] on button "Endpoints" at bounding box center [1345, 142] width 108 height 29
click at [1134, 134] on button "Deployment" at bounding box center [1128, 142] width 108 height 29
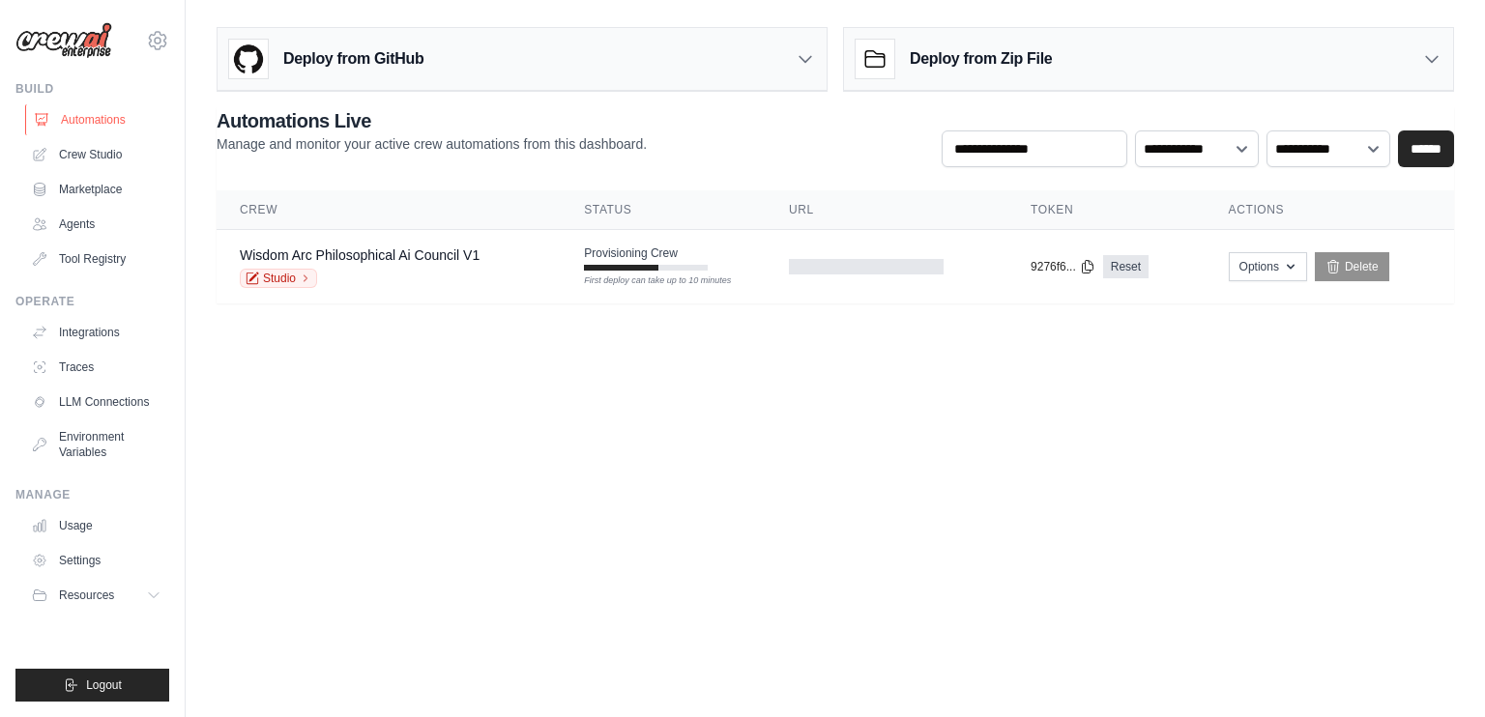
click at [84, 111] on link "Automations" at bounding box center [98, 119] width 146 height 31
click at [86, 122] on link "Automations" at bounding box center [98, 119] width 146 height 31
click at [89, 150] on link "Crew Studio" at bounding box center [98, 154] width 146 height 31
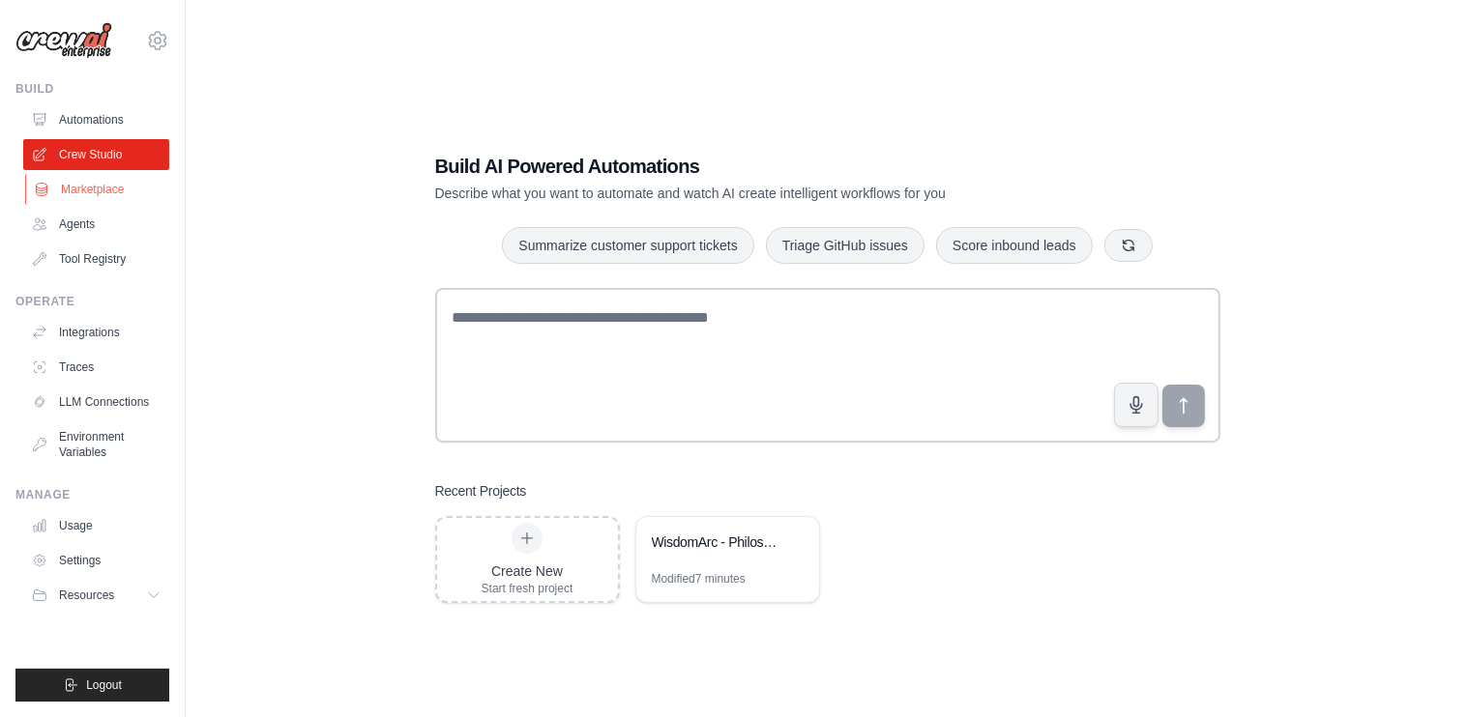
click at [83, 185] on link "Marketplace" at bounding box center [98, 189] width 146 height 31
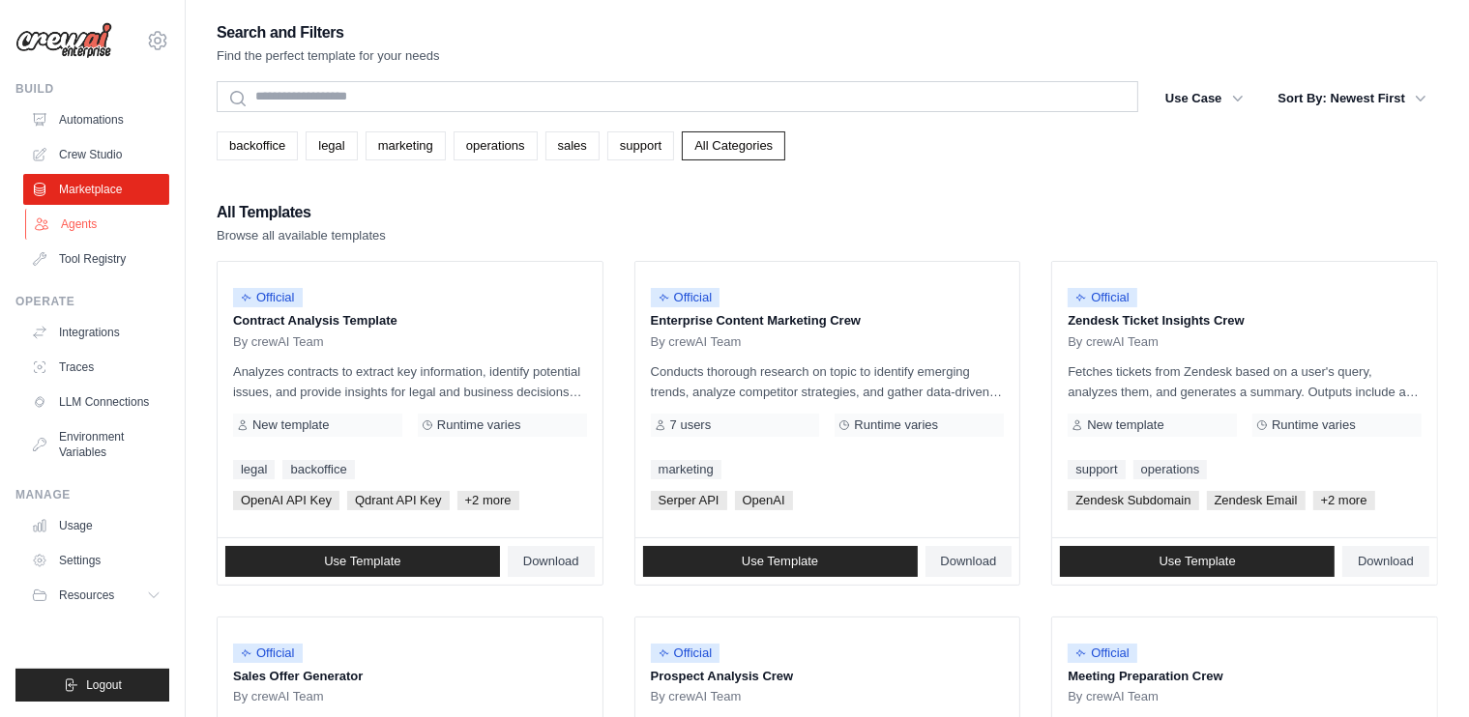
click at [67, 209] on link "Agents" at bounding box center [98, 224] width 146 height 31
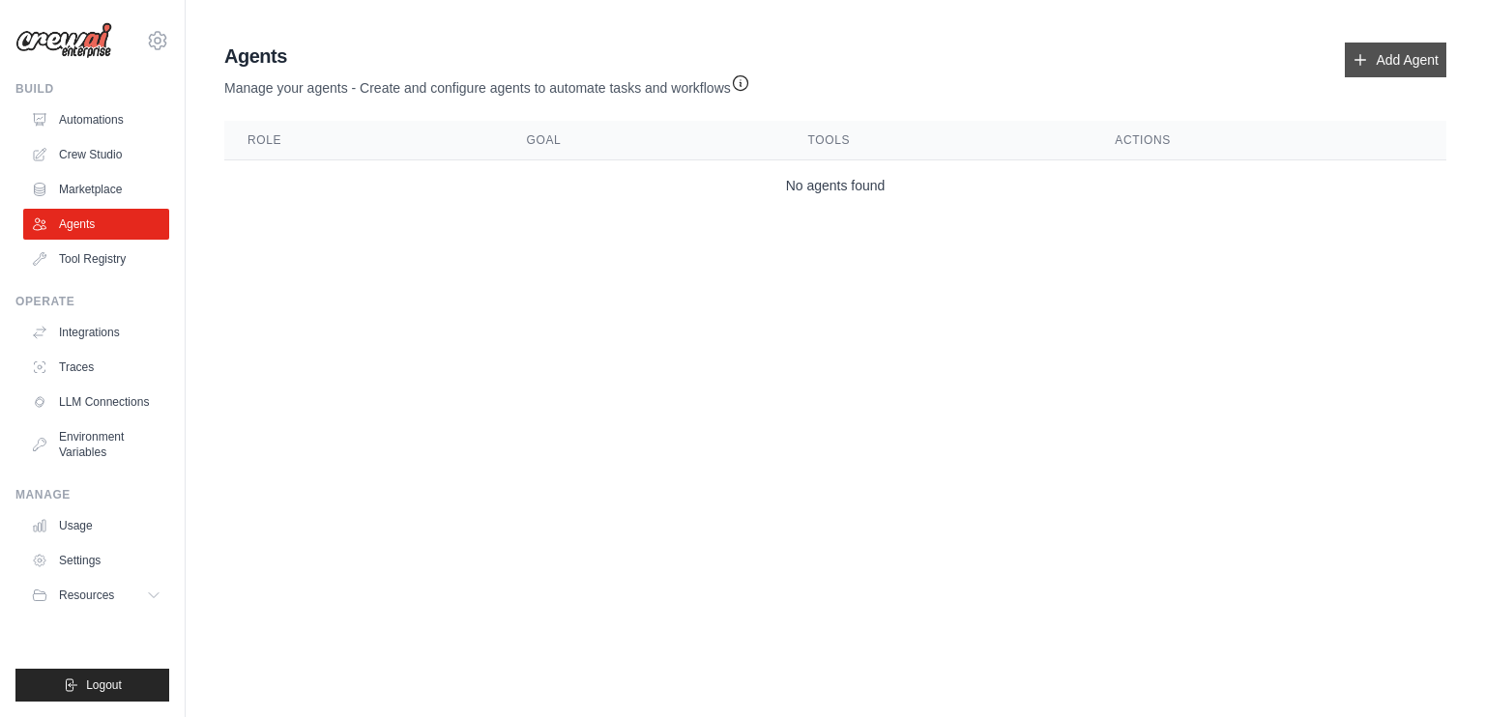
click at [1385, 59] on link "Add Agent" at bounding box center [1396, 60] width 102 height 35
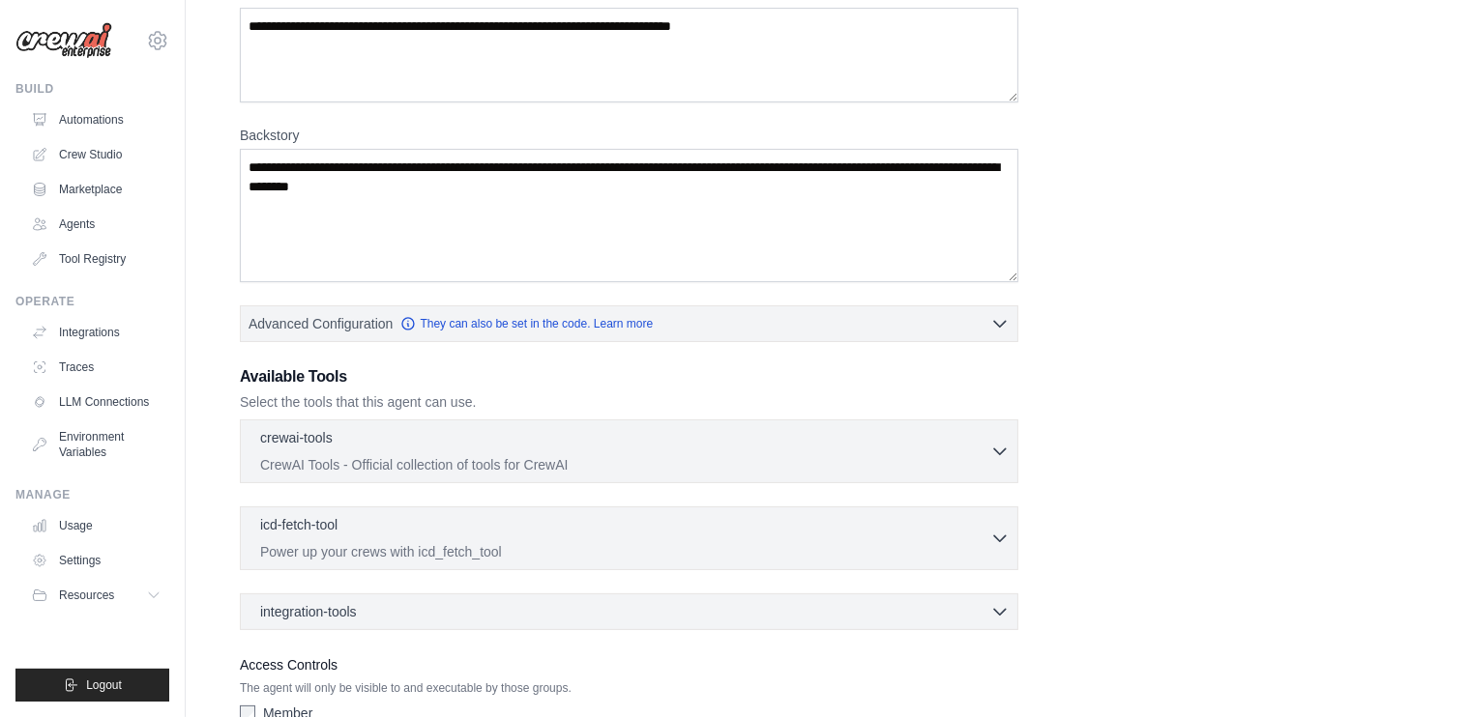
scroll to position [193, 0]
click at [507, 448] on div "crewai-tools 0 selected CrewAI Tools - Official collection of tools for CrewAI" at bounding box center [625, 449] width 730 height 46
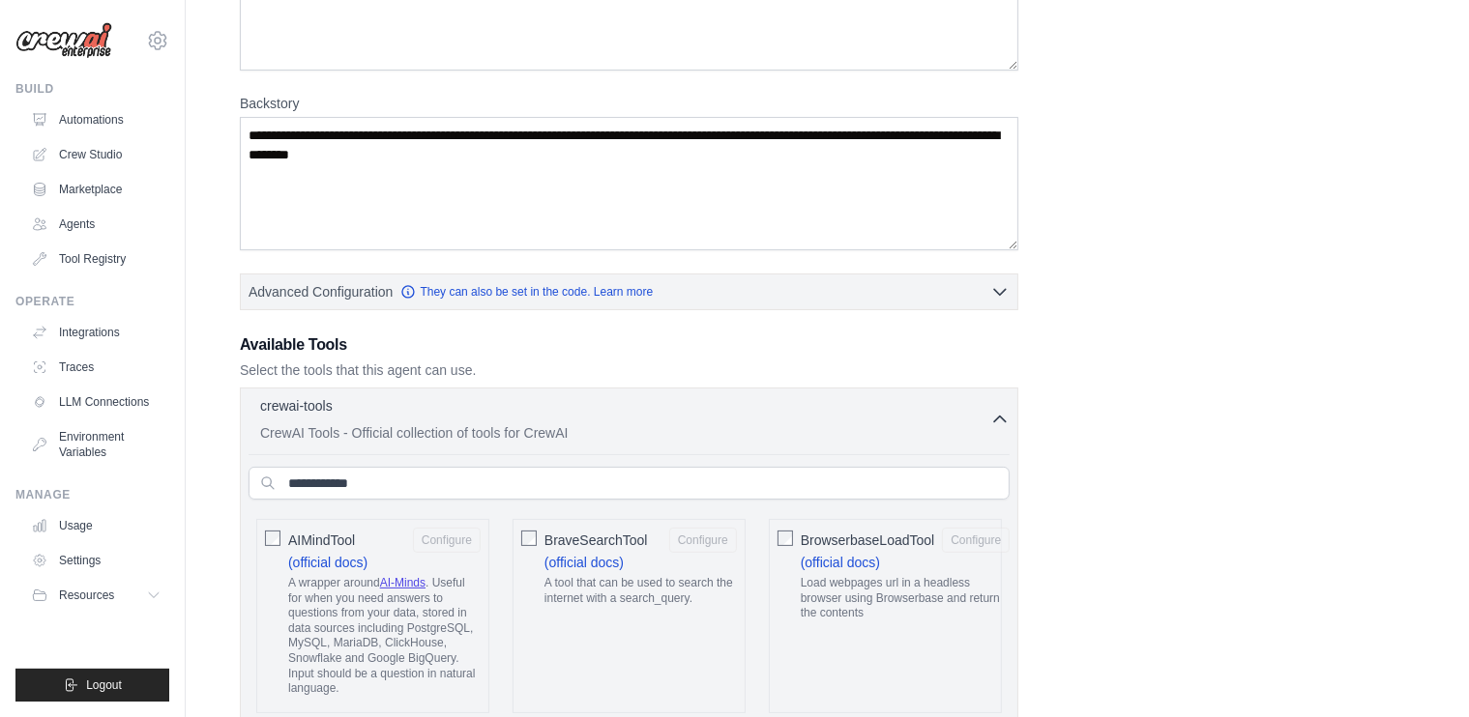
scroll to position [290, 0]
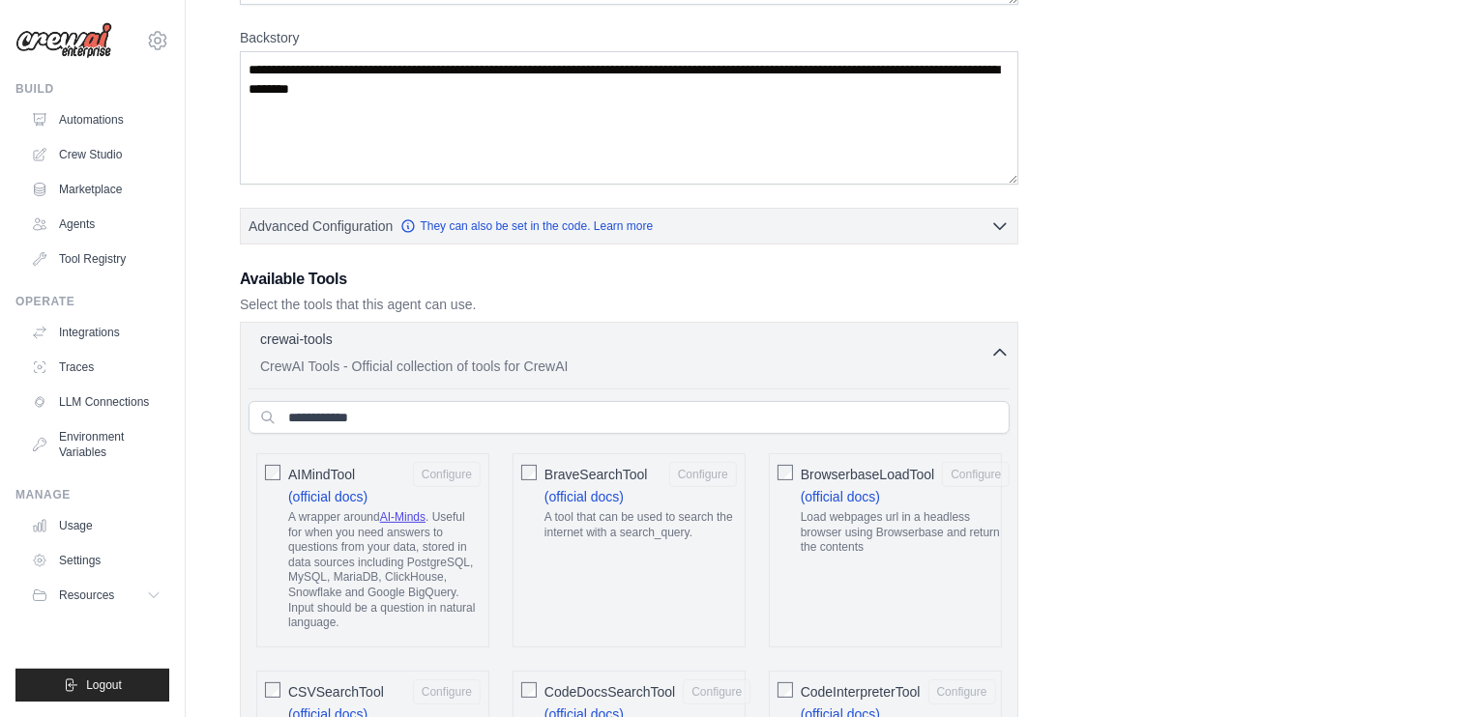
click at [816, 343] on div "crewai-tools 0 selected" at bounding box center [625, 341] width 730 height 23
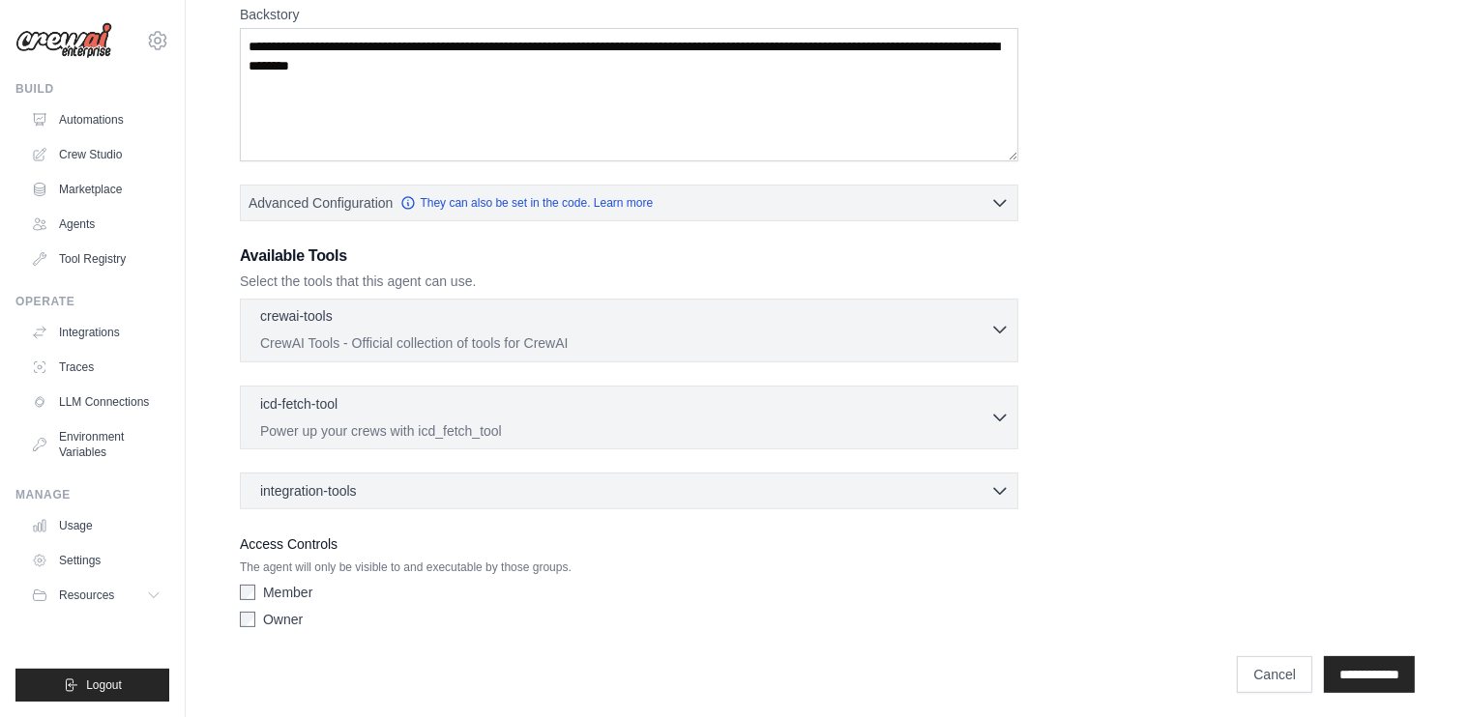
scroll to position [316, 0]
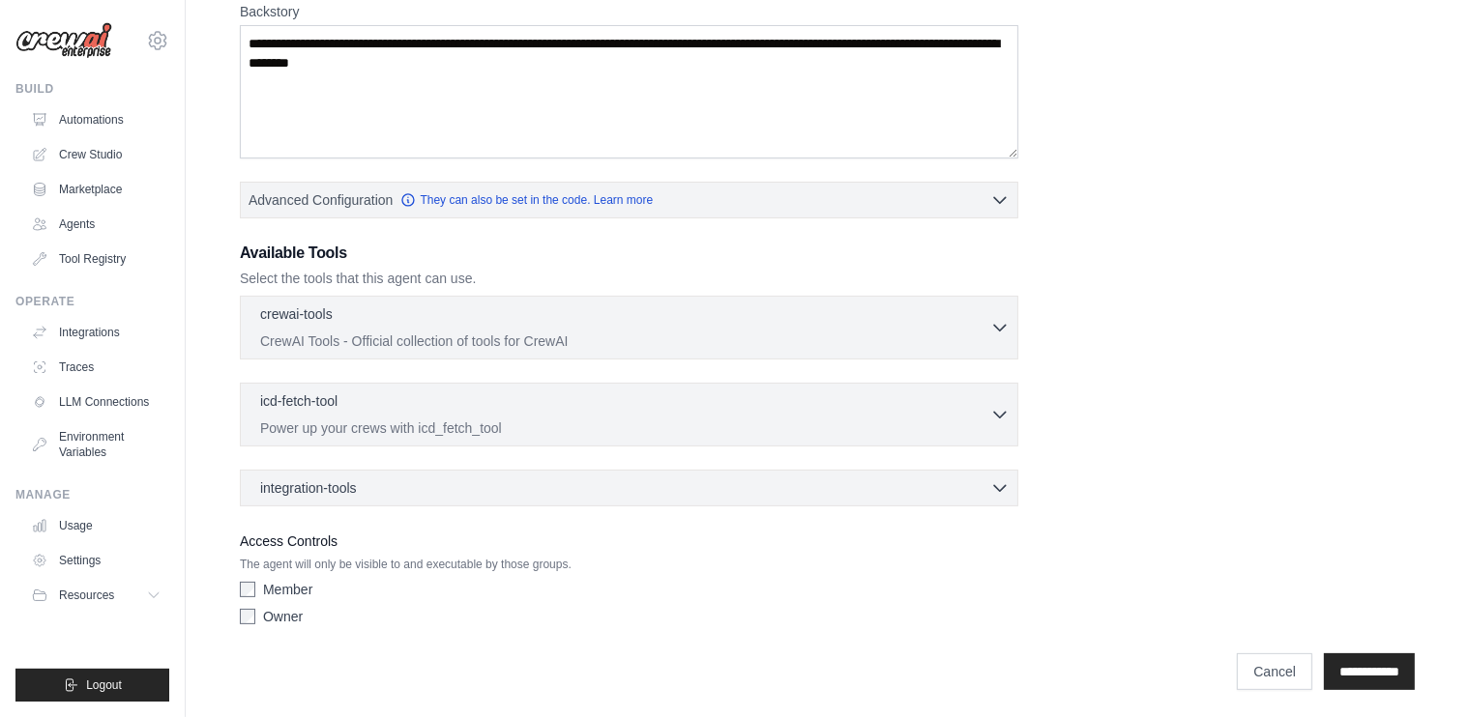
click at [752, 445] on div "crewai-tools 0 selected CrewAI Tools - Official collection of tools for CrewAI" at bounding box center [629, 401] width 778 height 211
click at [750, 458] on div "crewai-tools 0 selected CrewAI Tools - Official collection of tools for CrewAI" at bounding box center [629, 401] width 778 height 211
click at [751, 470] on div "integration-tools 0 selected Notion Google Sheets Box Jira" at bounding box center [629, 488] width 778 height 37
click at [758, 483] on div "integration-tools 0 selected" at bounding box center [634, 487] width 749 height 19
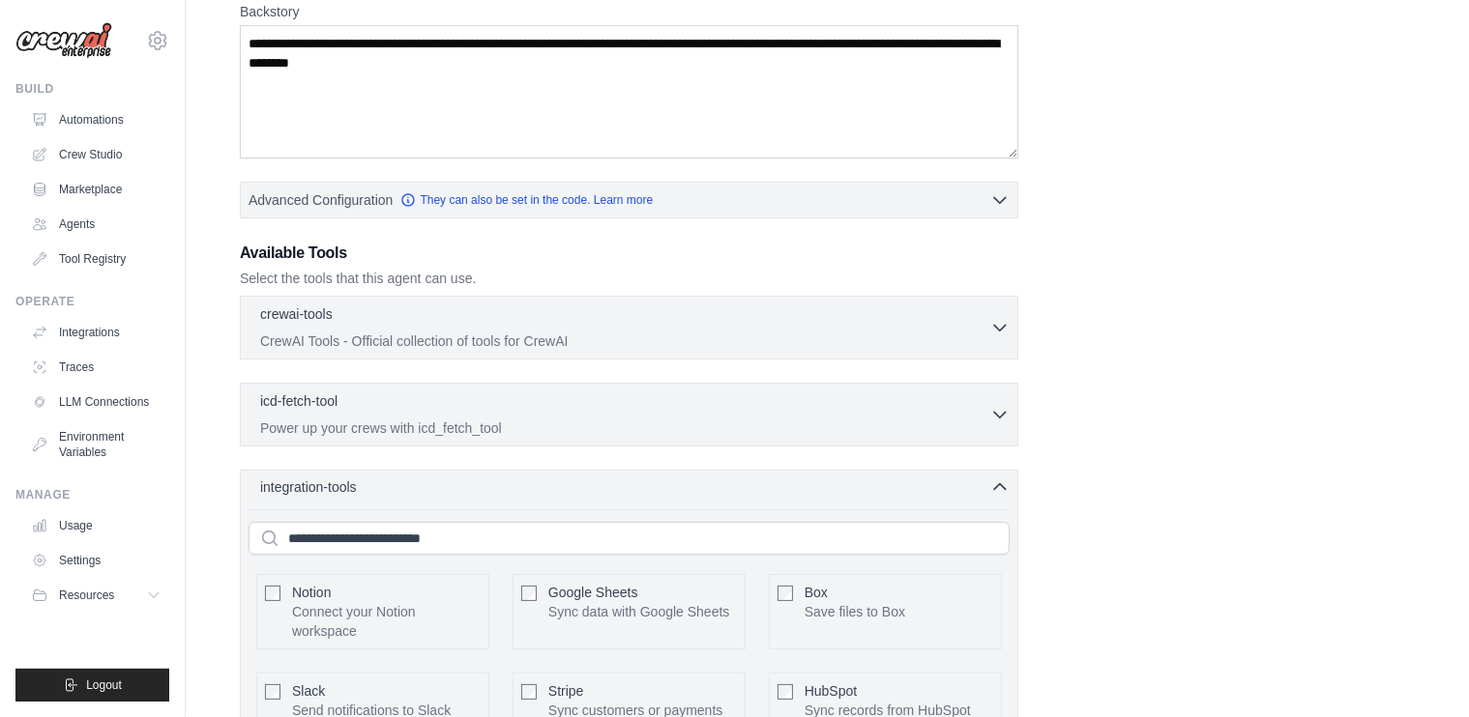
click at [758, 483] on div "integration-tools 0 selected" at bounding box center [634, 487] width 749 height 19
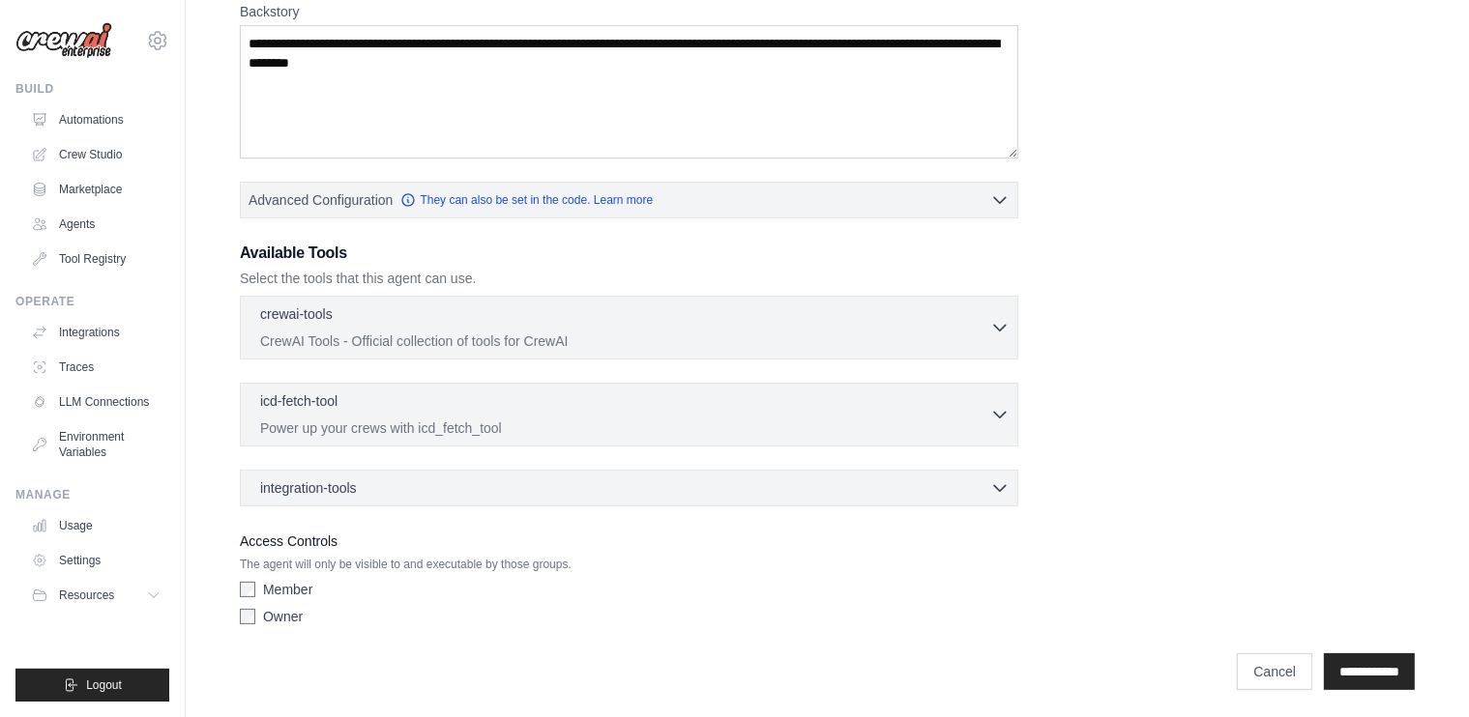
click at [759, 439] on div "icd-fetch-tool 0 selected Power up your crews with icd_fetch_tool IcdFetchTool" at bounding box center [629, 415] width 778 height 64
click at [764, 418] on p "Power up your crews with icd_fetch_tool" at bounding box center [625, 427] width 730 height 19
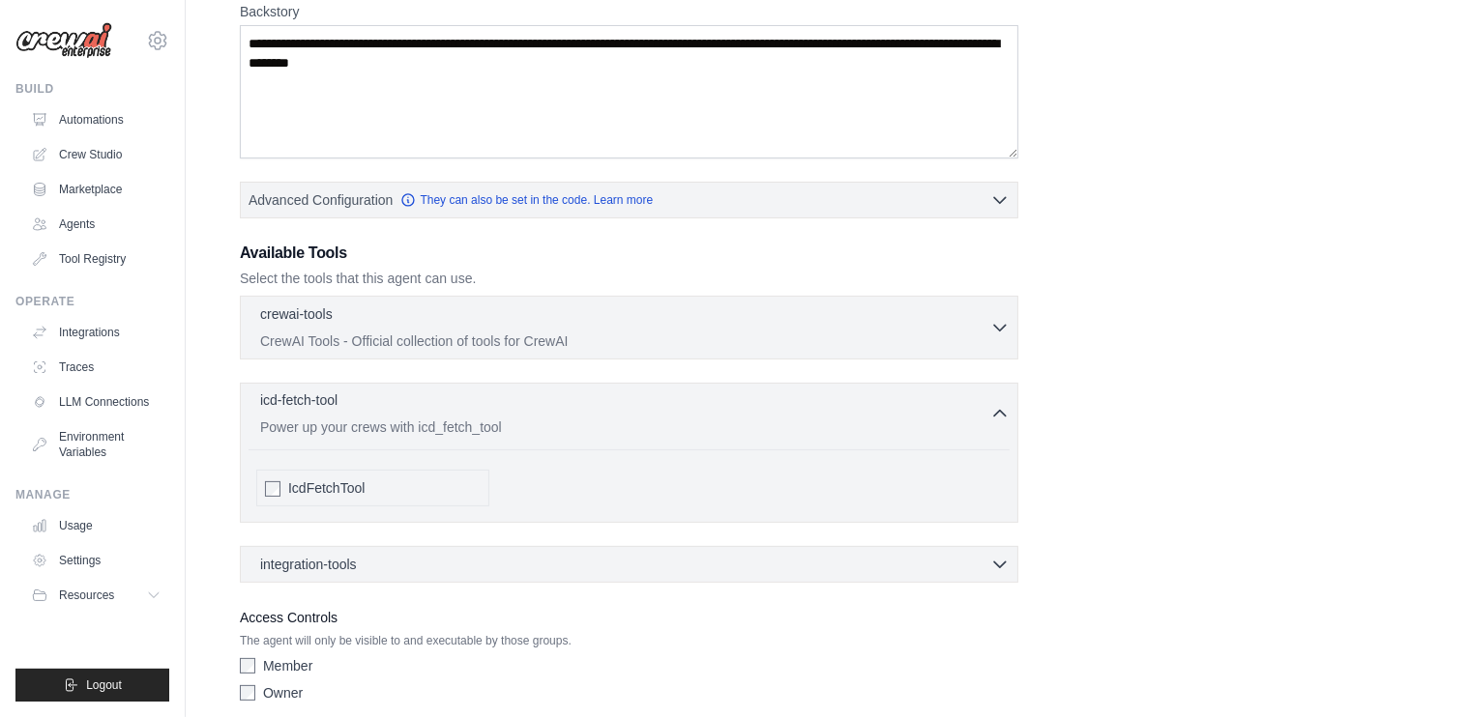
click at [764, 418] on p "Power up your crews with icd_fetch_tool" at bounding box center [625, 427] width 730 height 19
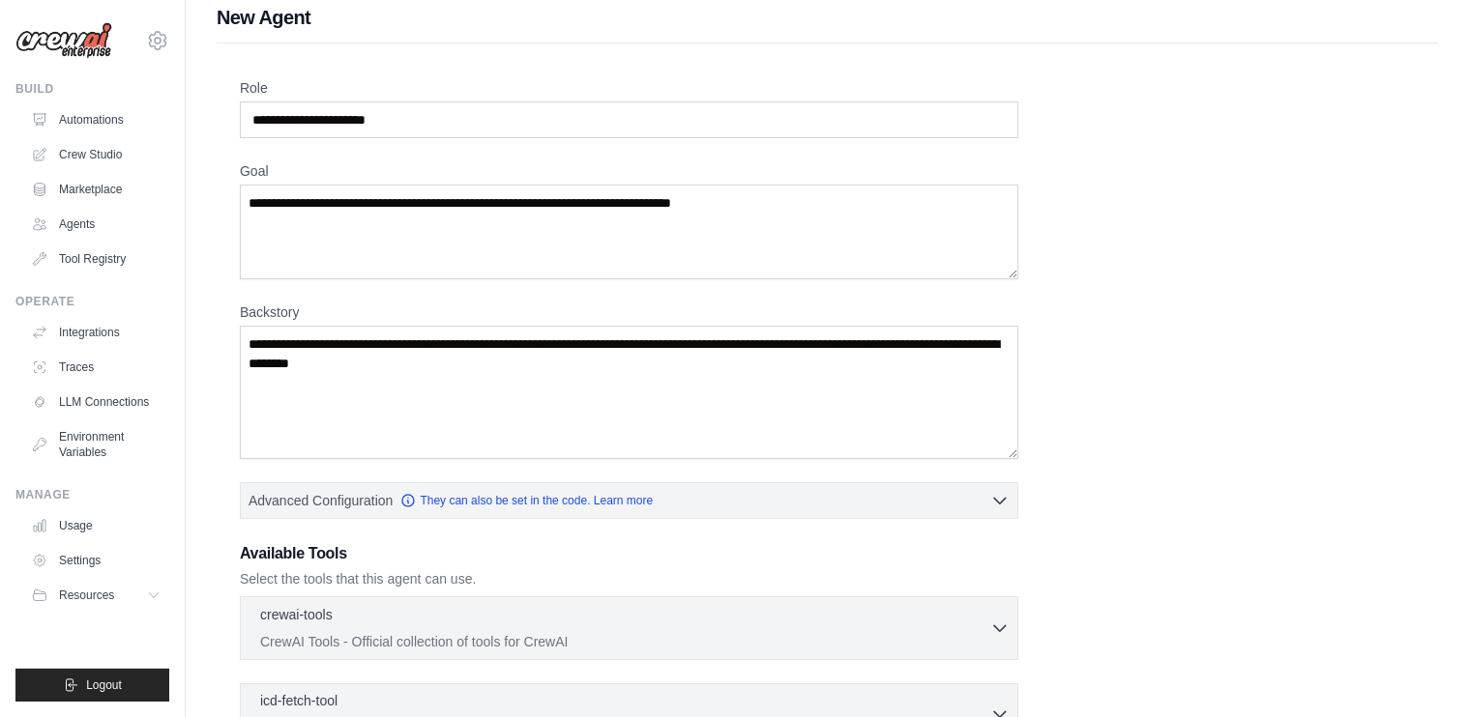
scroll to position [0, 0]
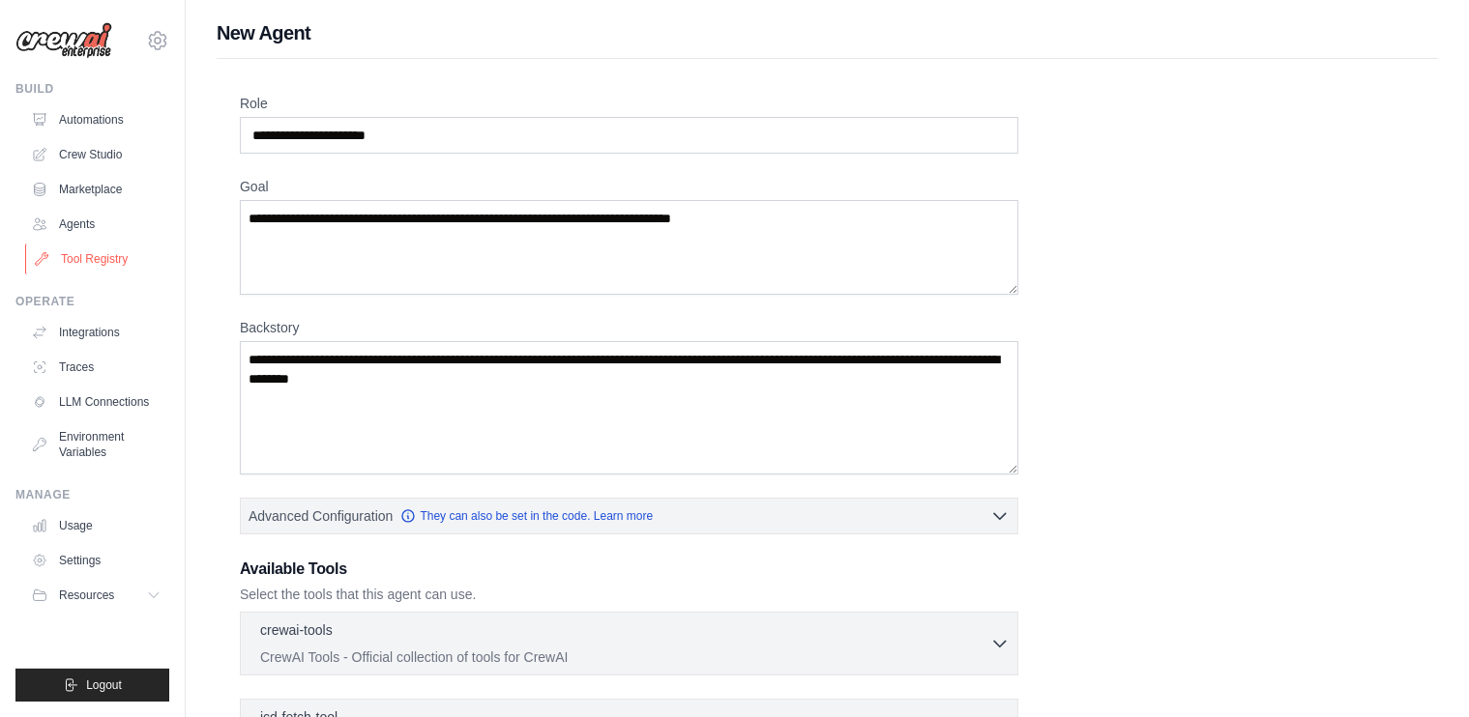
click at [91, 254] on link "Tool Registry" at bounding box center [98, 259] width 146 height 31
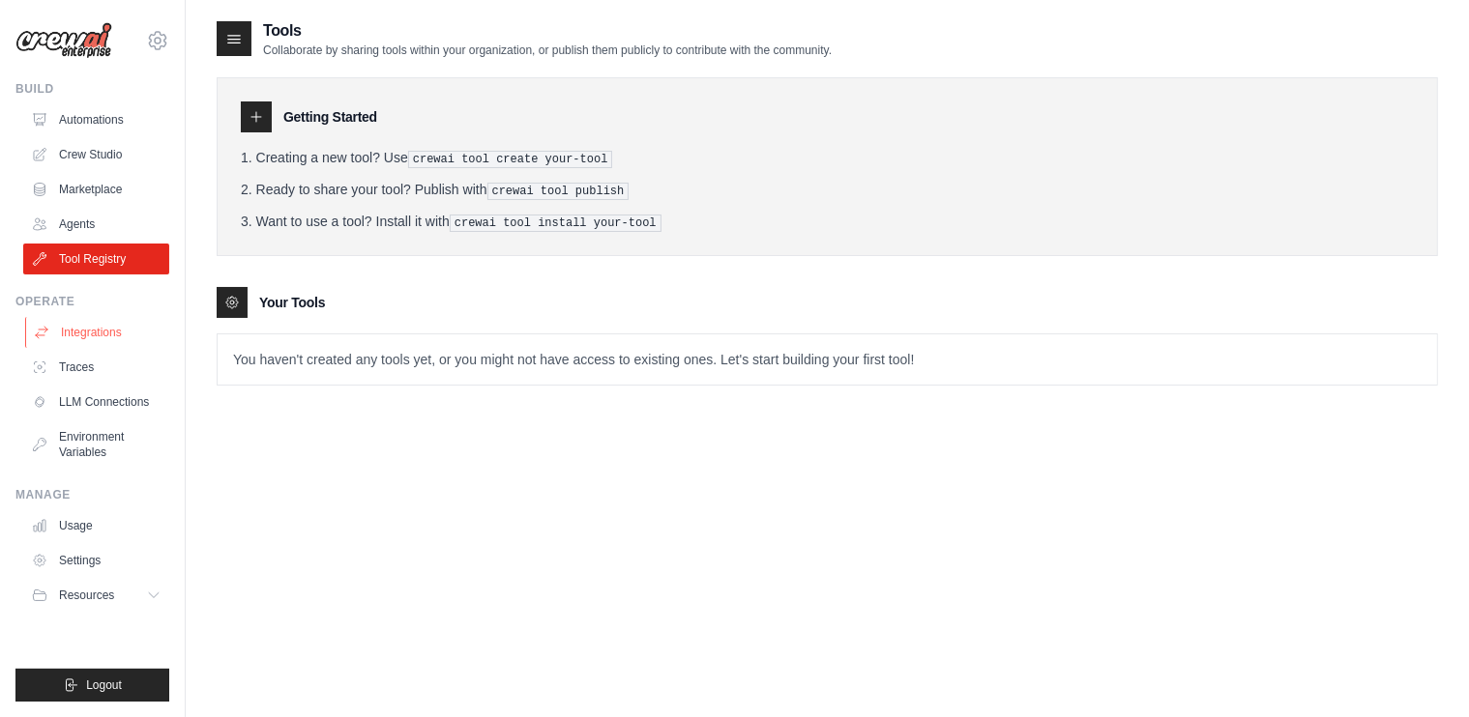
click at [67, 335] on link "Integrations" at bounding box center [98, 332] width 146 height 31
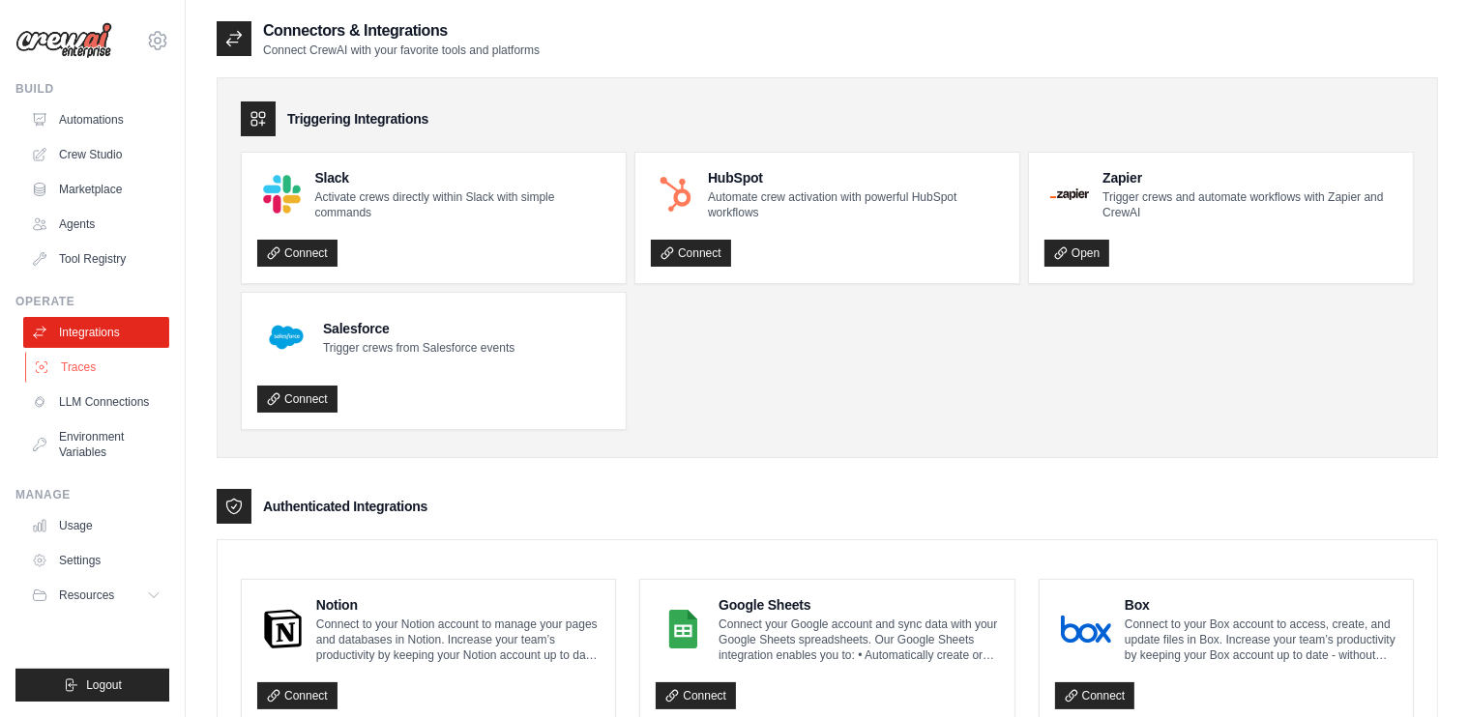
click at [70, 365] on link "Traces" at bounding box center [98, 367] width 146 height 31
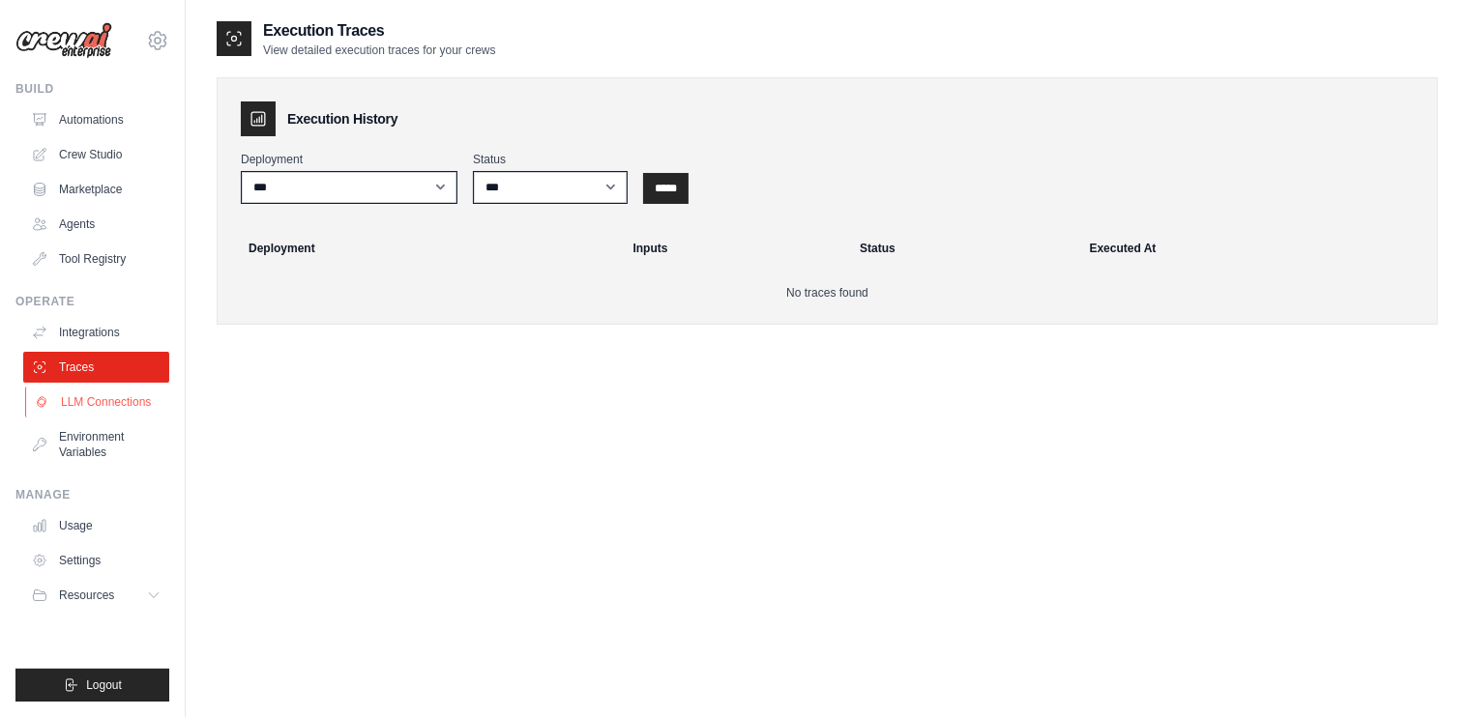
click at [84, 393] on link "LLM Connections" at bounding box center [98, 402] width 146 height 31
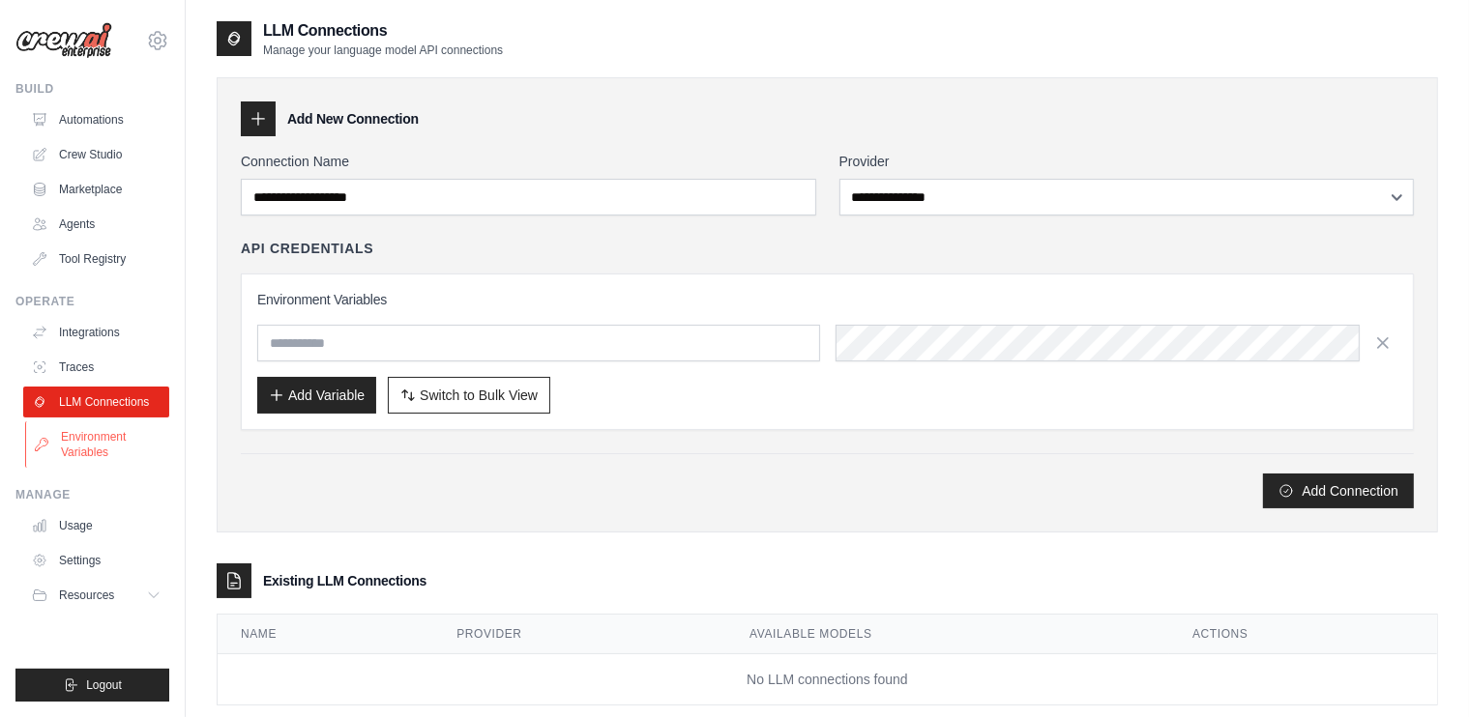
click at [90, 442] on link "Environment Variables" at bounding box center [98, 445] width 146 height 46
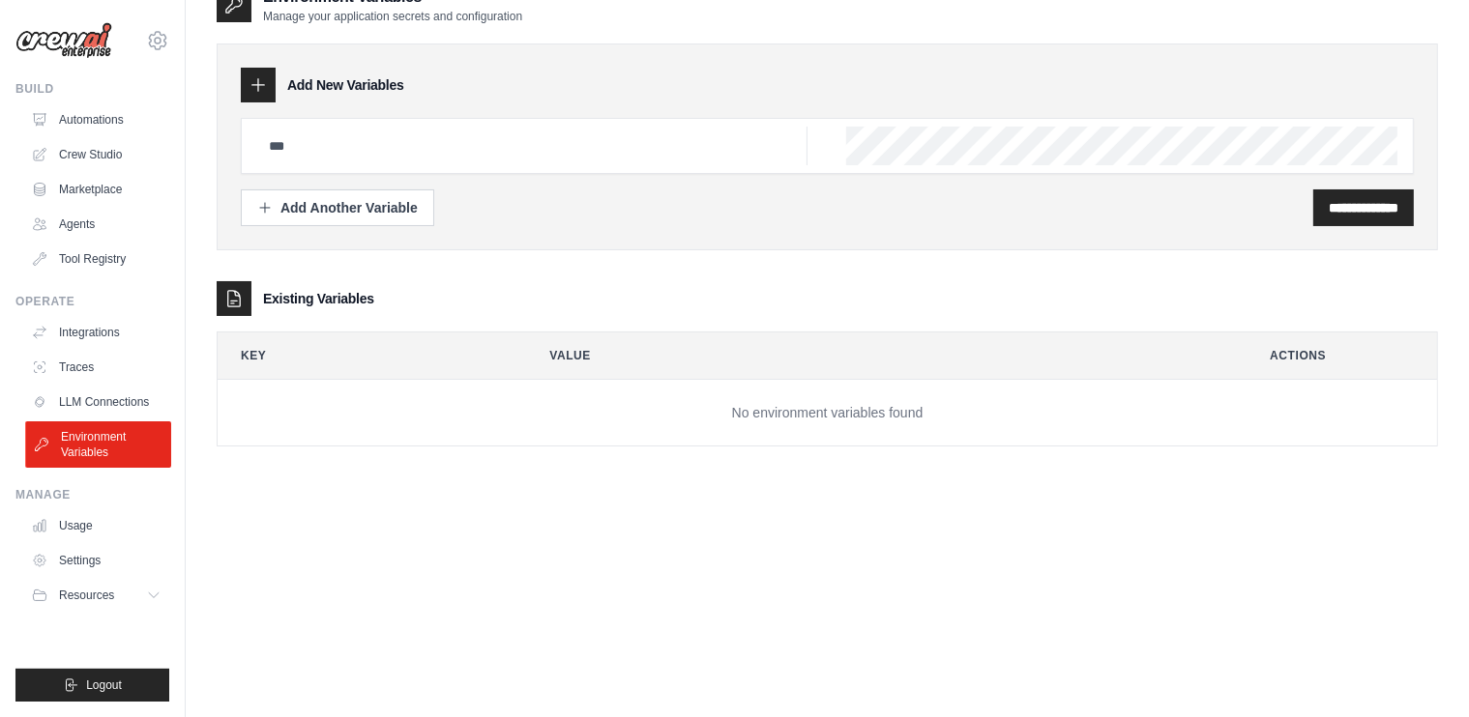
scroll to position [39, 0]
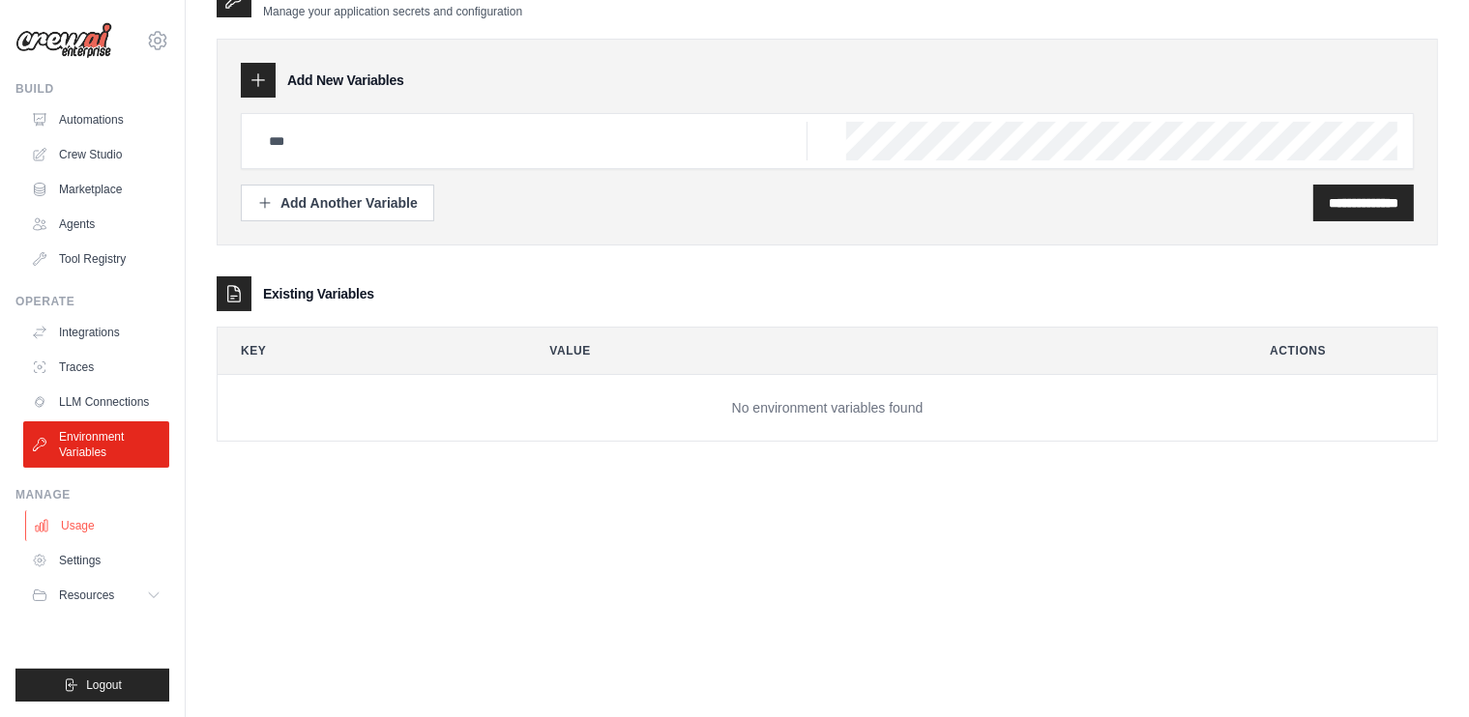
click at [75, 513] on link "Usage" at bounding box center [98, 526] width 146 height 31
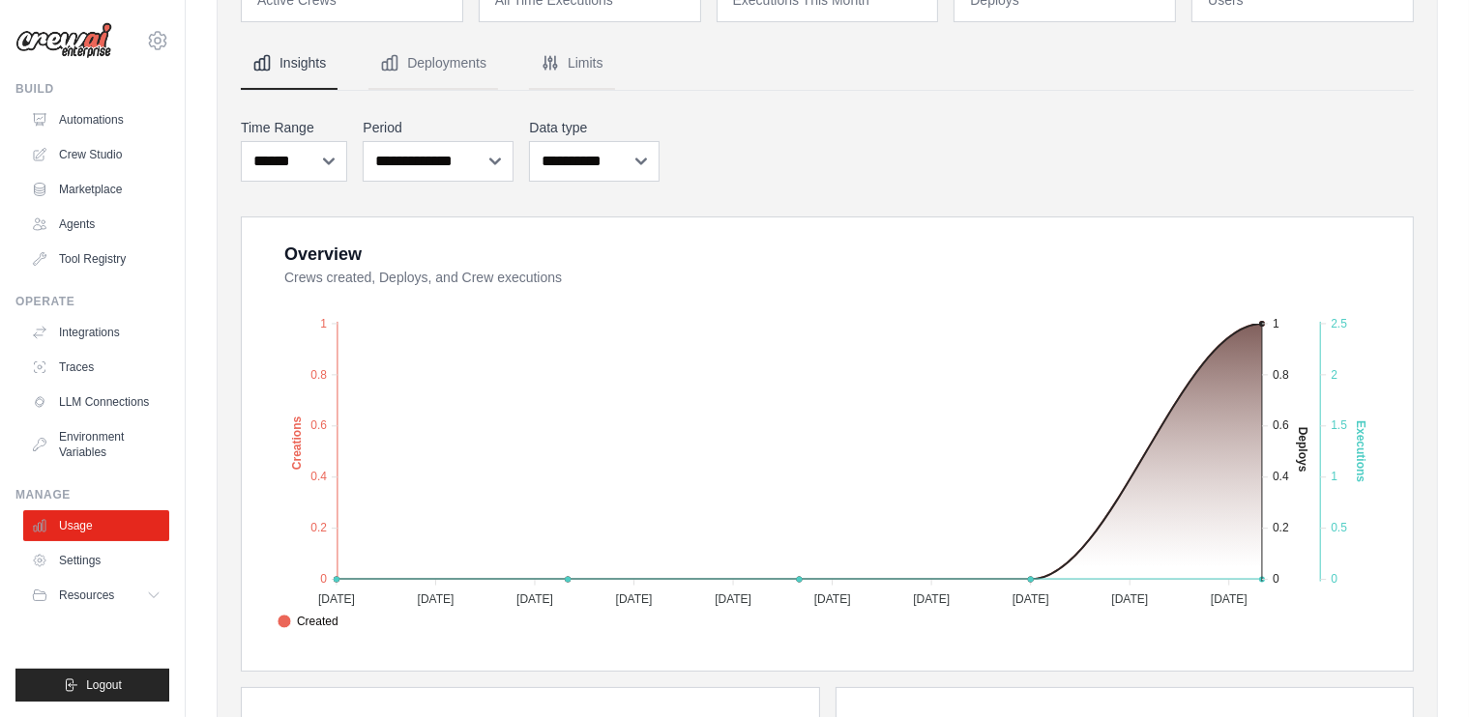
scroll to position [193, 0]
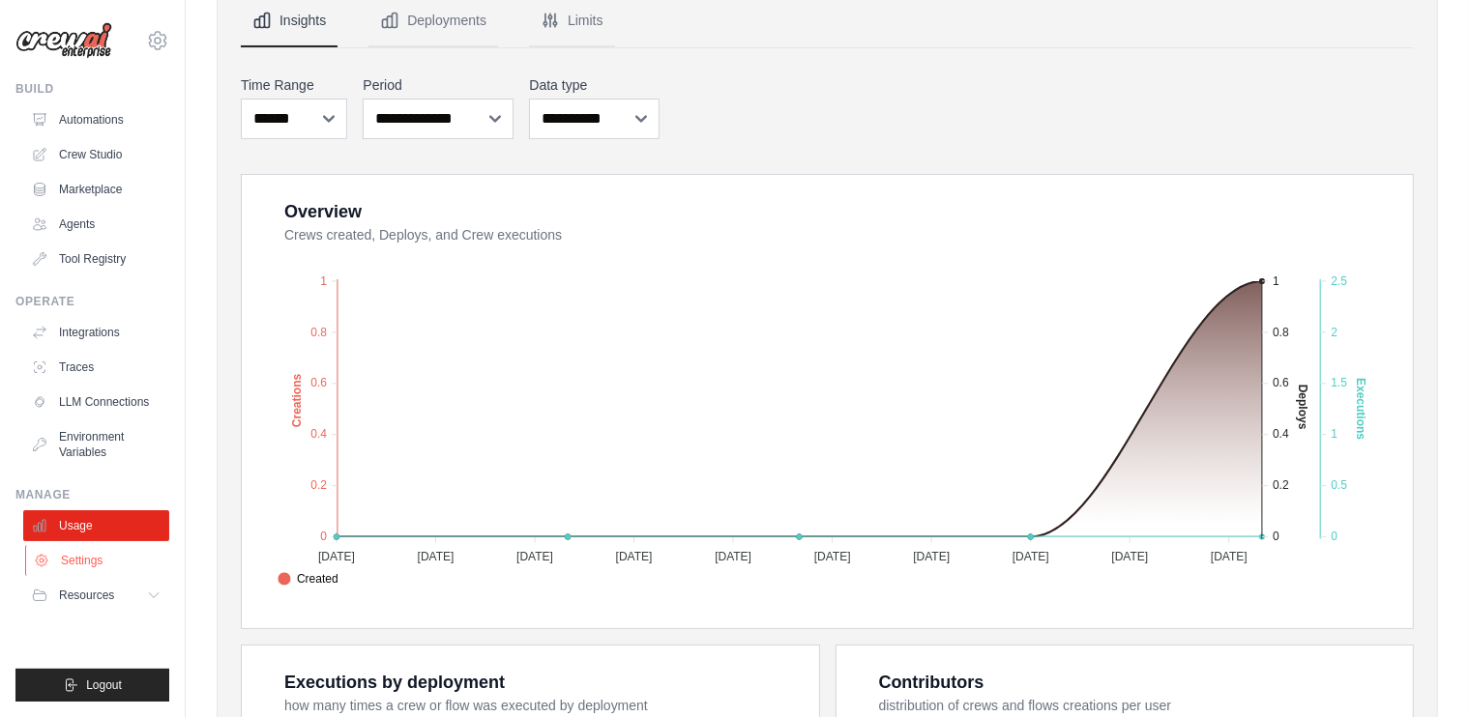
click at [89, 562] on link "Settings" at bounding box center [98, 560] width 146 height 31
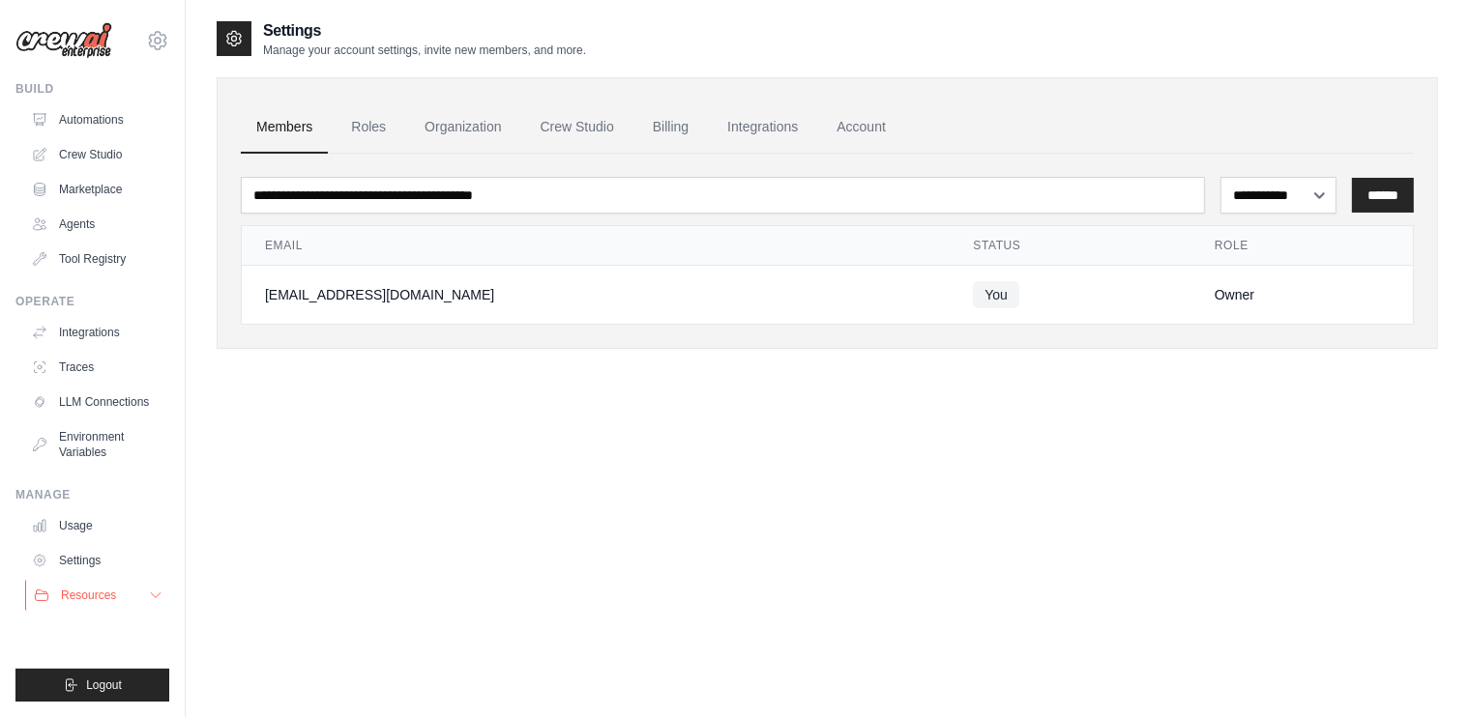
click at [86, 593] on span "Resources" at bounding box center [88, 595] width 55 height 15
click at [86, 593] on ul "Usage Settings Resources Documentation Blog" at bounding box center [96, 623] width 146 height 224
click at [70, 119] on link "Automations" at bounding box center [98, 119] width 146 height 31
